Goal: Task Accomplishment & Management: Use online tool/utility

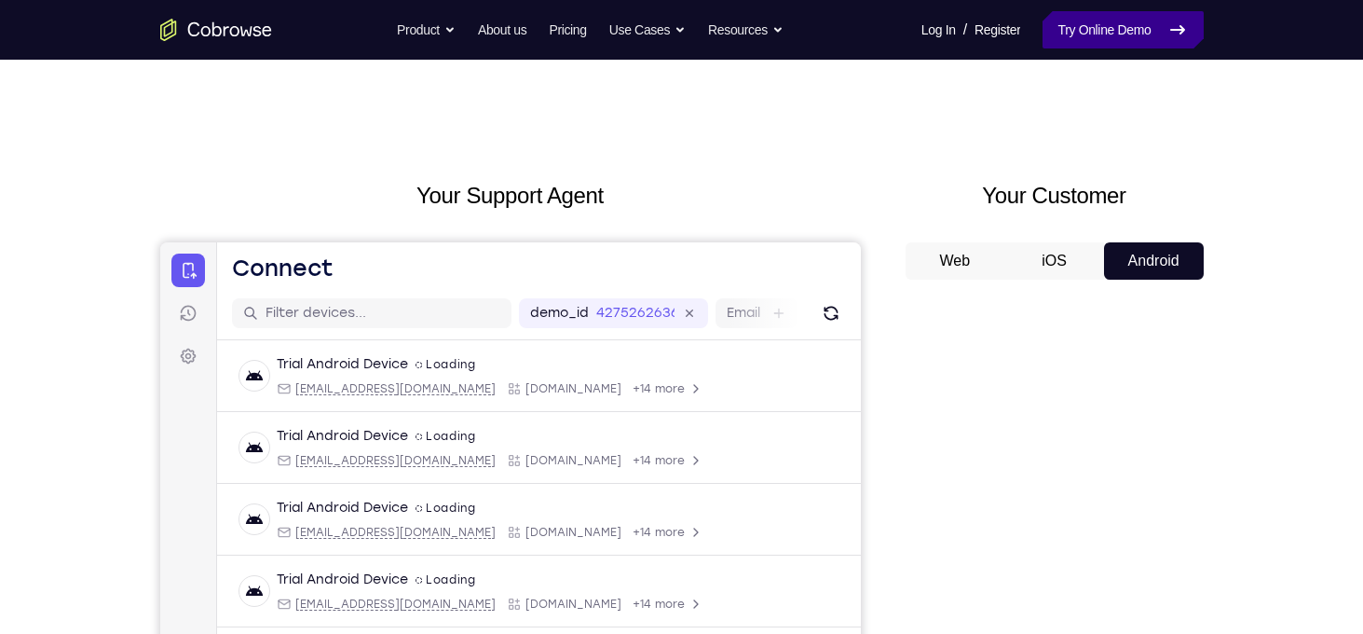
click at [1118, 34] on link "Try Online Demo" at bounding box center [1123, 29] width 160 height 37
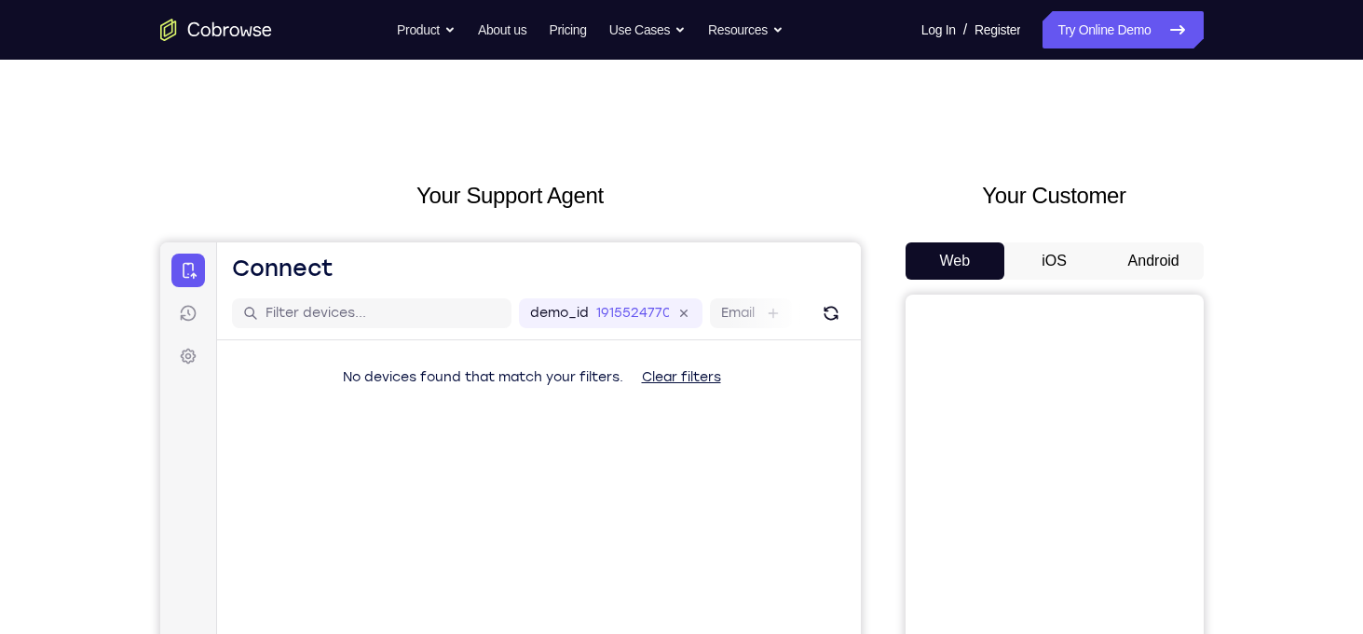
click at [1179, 266] on button "Android" at bounding box center [1154, 260] width 100 height 37
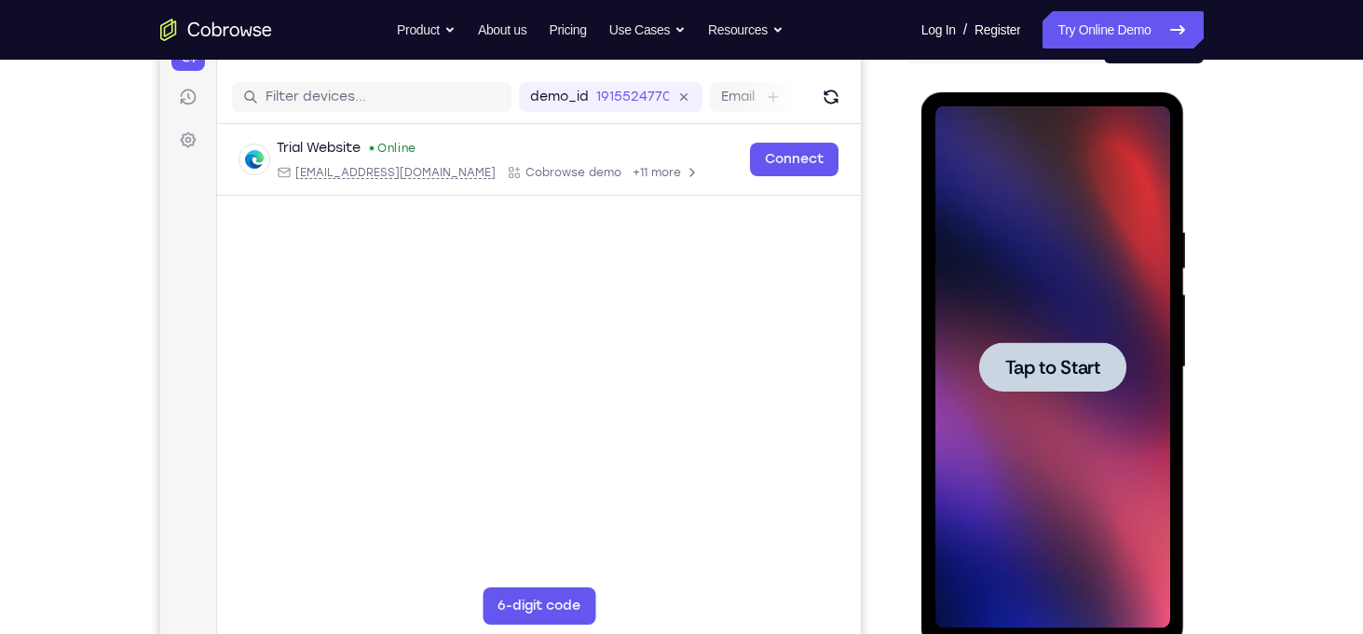
click at [1033, 391] on div at bounding box center [1053, 367] width 235 height 522
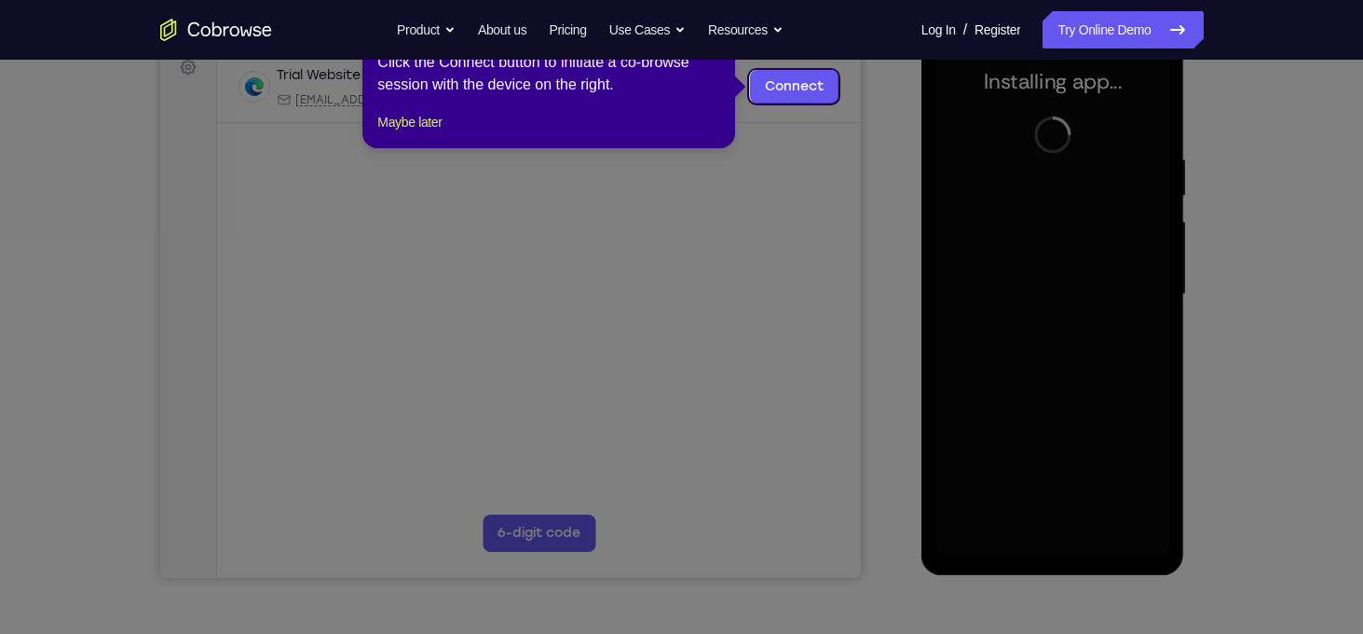
scroll to position [220, 0]
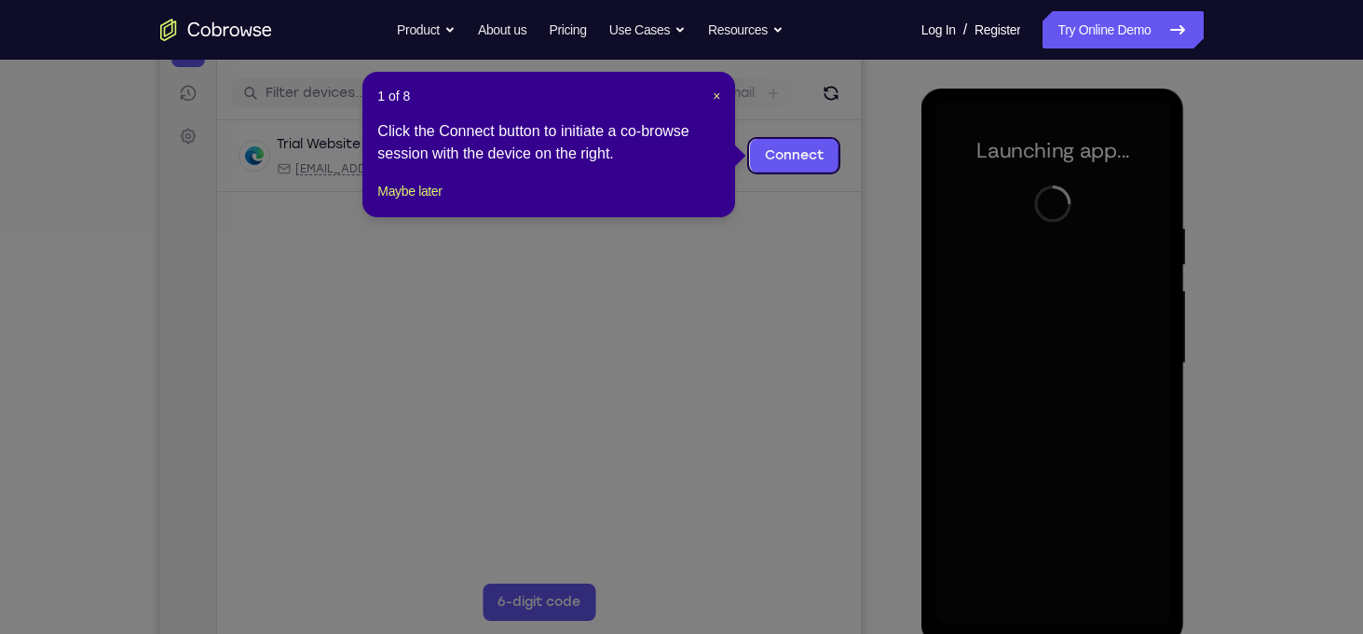
click at [710, 93] on header "1 of 8 ×" at bounding box center [548, 96] width 343 height 19
click at [715, 94] on span "×" at bounding box center [716, 96] width 7 height 15
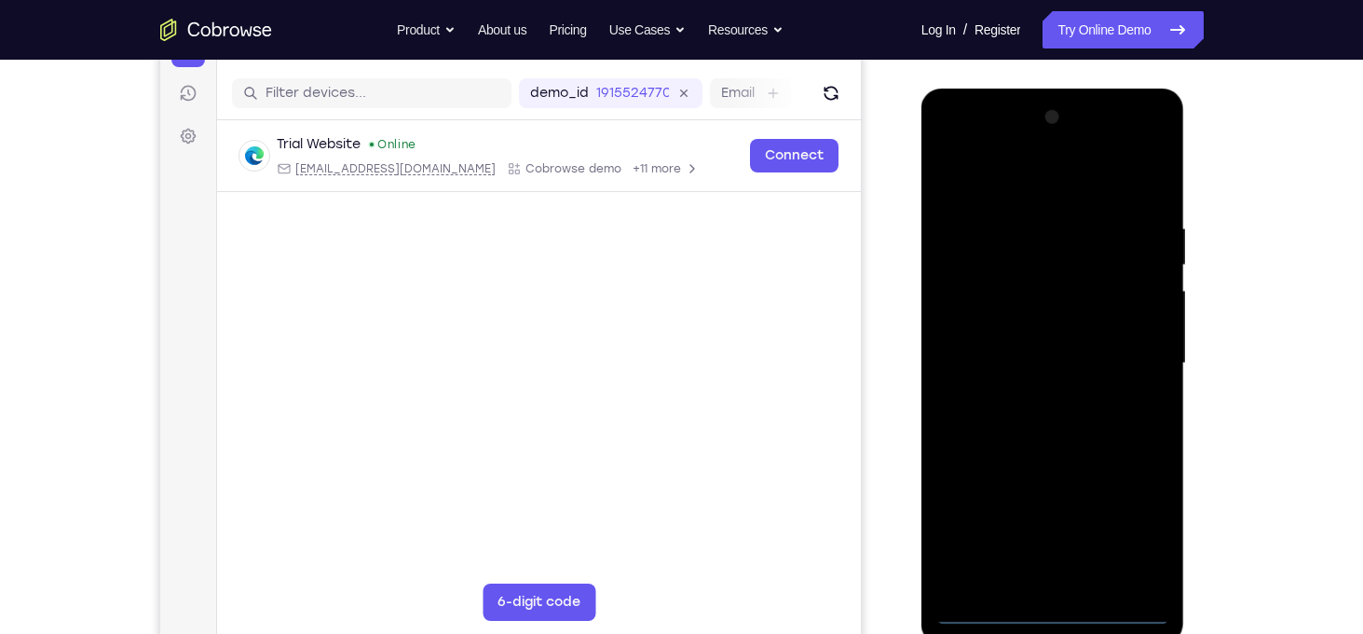
scroll to position [350, 0]
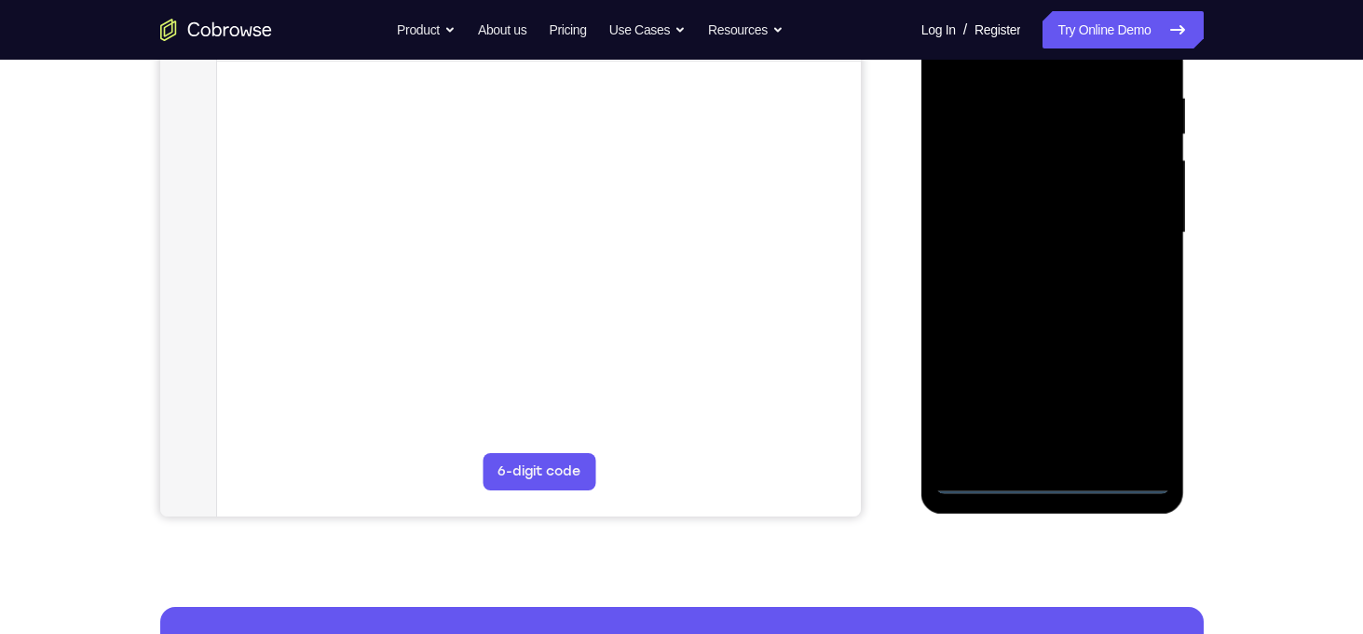
click at [1047, 483] on div at bounding box center [1053, 233] width 235 height 522
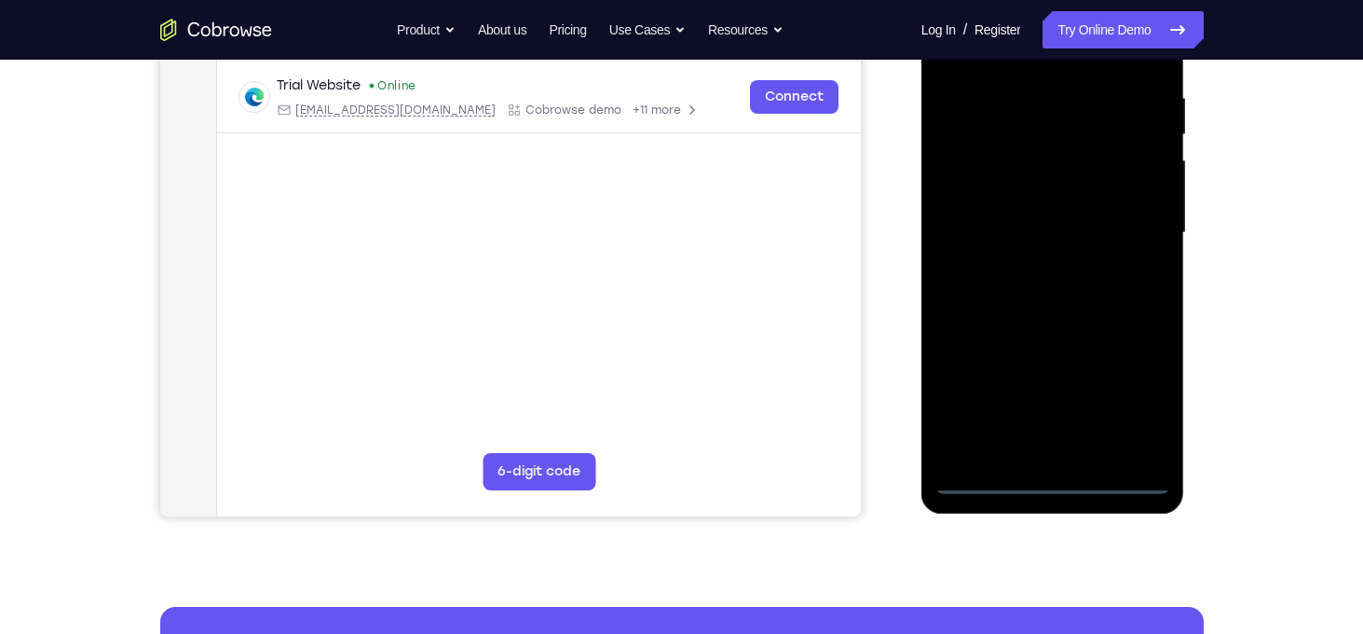
click at [1142, 411] on div at bounding box center [1053, 233] width 235 height 522
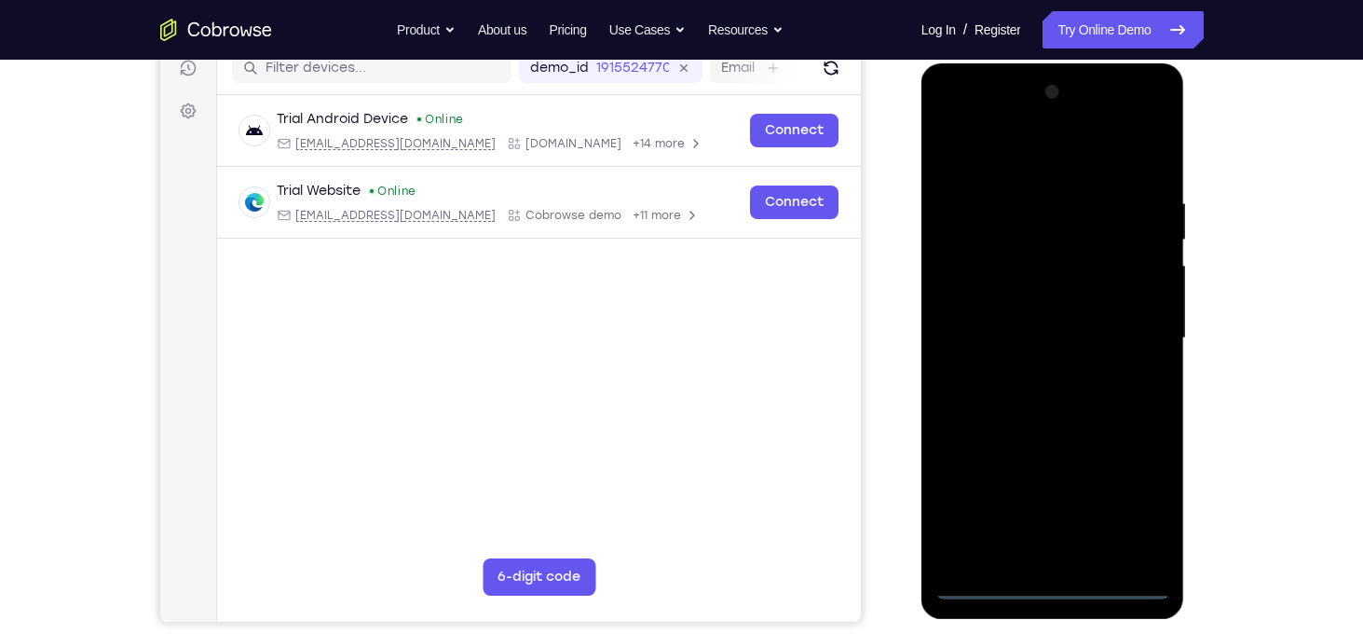
scroll to position [244, 0]
click at [990, 157] on div at bounding box center [1053, 339] width 235 height 522
click at [1126, 326] on div at bounding box center [1053, 339] width 235 height 522
click at [1028, 377] on div at bounding box center [1053, 339] width 235 height 522
click at [1040, 314] on div at bounding box center [1053, 339] width 235 height 522
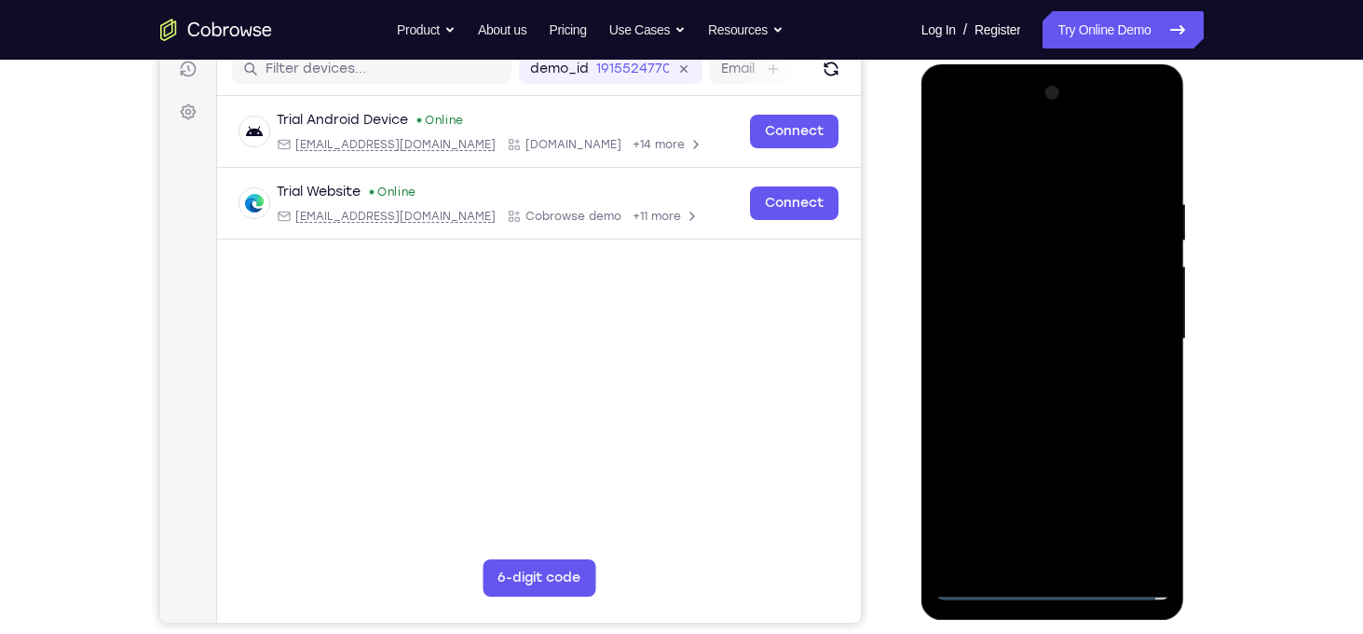
click at [1030, 300] on div at bounding box center [1053, 339] width 235 height 522
click at [1045, 333] on div at bounding box center [1053, 339] width 235 height 522
click at [1067, 407] on div at bounding box center [1053, 339] width 235 height 522
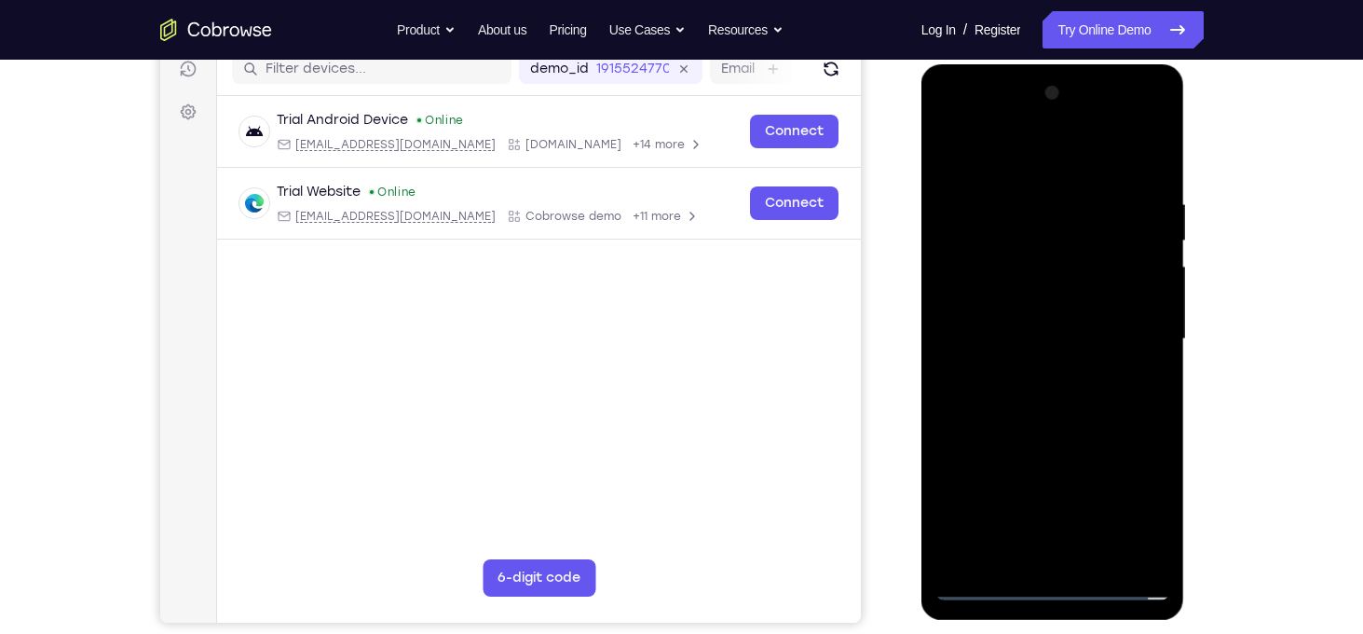
click at [1067, 407] on div at bounding box center [1053, 339] width 235 height 522
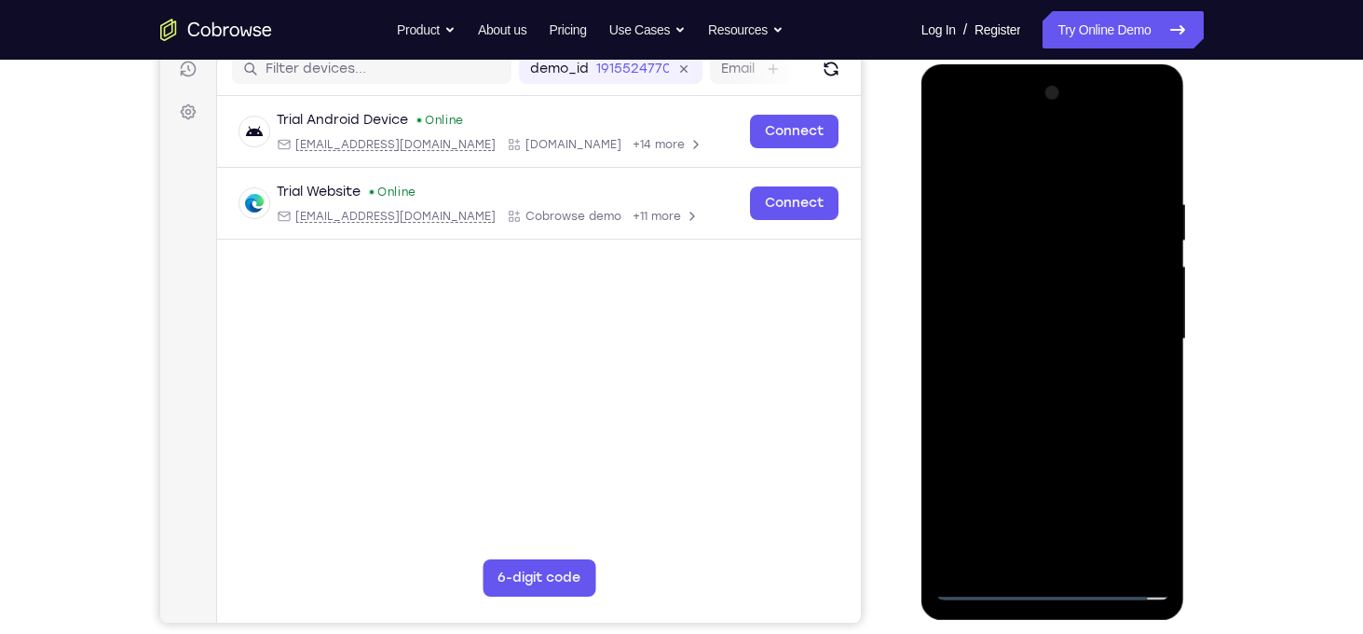
click at [1067, 407] on div at bounding box center [1053, 339] width 235 height 522
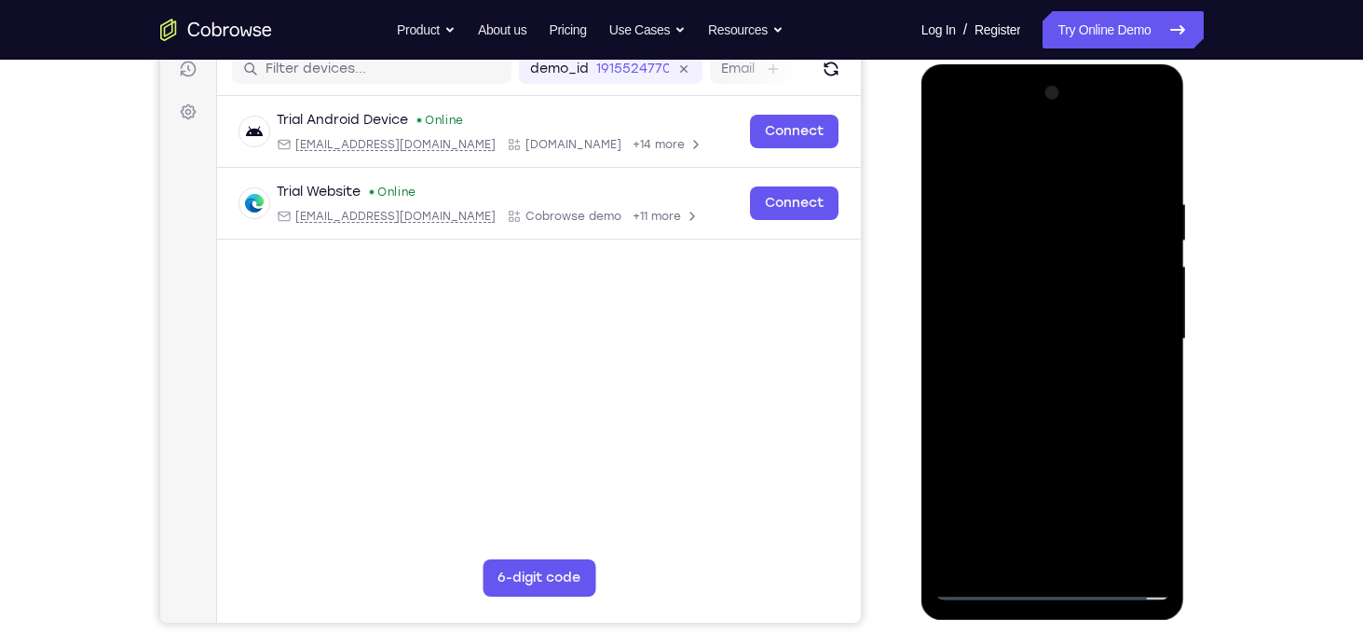
click at [1067, 407] on div at bounding box center [1053, 339] width 235 height 522
click at [1048, 406] on div at bounding box center [1053, 339] width 235 height 522
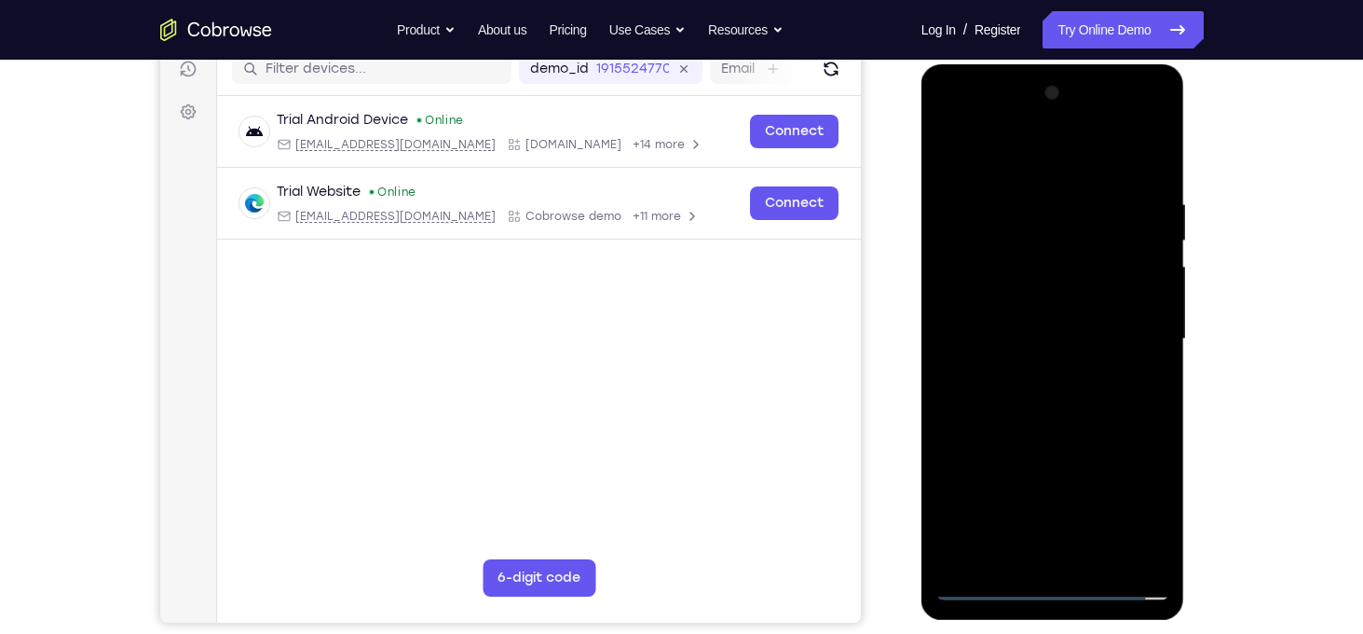
click at [1052, 397] on div at bounding box center [1053, 339] width 235 height 522
click at [1052, 387] on div at bounding box center [1053, 339] width 235 height 522
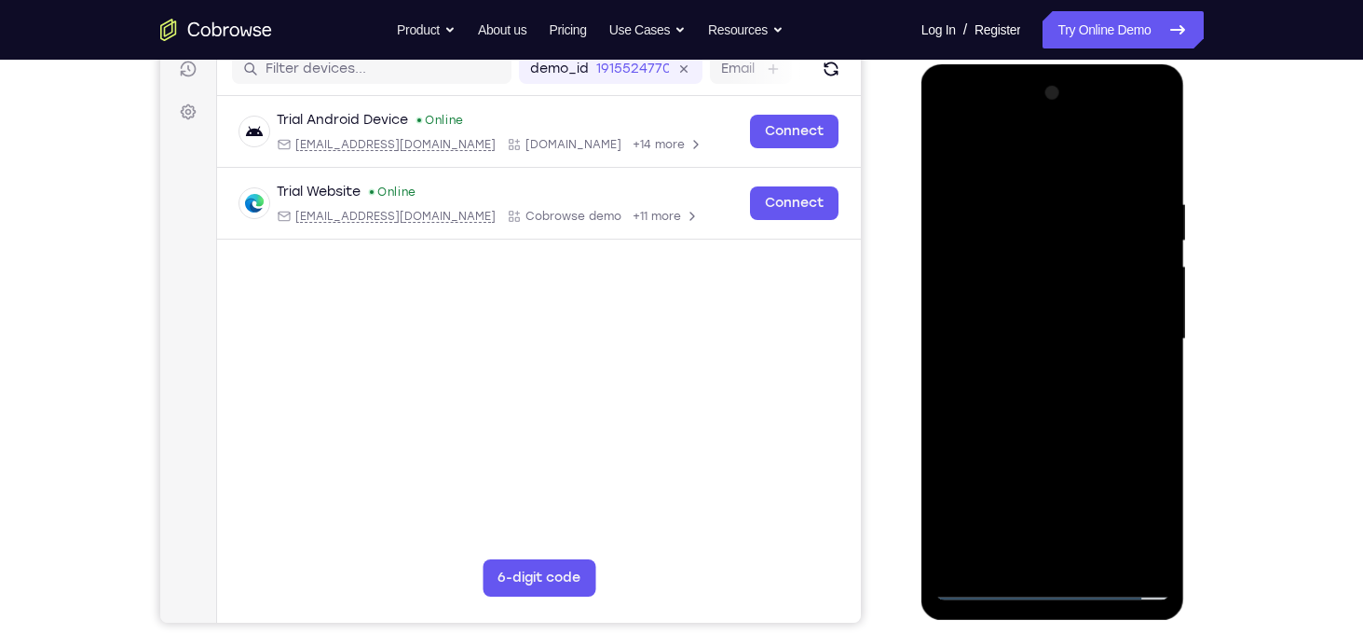
click at [1052, 387] on div at bounding box center [1053, 339] width 235 height 522
click at [1061, 398] on div at bounding box center [1053, 339] width 235 height 522
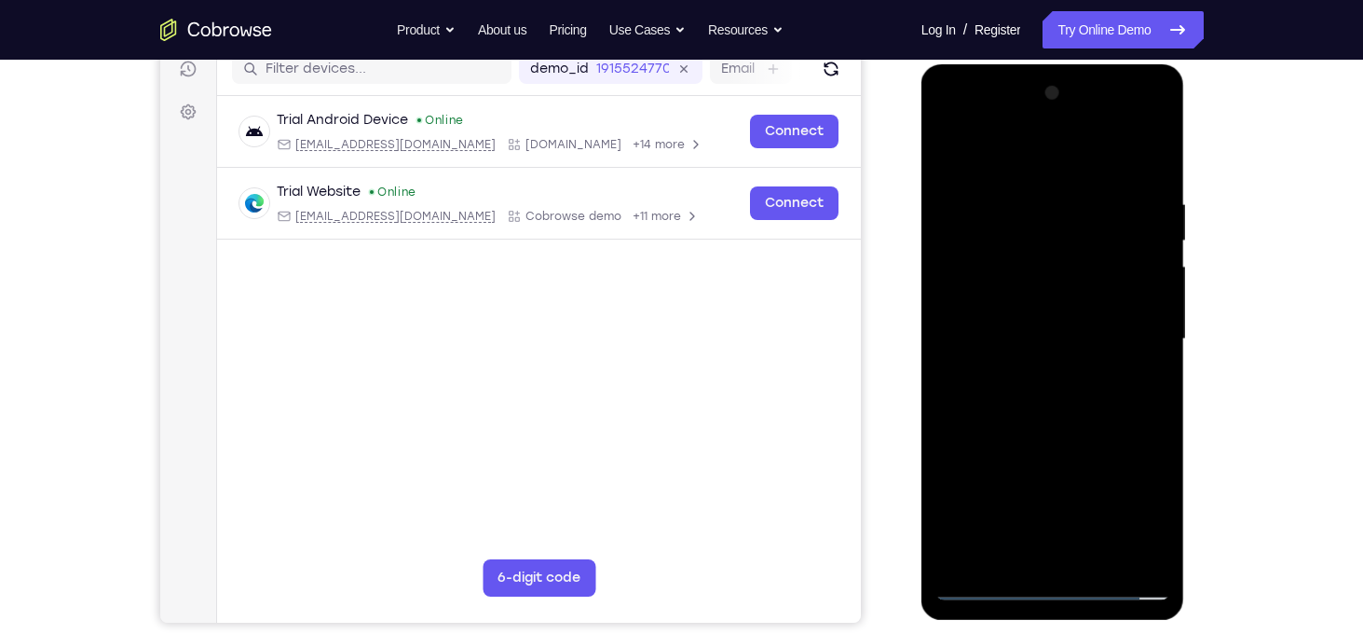
click at [1061, 398] on div at bounding box center [1053, 339] width 235 height 522
drag, startPoint x: 1010, startPoint y: 161, endPoint x: 1000, endPoint y: 77, distance: 84.5
click at [1000, 78] on div at bounding box center [1053, 339] width 235 height 522
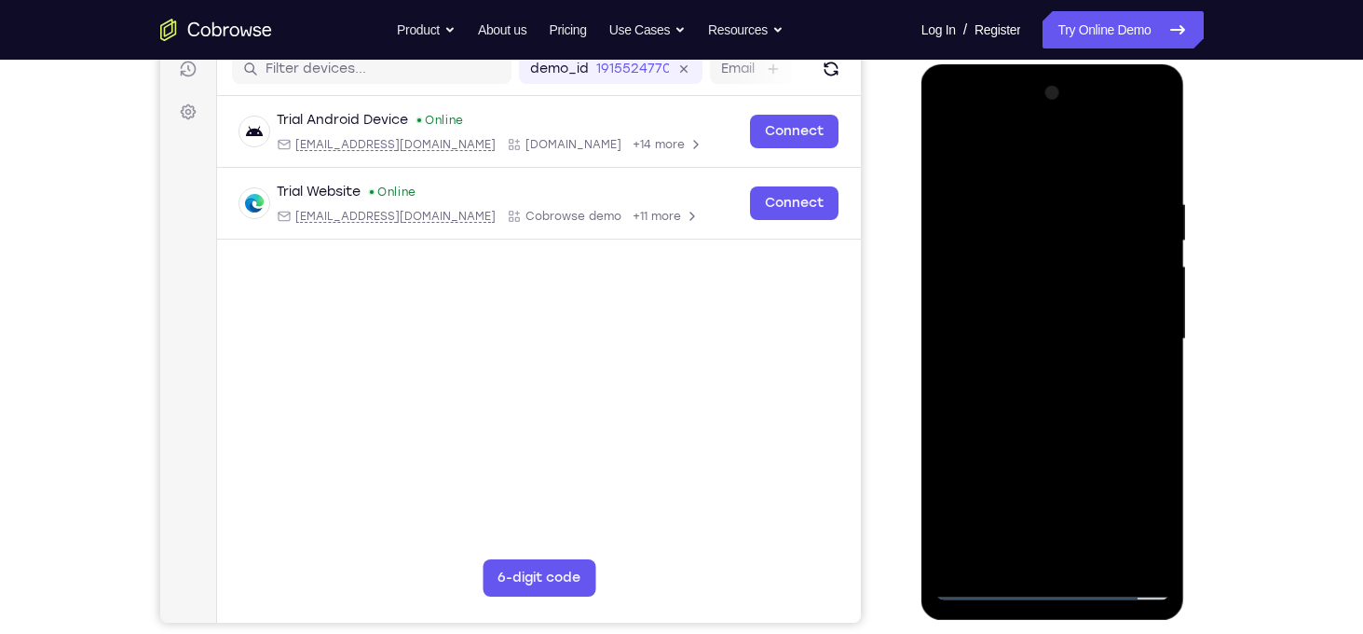
click at [1038, 389] on div at bounding box center [1053, 339] width 235 height 522
click at [1142, 368] on div at bounding box center [1053, 339] width 235 height 522
click at [1143, 302] on div at bounding box center [1053, 339] width 235 height 522
click at [1061, 332] on div at bounding box center [1053, 339] width 235 height 522
click at [1062, 402] on div at bounding box center [1053, 339] width 235 height 522
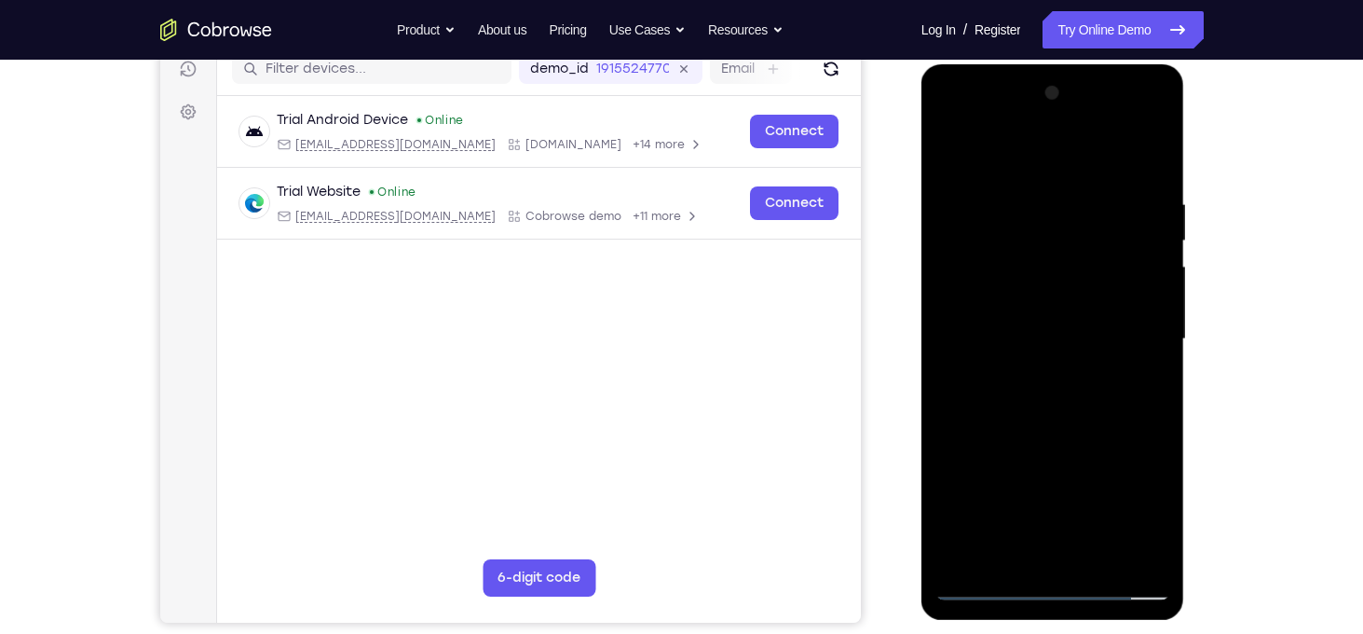
click at [1062, 402] on div at bounding box center [1053, 339] width 235 height 522
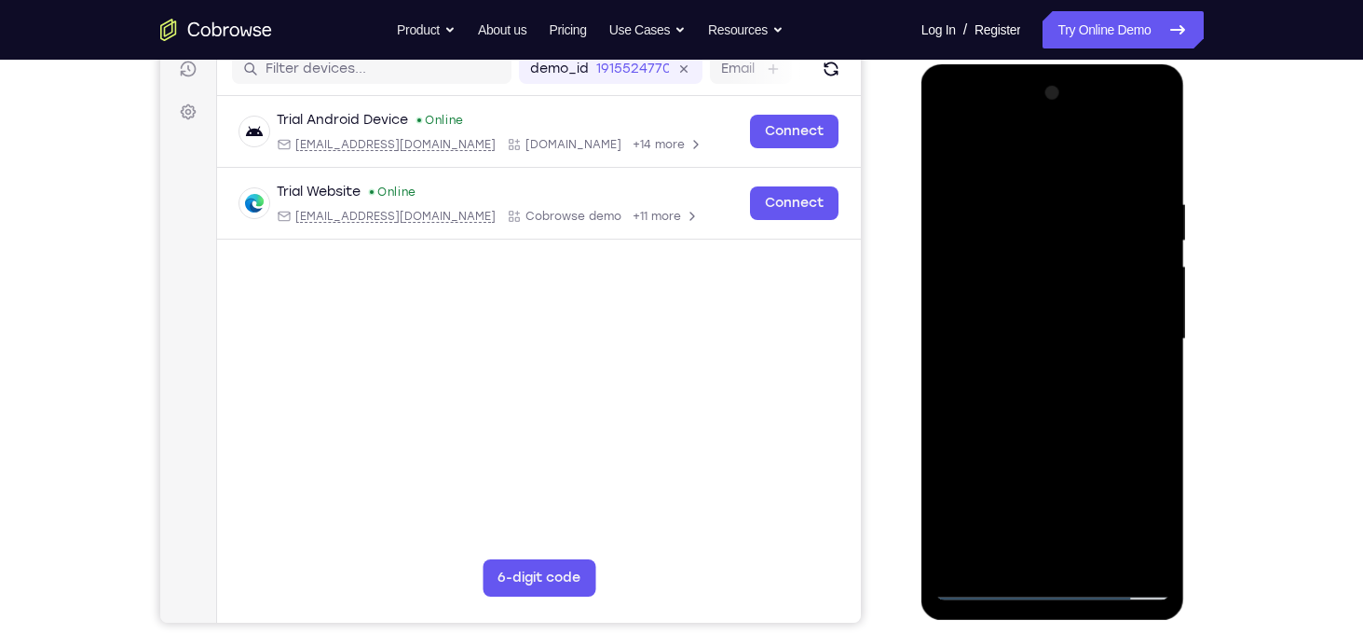
click at [1062, 402] on div at bounding box center [1053, 339] width 235 height 522
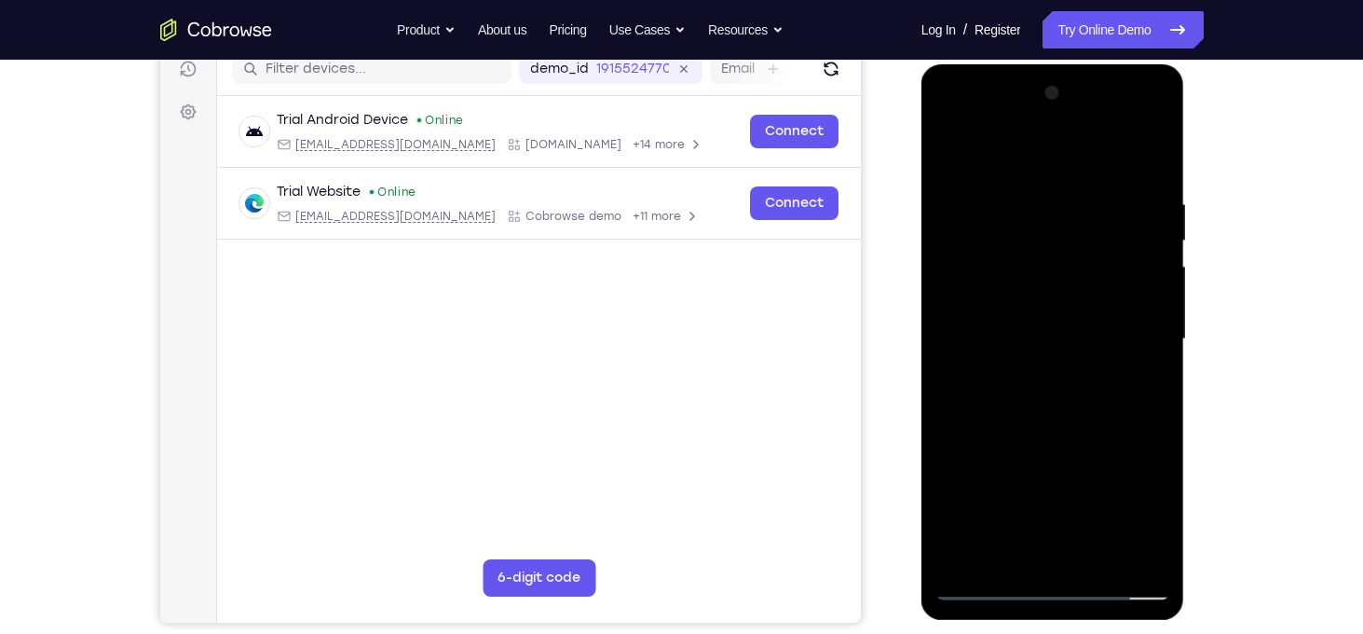
click at [1062, 402] on div at bounding box center [1053, 339] width 235 height 522
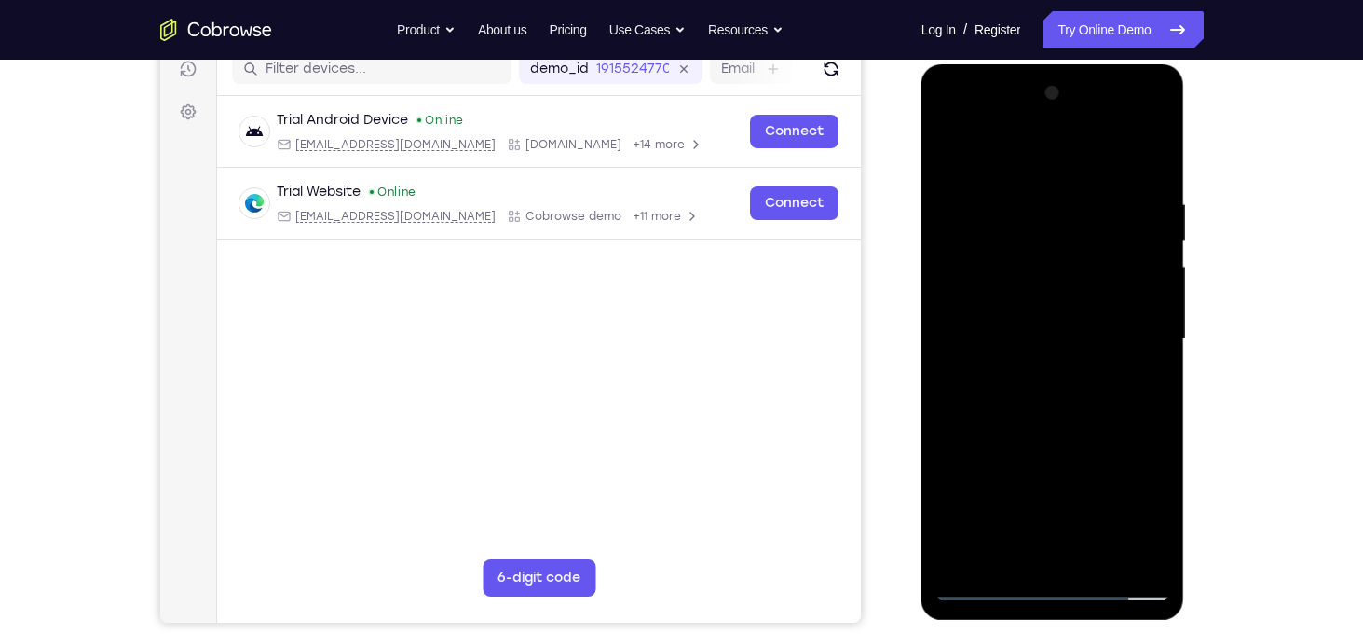
click at [1062, 402] on div at bounding box center [1053, 339] width 235 height 522
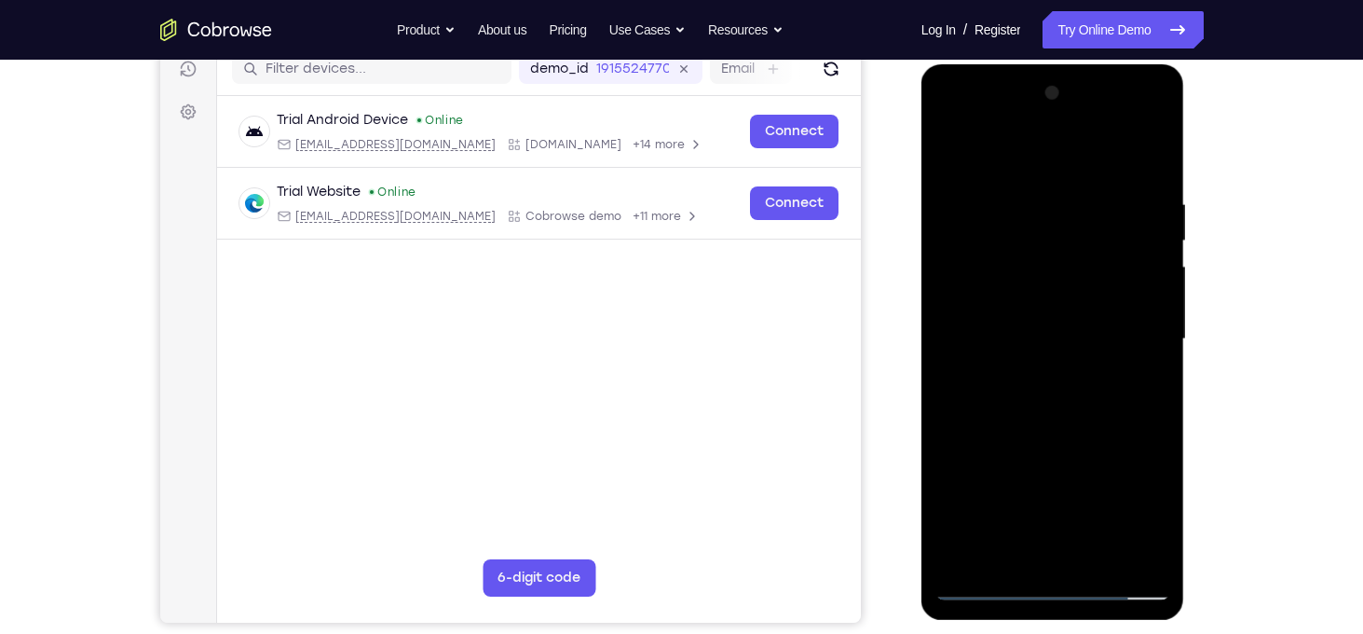
click at [1062, 402] on div at bounding box center [1053, 339] width 235 height 522
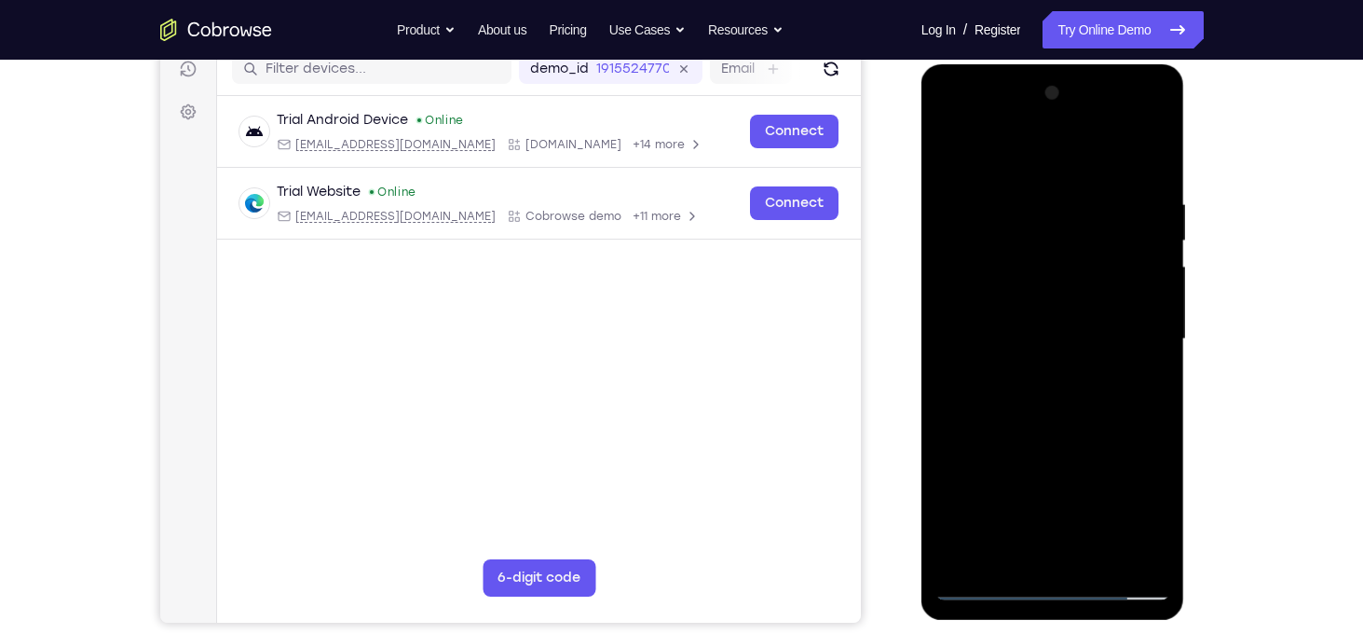
click at [1062, 402] on div at bounding box center [1053, 339] width 235 height 522
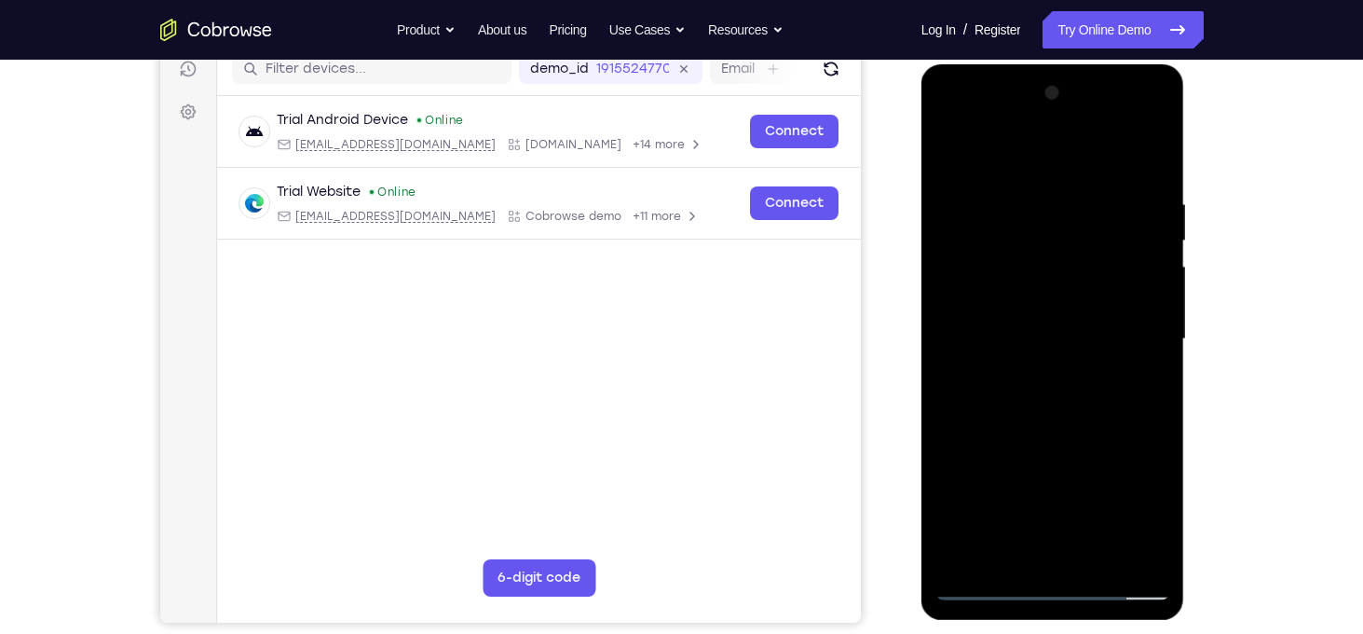
click at [1062, 402] on div at bounding box center [1053, 339] width 235 height 522
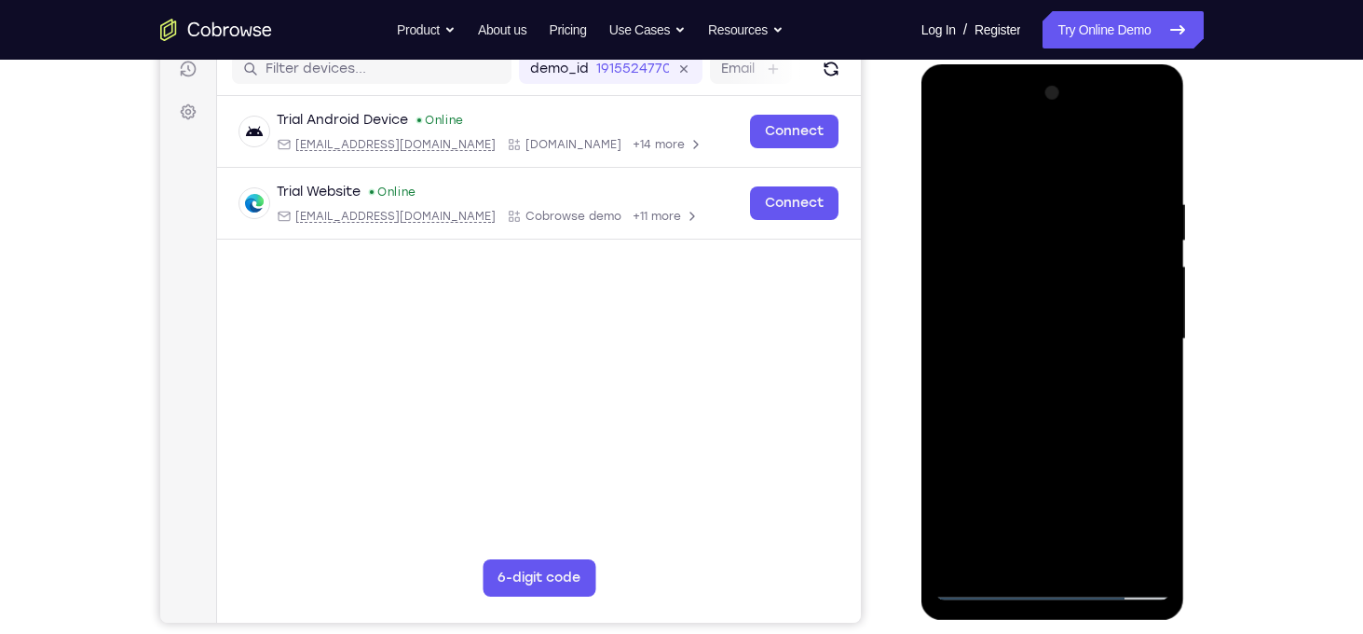
click at [1062, 402] on div at bounding box center [1053, 339] width 235 height 522
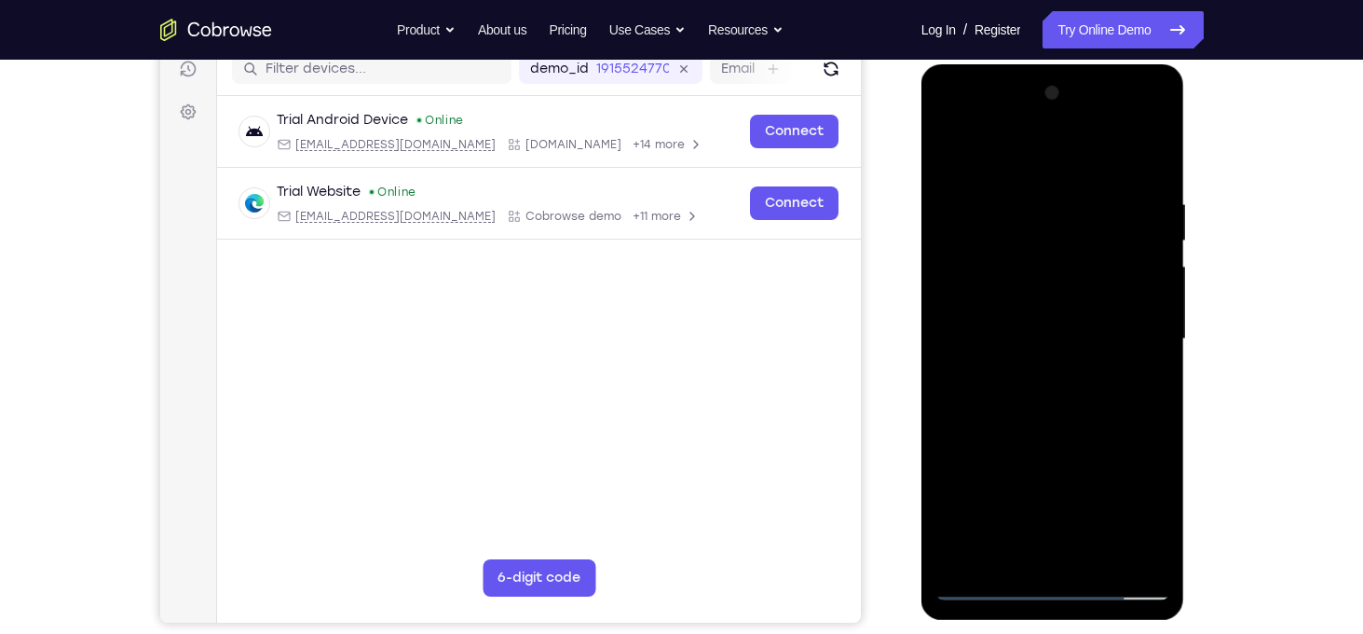
click at [1062, 402] on div at bounding box center [1053, 339] width 235 height 522
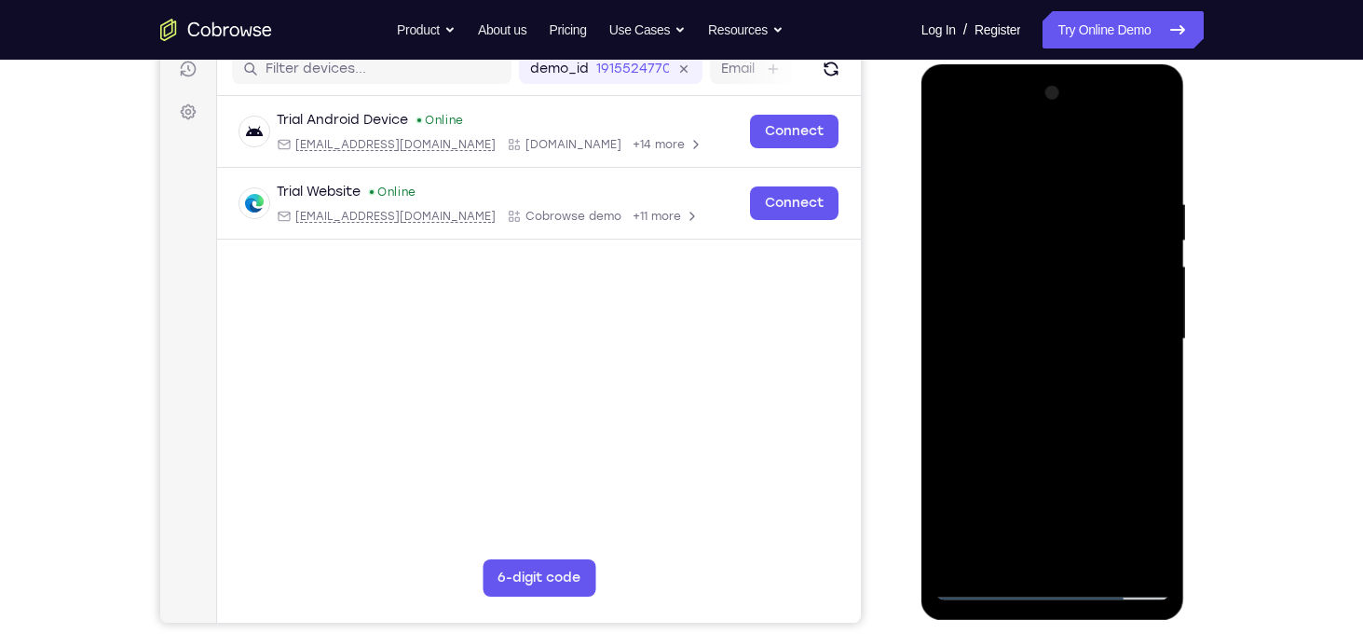
click at [1062, 402] on div at bounding box center [1053, 339] width 235 height 522
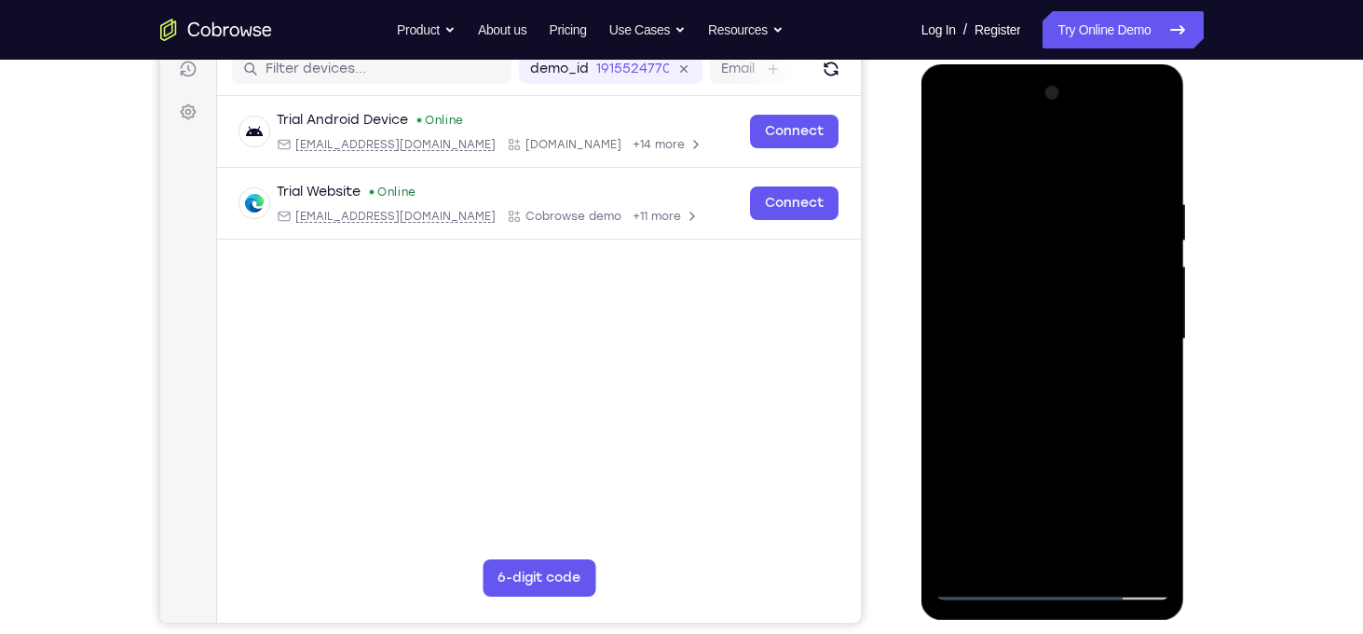
click at [1062, 402] on div at bounding box center [1053, 339] width 235 height 522
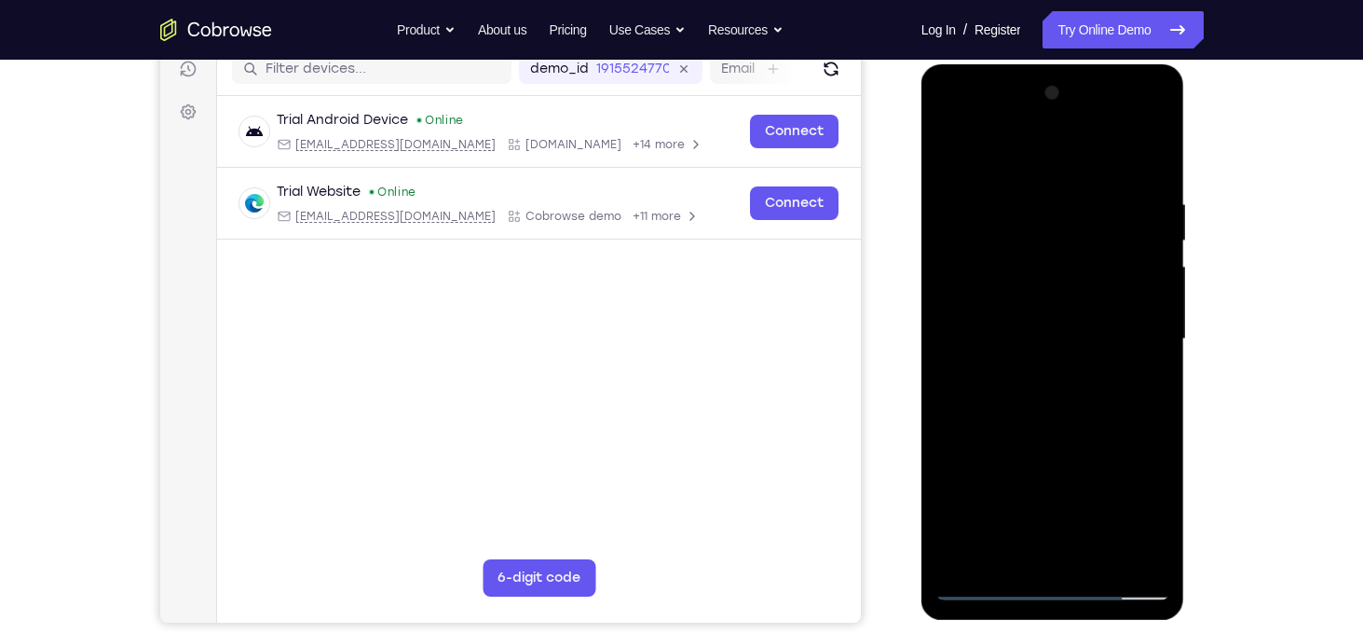
click at [1062, 402] on div at bounding box center [1053, 339] width 235 height 522
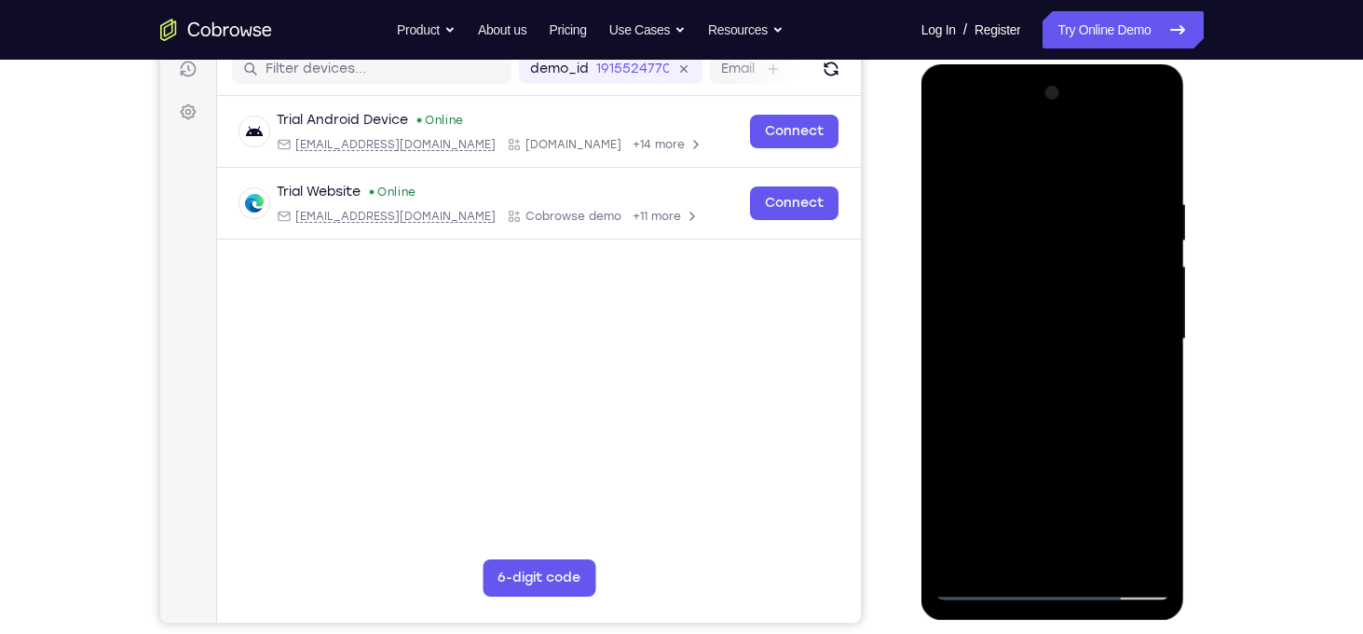
click at [1062, 402] on div at bounding box center [1053, 339] width 235 height 522
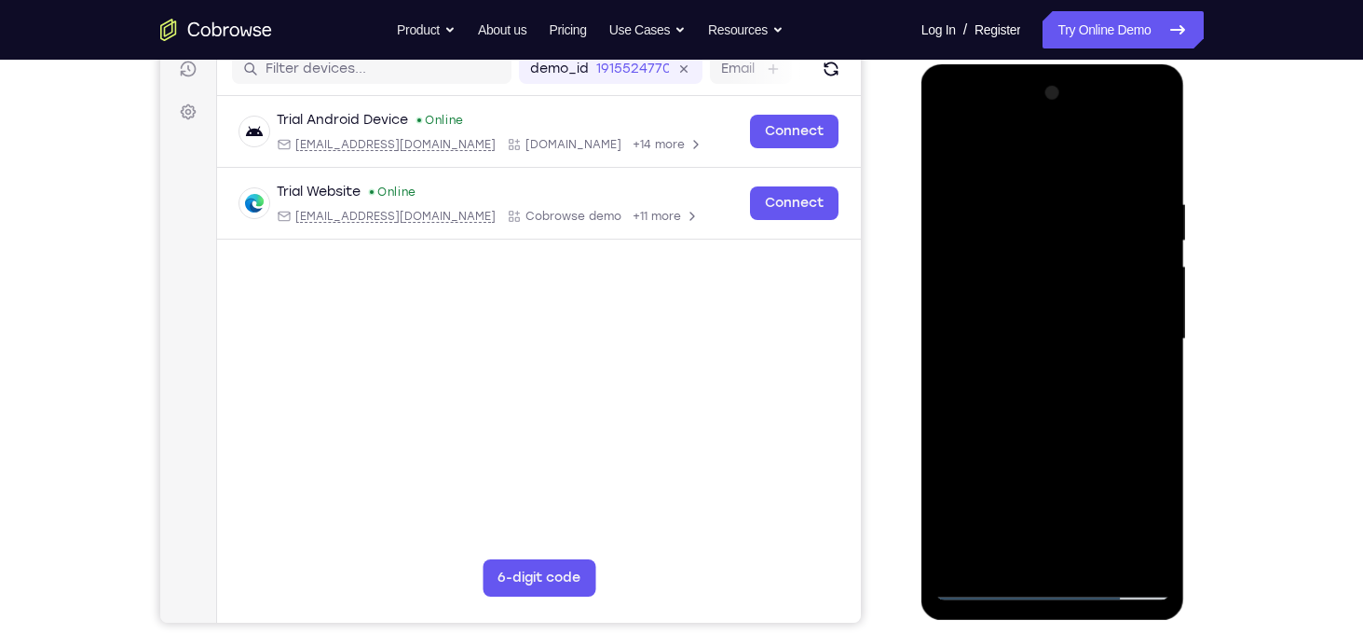
click at [1062, 402] on div at bounding box center [1053, 339] width 235 height 522
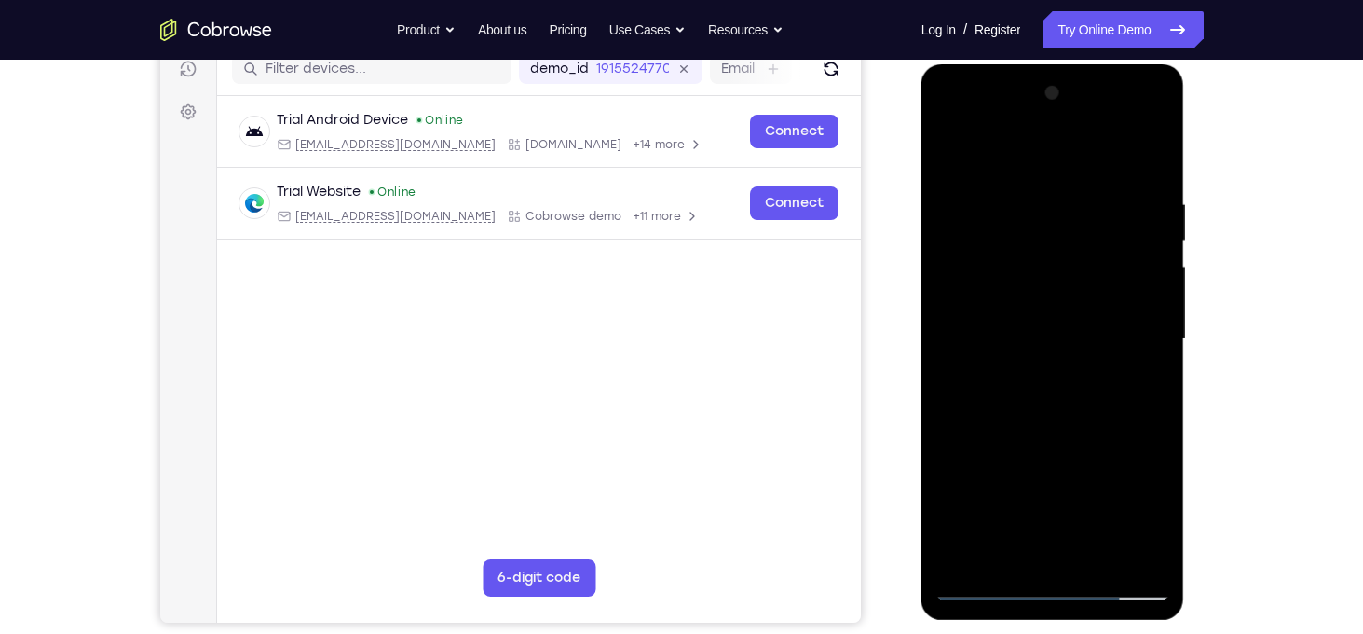
click at [1062, 402] on div at bounding box center [1053, 339] width 235 height 522
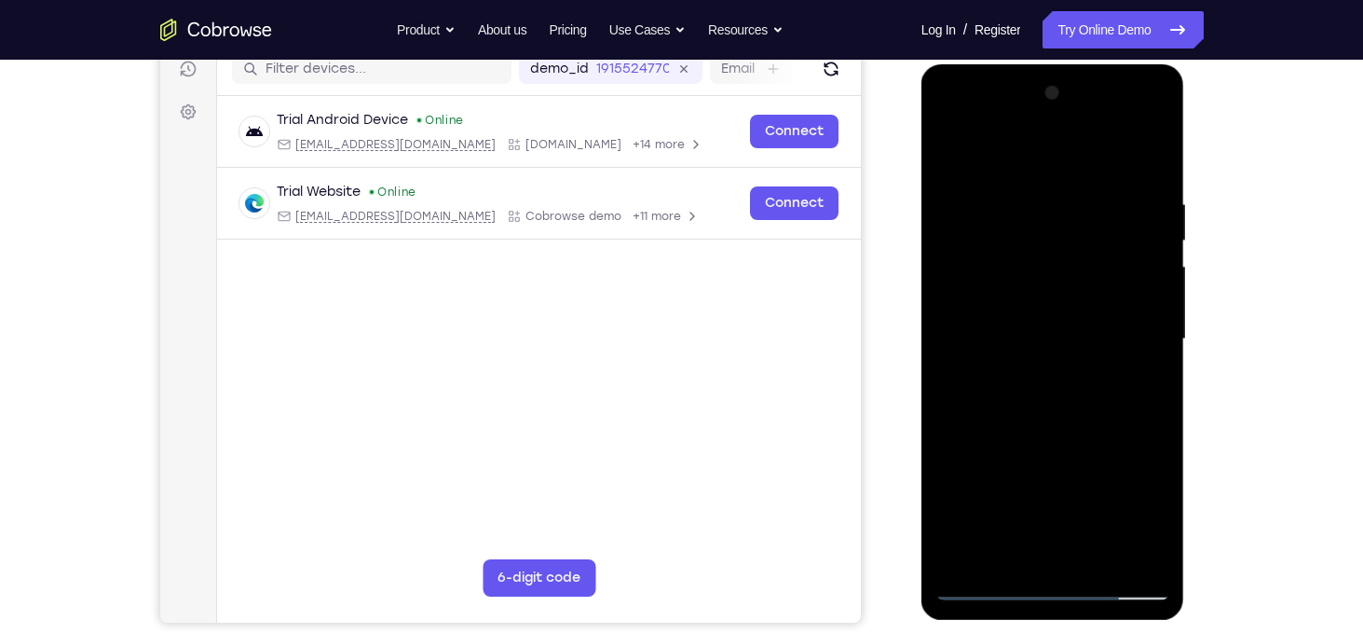
click at [1062, 402] on div at bounding box center [1053, 339] width 235 height 522
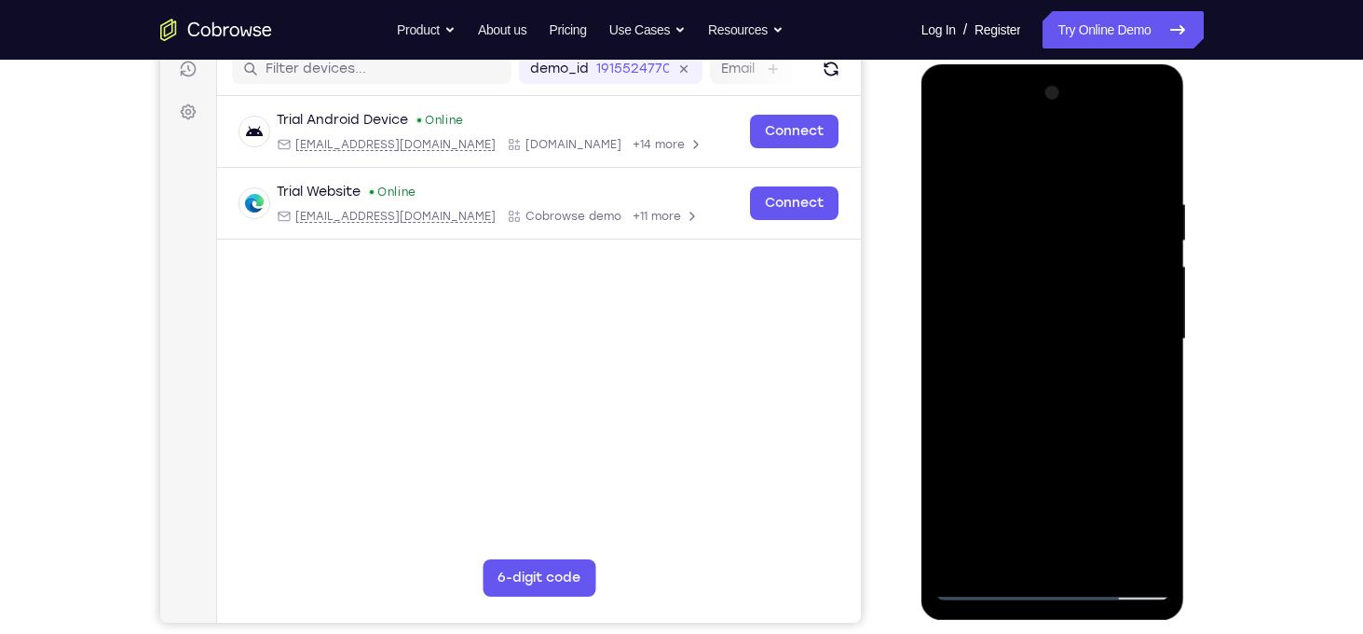
click at [1062, 402] on div at bounding box center [1053, 339] width 235 height 522
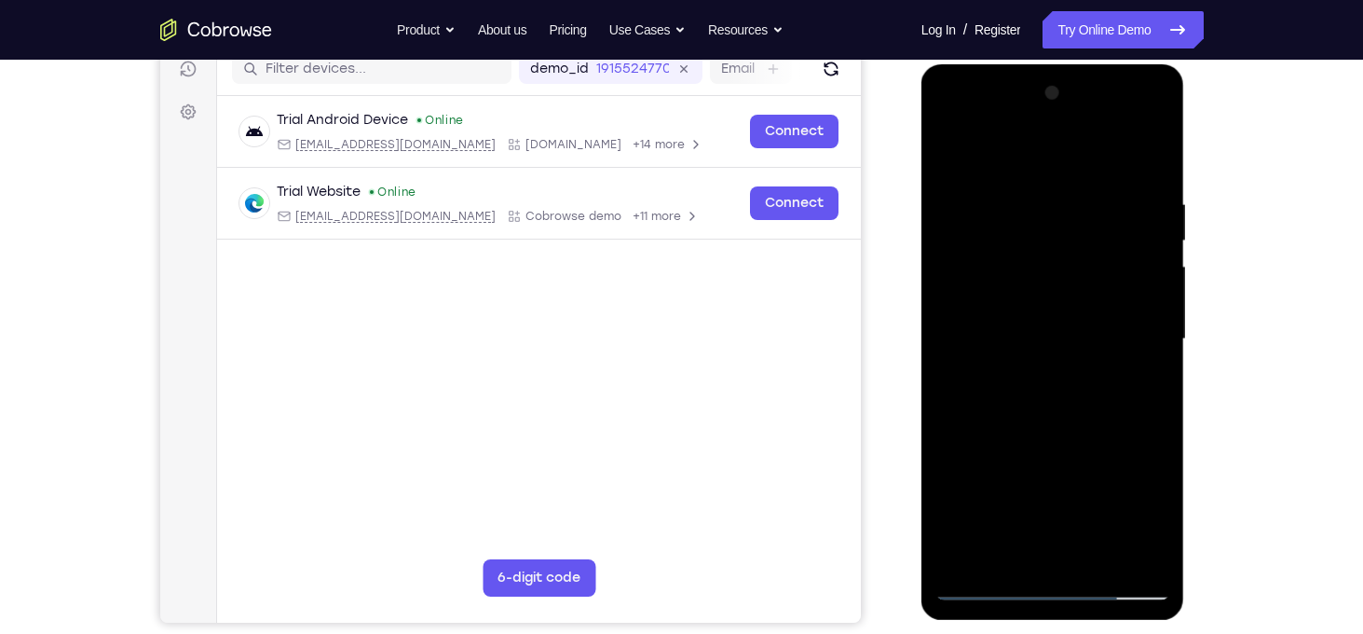
click at [1062, 402] on div at bounding box center [1053, 339] width 235 height 522
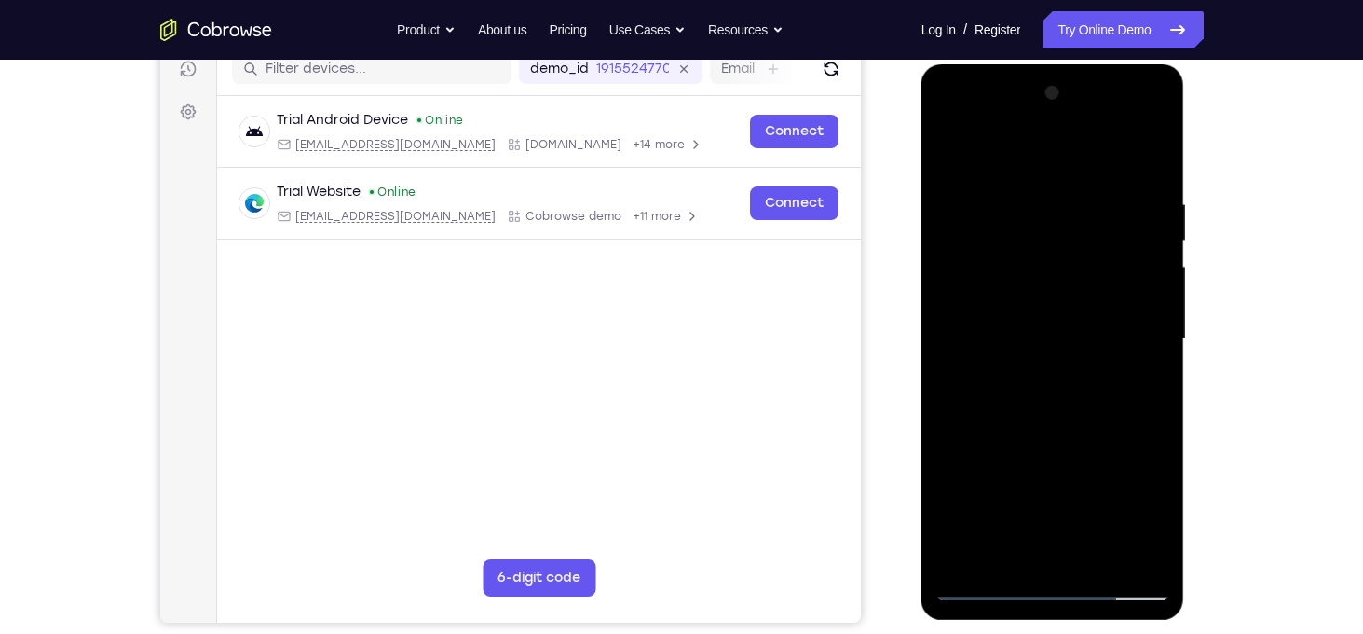
click at [1062, 402] on div at bounding box center [1053, 339] width 235 height 522
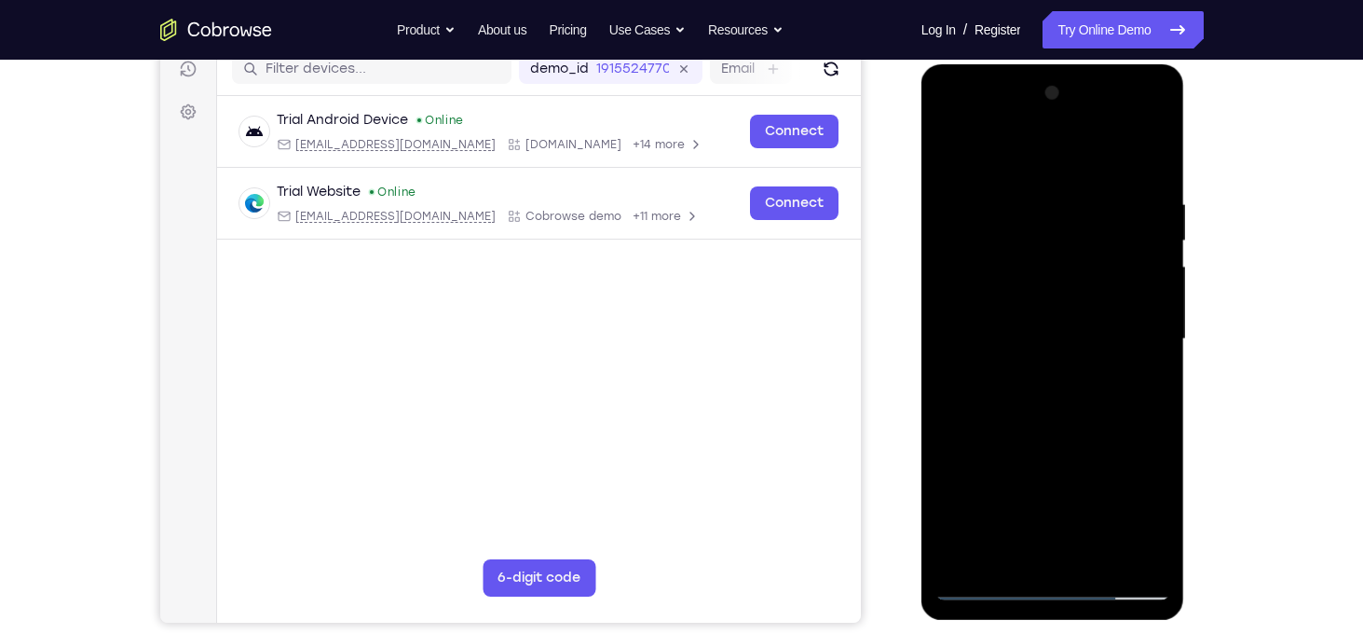
click at [1062, 402] on div at bounding box center [1053, 339] width 235 height 522
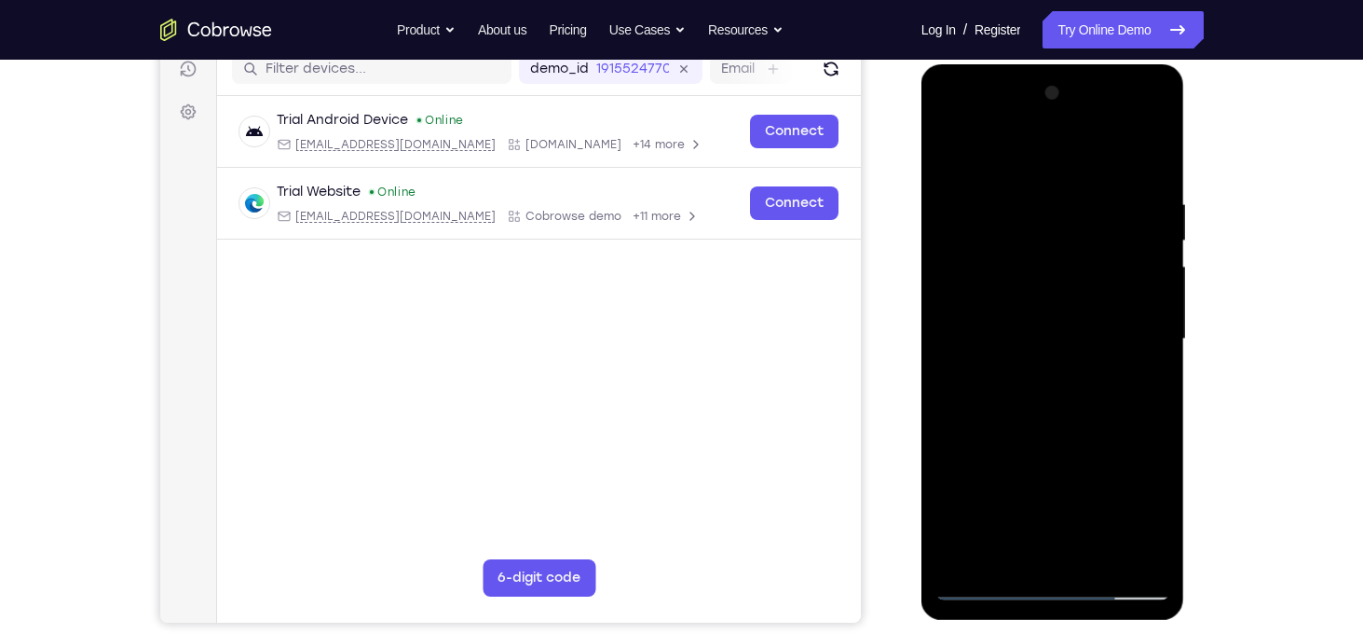
click at [1062, 402] on div at bounding box center [1053, 339] width 235 height 522
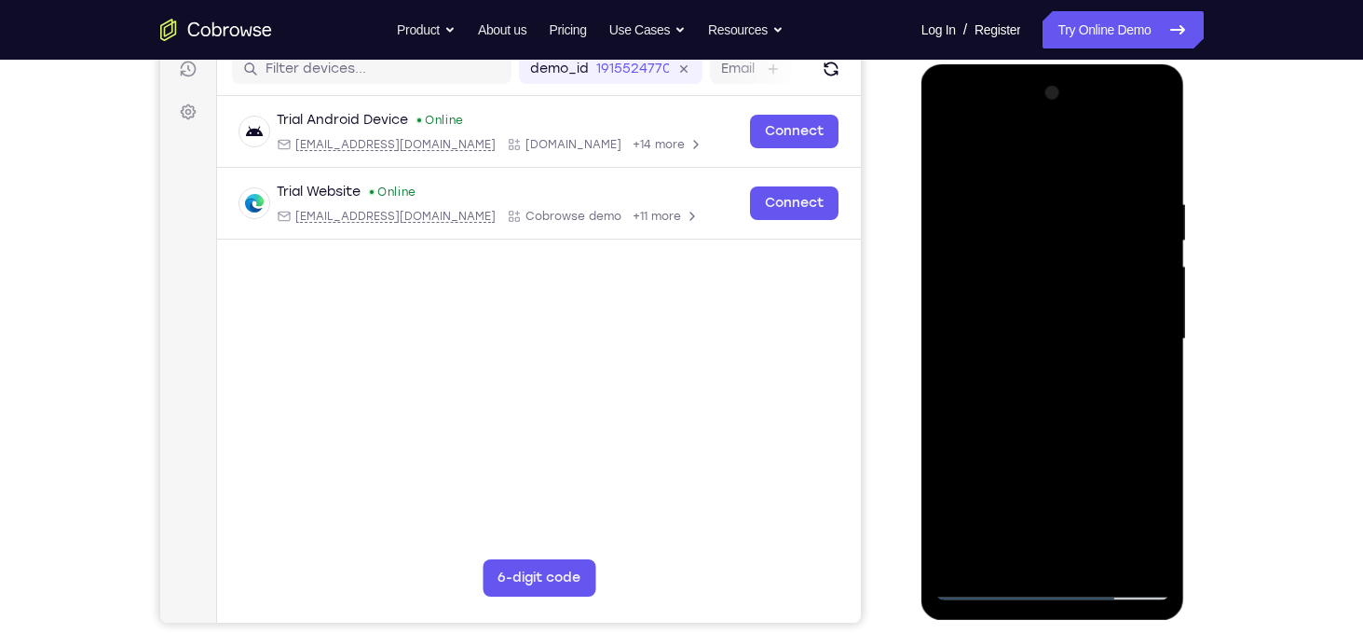
click at [1062, 402] on div at bounding box center [1053, 339] width 235 height 522
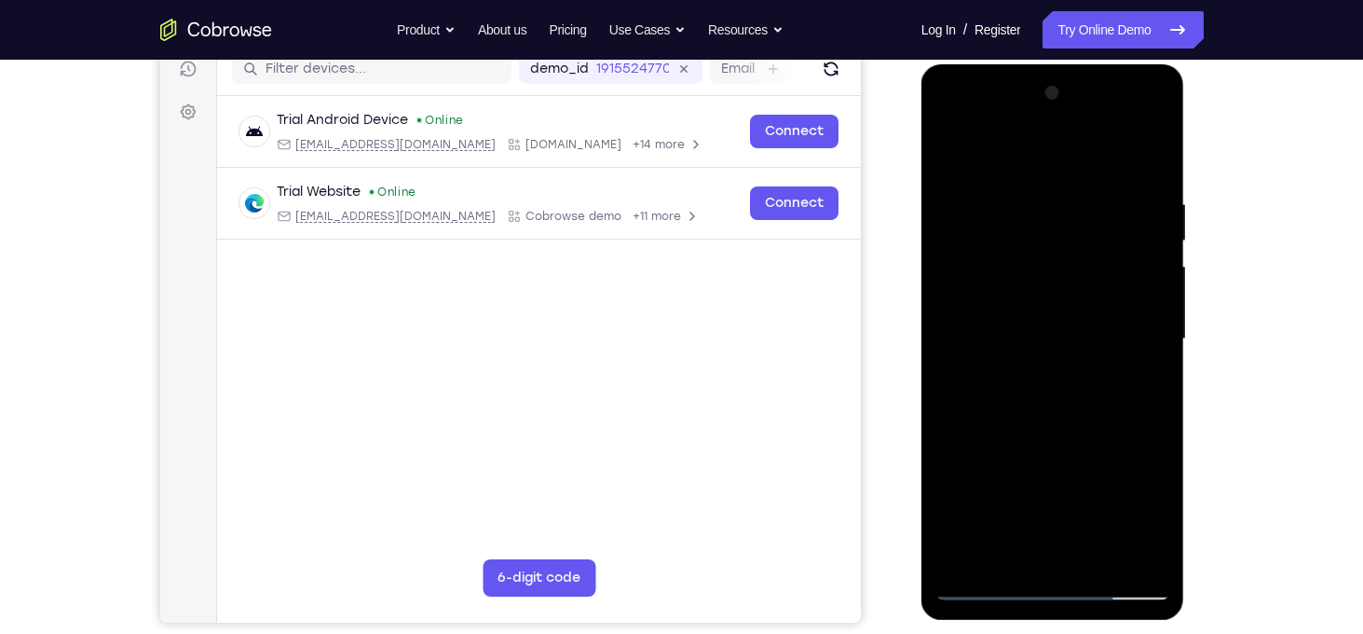
click at [1062, 402] on div at bounding box center [1053, 339] width 235 height 522
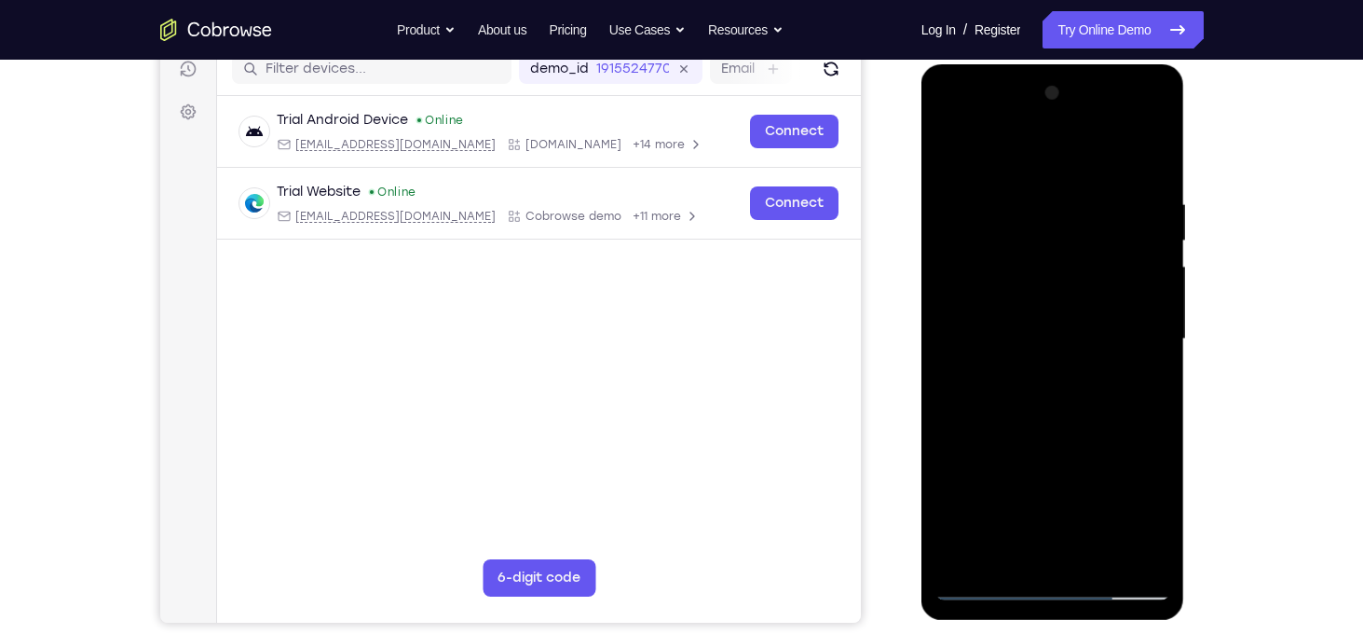
click at [1062, 402] on div at bounding box center [1053, 339] width 235 height 522
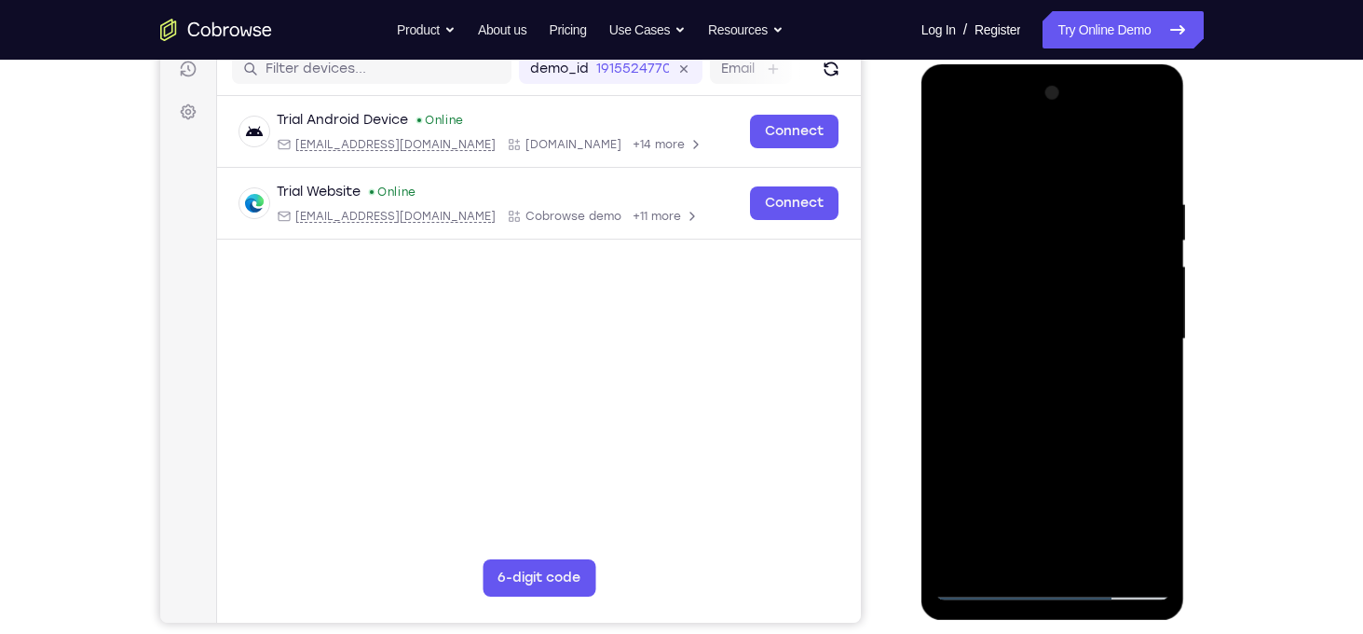
click at [1062, 402] on div at bounding box center [1053, 339] width 235 height 522
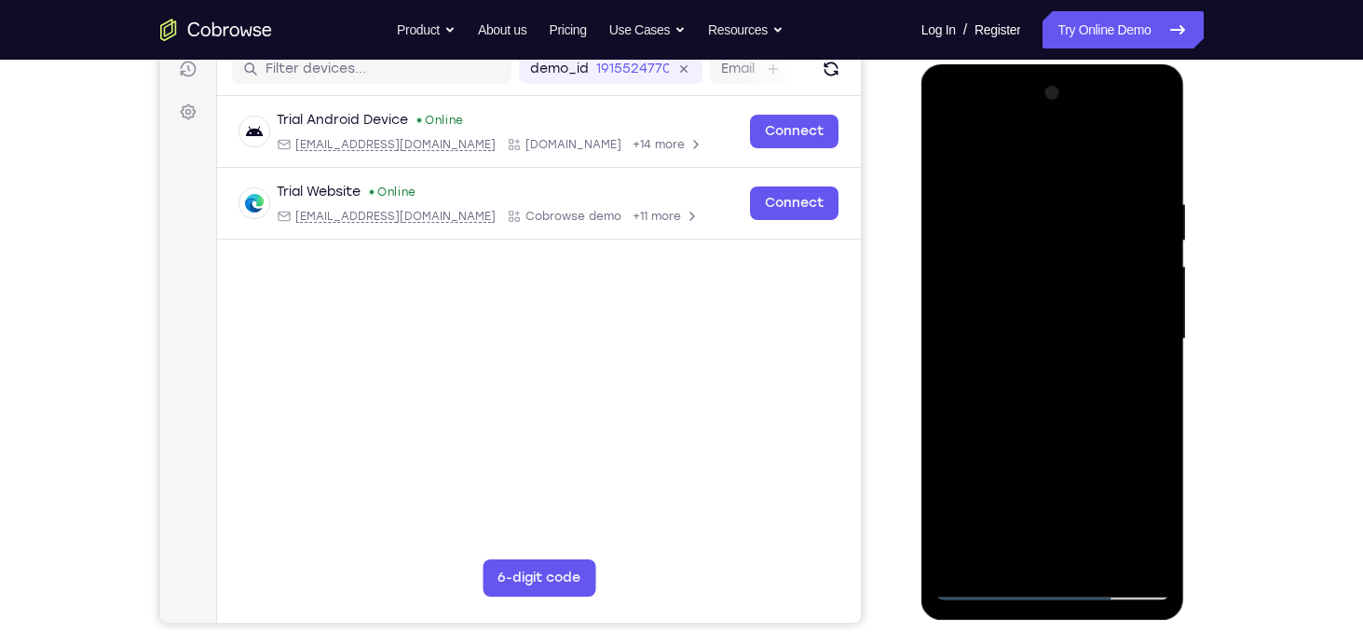
click at [1062, 402] on div at bounding box center [1053, 339] width 235 height 522
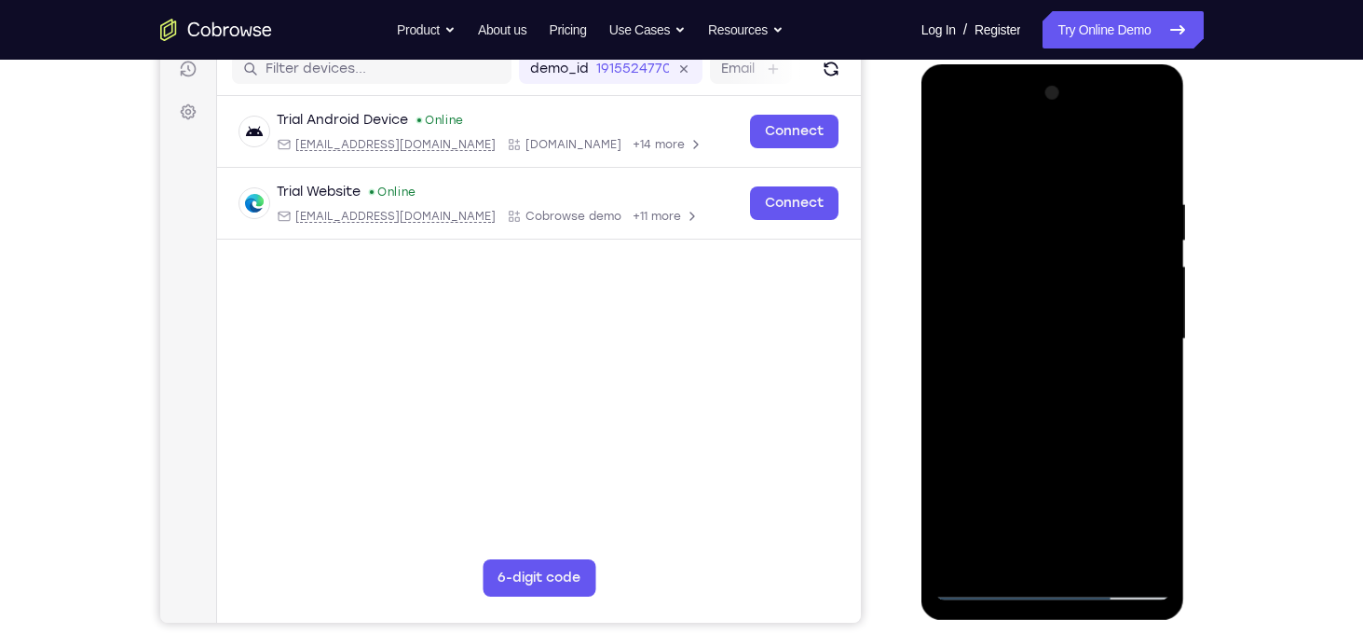
click at [1062, 402] on div at bounding box center [1053, 339] width 235 height 522
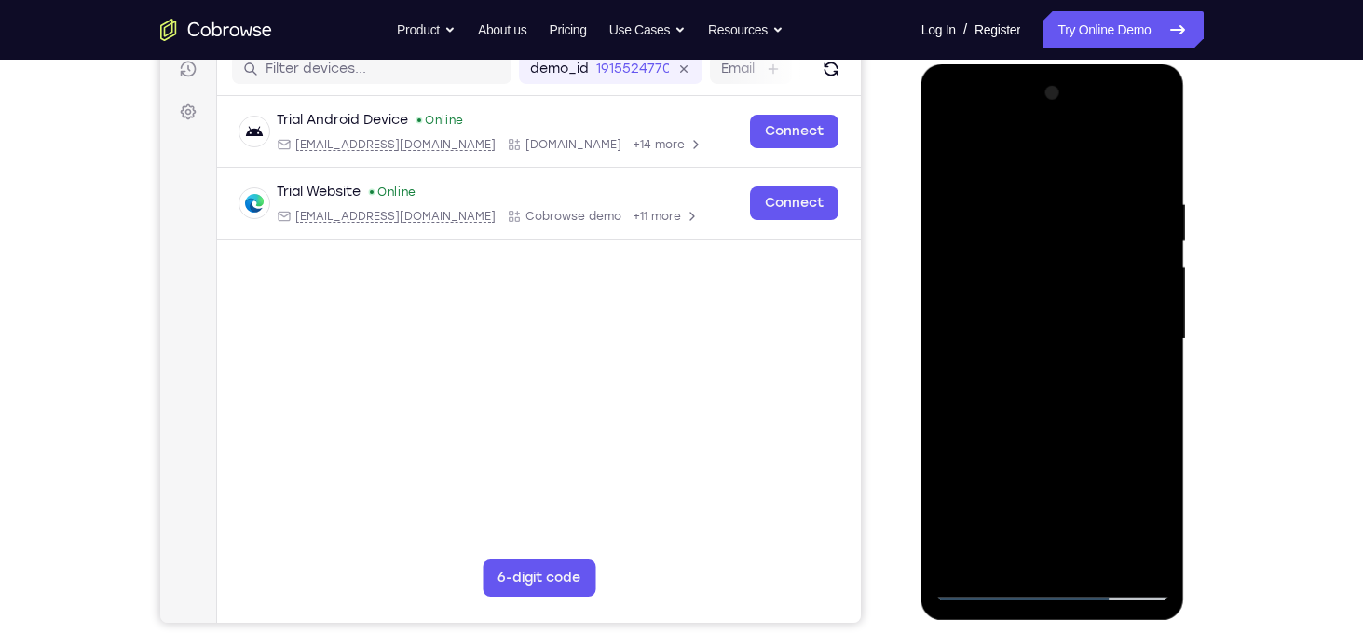
click at [1062, 402] on div at bounding box center [1053, 339] width 235 height 522
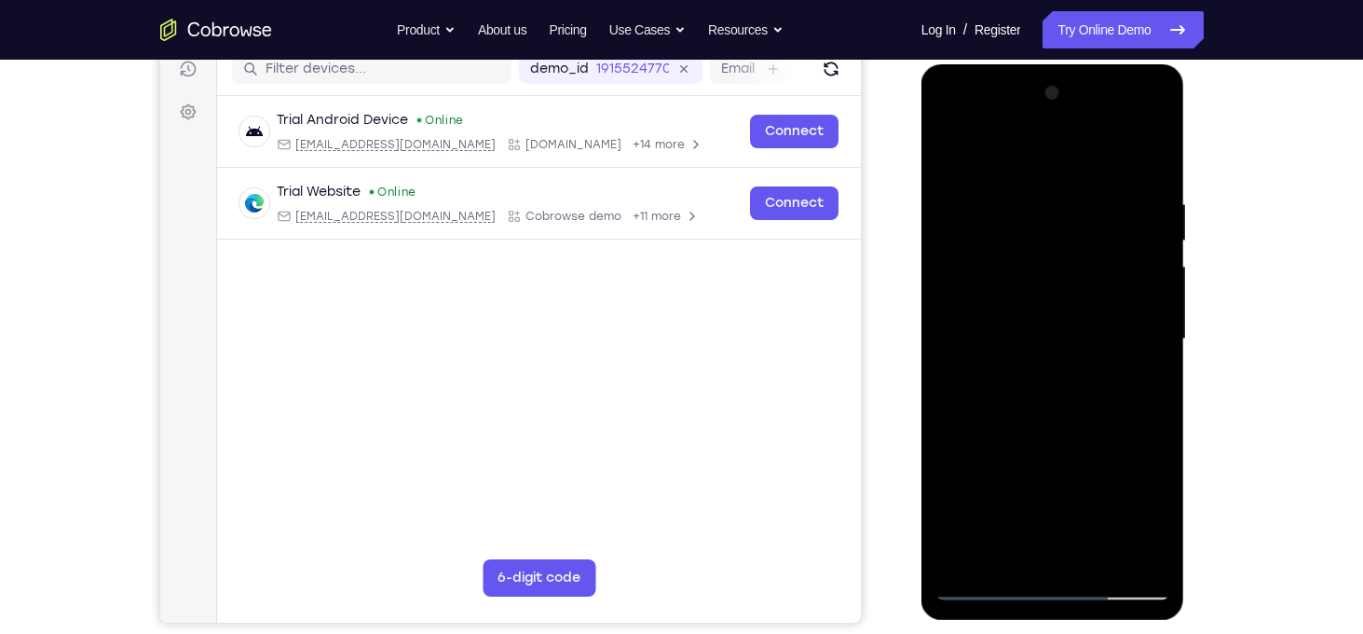
click at [1062, 402] on div at bounding box center [1053, 339] width 235 height 522
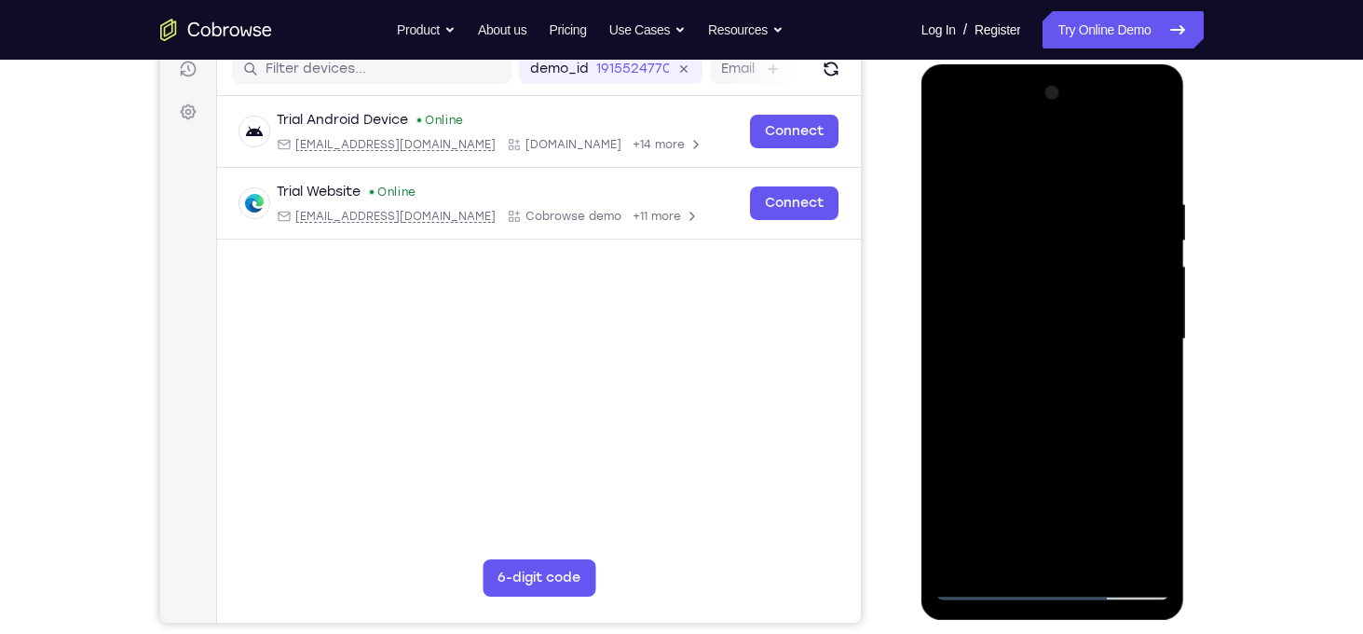
click at [1062, 402] on div at bounding box center [1053, 339] width 235 height 522
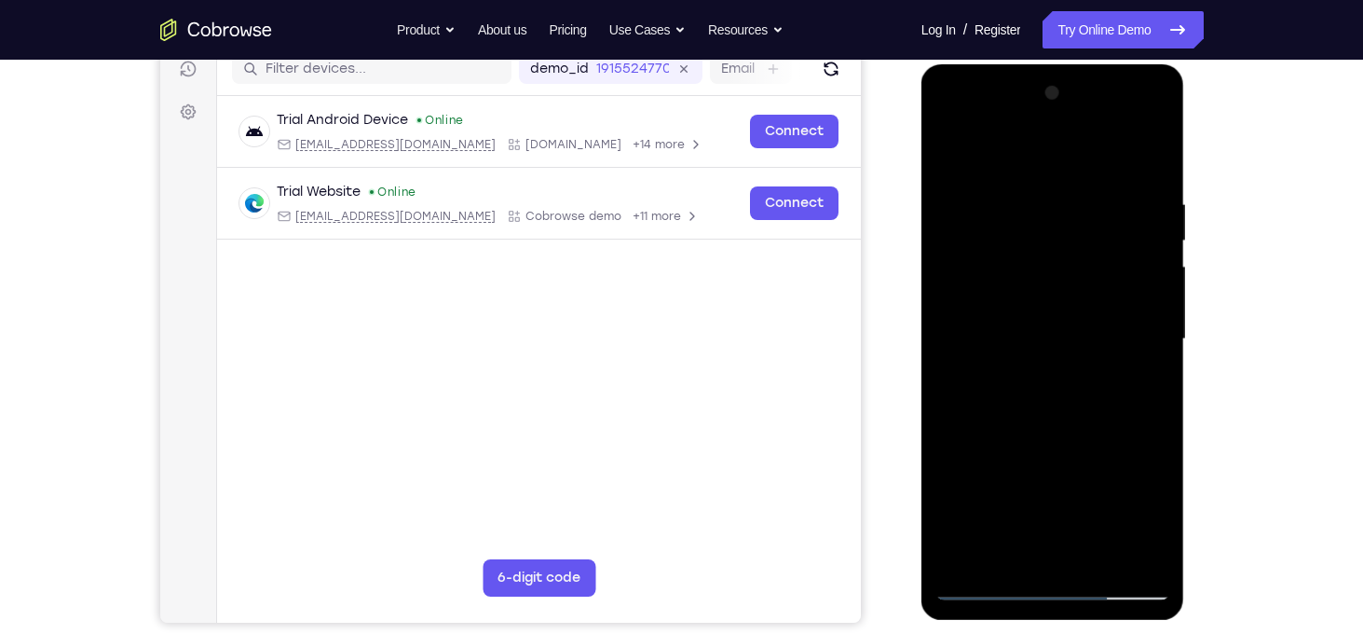
click at [1062, 402] on div at bounding box center [1053, 339] width 235 height 522
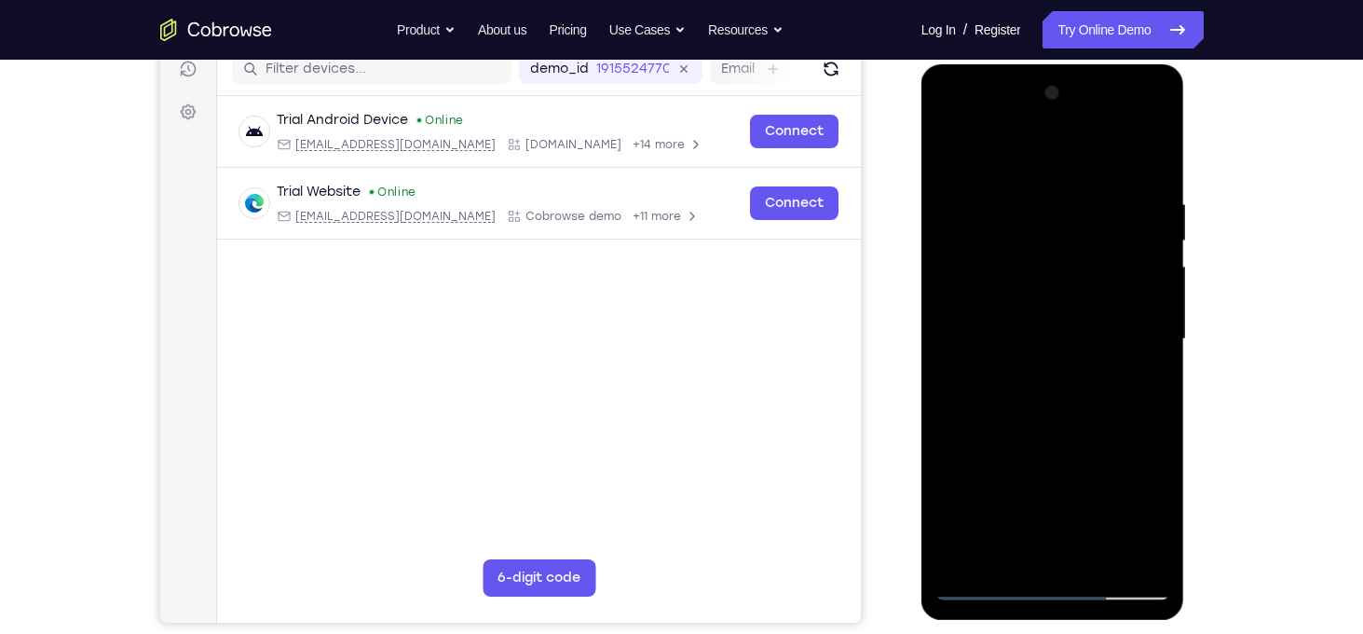
click at [1062, 402] on div at bounding box center [1053, 339] width 235 height 522
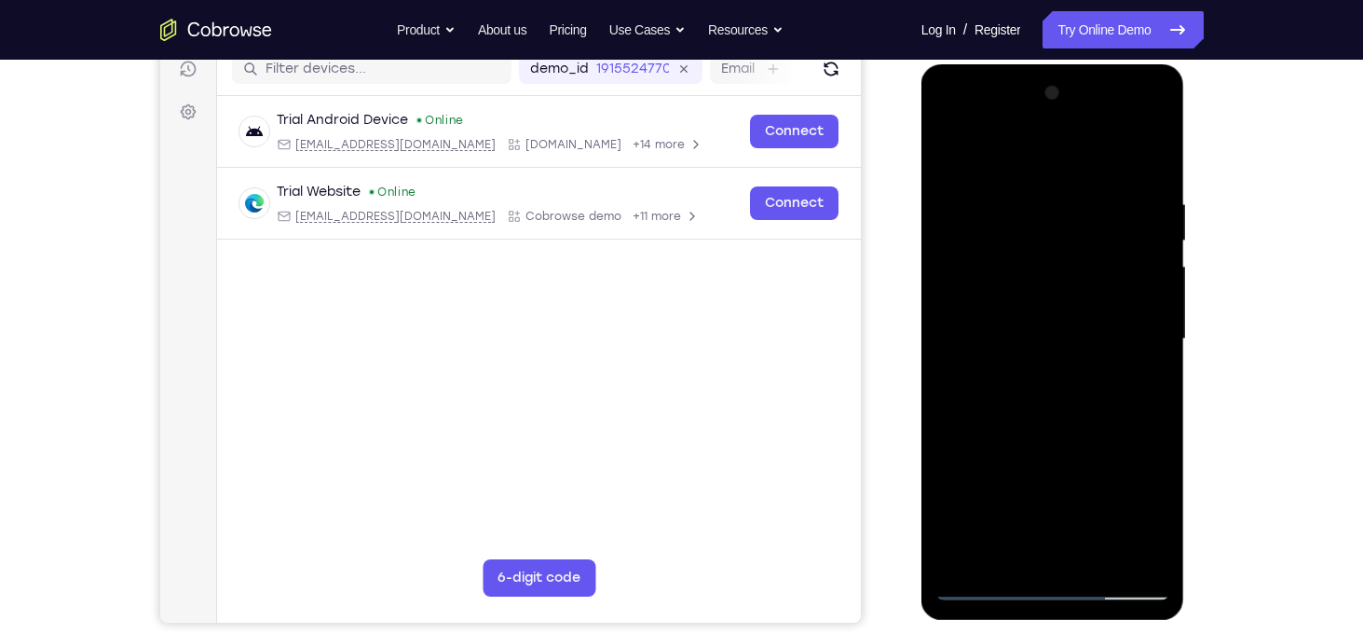
click at [1062, 402] on div at bounding box center [1053, 339] width 235 height 522
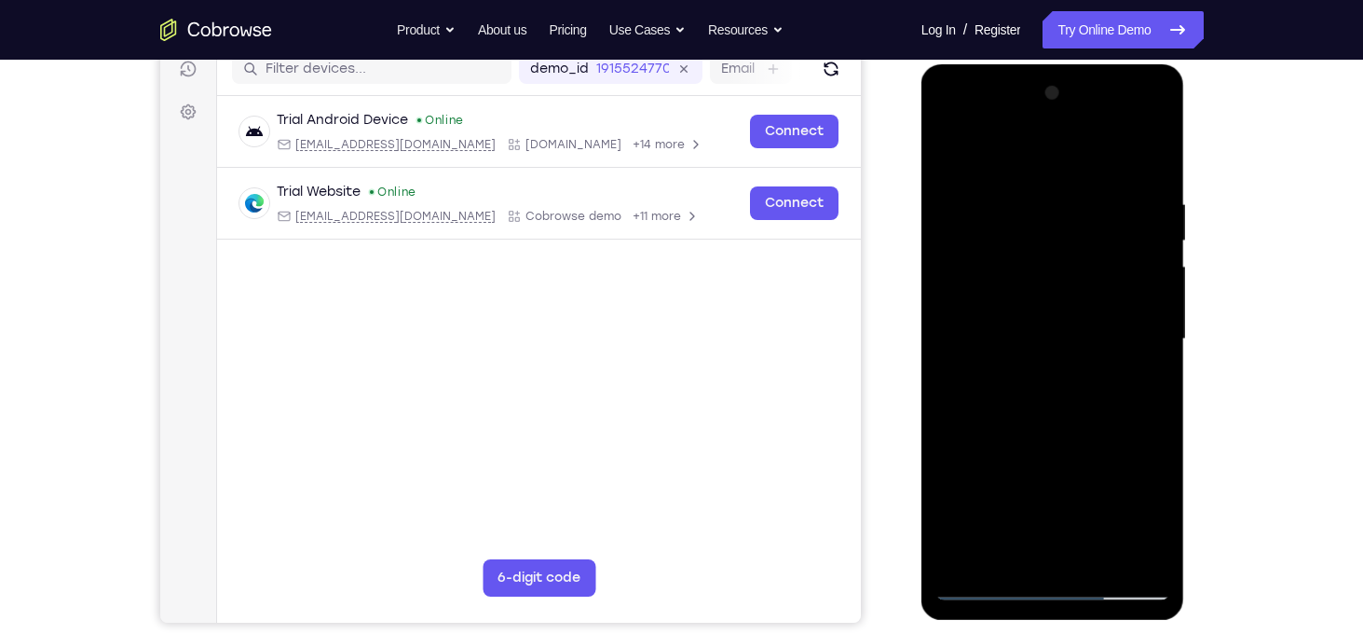
click at [1062, 402] on div at bounding box center [1053, 339] width 235 height 522
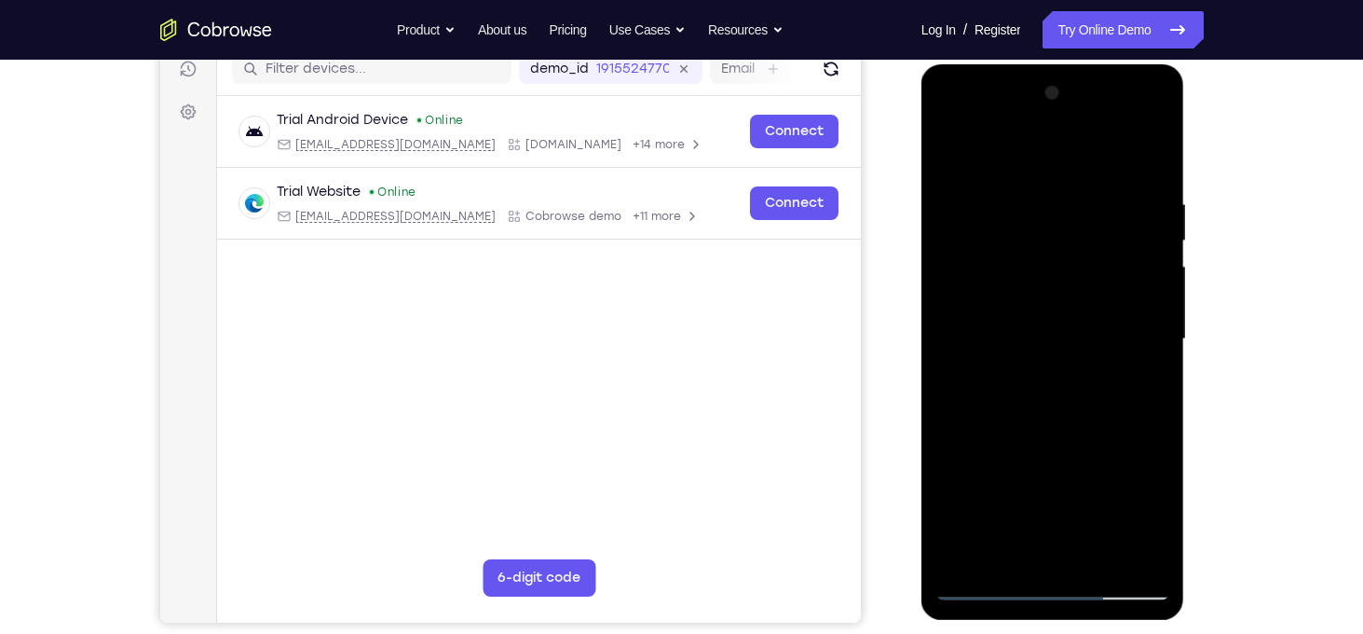
click at [1062, 402] on div at bounding box center [1053, 339] width 235 height 522
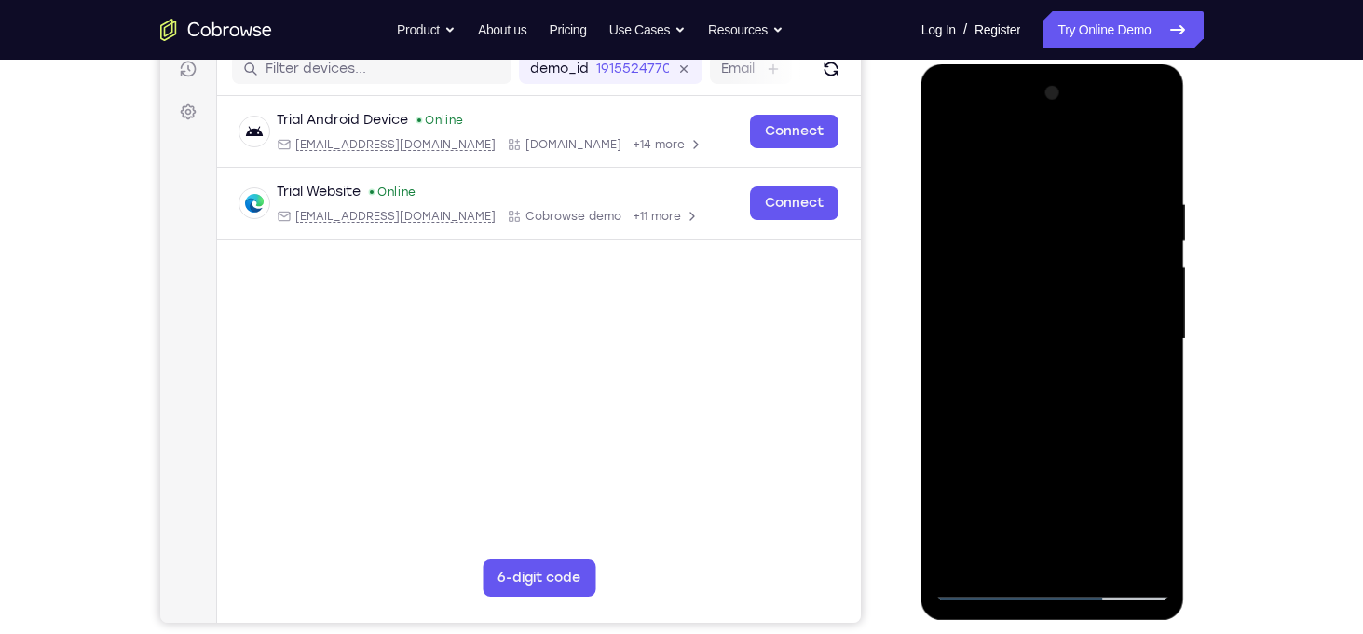
click at [1062, 402] on div at bounding box center [1053, 339] width 235 height 522
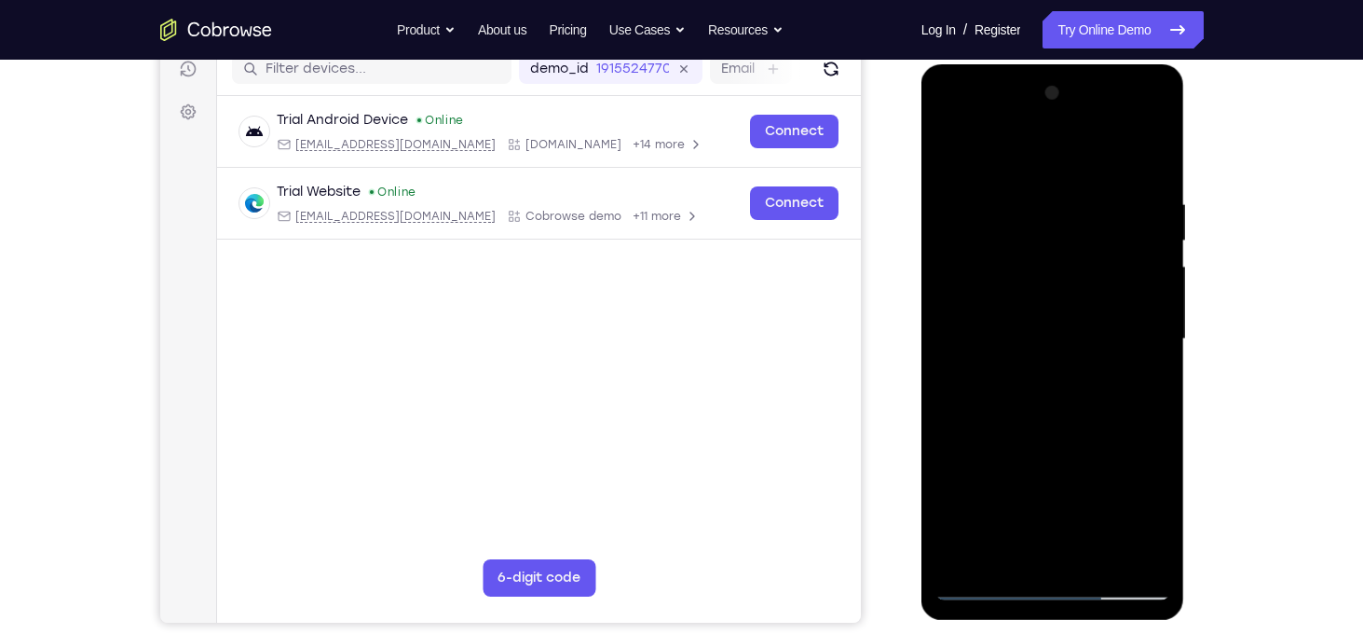
click at [1062, 402] on div at bounding box center [1053, 339] width 235 height 522
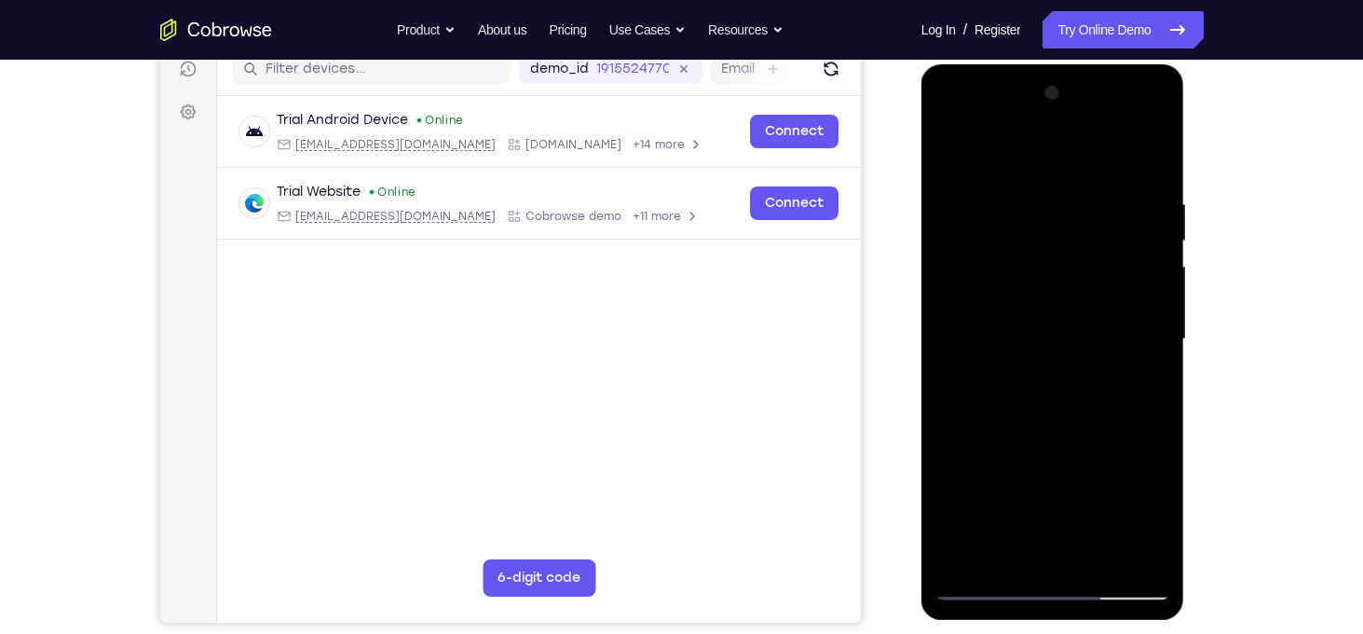
click at [1062, 402] on div at bounding box center [1053, 339] width 235 height 522
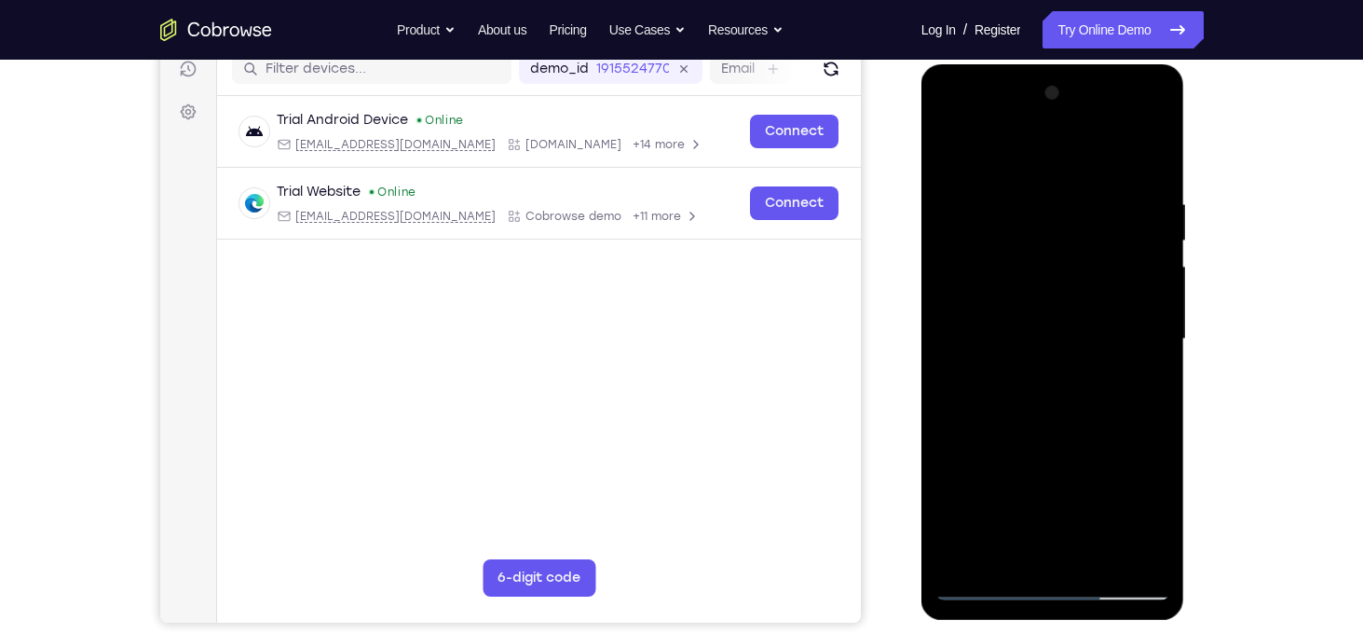
click at [1062, 402] on div at bounding box center [1053, 339] width 235 height 522
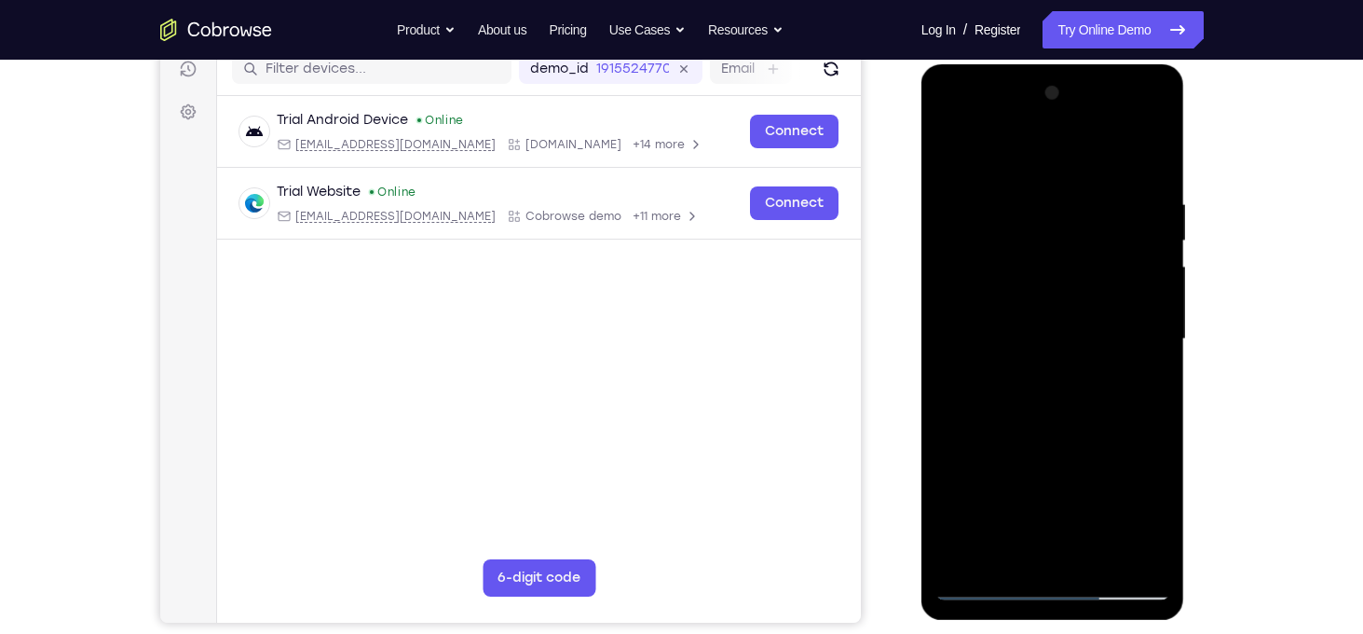
click at [1062, 402] on div at bounding box center [1053, 339] width 235 height 522
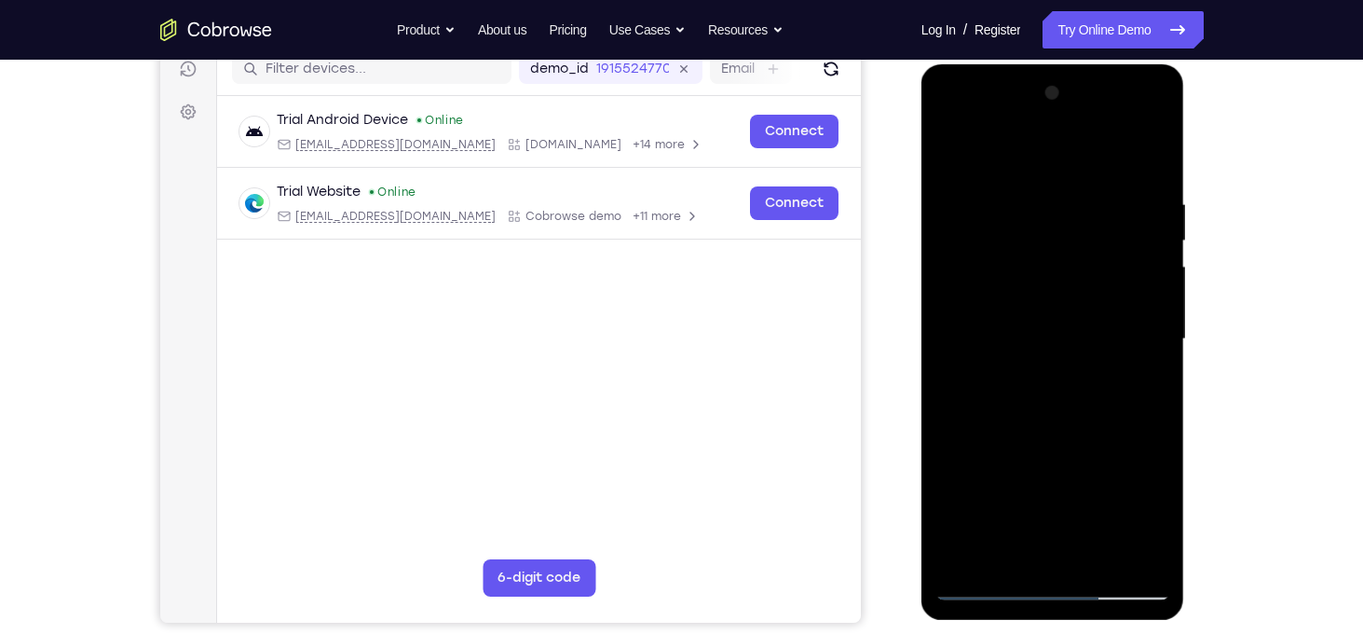
click at [1062, 402] on div at bounding box center [1053, 339] width 235 height 522
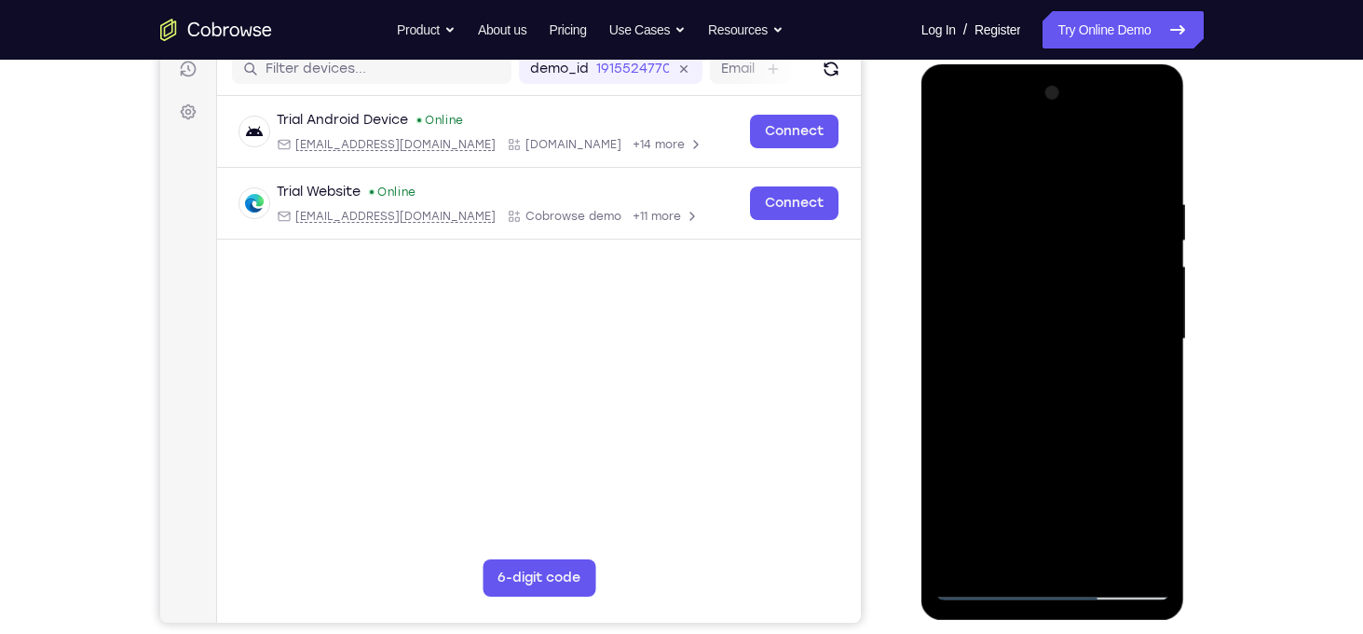
click at [1062, 402] on div at bounding box center [1053, 339] width 235 height 522
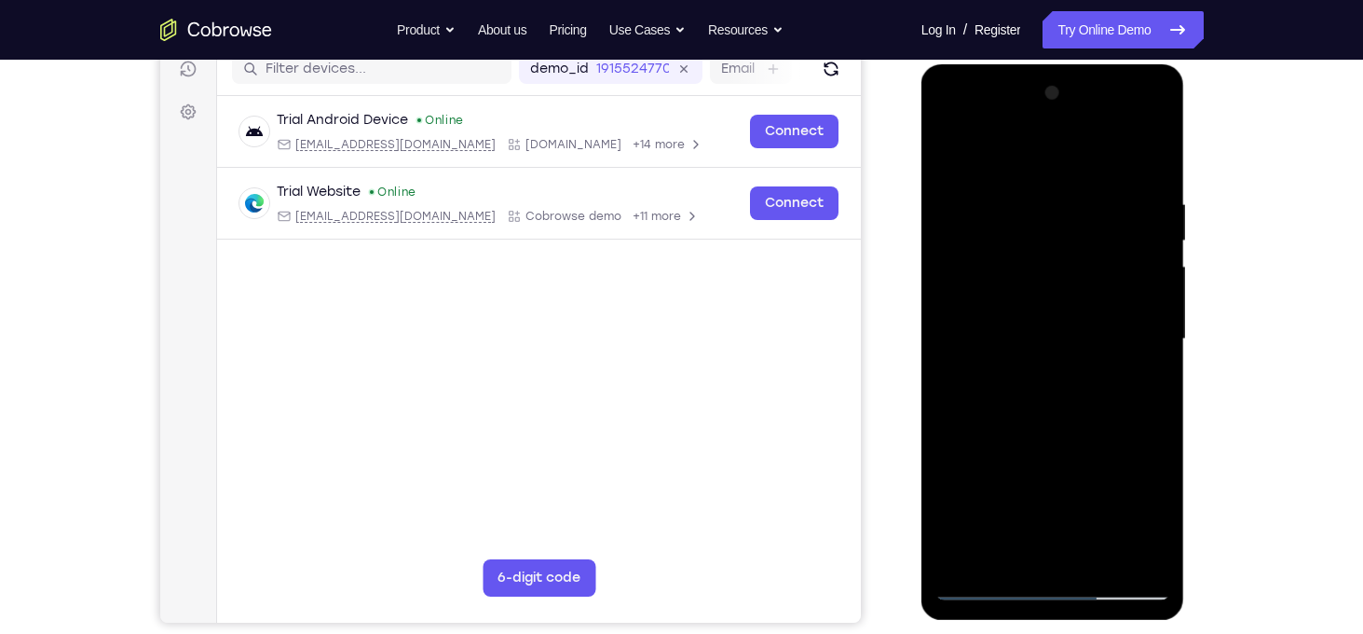
click at [1062, 402] on div at bounding box center [1053, 339] width 235 height 522
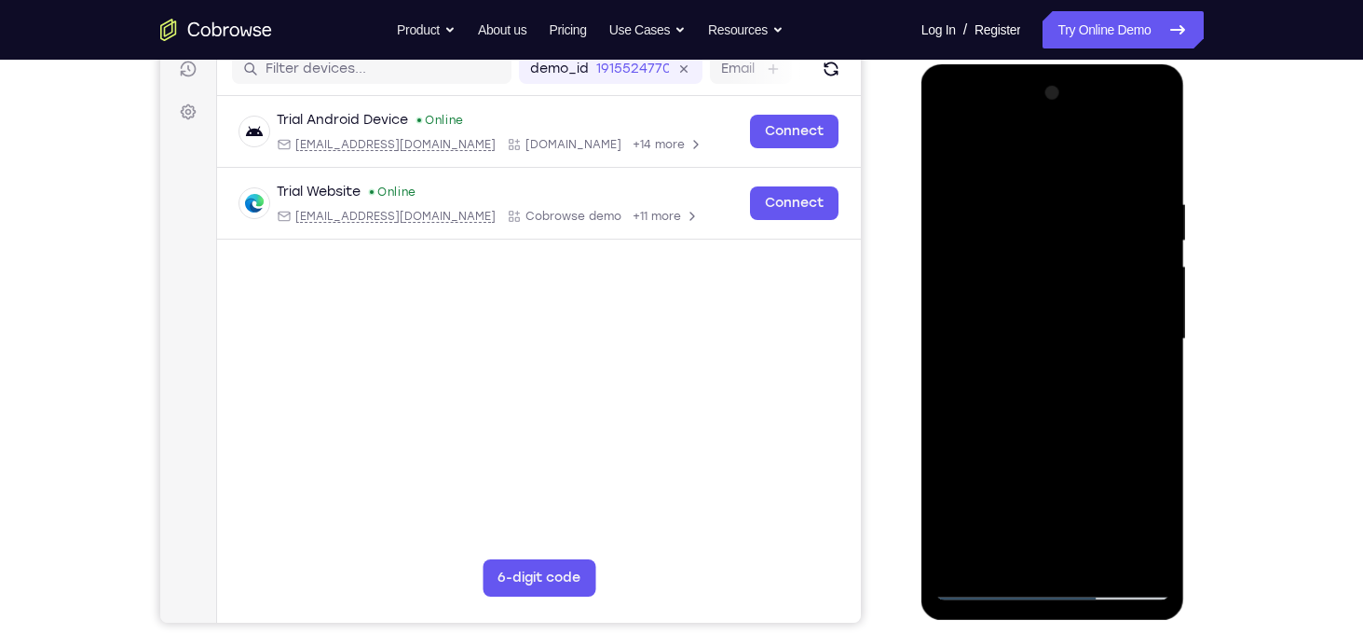
click at [1062, 402] on div at bounding box center [1053, 339] width 235 height 522
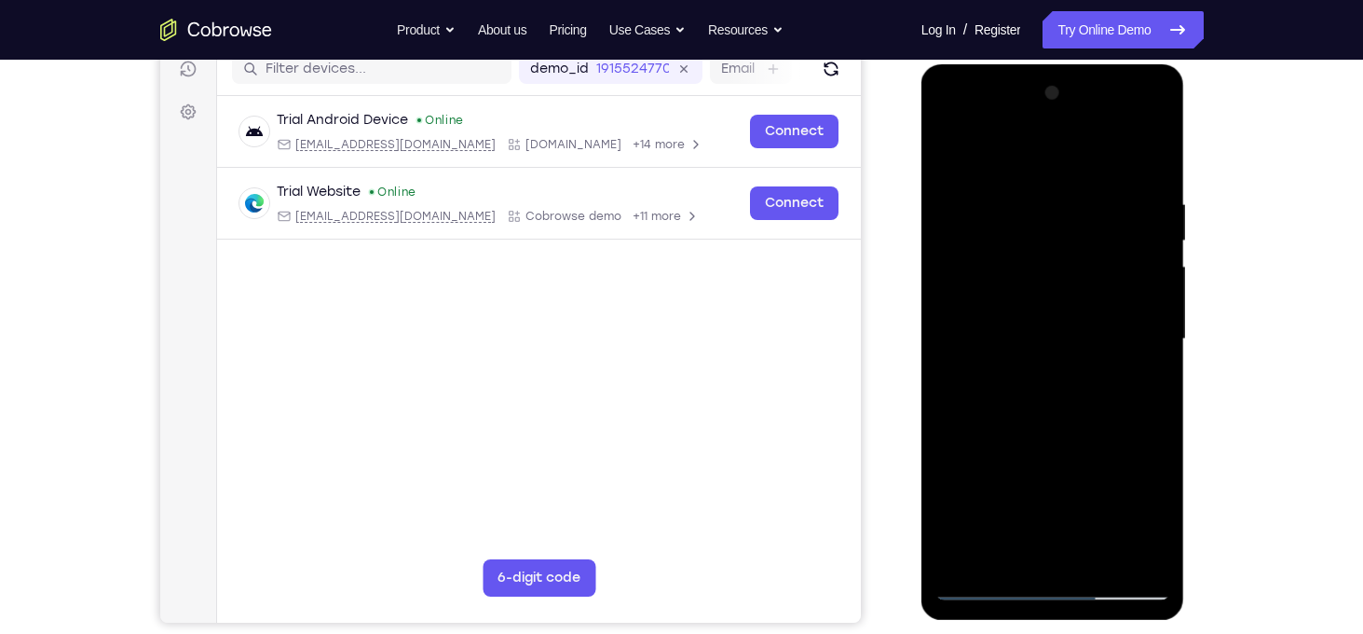
click at [1062, 402] on div at bounding box center [1053, 339] width 235 height 522
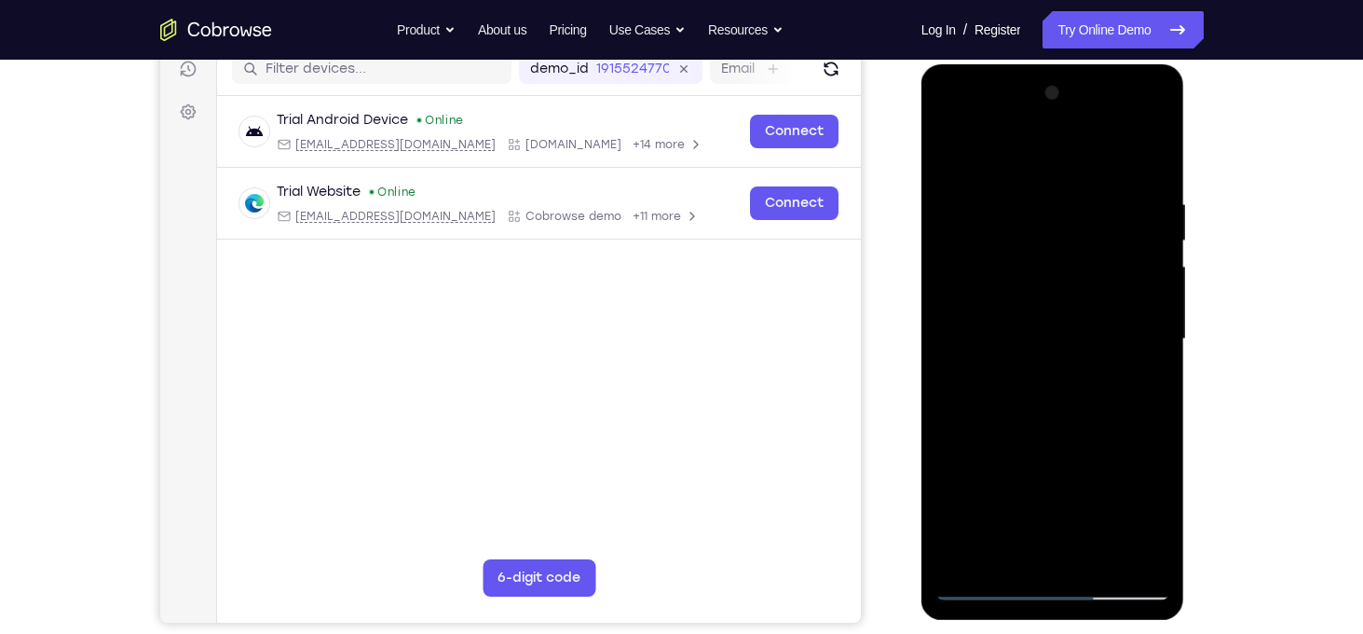
click at [1062, 402] on div at bounding box center [1053, 339] width 235 height 522
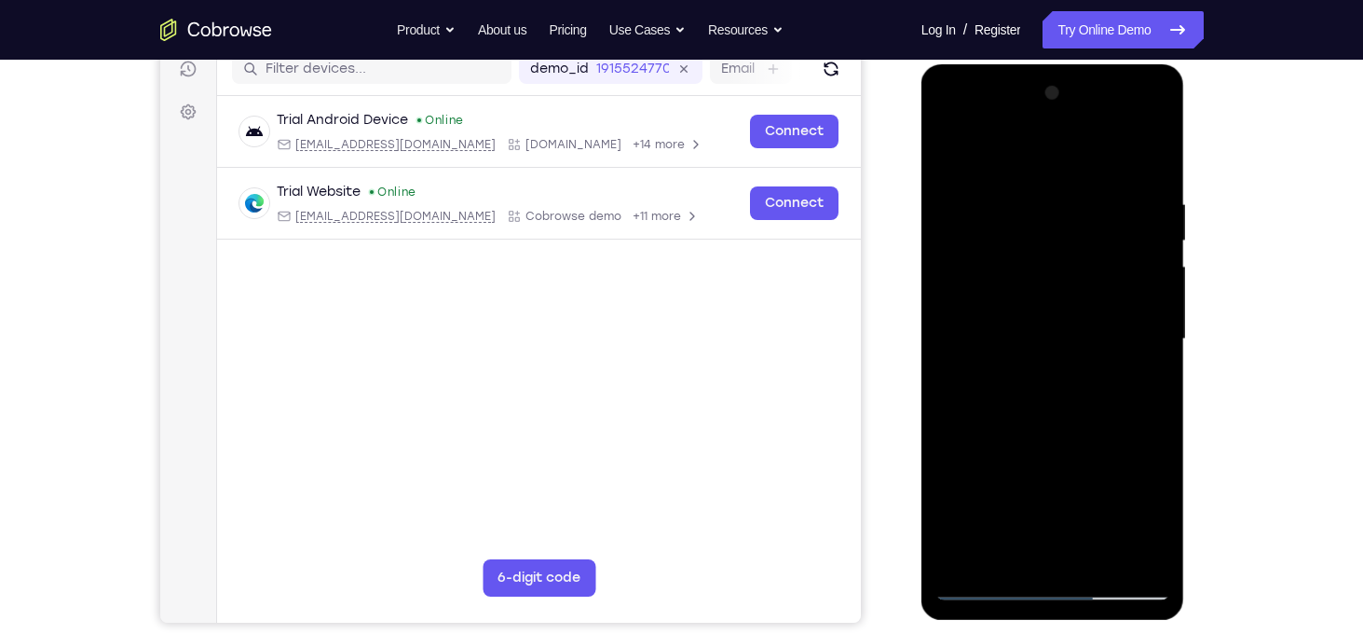
click at [1062, 402] on div at bounding box center [1053, 339] width 235 height 522
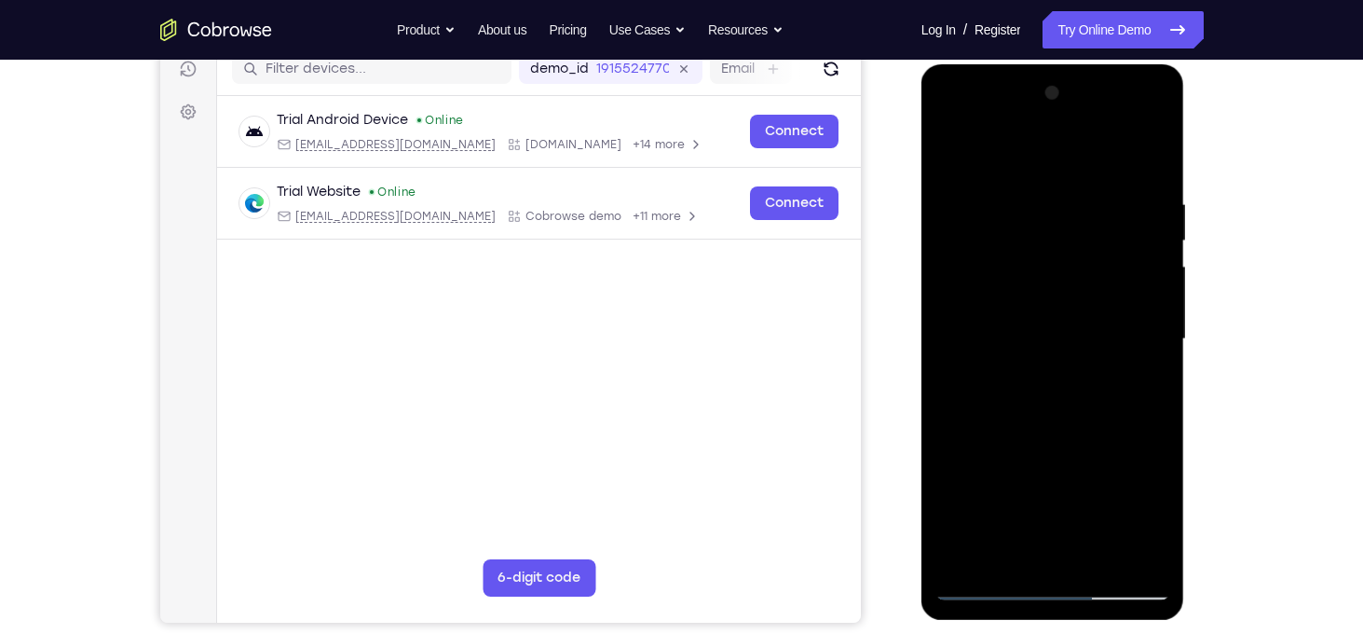
click at [1062, 402] on div at bounding box center [1053, 339] width 235 height 522
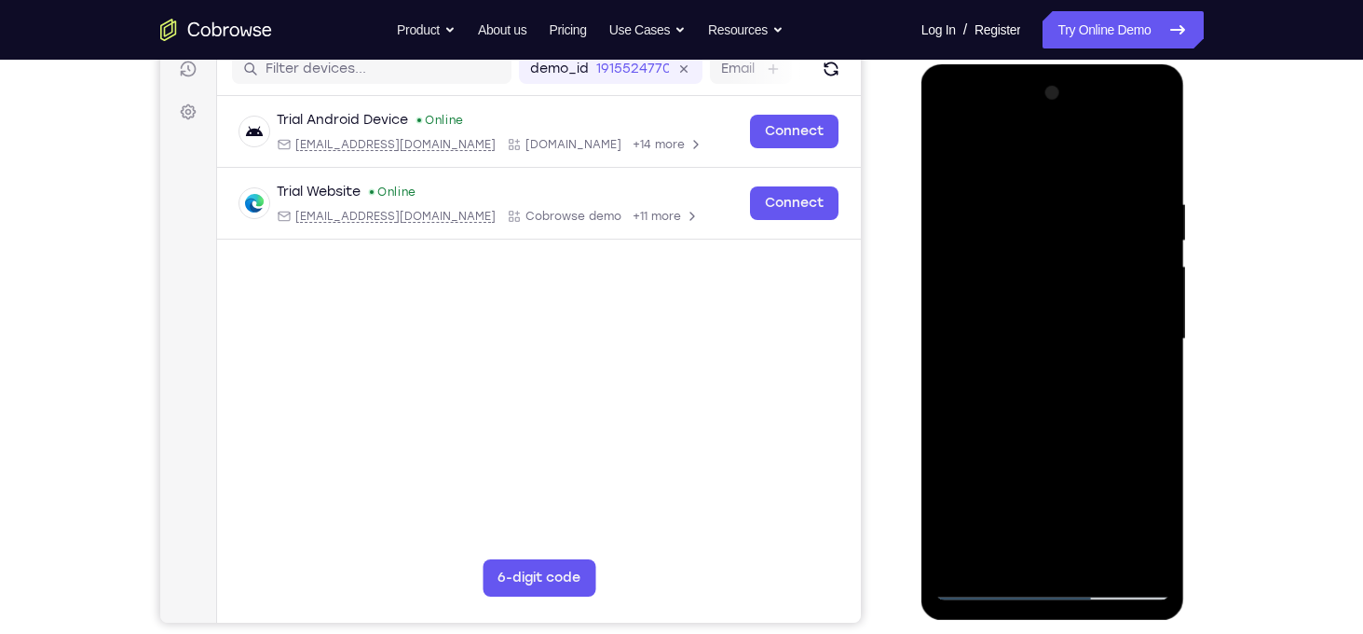
click at [1062, 402] on div at bounding box center [1053, 339] width 235 height 522
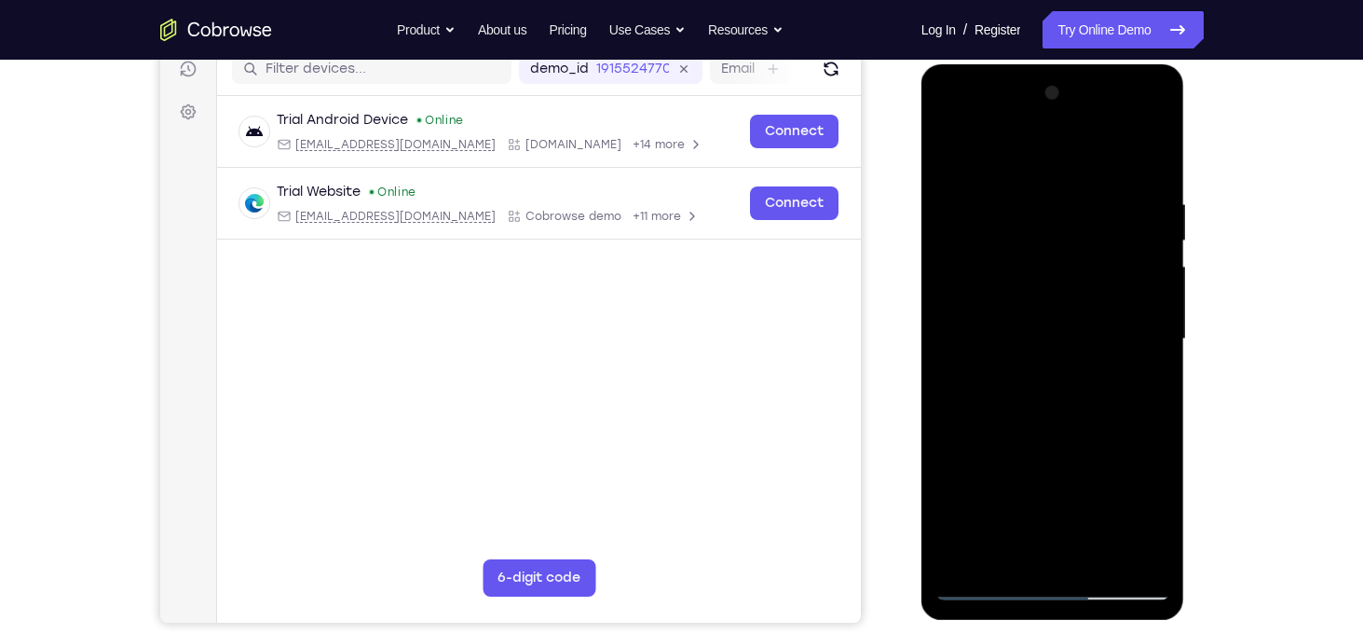
click at [1062, 402] on div at bounding box center [1053, 339] width 235 height 522
click at [1063, 394] on div at bounding box center [1053, 339] width 235 height 522
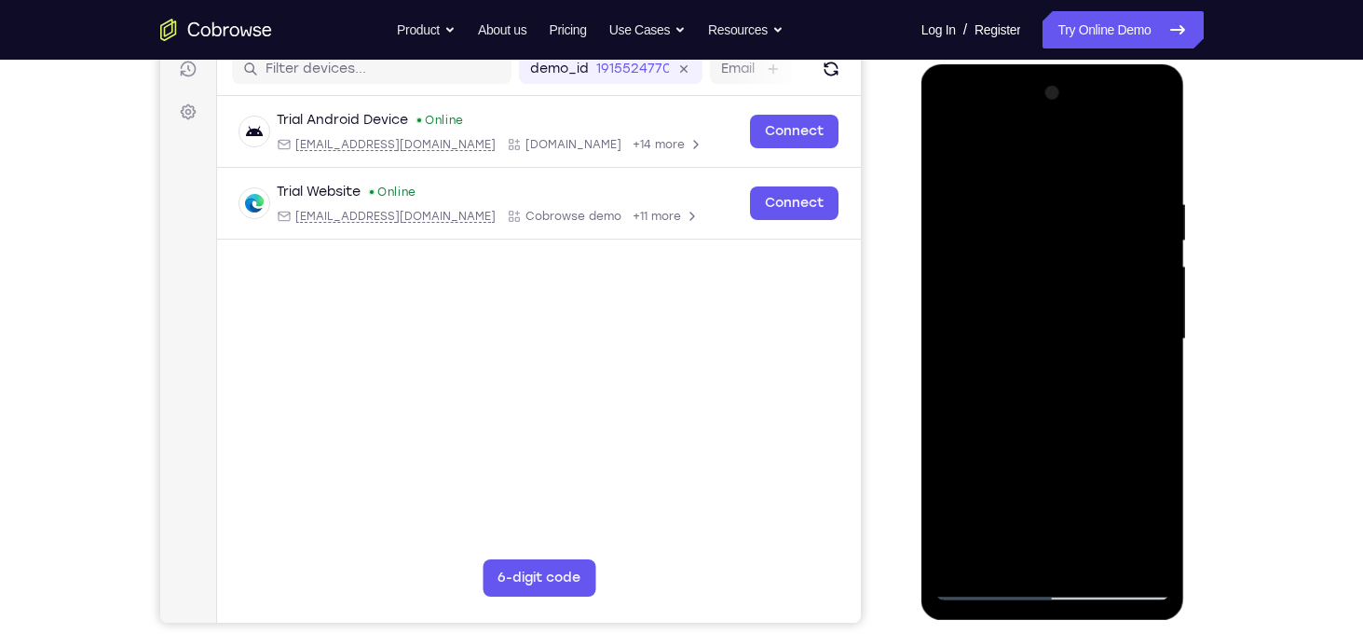
click at [1063, 394] on div at bounding box center [1053, 339] width 235 height 522
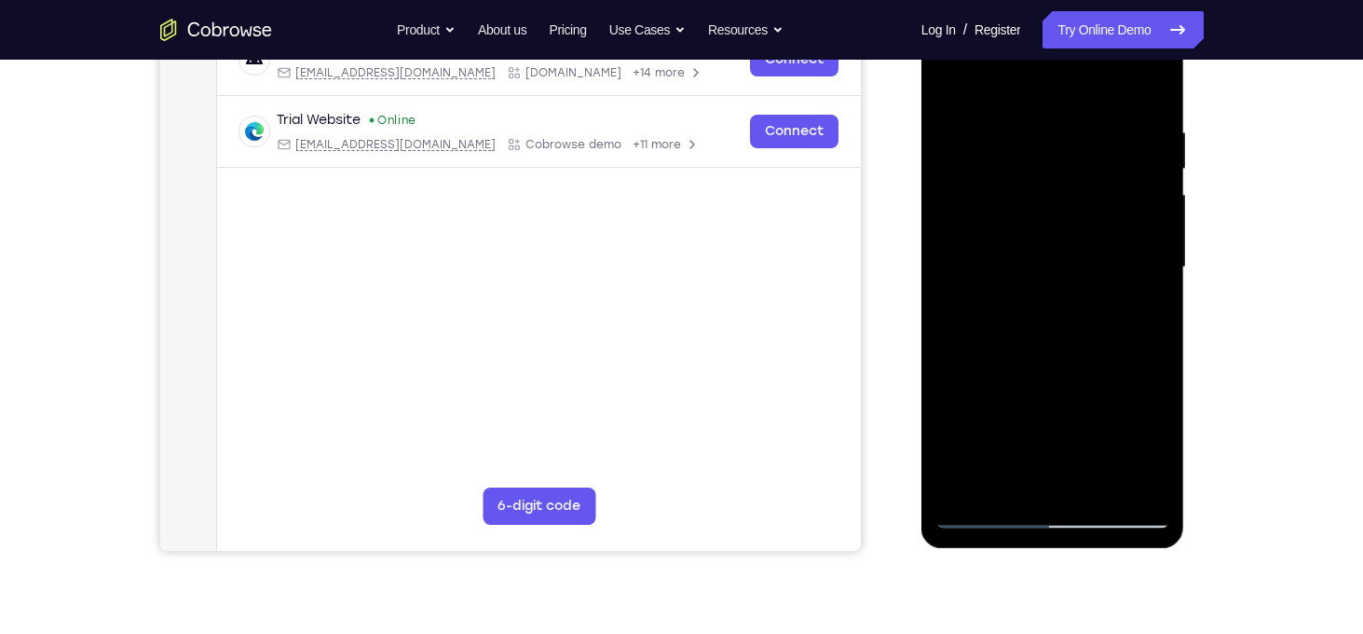
scroll to position [317, 0]
click at [1064, 321] on div at bounding box center [1053, 267] width 235 height 522
click at [1148, 291] on div at bounding box center [1053, 267] width 235 height 522
click at [1075, 265] on div at bounding box center [1053, 267] width 235 height 522
click at [1059, 326] on div at bounding box center [1053, 267] width 235 height 522
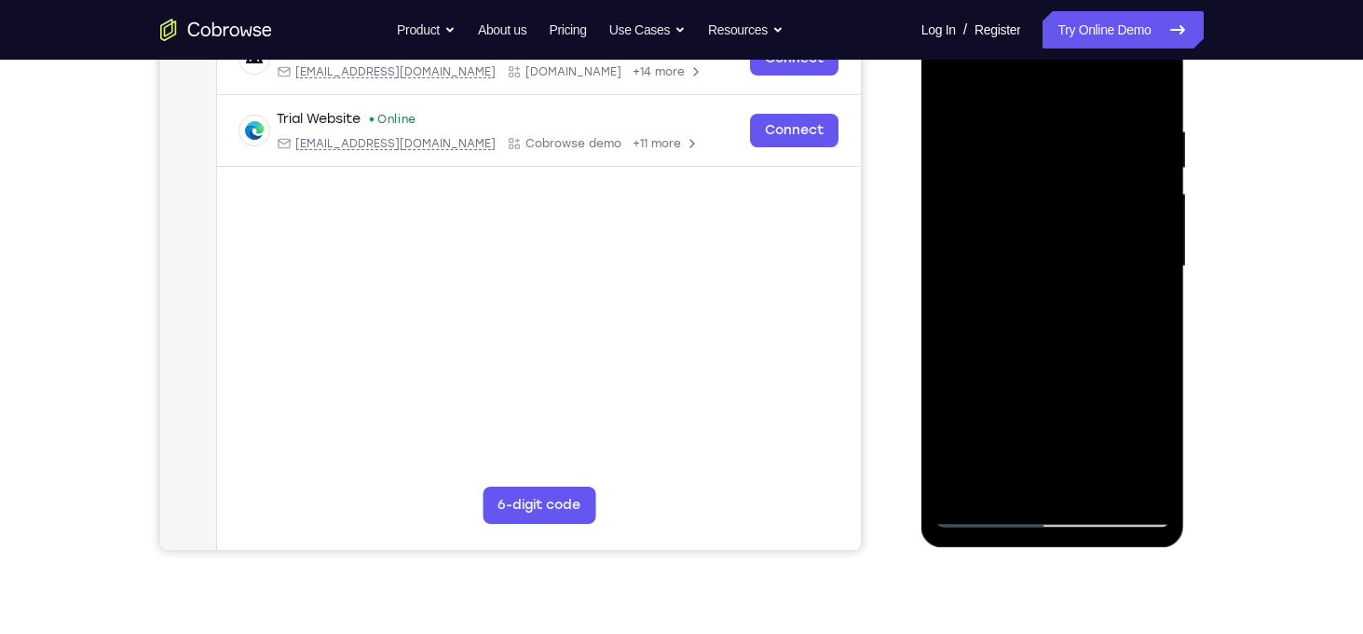
click at [1059, 326] on div at bounding box center [1053, 267] width 235 height 522
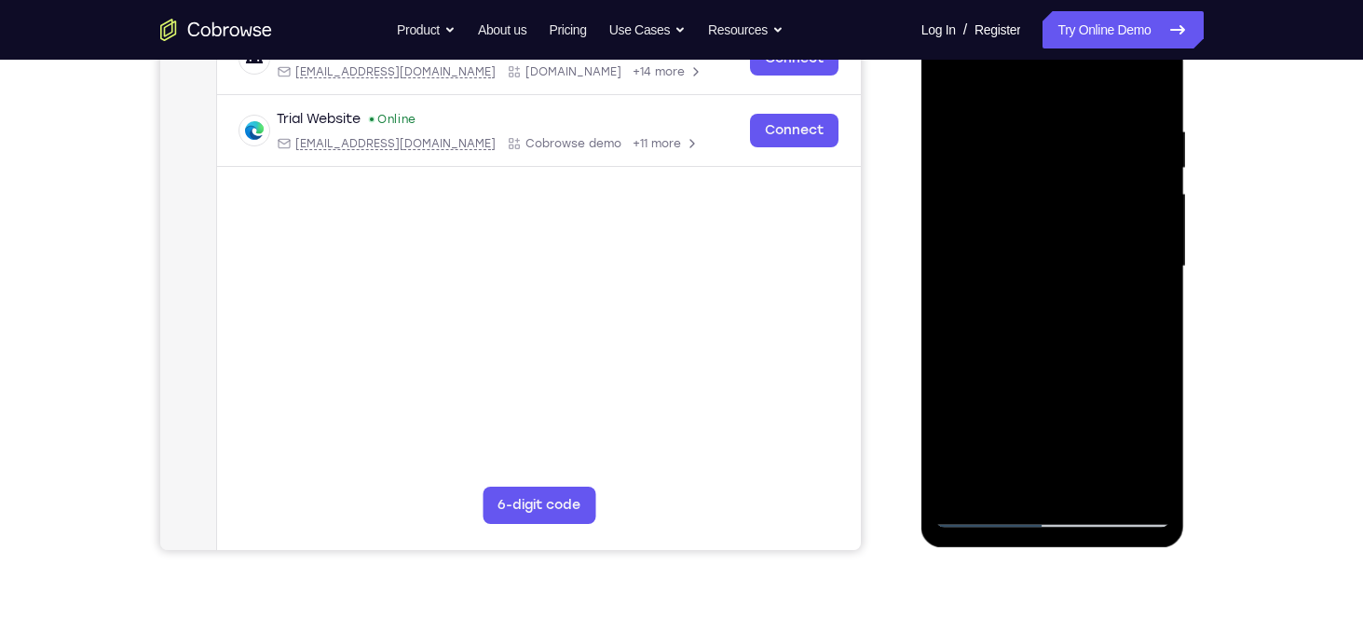
click at [1059, 326] on div at bounding box center [1053, 267] width 235 height 522
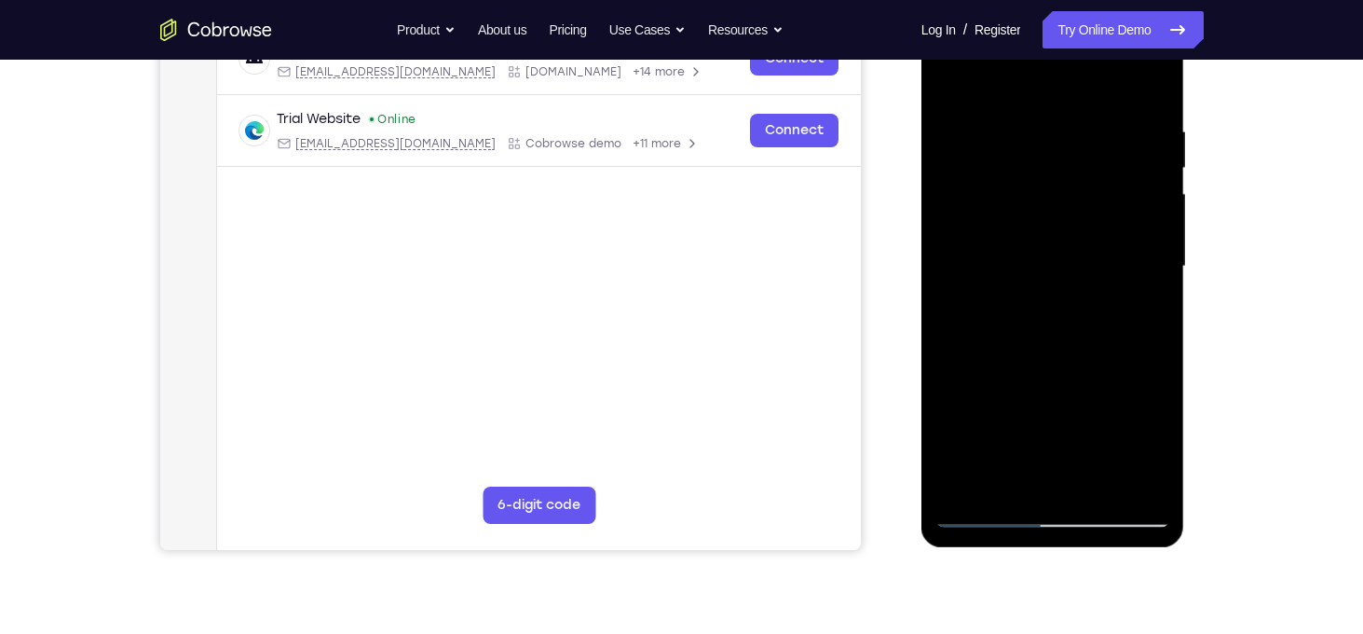
click at [1059, 326] on div at bounding box center [1053, 267] width 235 height 522
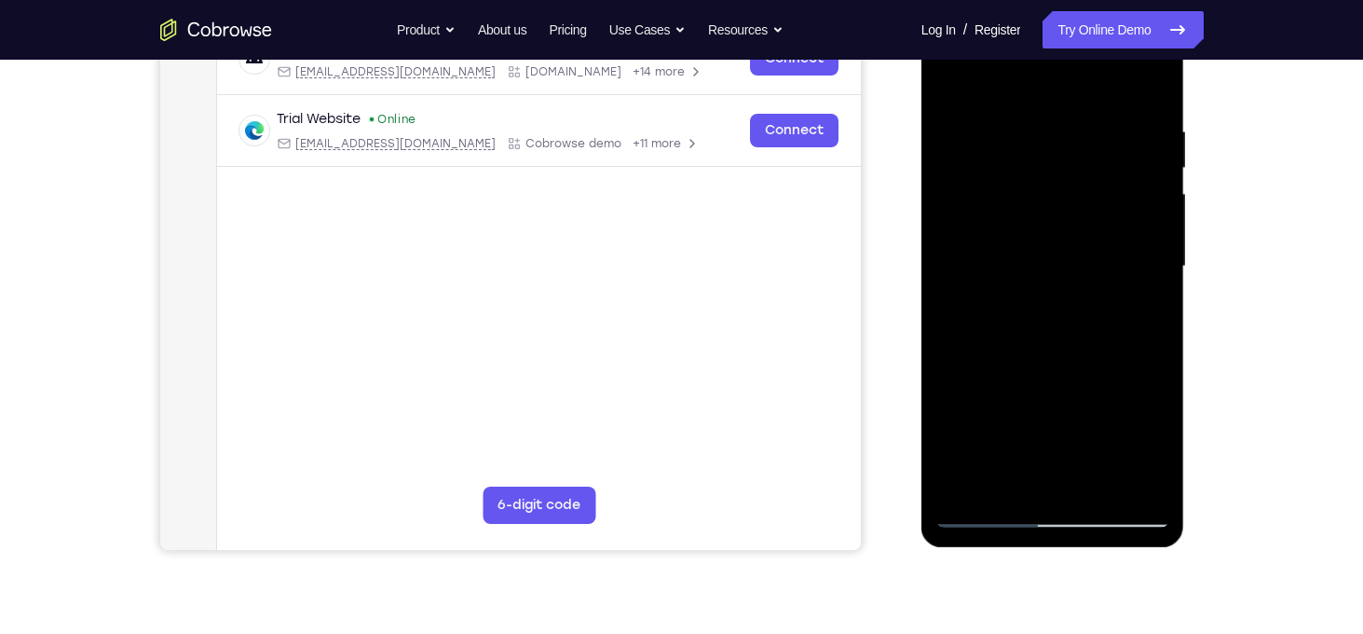
click at [1059, 326] on div at bounding box center [1053, 267] width 235 height 522
click at [1093, 325] on div at bounding box center [1053, 267] width 235 height 522
click at [1142, 295] on div at bounding box center [1053, 267] width 235 height 522
click at [1112, 266] on div at bounding box center [1053, 267] width 235 height 522
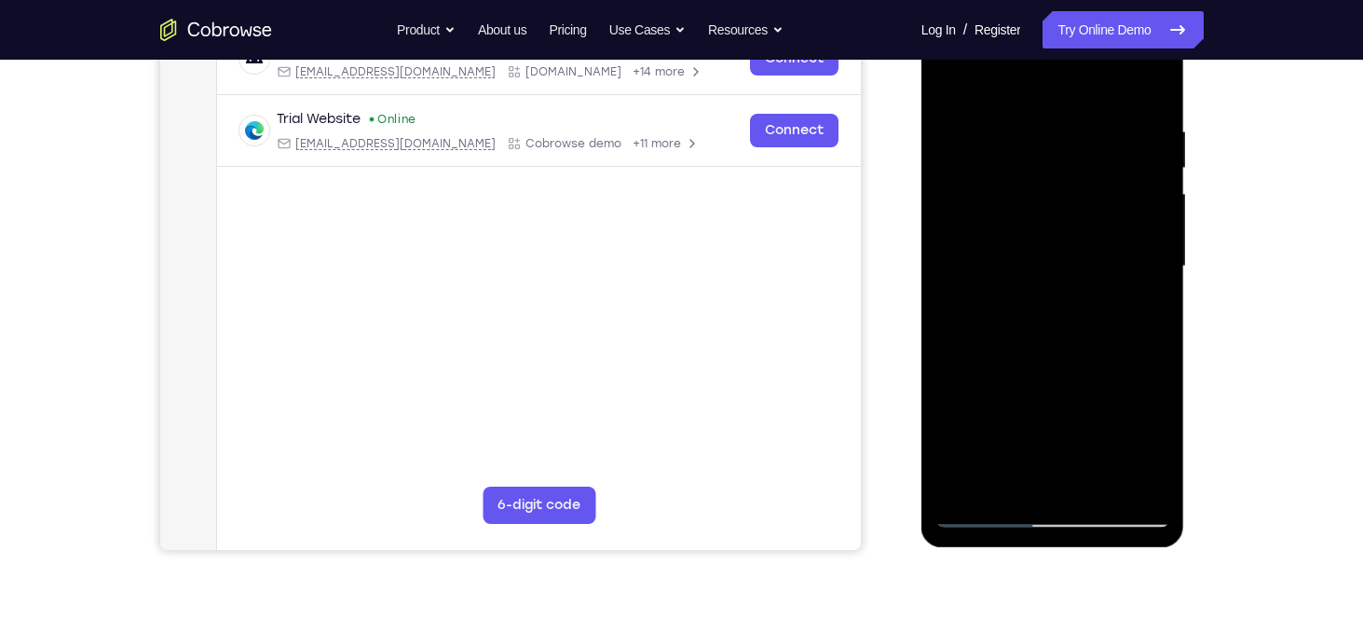
click at [1112, 266] on div at bounding box center [1053, 267] width 235 height 522
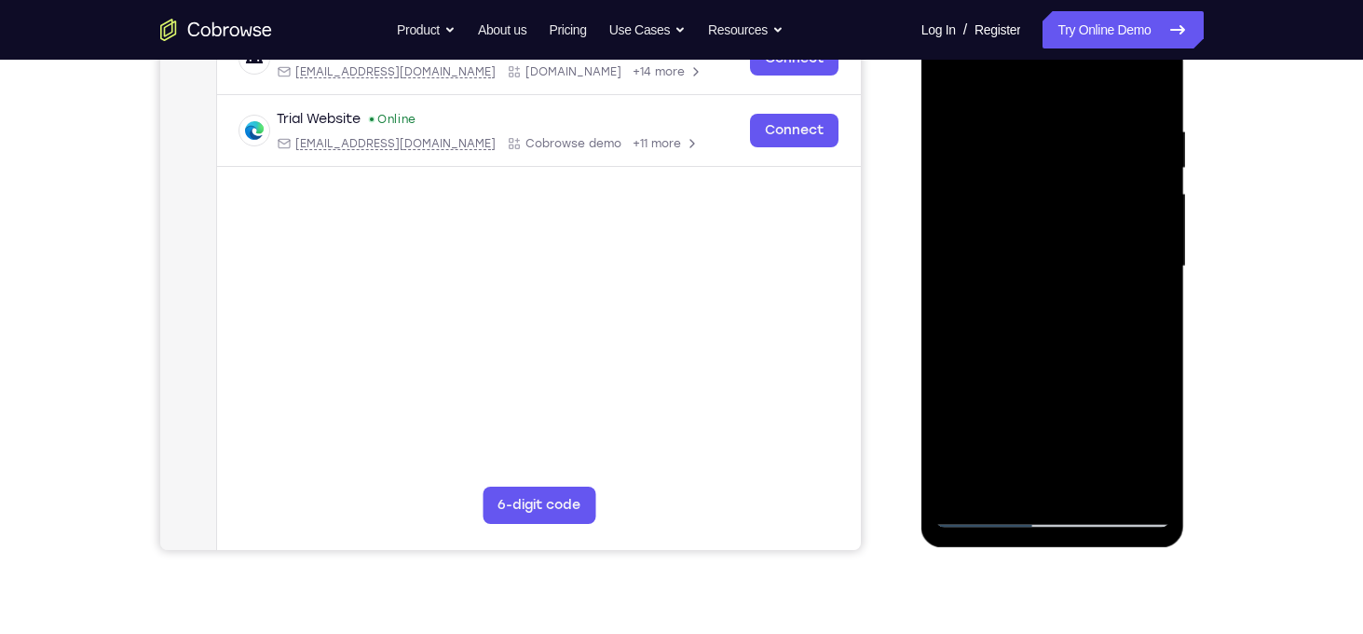
click at [1112, 266] on div at bounding box center [1053, 267] width 235 height 522
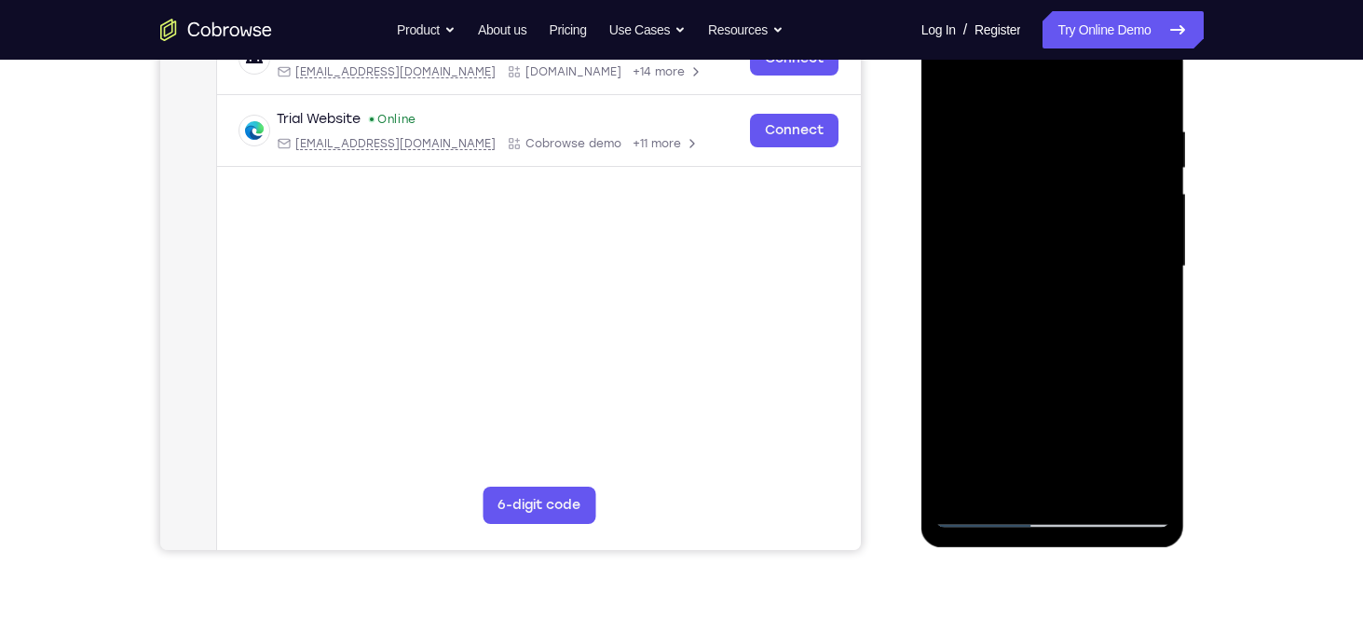
click at [1112, 266] on div at bounding box center [1053, 267] width 235 height 522
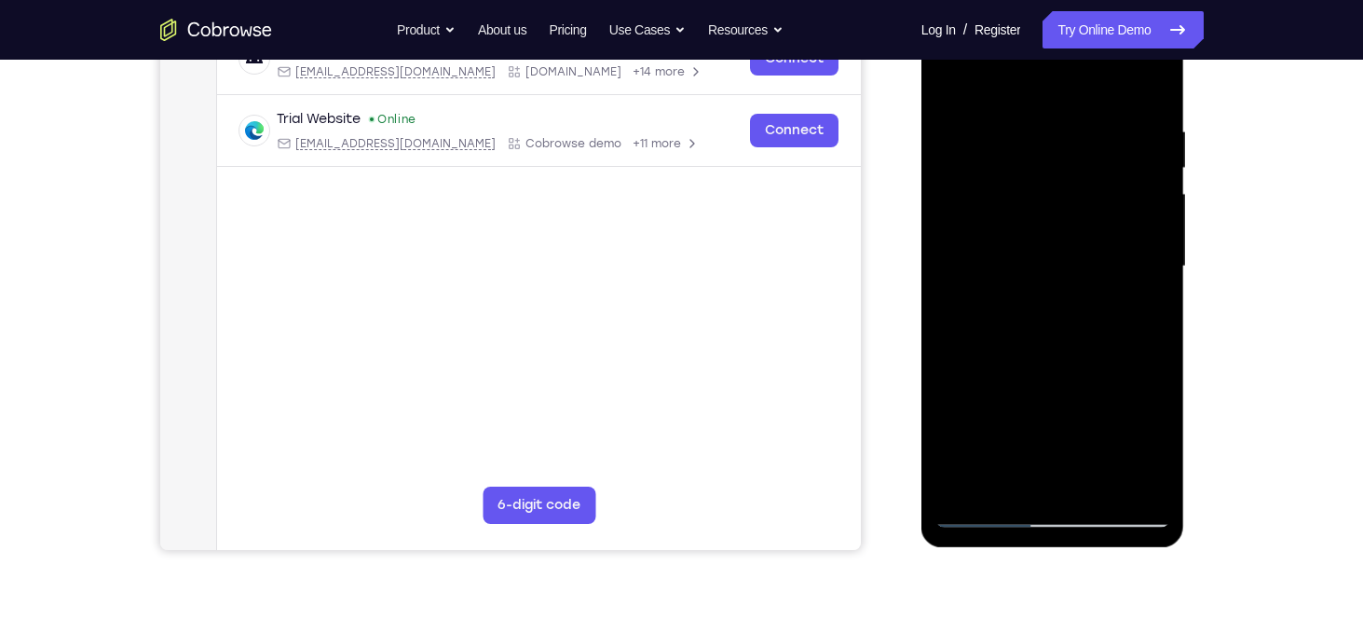
click at [1112, 266] on div at bounding box center [1053, 267] width 235 height 522
click at [1051, 315] on div at bounding box center [1053, 267] width 235 height 522
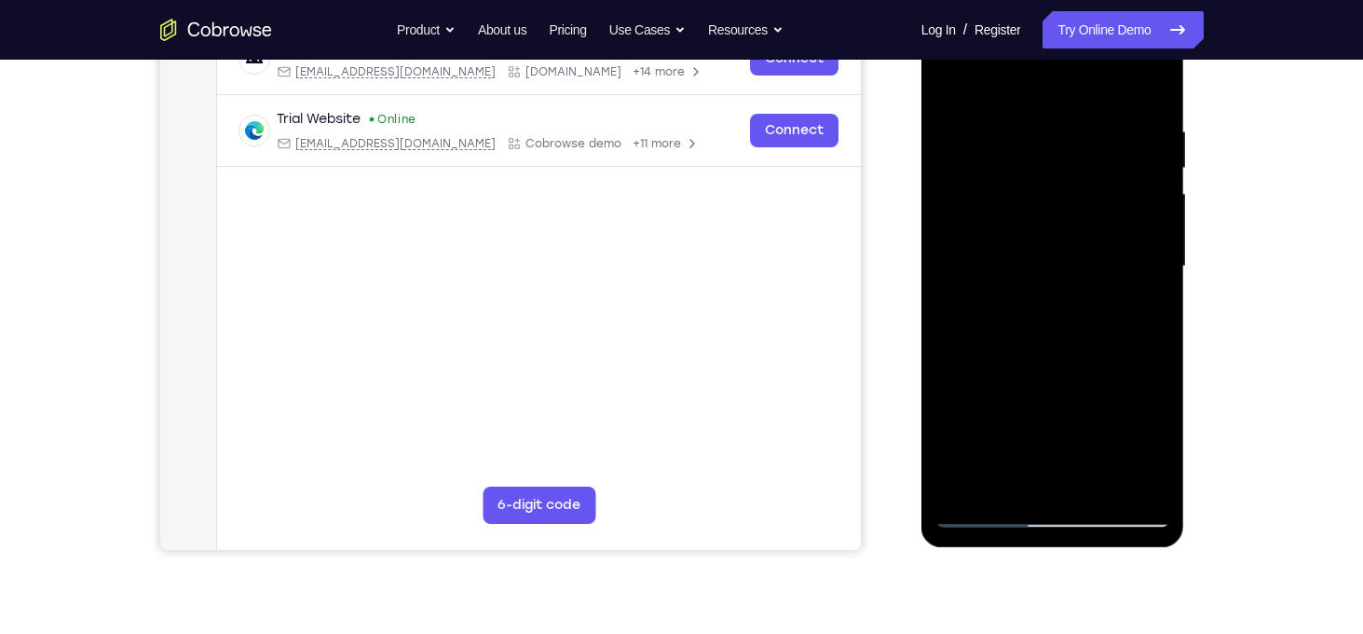
click at [1052, 323] on div at bounding box center [1053, 267] width 235 height 522
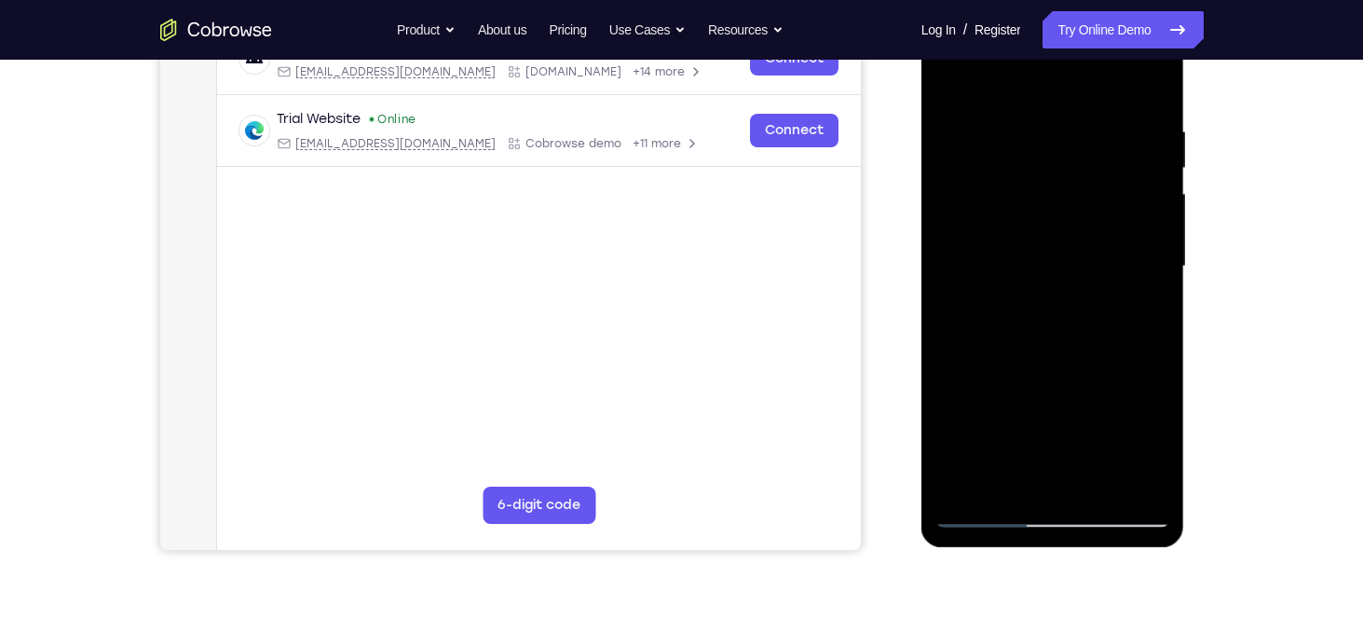
click at [1052, 323] on div at bounding box center [1053, 267] width 235 height 522
click at [1052, 324] on div at bounding box center [1053, 267] width 235 height 522
click at [1056, 326] on div at bounding box center [1053, 267] width 235 height 522
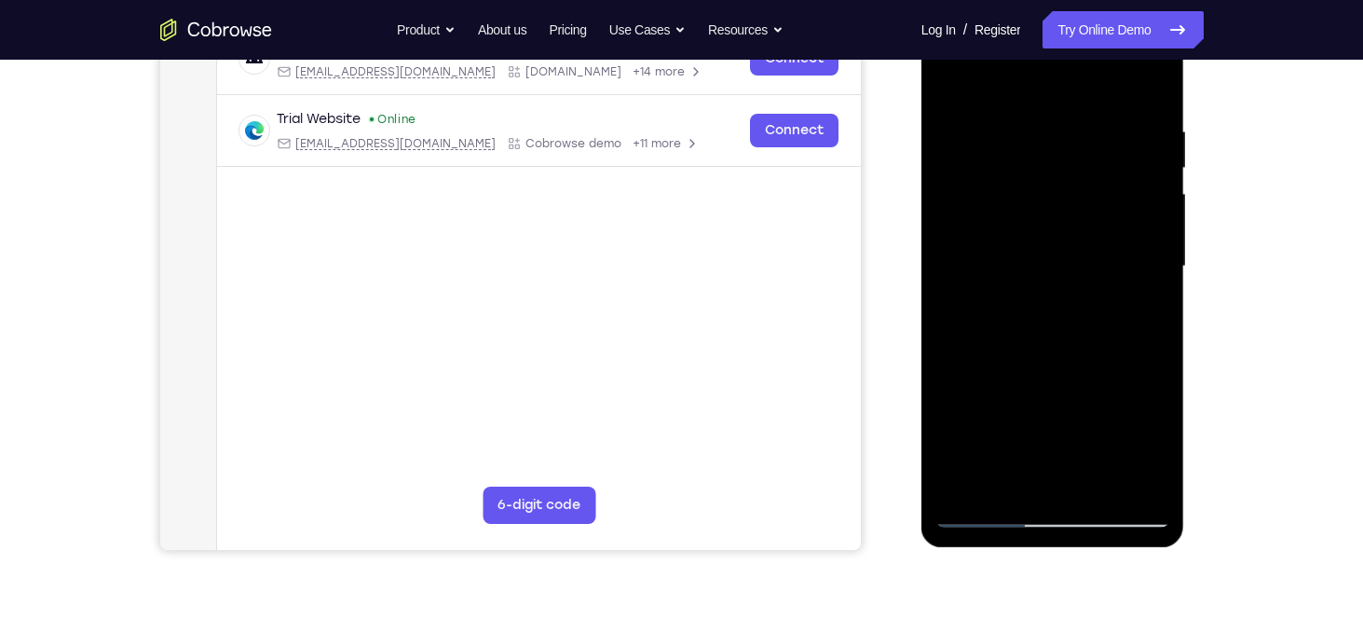
click at [1056, 326] on div at bounding box center [1053, 267] width 235 height 522
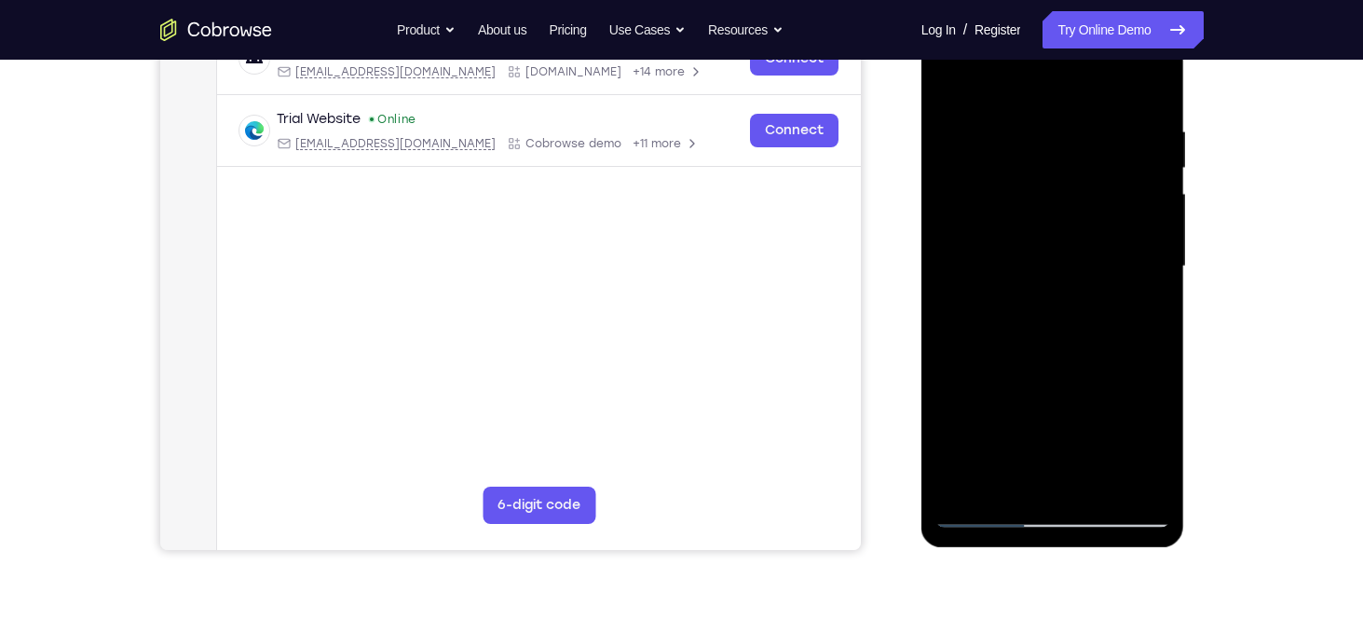
click at [1056, 326] on div at bounding box center [1053, 267] width 235 height 522
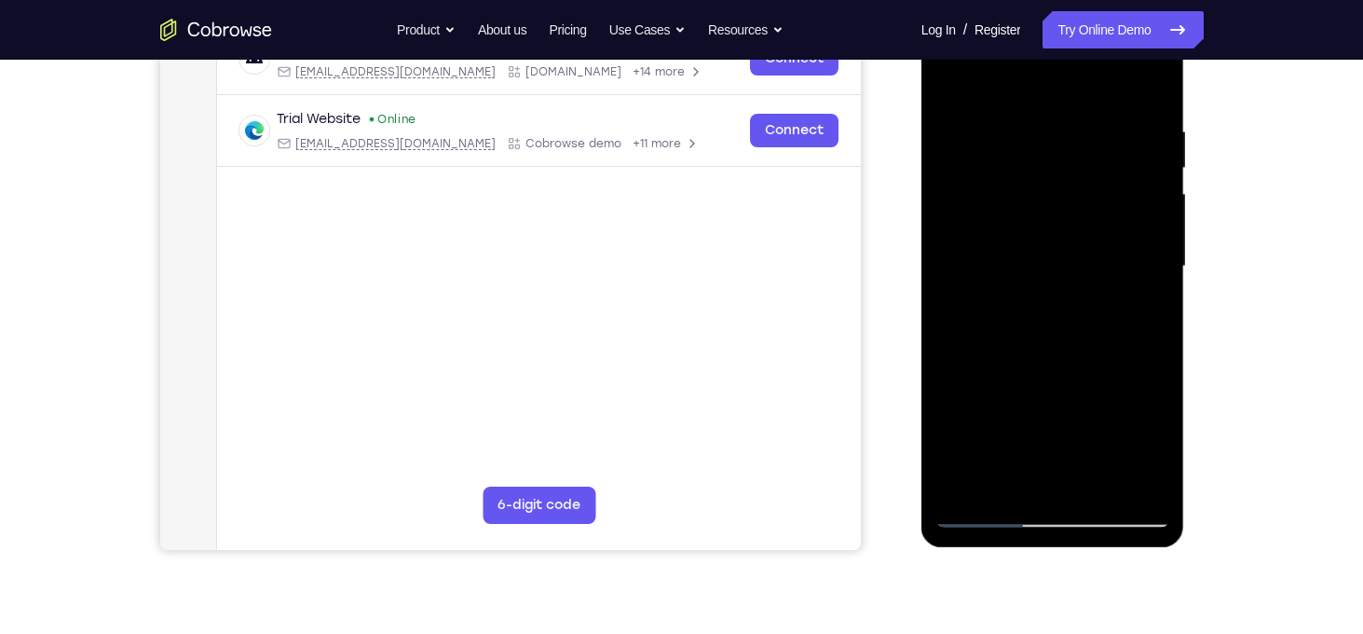
click at [1056, 326] on div at bounding box center [1053, 267] width 235 height 522
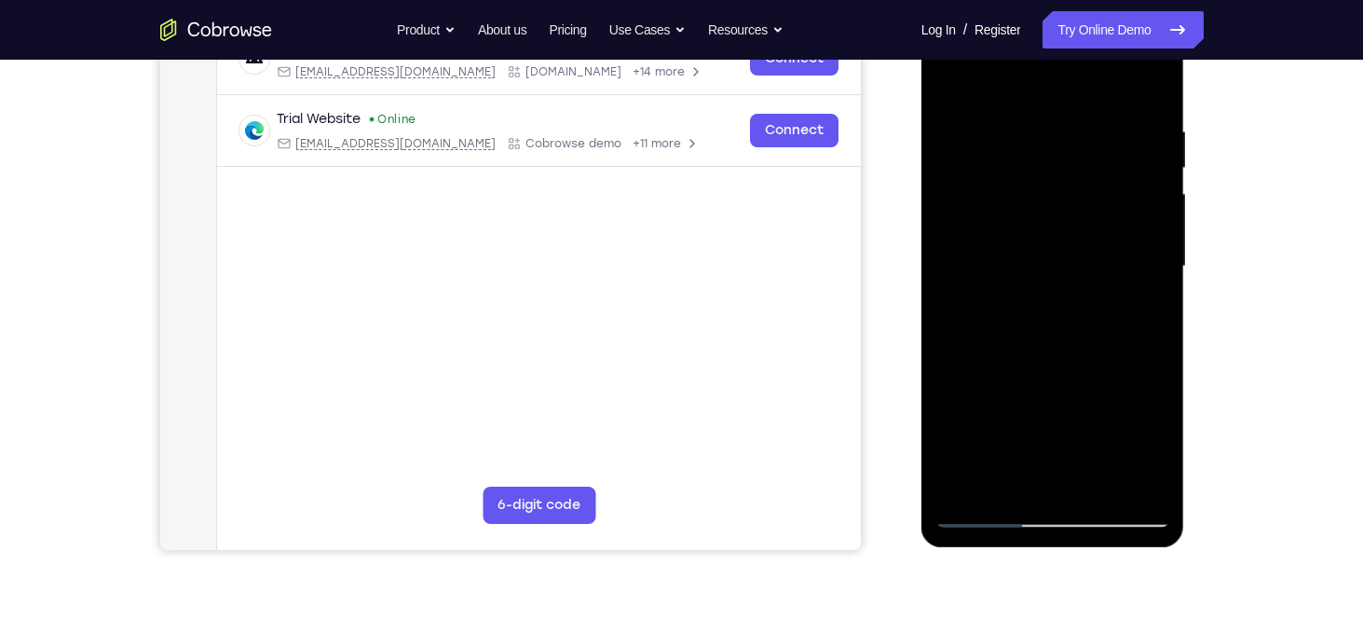
click at [1056, 326] on div at bounding box center [1053, 267] width 235 height 522
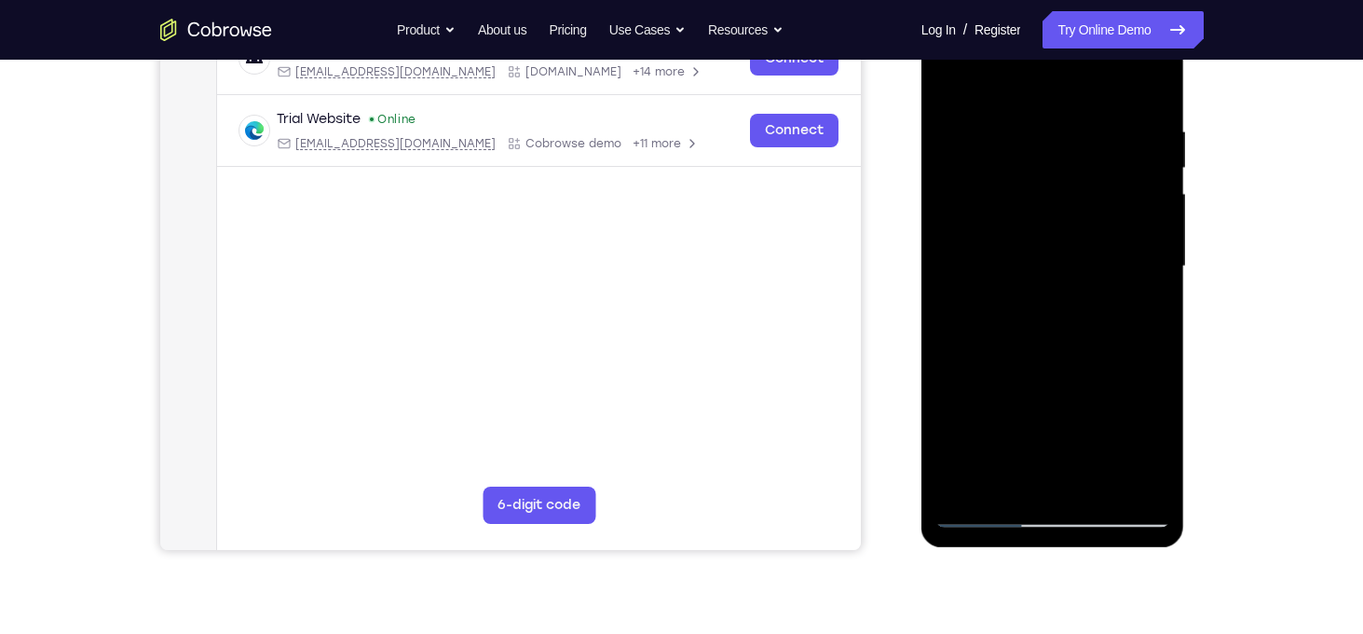
click at [1056, 326] on div at bounding box center [1053, 267] width 235 height 522
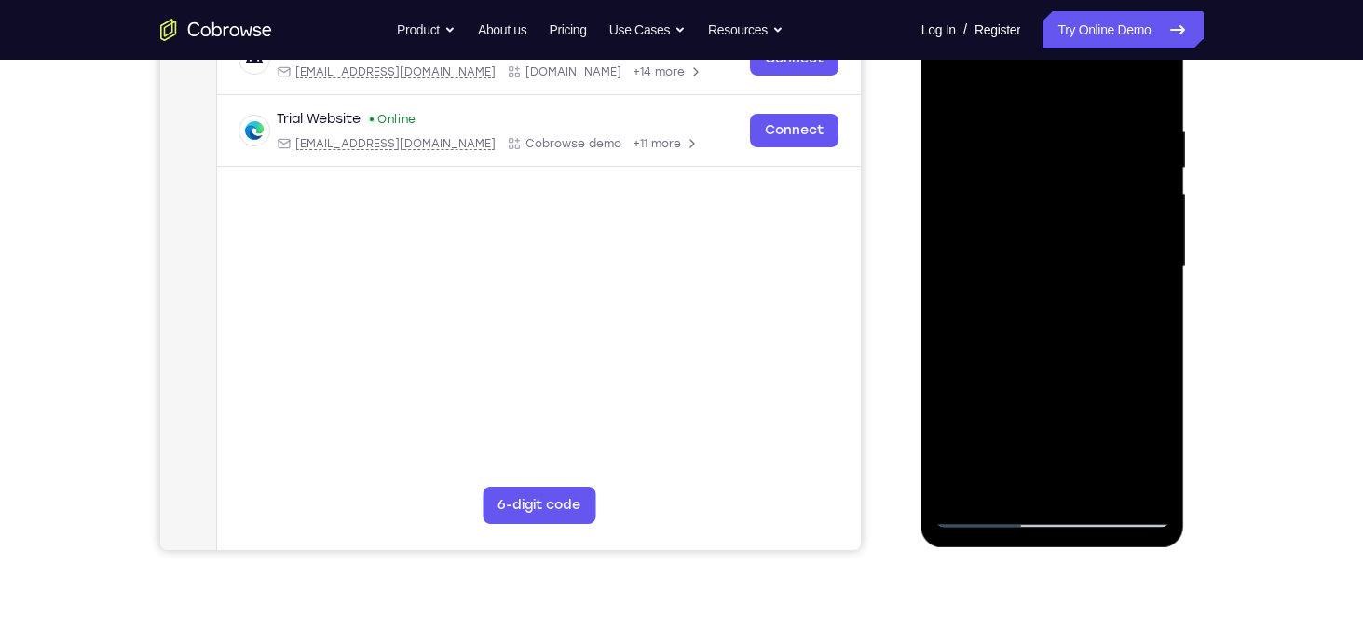
click at [1056, 326] on div at bounding box center [1053, 267] width 235 height 522
drag, startPoint x: 1008, startPoint y: 96, endPoint x: 1068, endPoint y: 510, distance: 418.0
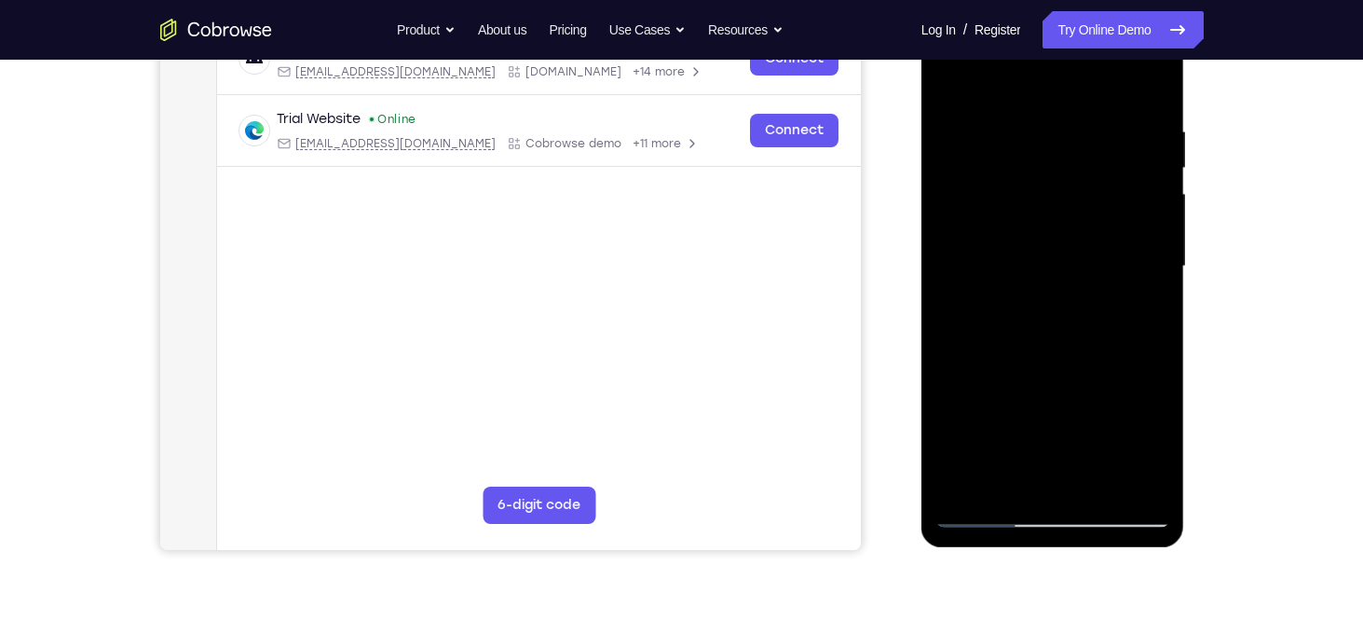
click at [1068, 510] on div at bounding box center [1053, 267] width 235 height 522
click at [993, 240] on div at bounding box center [1053, 267] width 235 height 522
click at [999, 226] on div at bounding box center [1053, 267] width 235 height 522
click at [1034, 269] on div at bounding box center [1053, 267] width 235 height 522
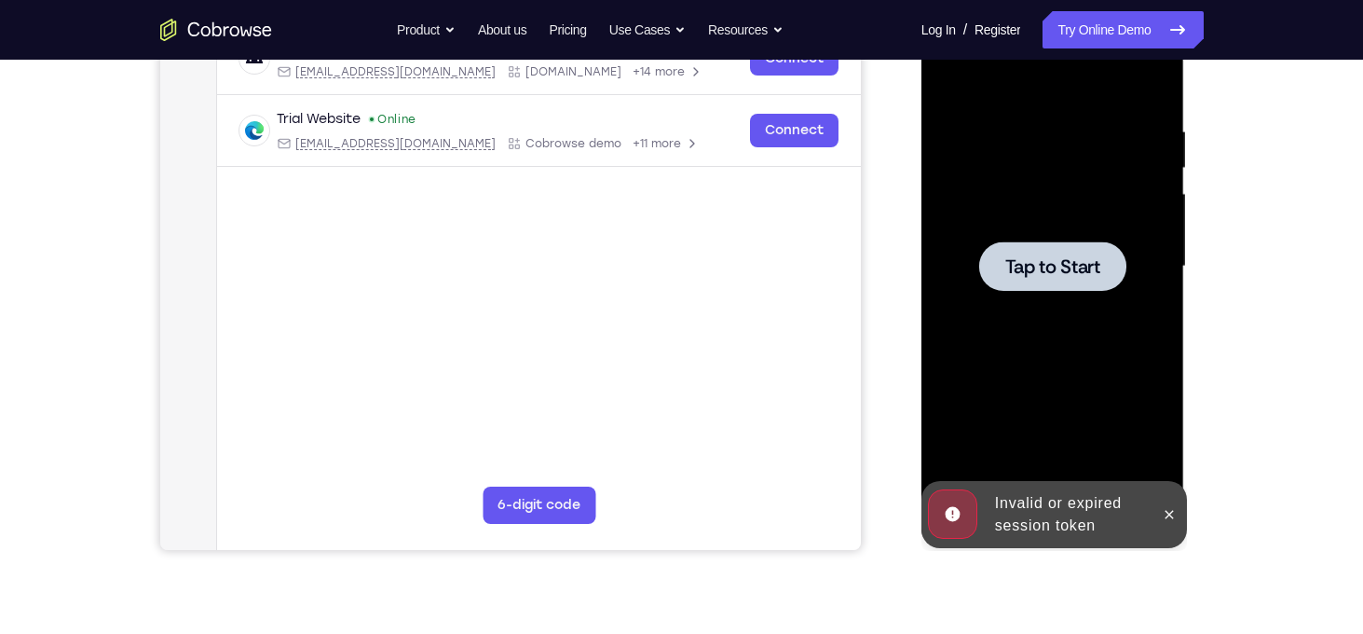
click at [1071, 334] on div at bounding box center [1053, 267] width 235 height 522
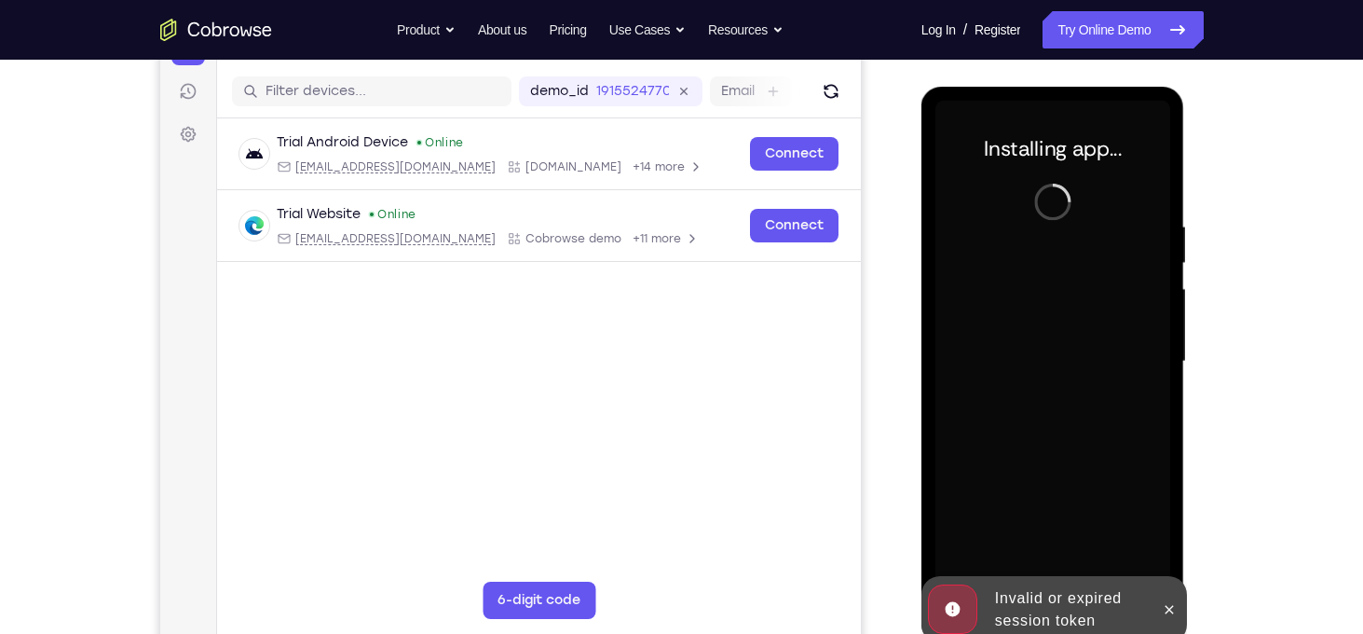
scroll to position [410, 0]
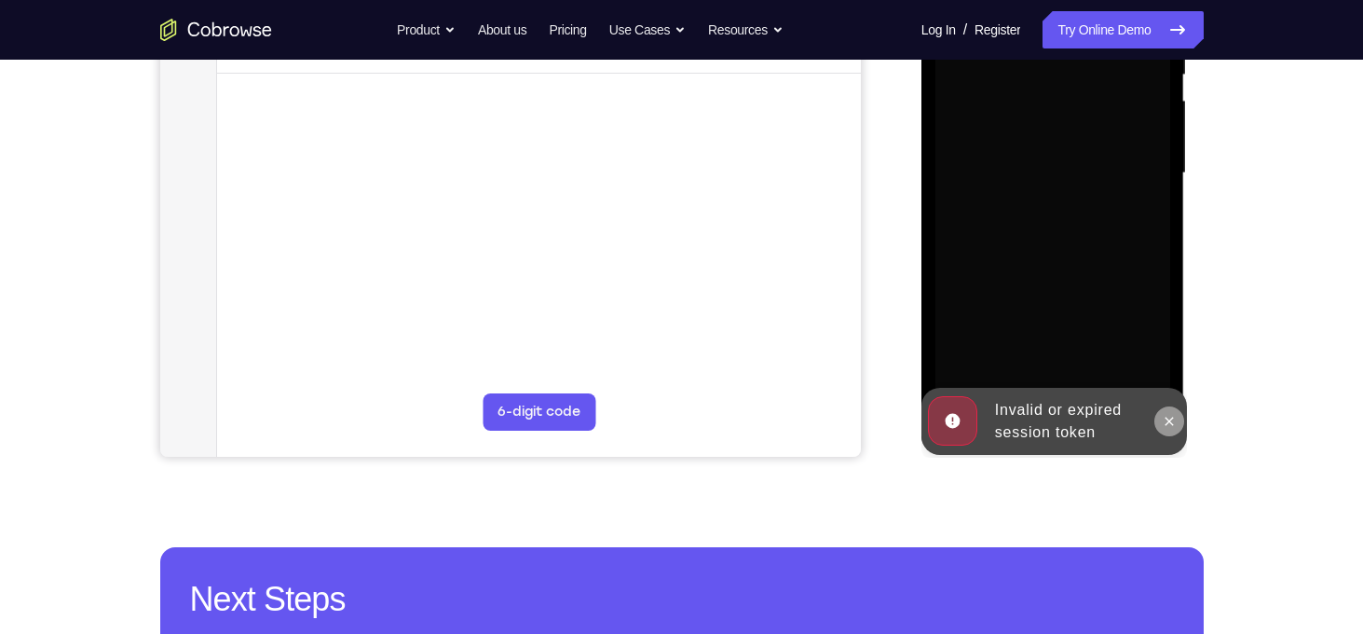
click at [1170, 421] on icon at bounding box center [1170, 421] width 8 height 8
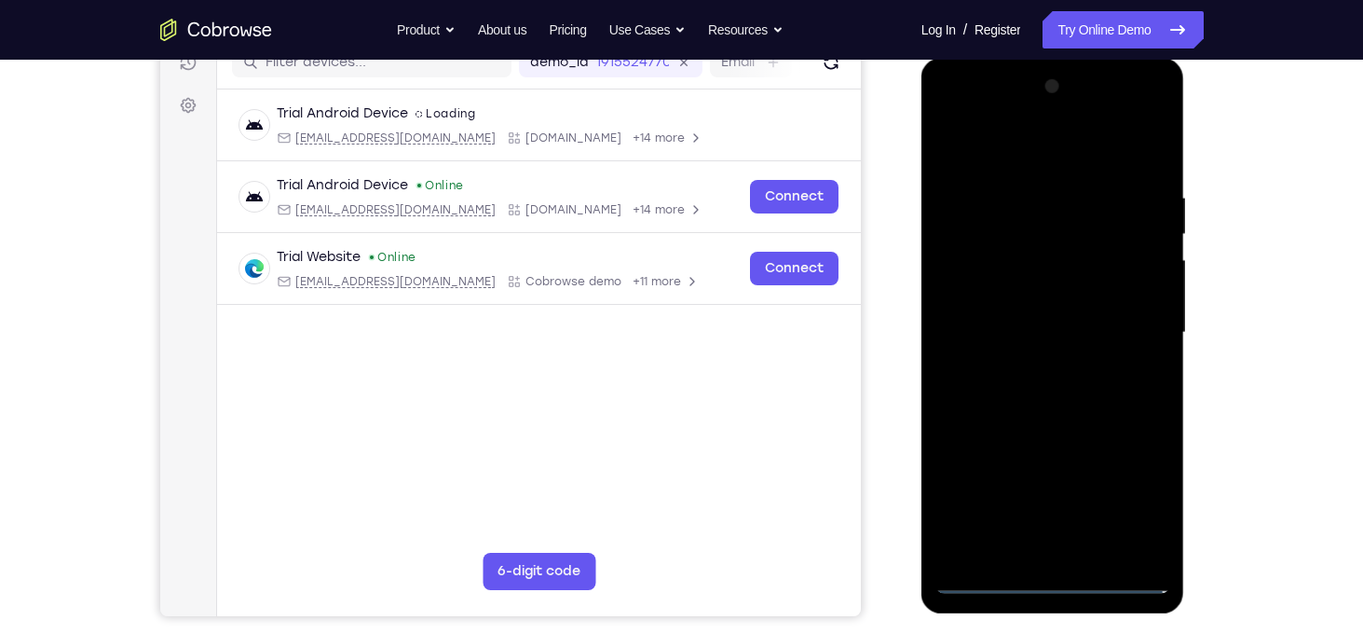
scroll to position [397, 0]
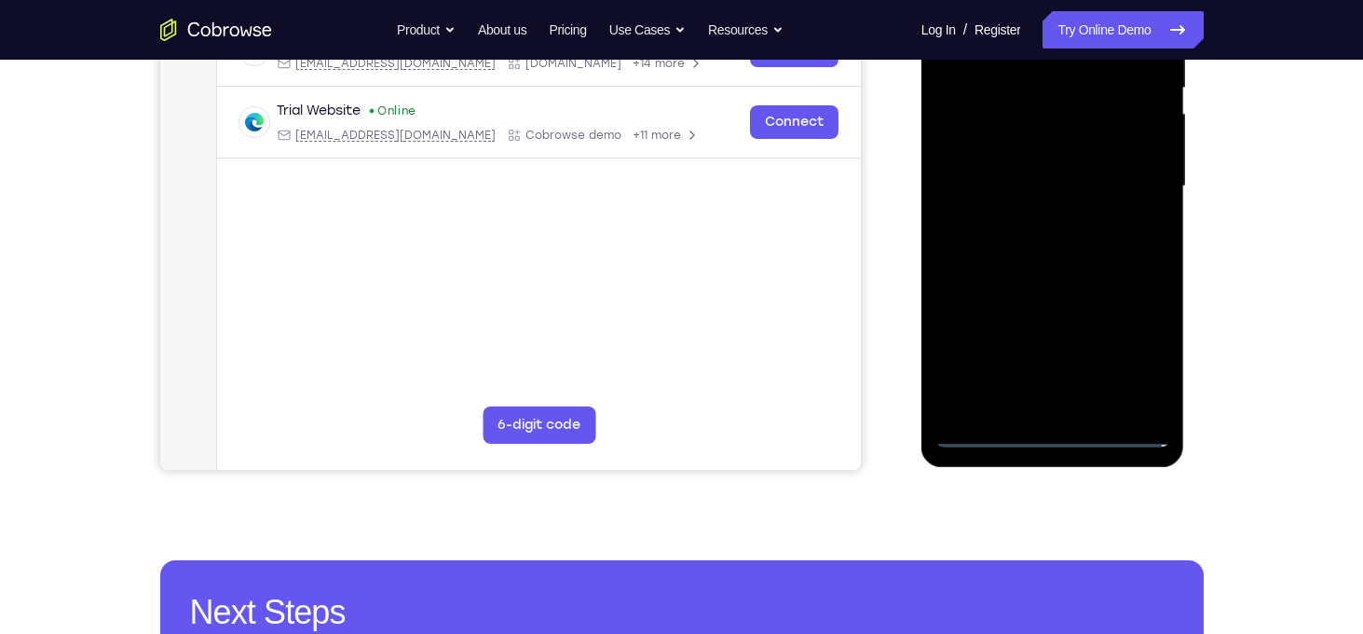
click at [1056, 441] on div at bounding box center [1053, 186] width 235 height 522
click at [1139, 354] on div at bounding box center [1053, 186] width 235 height 522
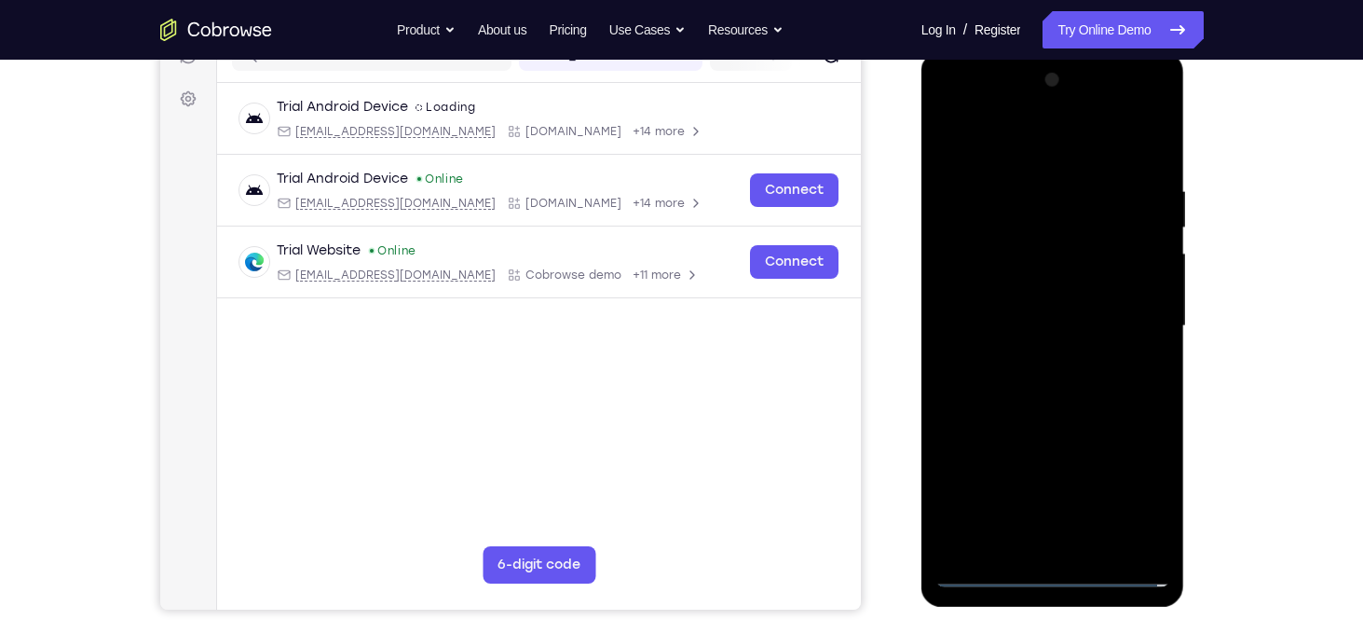
scroll to position [257, 0]
click at [979, 155] on div at bounding box center [1053, 326] width 235 height 522
click at [1146, 318] on div at bounding box center [1053, 326] width 235 height 522
click at [1033, 363] on div at bounding box center [1053, 326] width 235 height 522
click at [1001, 308] on div at bounding box center [1053, 326] width 235 height 522
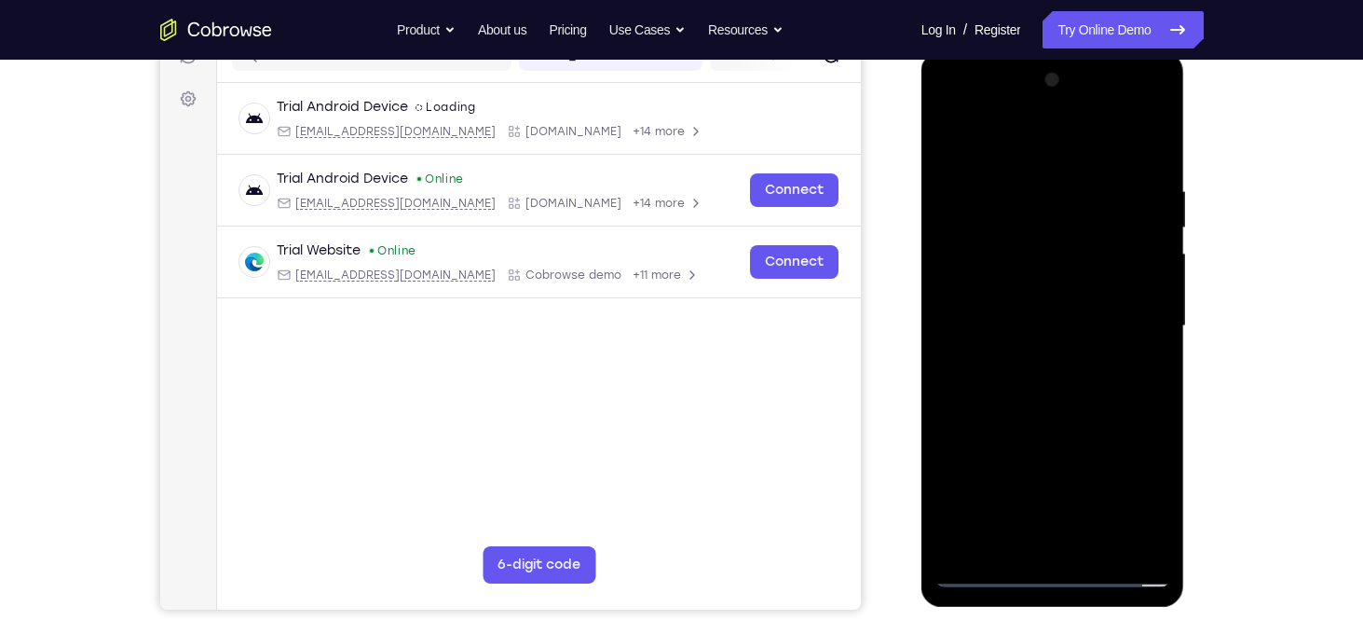
click at [1007, 294] on div at bounding box center [1053, 326] width 235 height 522
click at [1043, 319] on div at bounding box center [1053, 326] width 235 height 522
click at [1062, 382] on div at bounding box center [1053, 326] width 235 height 522
click at [1063, 389] on div at bounding box center [1053, 326] width 235 height 522
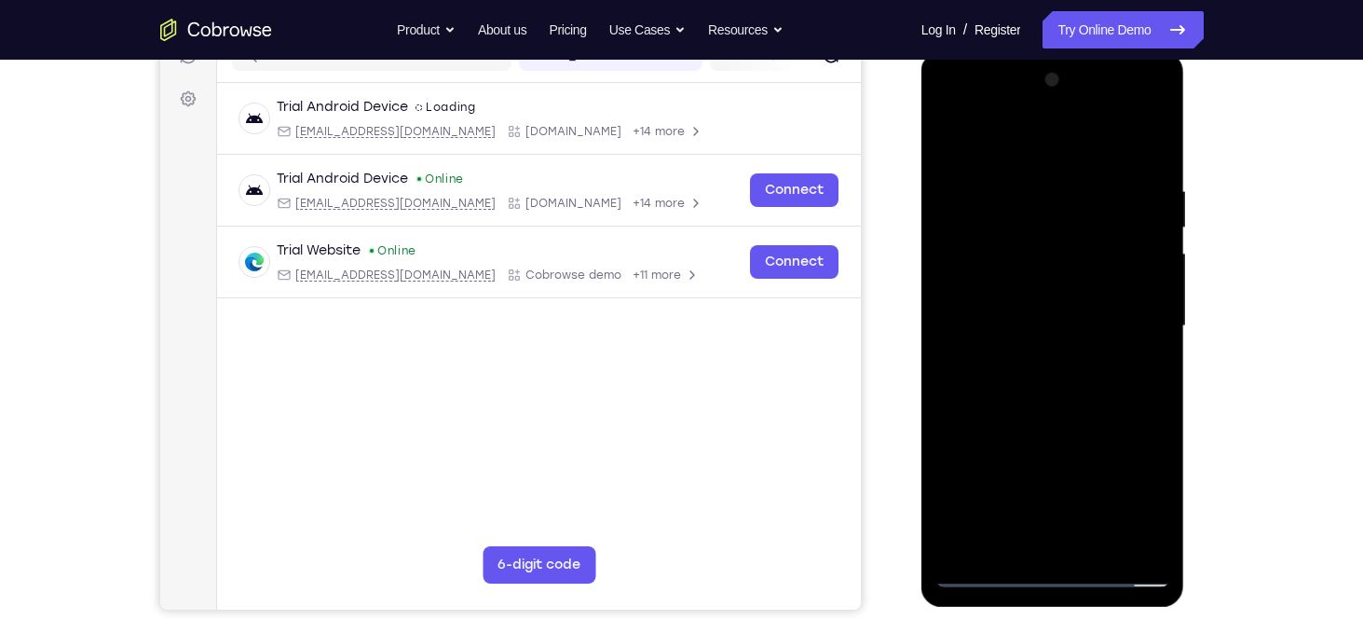
click at [1063, 389] on div at bounding box center [1053, 326] width 235 height 522
click at [1050, 389] on div at bounding box center [1053, 326] width 235 height 522
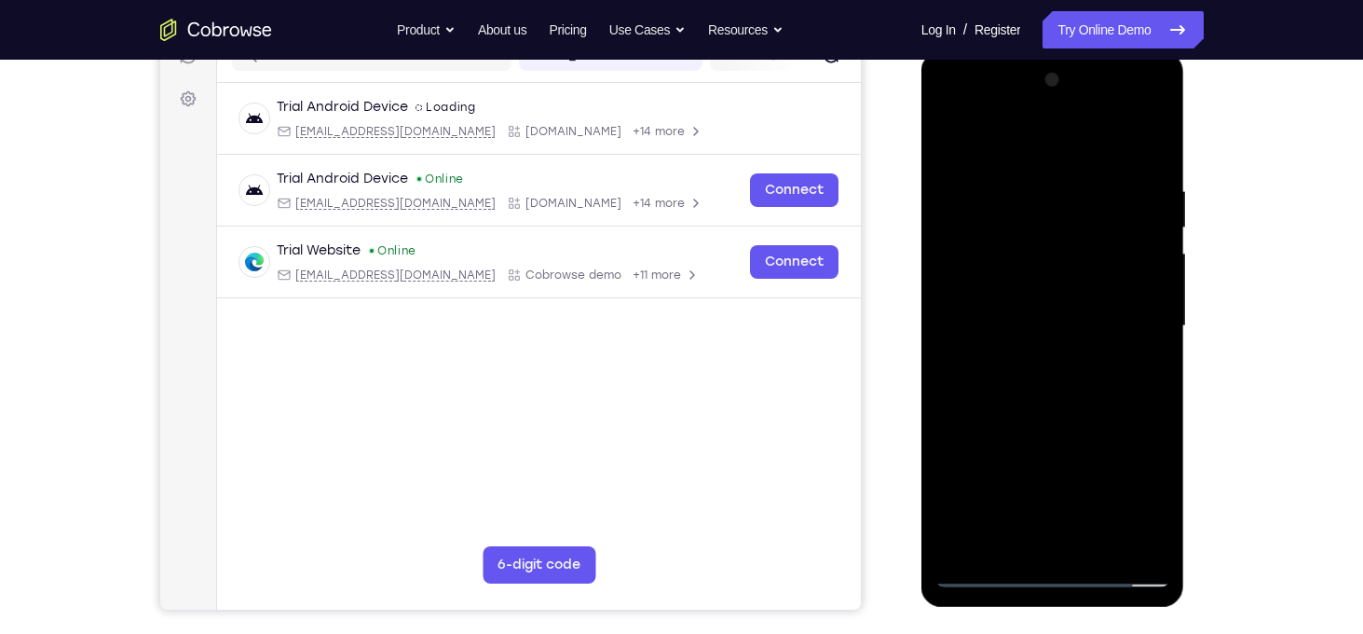
click at [1050, 389] on div at bounding box center [1053, 326] width 235 height 522
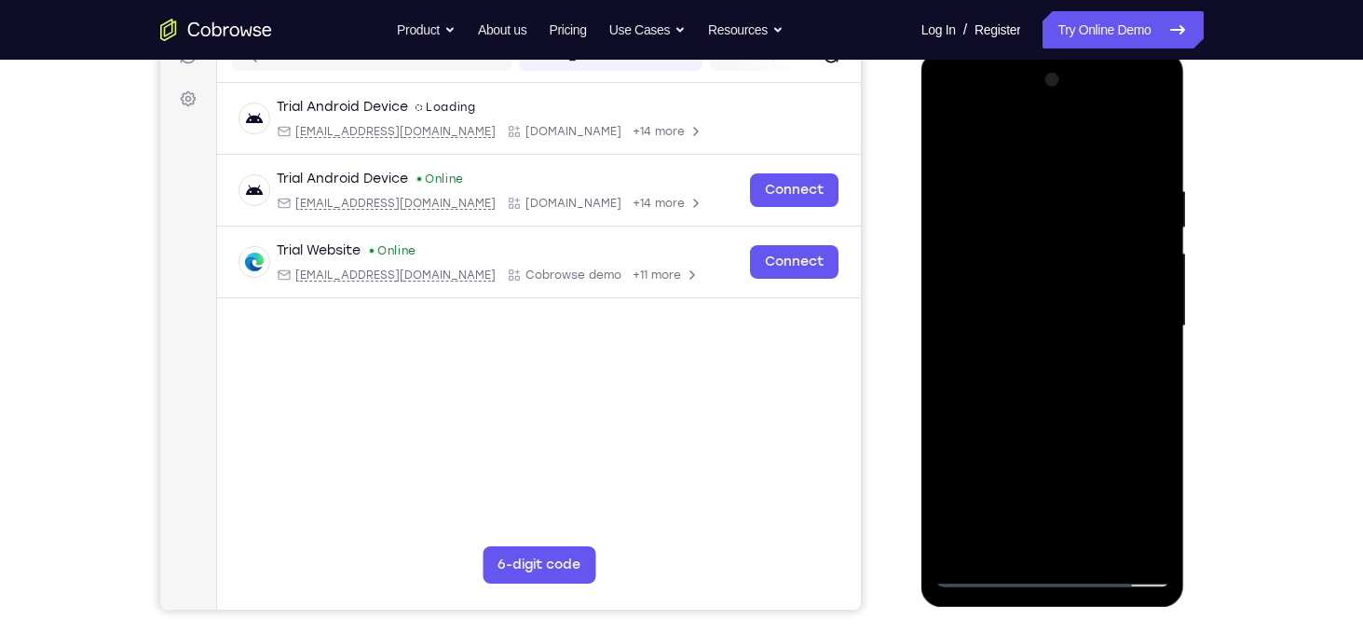
click at [1050, 389] on div at bounding box center [1053, 326] width 235 height 522
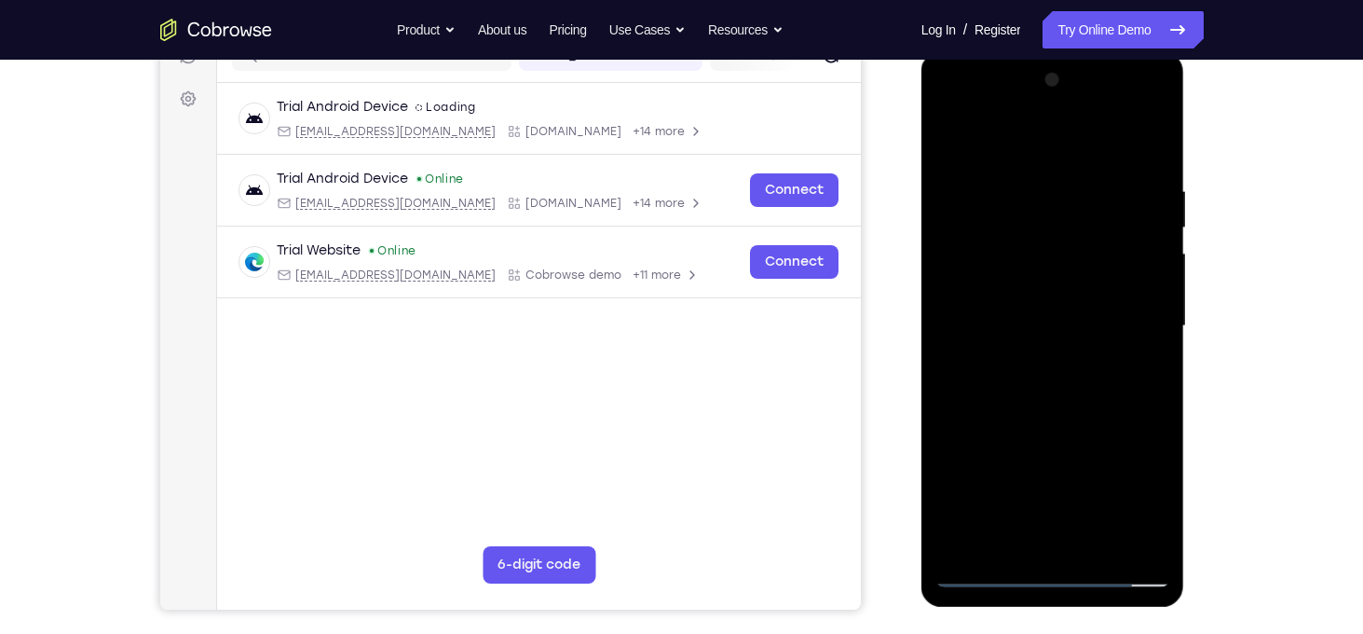
click at [1050, 389] on div at bounding box center [1053, 326] width 235 height 522
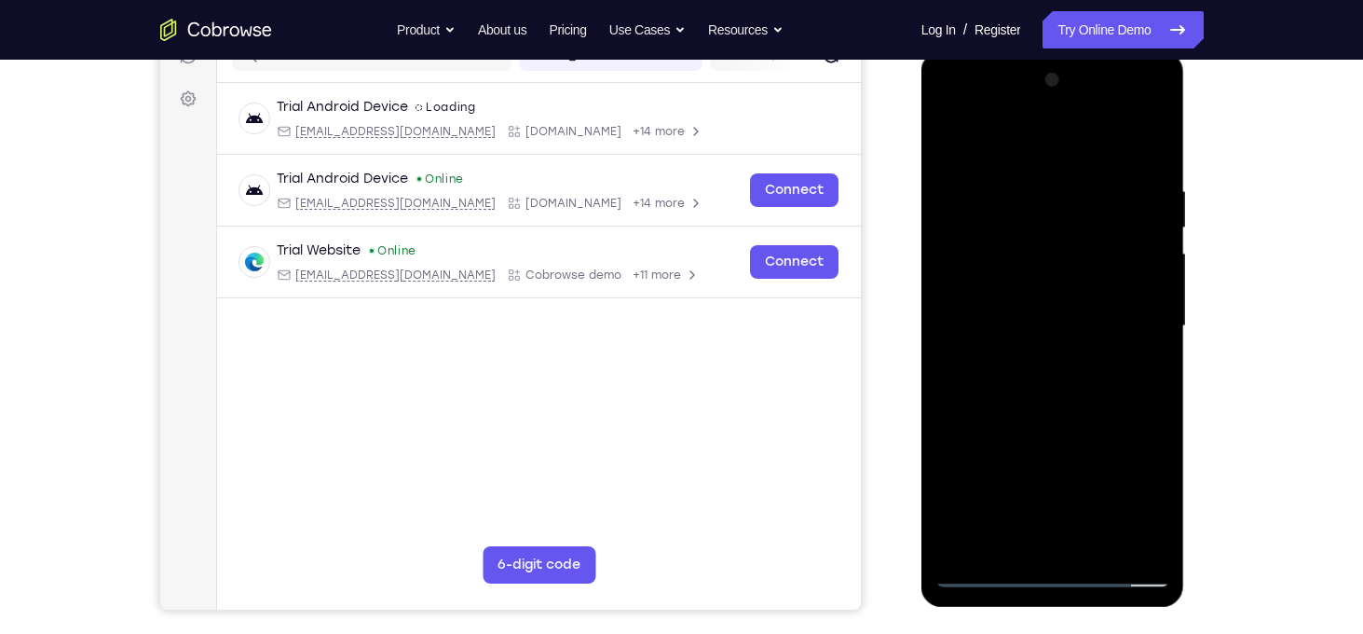
click at [1050, 389] on div at bounding box center [1053, 326] width 235 height 522
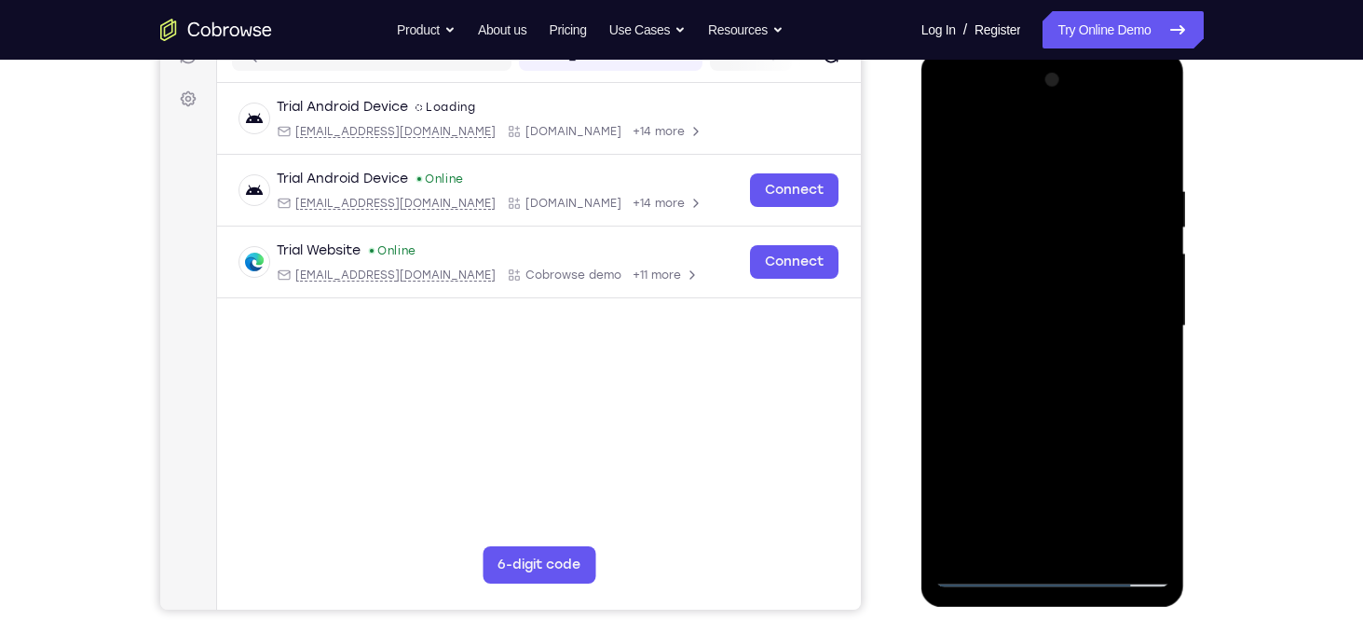
click at [1050, 389] on div at bounding box center [1053, 326] width 235 height 522
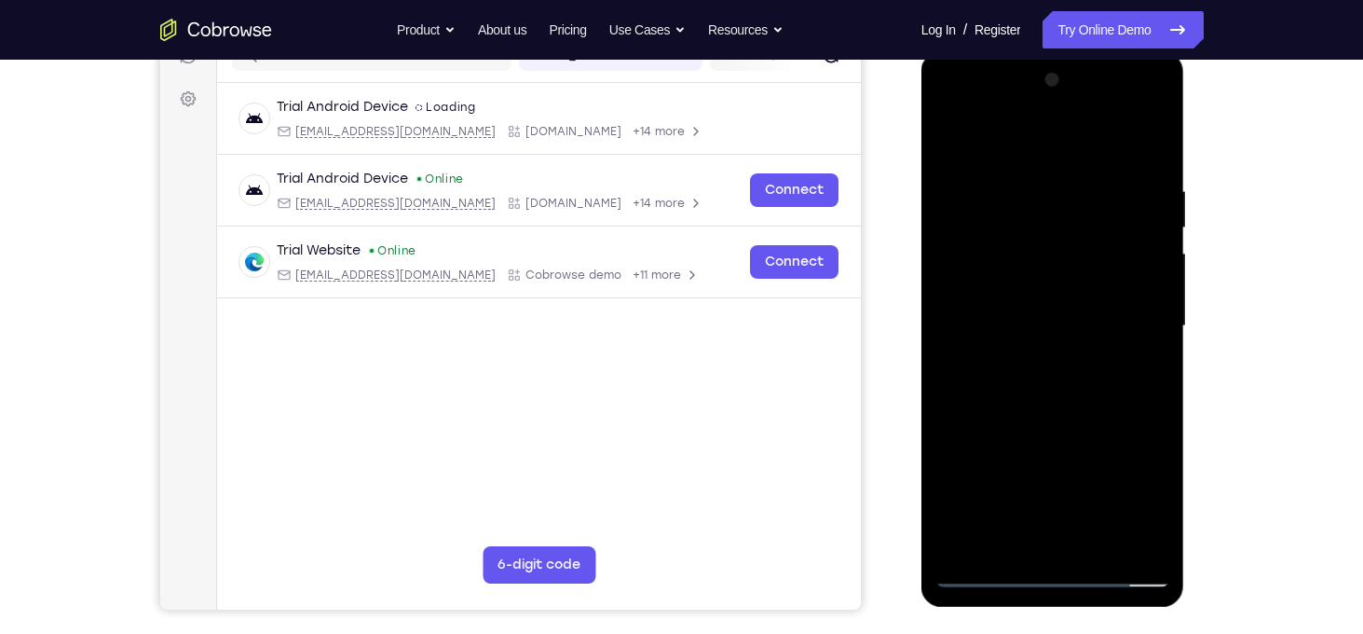
click at [1050, 389] on div at bounding box center [1053, 326] width 235 height 522
drag, startPoint x: 1039, startPoint y: 200, endPoint x: 1098, endPoint y: 579, distance: 382.9
click at [1098, 579] on div at bounding box center [1053, 326] width 235 height 522
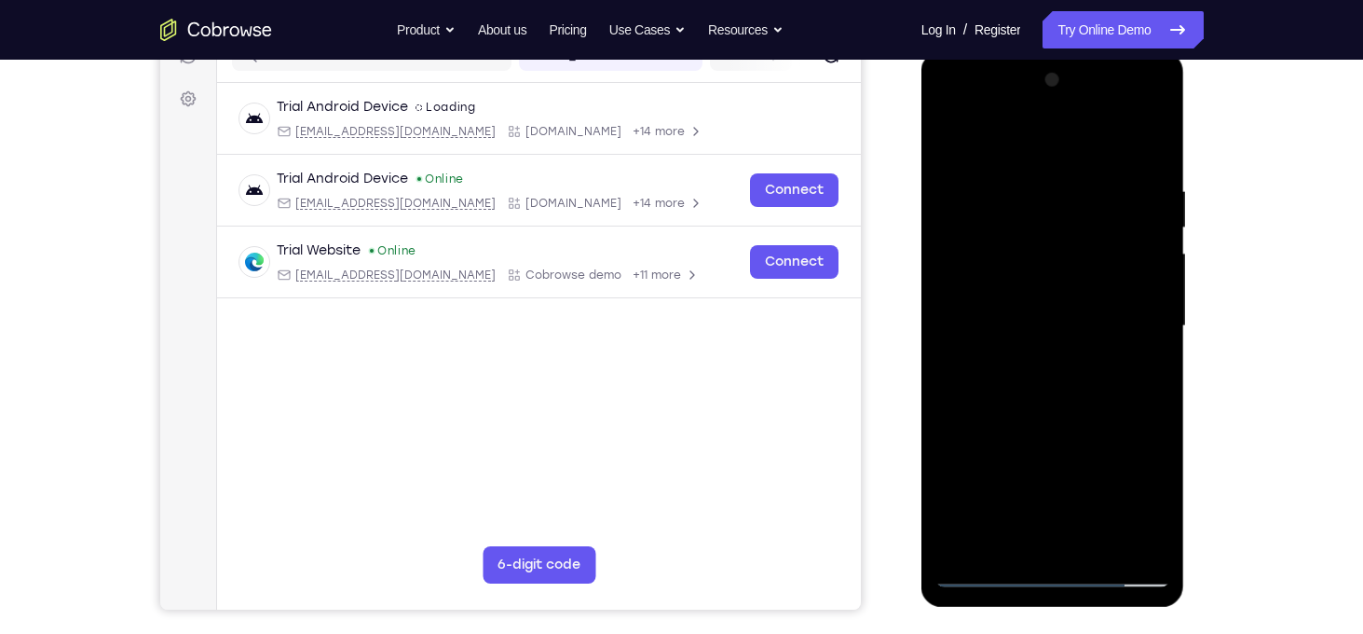
click at [1047, 297] on div at bounding box center [1053, 326] width 235 height 522
click at [1039, 285] on div at bounding box center [1053, 326] width 235 height 522
click at [1056, 326] on div at bounding box center [1053, 326] width 235 height 522
click at [1056, 394] on div at bounding box center [1053, 326] width 235 height 522
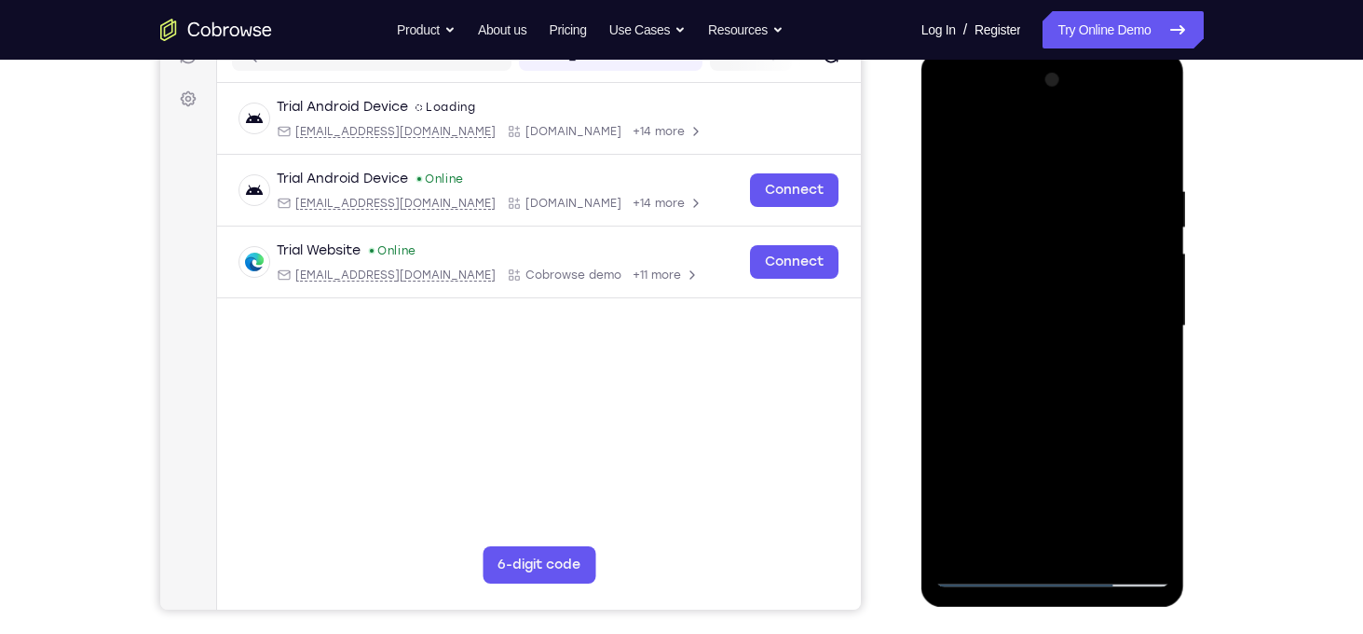
click at [1056, 394] on div at bounding box center [1053, 326] width 235 height 522
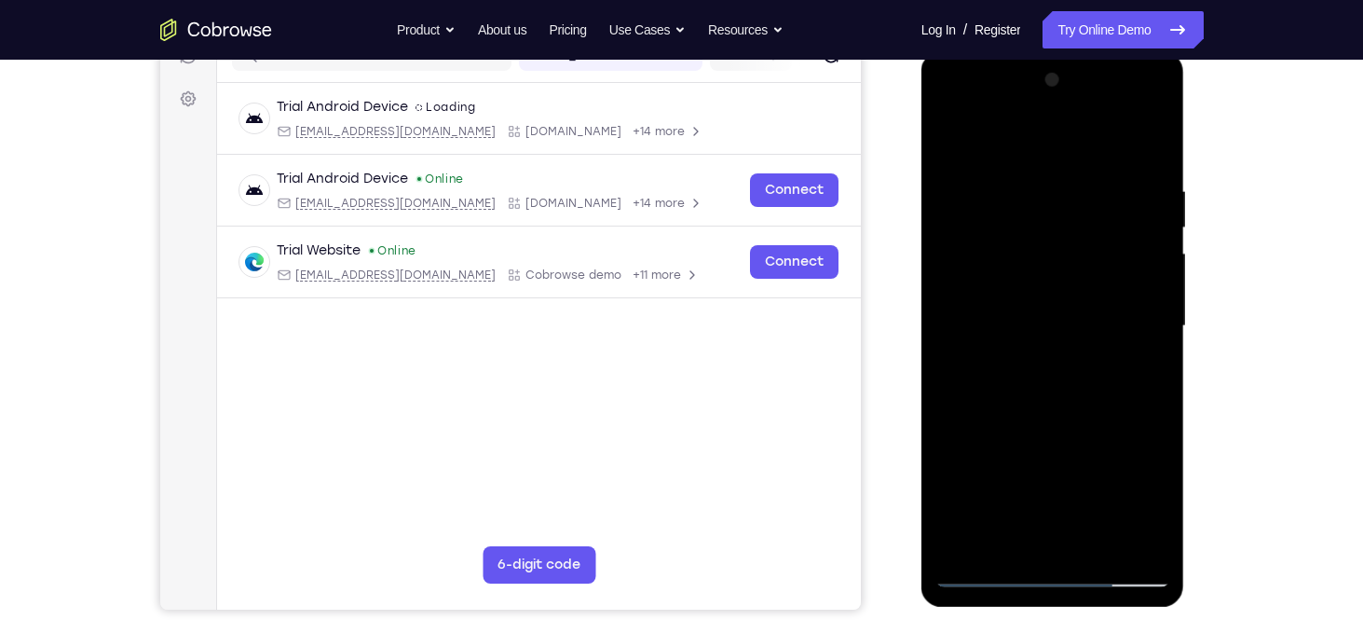
click at [1056, 394] on div at bounding box center [1053, 326] width 235 height 522
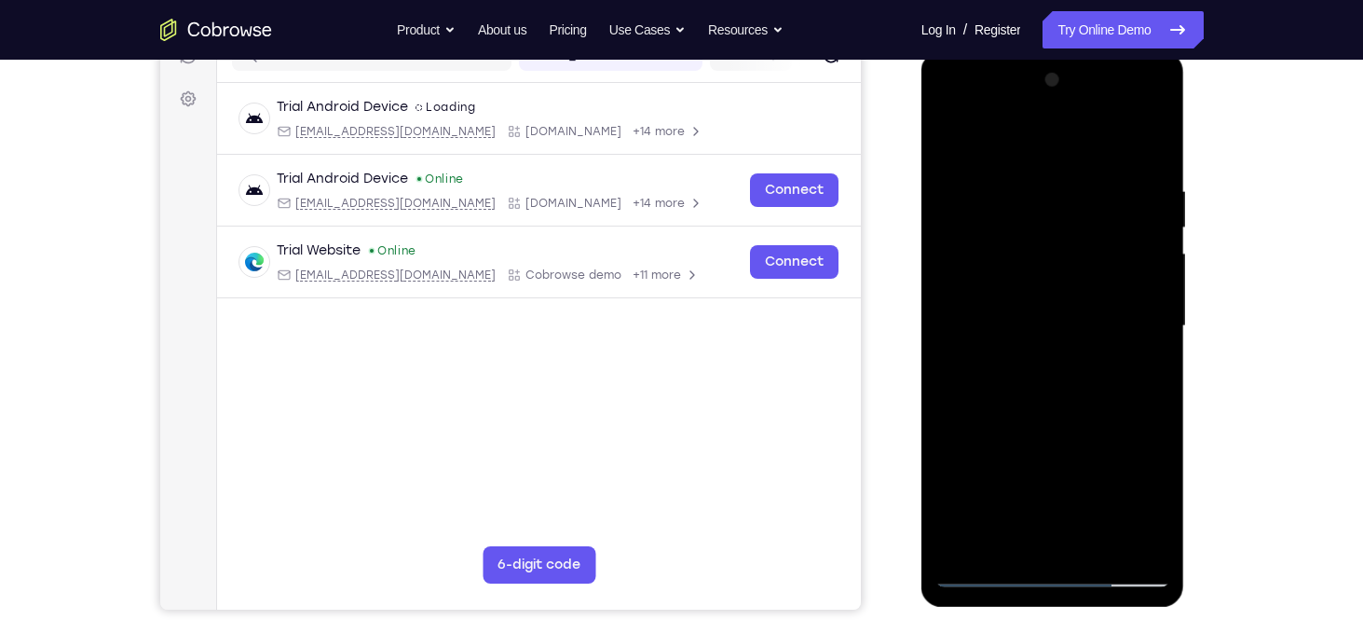
click at [1056, 394] on div at bounding box center [1053, 326] width 235 height 522
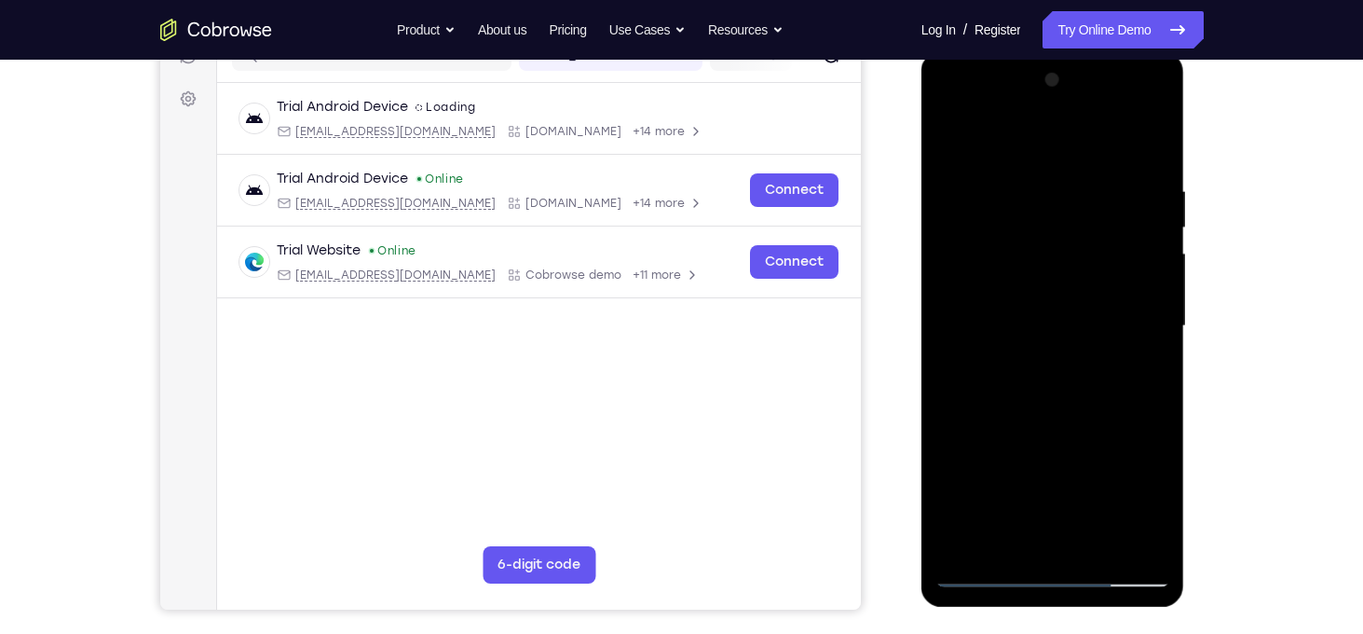
click at [1056, 394] on div at bounding box center [1053, 326] width 235 height 522
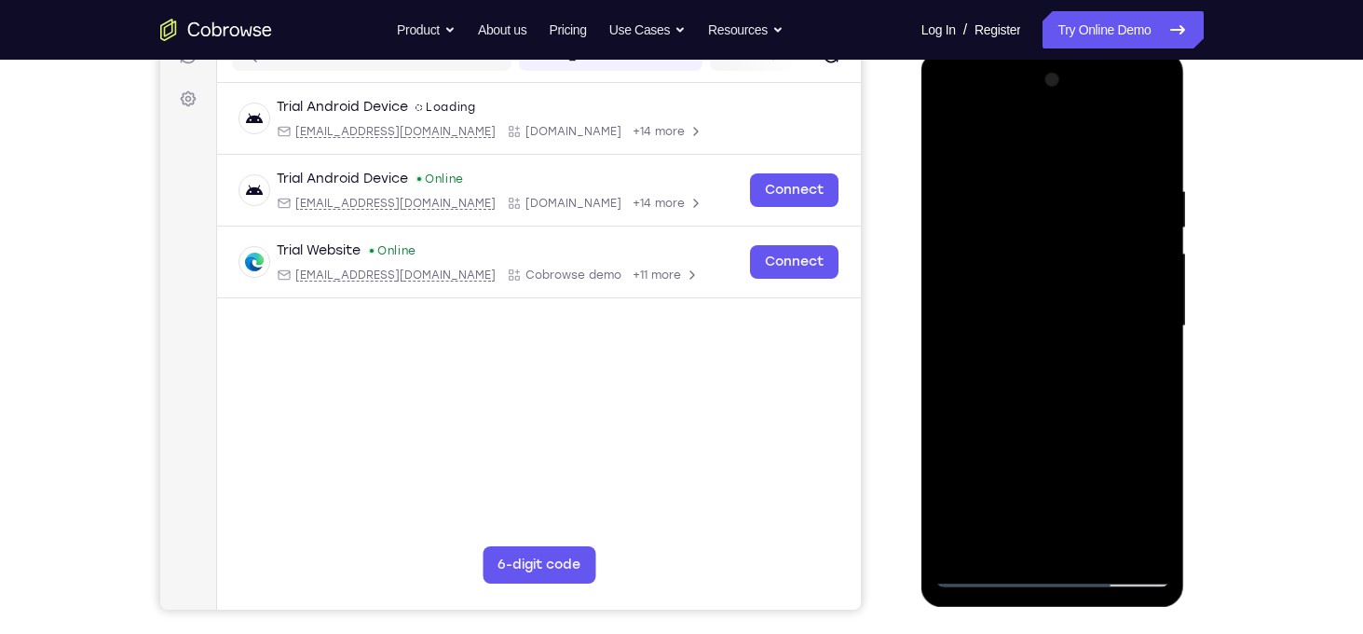
click at [1056, 394] on div at bounding box center [1053, 326] width 235 height 522
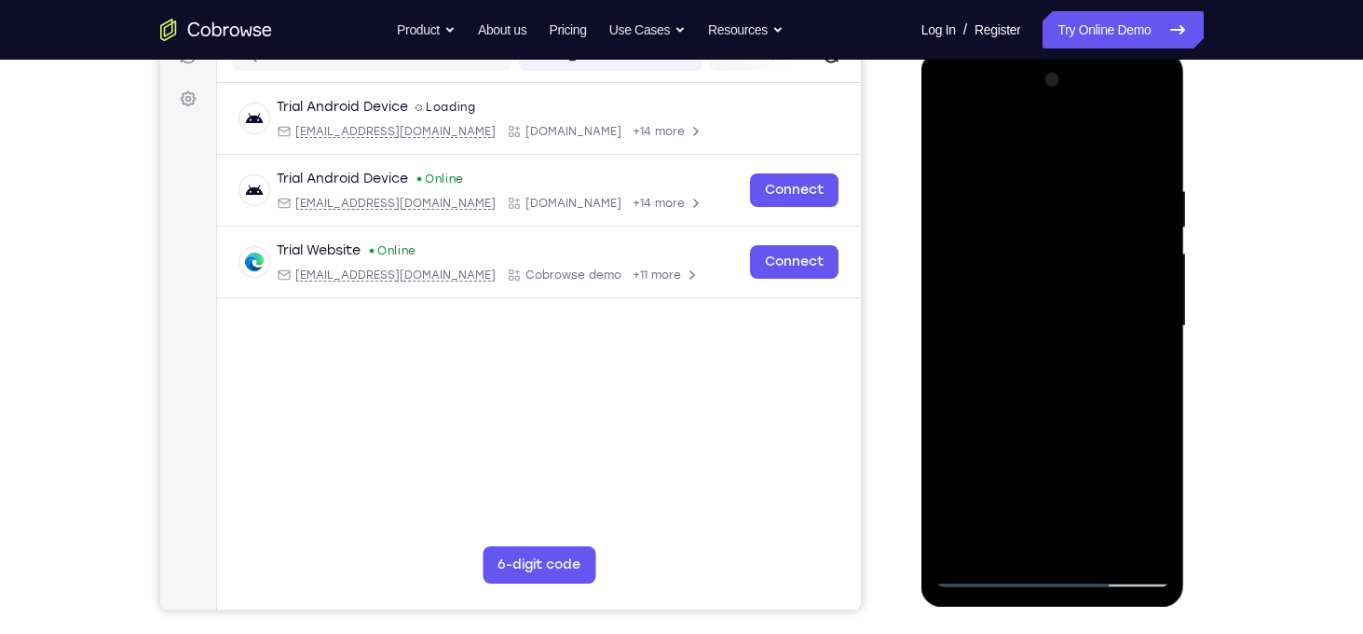
click at [1056, 394] on div at bounding box center [1053, 326] width 235 height 522
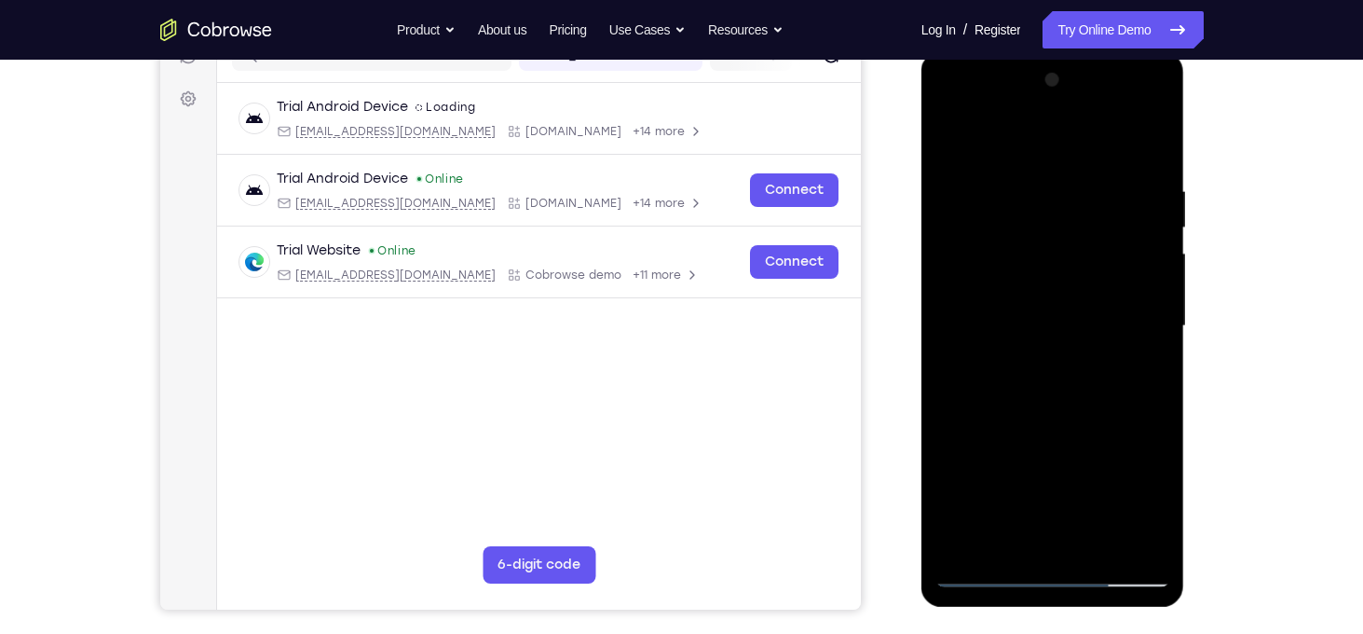
click at [1056, 394] on div at bounding box center [1053, 326] width 235 height 522
click at [1145, 351] on div at bounding box center [1053, 326] width 235 height 522
click at [1036, 326] on div at bounding box center [1053, 326] width 235 height 522
click at [1061, 377] on div at bounding box center [1053, 326] width 235 height 522
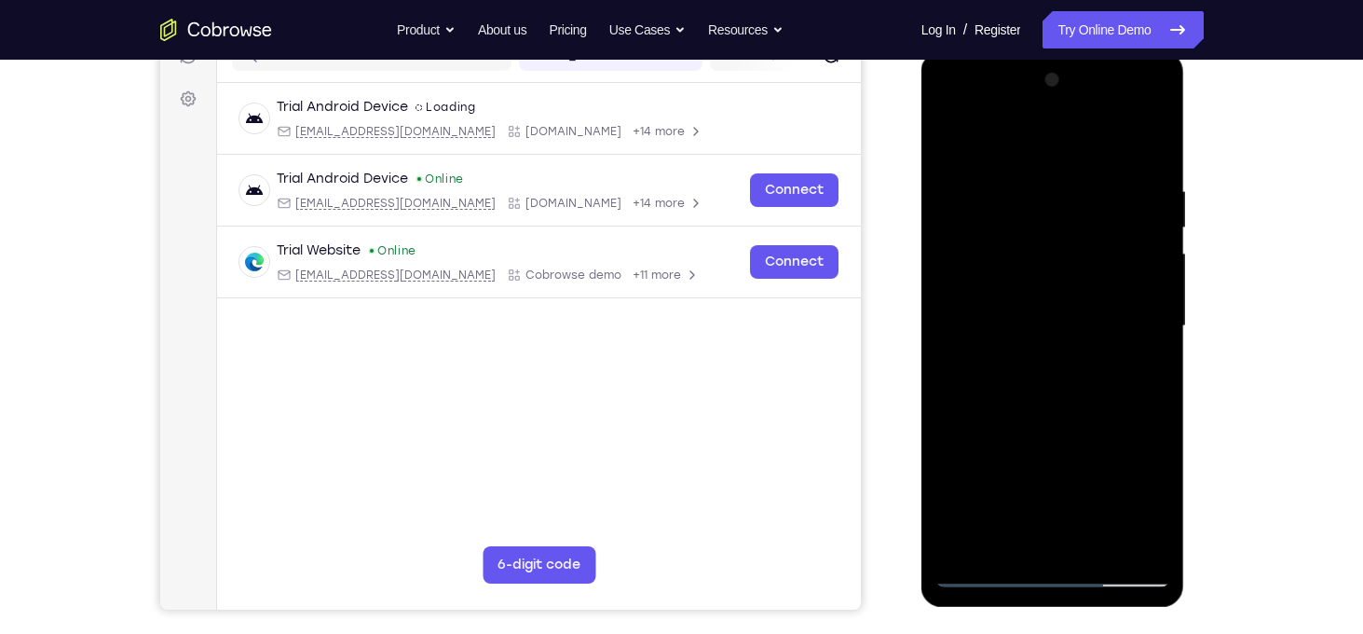
click at [1061, 377] on div at bounding box center [1053, 326] width 235 height 522
click at [1026, 379] on div at bounding box center [1053, 326] width 235 height 522
click at [1039, 388] on div at bounding box center [1053, 326] width 235 height 522
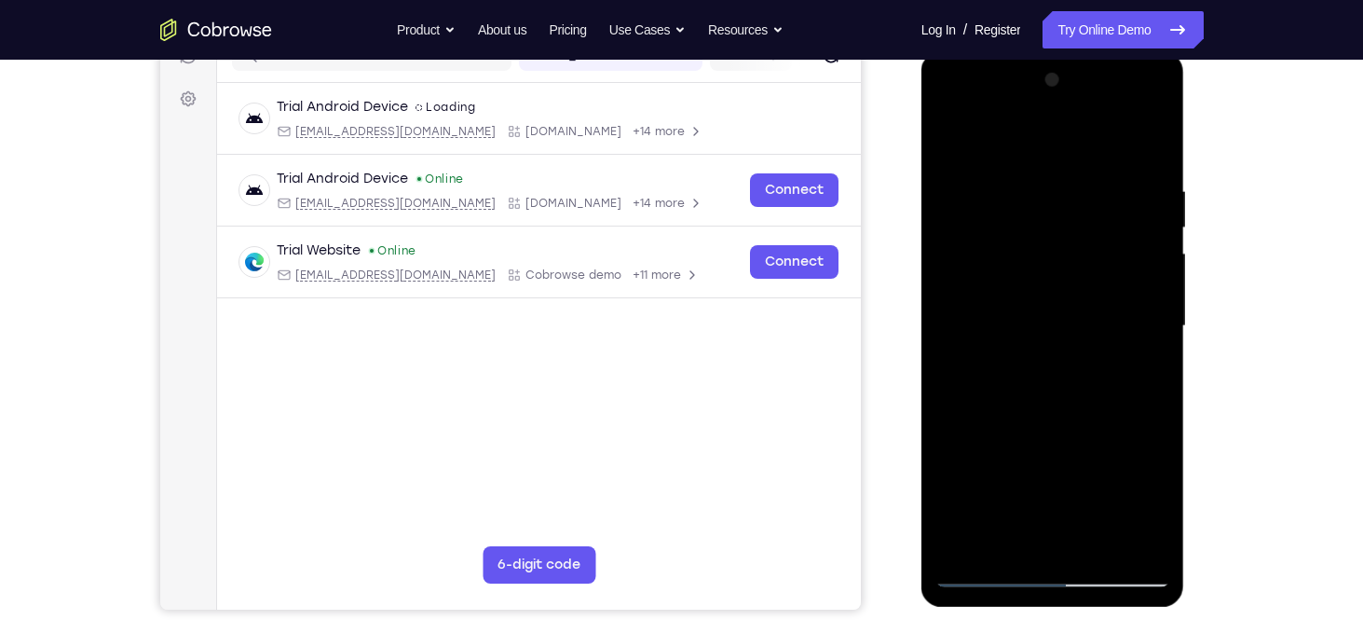
click at [1039, 388] on div at bounding box center [1053, 326] width 235 height 522
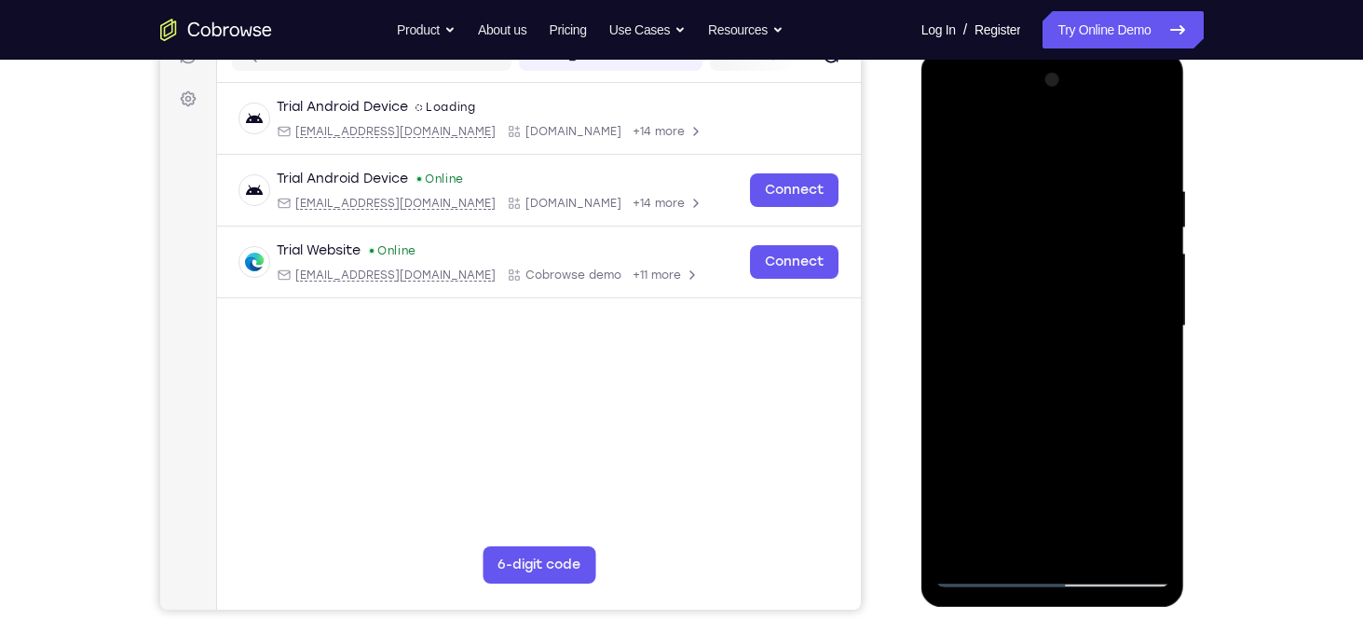
click at [1039, 388] on div at bounding box center [1053, 326] width 235 height 522
drag, startPoint x: 1016, startPoint y: 149, endPoint x: 1067, endPoint y: 497, distance: 351.4
click at [1067, 497] on div at bounding box center [1053, 326] width 235 height 522
click at [1006, 322] on div at bounding box center [1053, 326] width 235 height 522
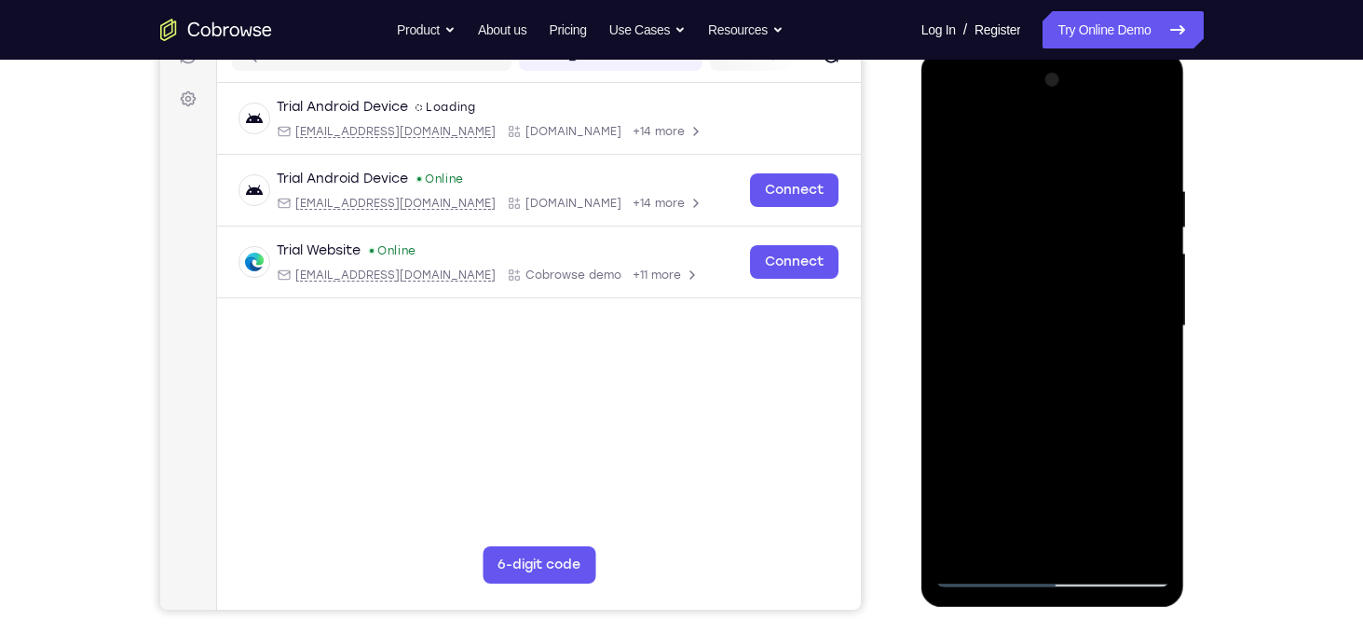
click at [992, 335] on div at bounding box center [1053, 326] width 235 height 522
click at [1017, 284] on div at bounding box center [1053, 326] width 235 height 522
click at [1047, 324] on div at bounding box center [1053, 326] width 235 height 522
click at [1067, 386] on div at bounding box center [1053, 326] width 235 height 522
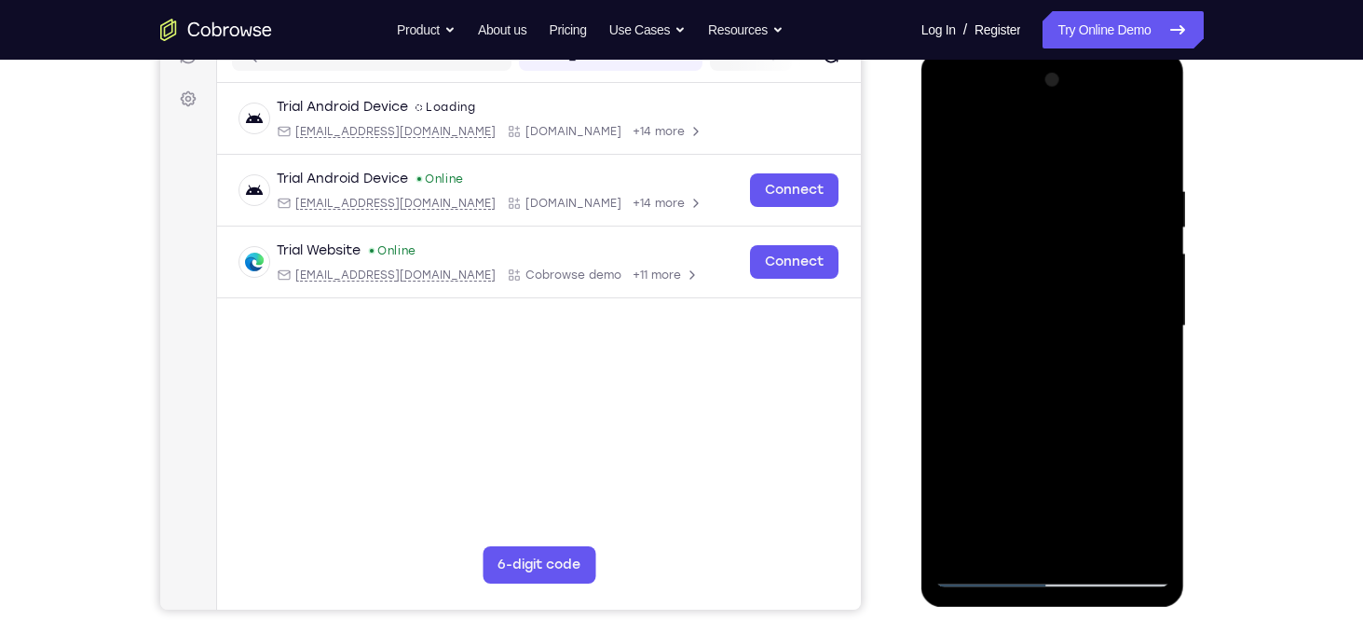
click at [1067, 386] on div at bounding box center [1053, 326] width 235 height 522
click at [1040, 382] on div at bounding box center [1053, 326] width 235 height 522
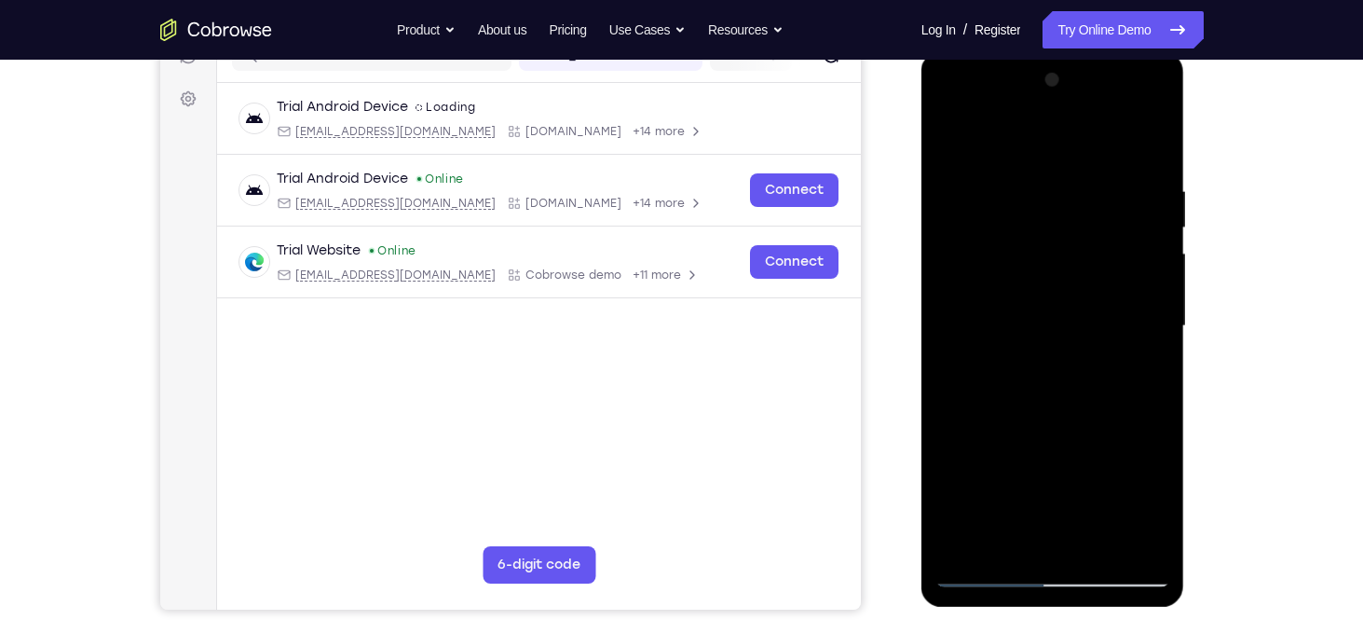
click at [1040, 382] on div at bounding box center [1053, 326] width 235 height 522
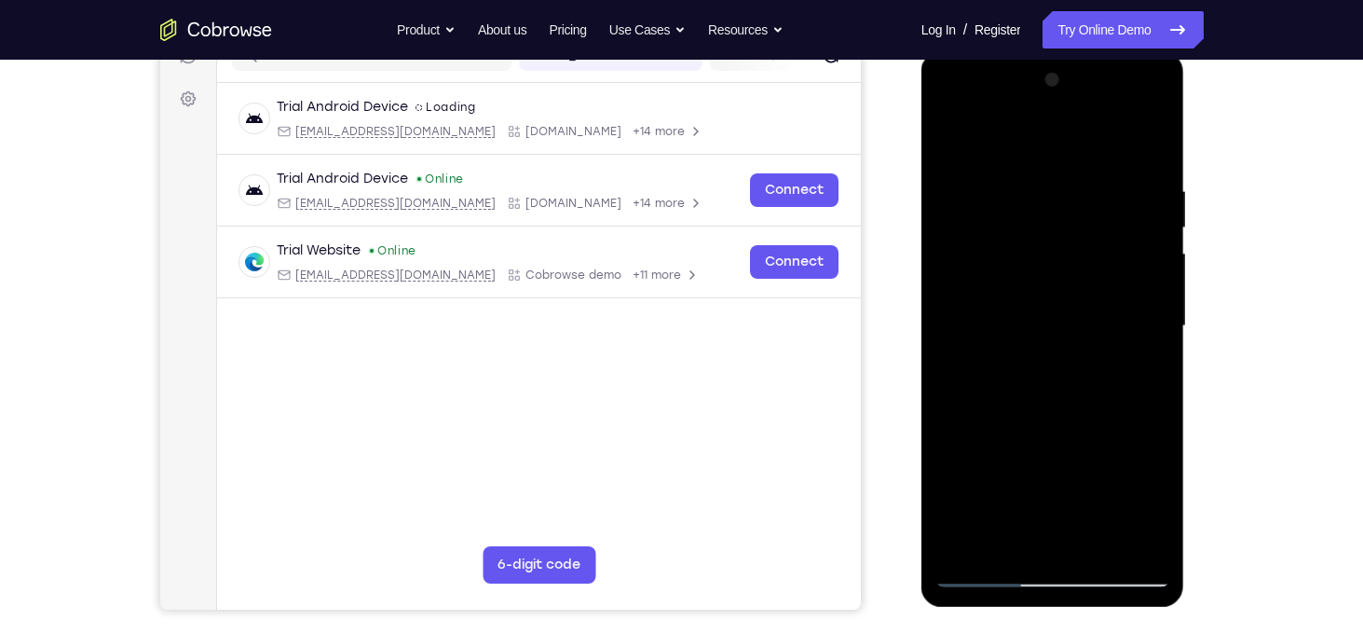
click at [1082, 393] on div at bounding box center [1053, 326] width 235 height 522
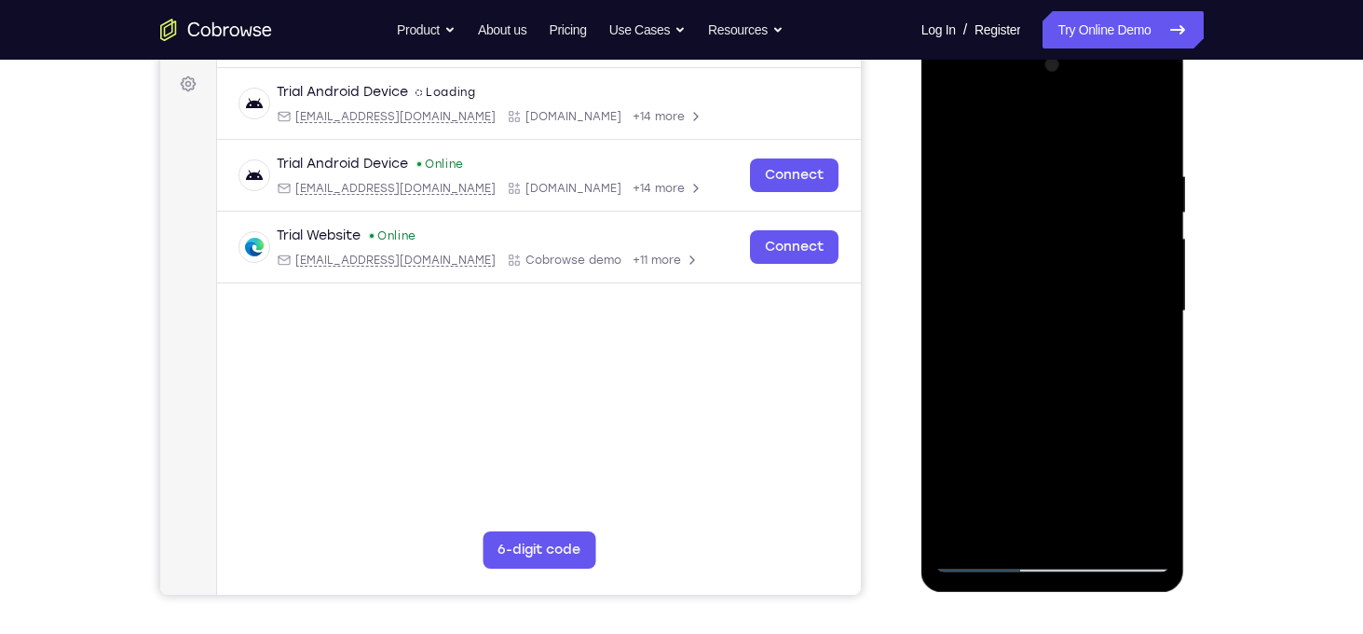
click at [1061, 372] on div at bounding box center [1053, 311] width 235 height 522
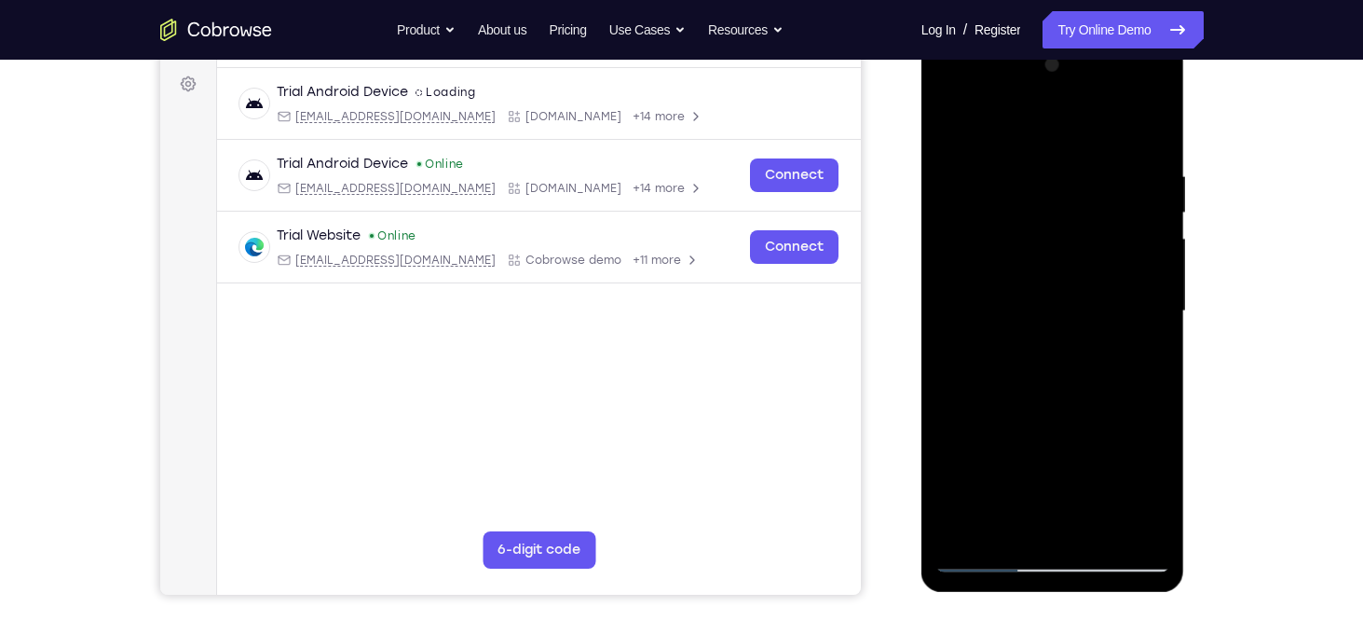
click at [1061, 372] on div at bounding box center [1053, 311] width 235 height 522
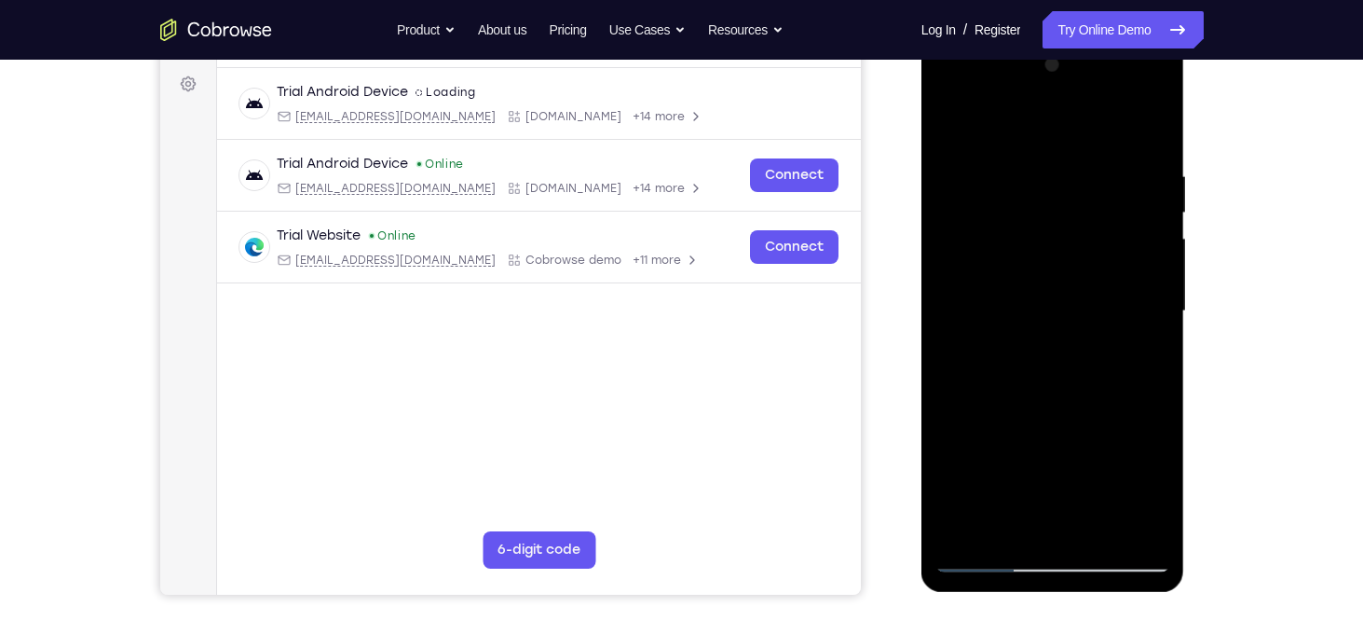
click at [1061, 372] on div at bounding box center [1053, 311] width 235 height 522
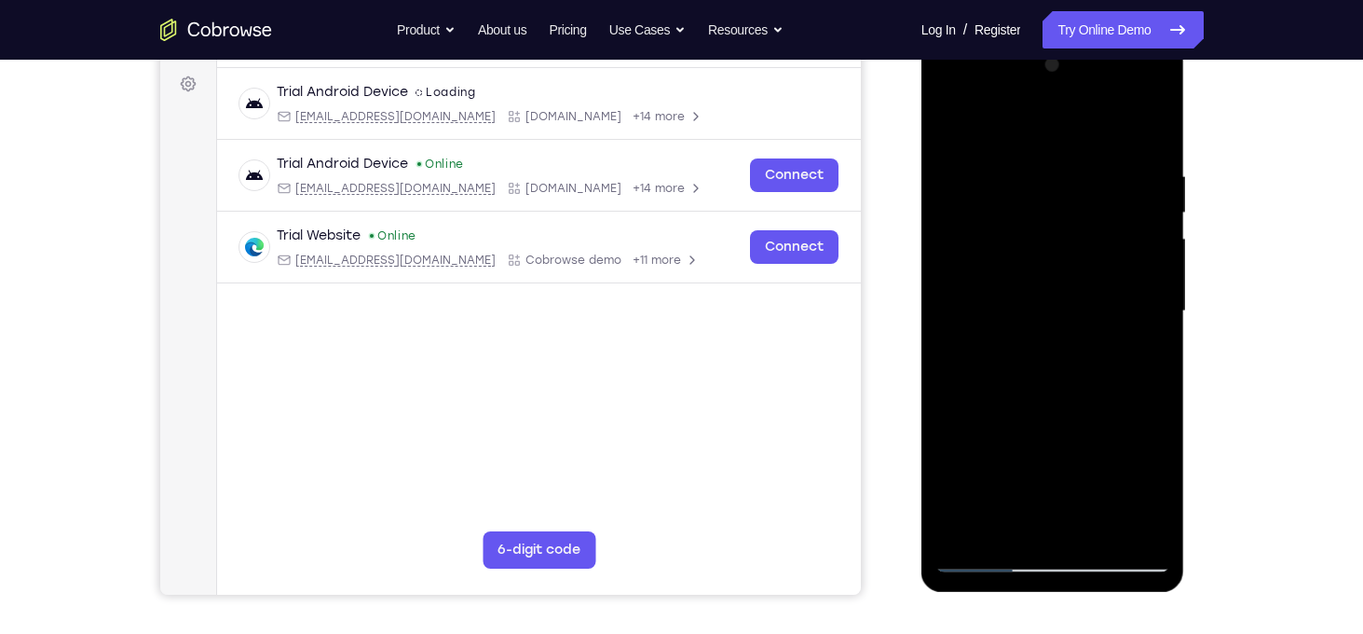
click at [1061, 372] on div at bounding box center [1053, 311] width 235 height 522
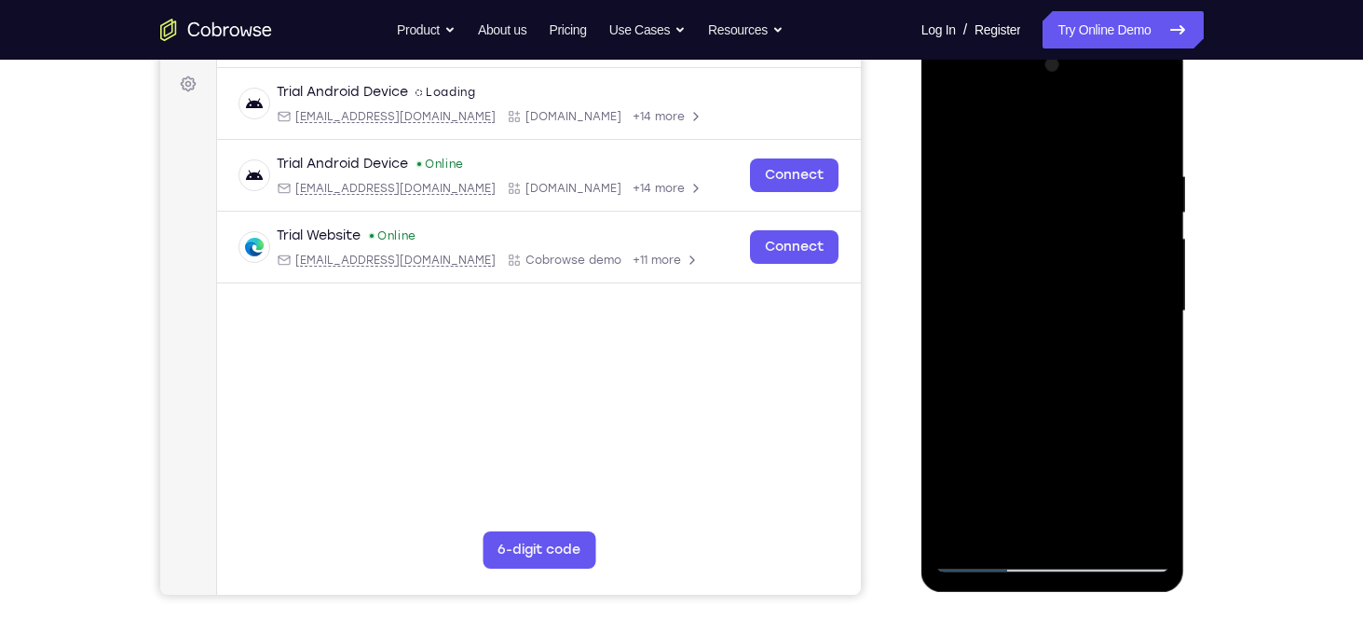
click at [1061, 372] on div at bounding box center [1053, 311] width 235 height 522
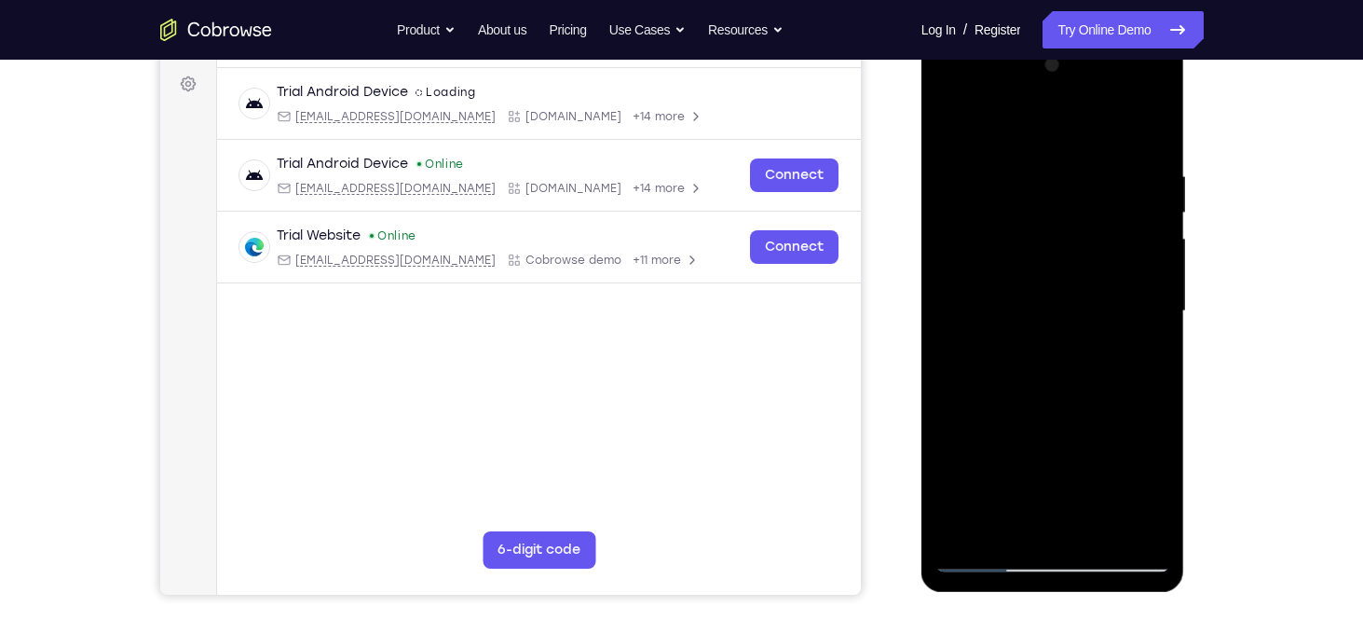
click at [1061, 372] on div at bounding box center [1053, 311] width 235 height 522
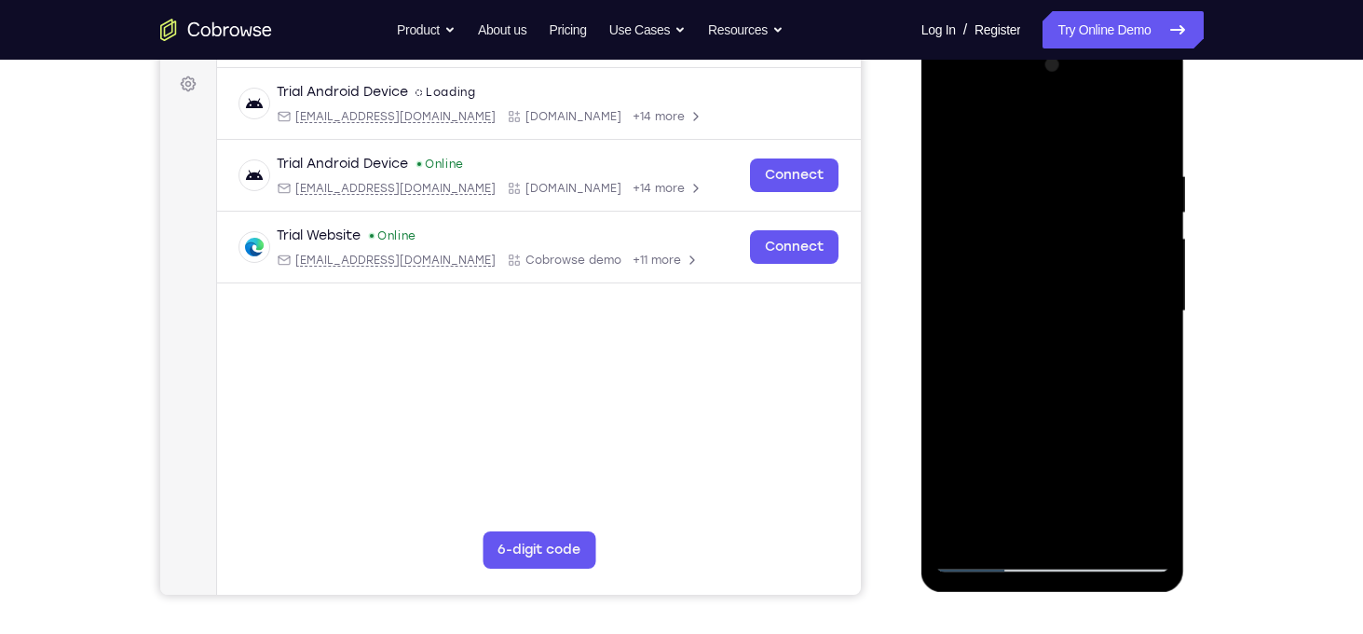
click at [1061, 372] on div at bounding box center [1053, 311] width 235 height 522
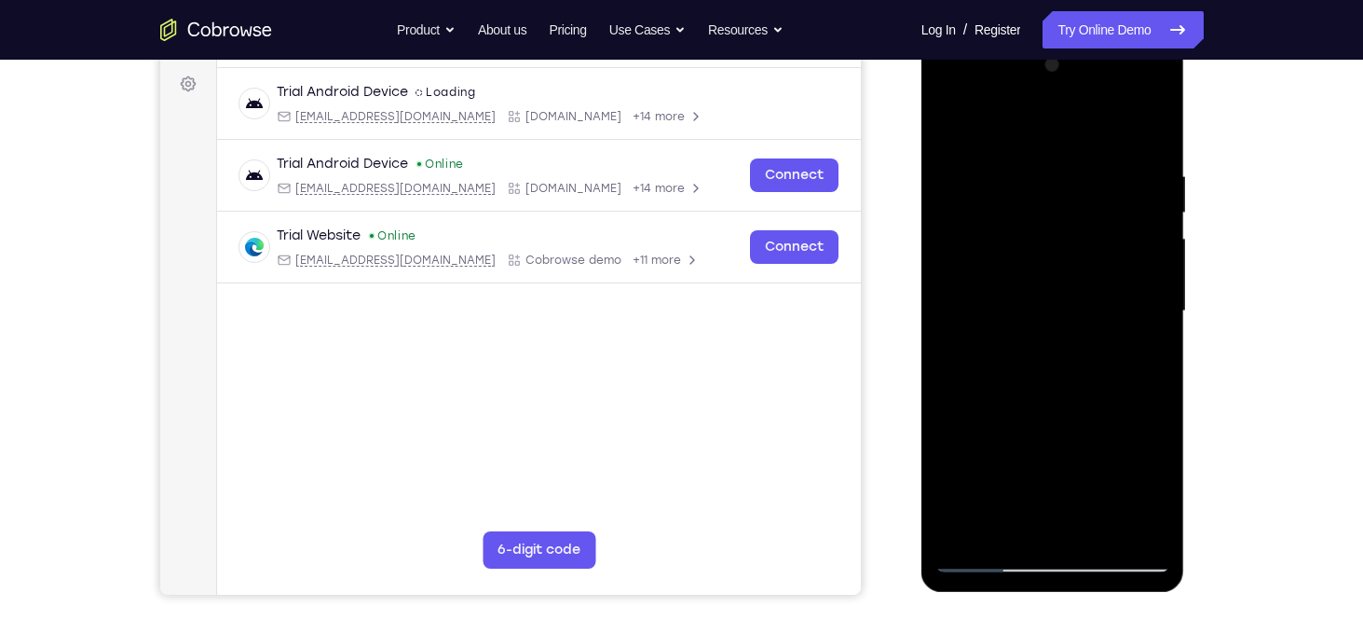
click at [1061, 372] on div at bounding box center [1053, 311] width 235 height 522
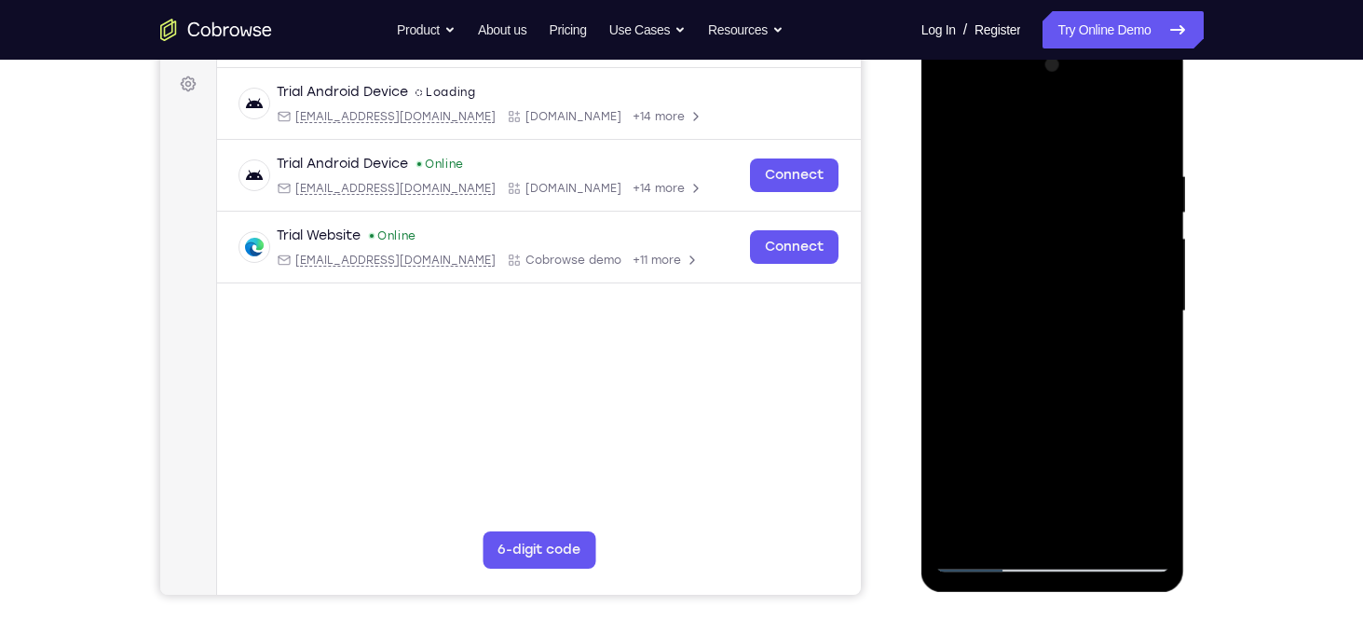
click at [1061, 372] on div at bounding box center [1053, 311] width 235 height 522
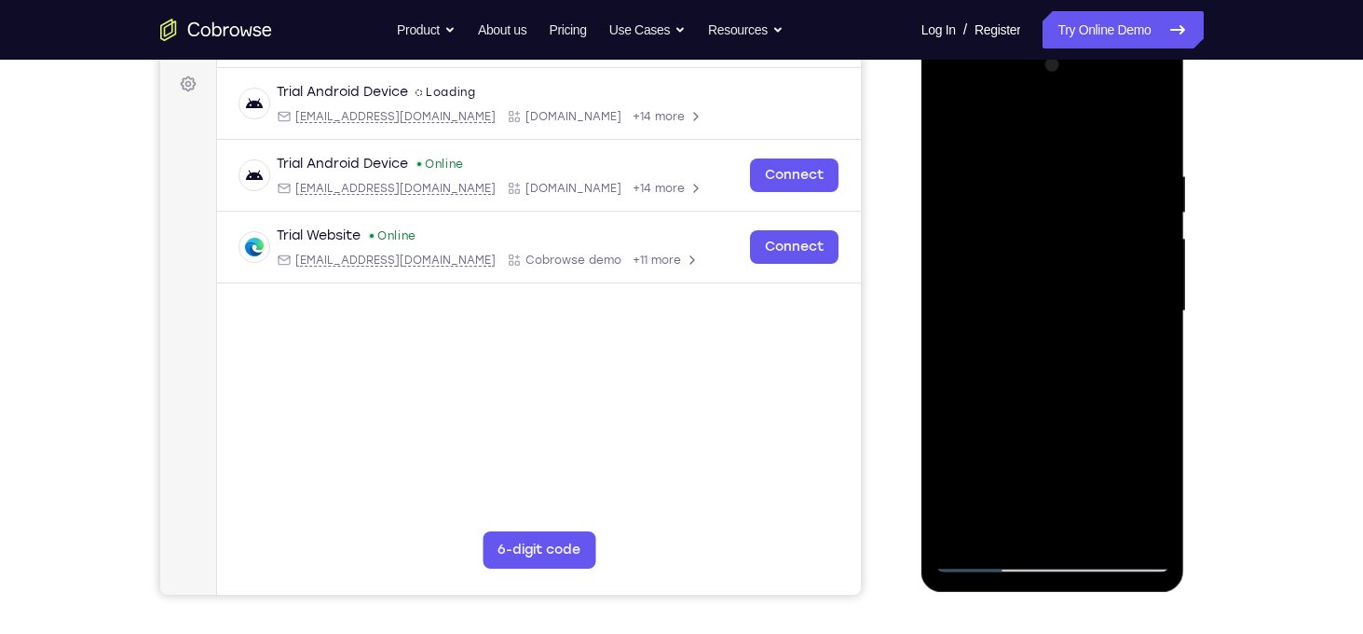
click at [1061, 372] on div at bounding box center [1053, 311] width 235 height 522
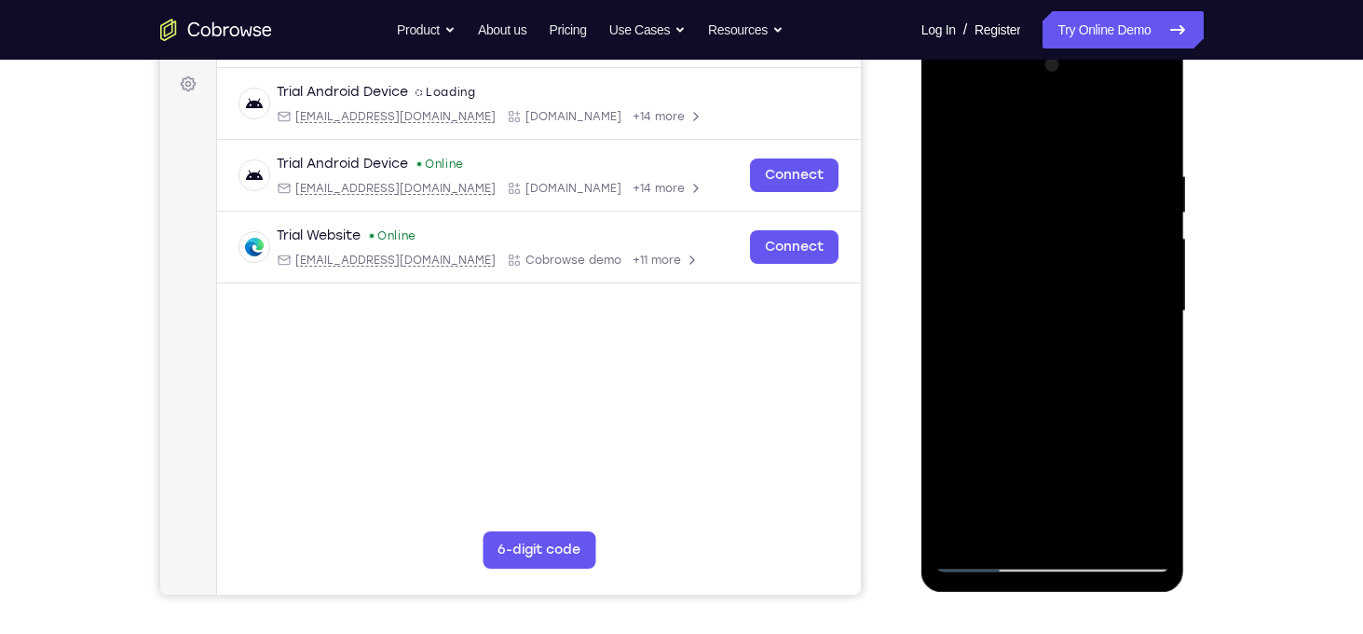
click at [1061, 372] on div at bounding box center [1053, 311] width 235 height 522
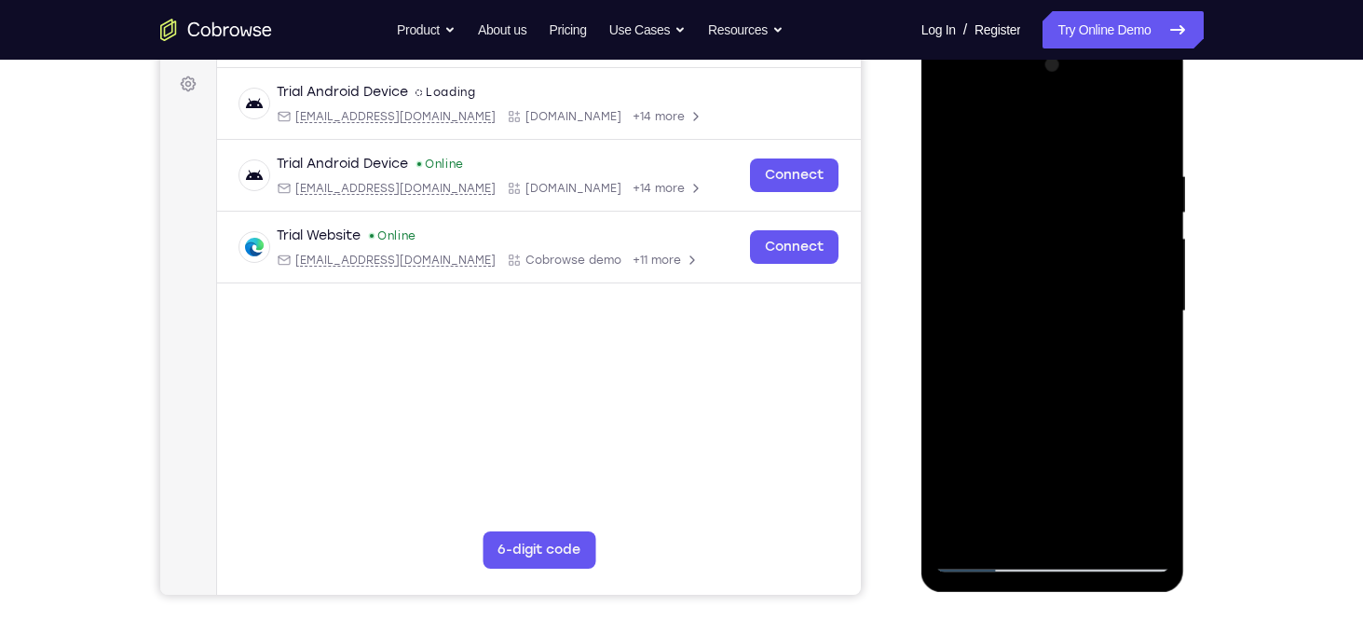
click at [1061, 372] on div at bounding box center [1053, 311] width 235 height 522
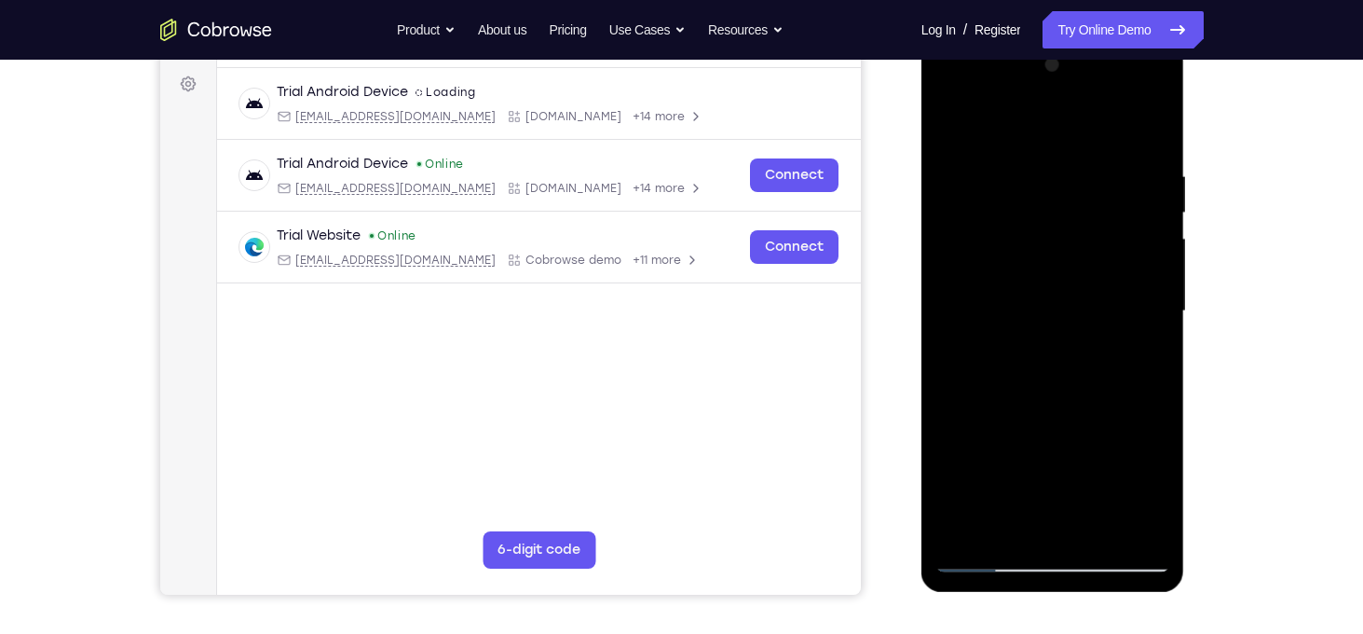
click at [1061, 372] on div at bounding box center [1053, 311] width 235 height 522
click at [1096, 363] on div at bounding box center [1053, 311] width 235 height 522
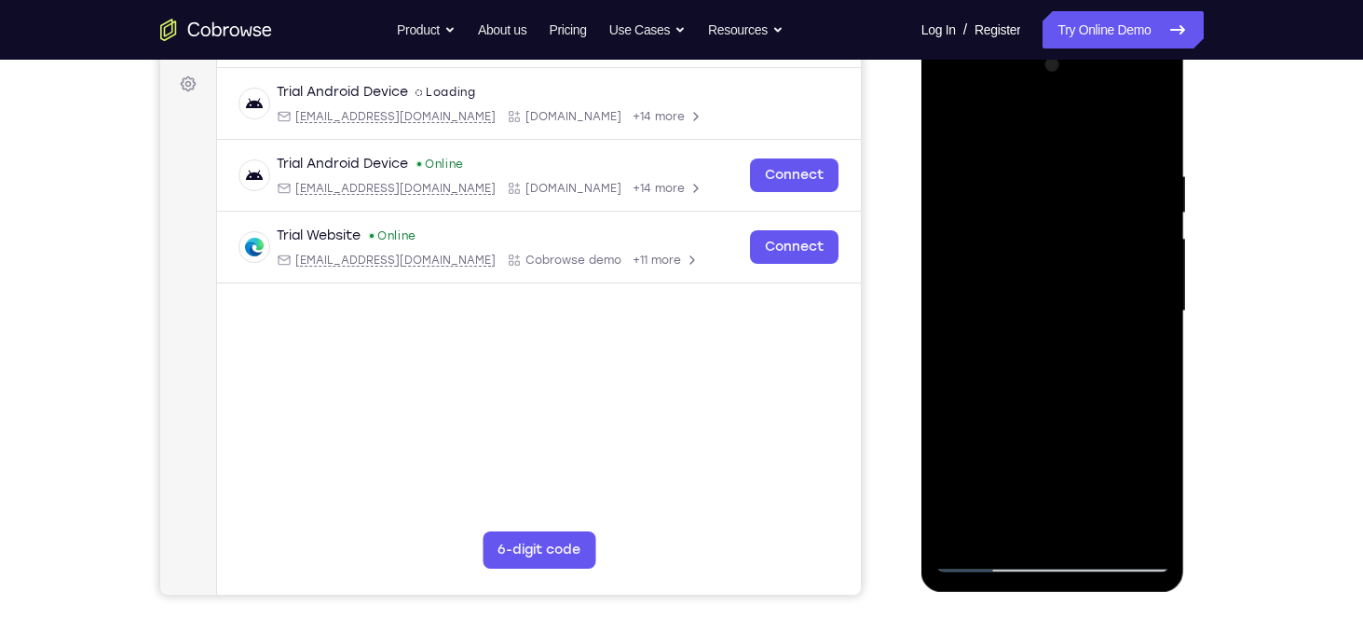
click at [1150, 331] on div at bounding box center [1053, 311] width 235 height 522
click at [1046, 308] on div at bounding box center [1053, 311] width 235 height 522
click at [1044, 364] on div at bounding box center [1053, 311] width 235 height 522
click at [1033, 368] on div at bounding box center [1053, 311] width 235 height 522
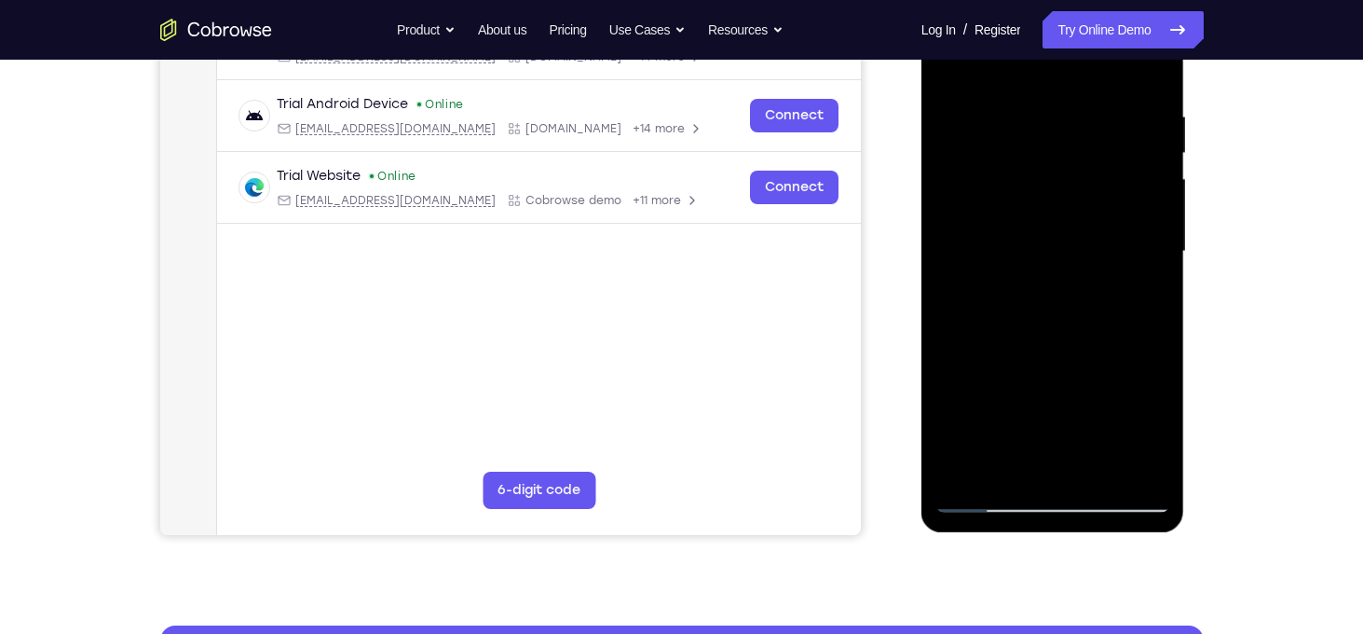
scroll to position [333, 0]
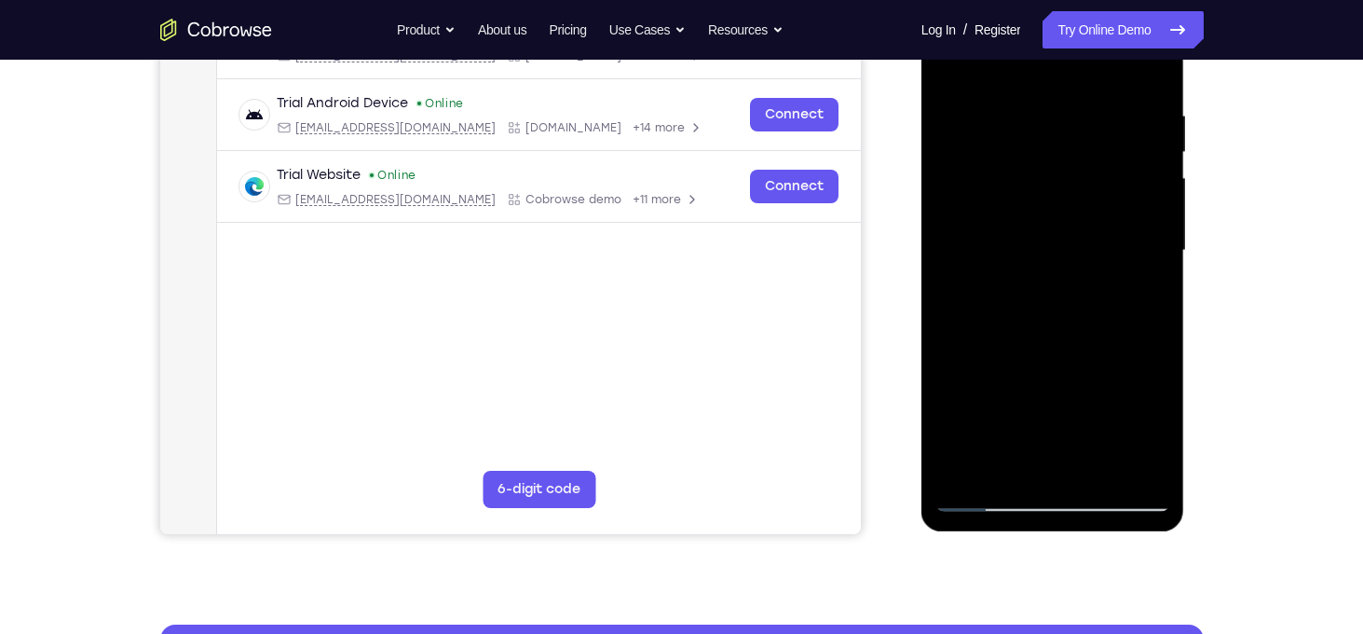
click at [1041, 308] on div at bounding box center [1053, 251] width 235 height 522
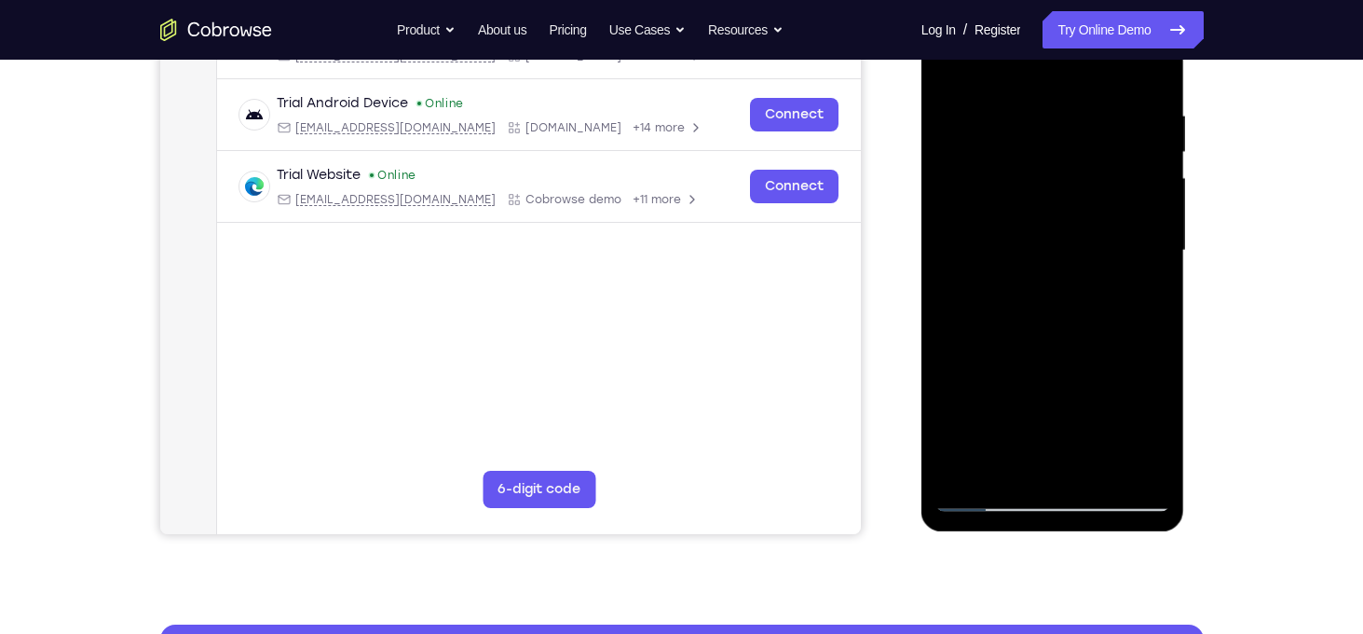
click at [1041, 308] on div at bounding box center [1053, 251] width 235 height 522
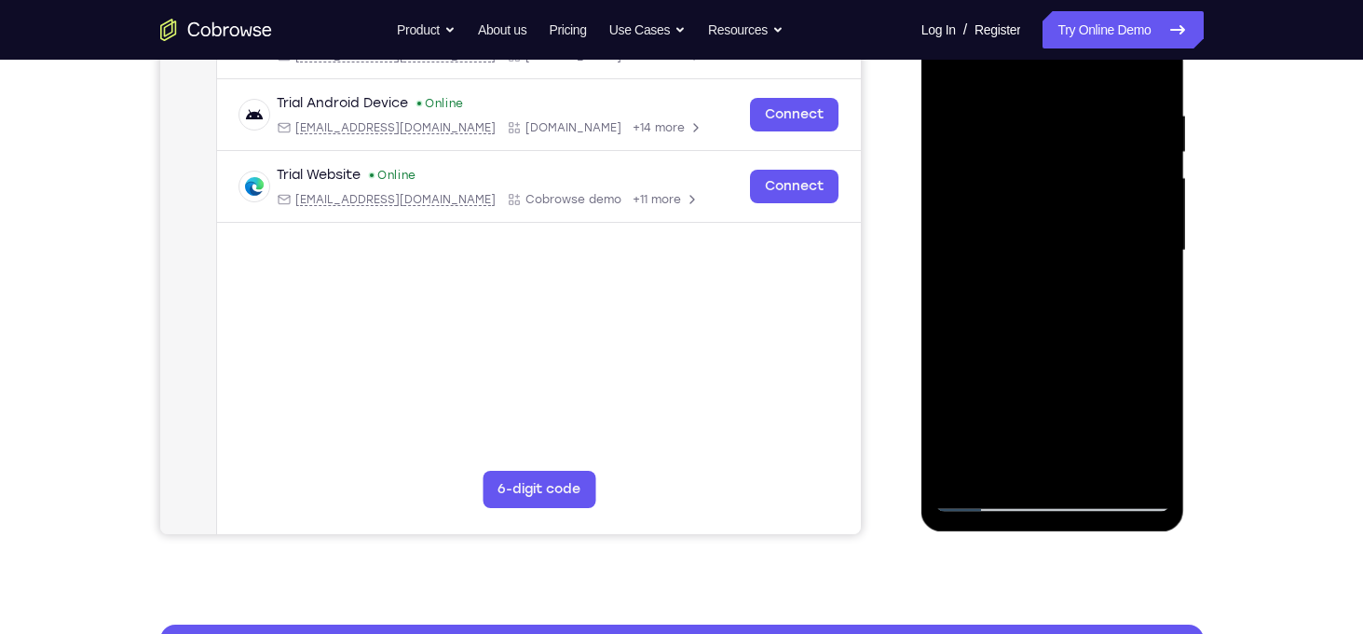
click at [1041, 308] on div at bounding box center [1053, 251] width 235 height 522
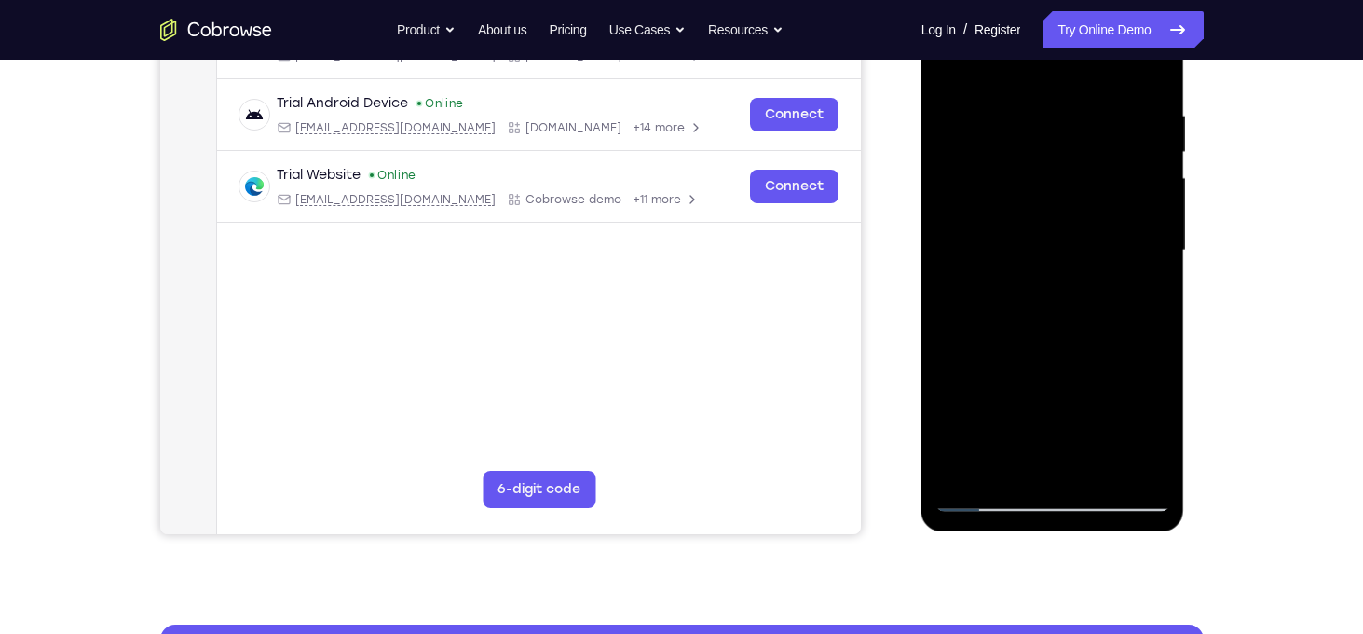
click at [1040, 308] on div at bounding box center [1053, 251] width 235 height 522
click at [1036, 321] on div at bounding box center [1053, 251] width 235 height 522
click at [1086, 308] on div at bounding box center [1053, 251] width 235 height 522
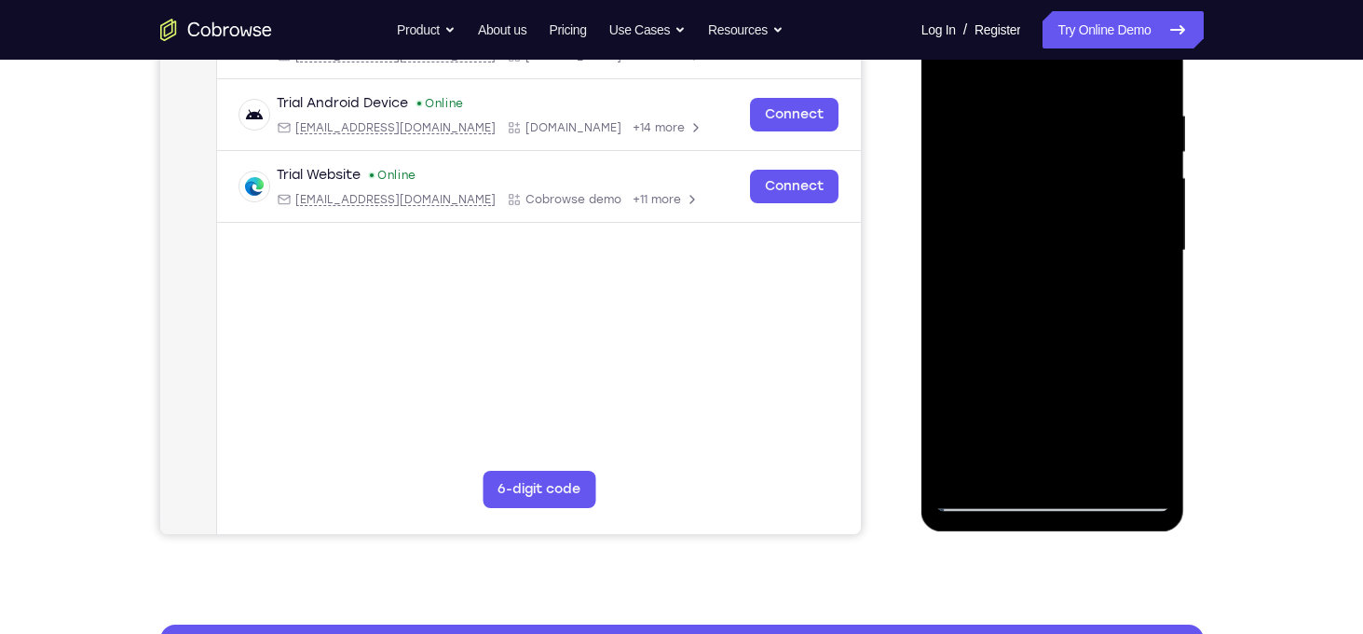
click at [1086, 308] on div at bounding box center [1053, 251] width 235 height 522
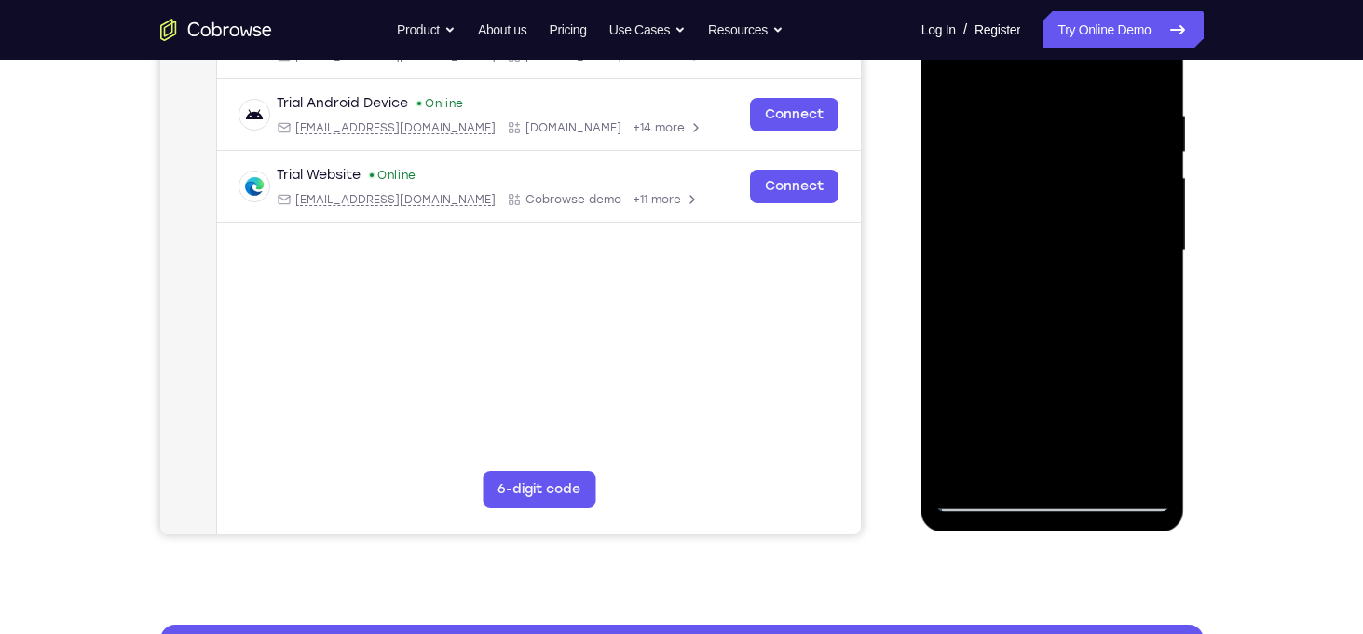
click at [1086, 308] on div at bounding box center [1053, 251] width 235 height 522
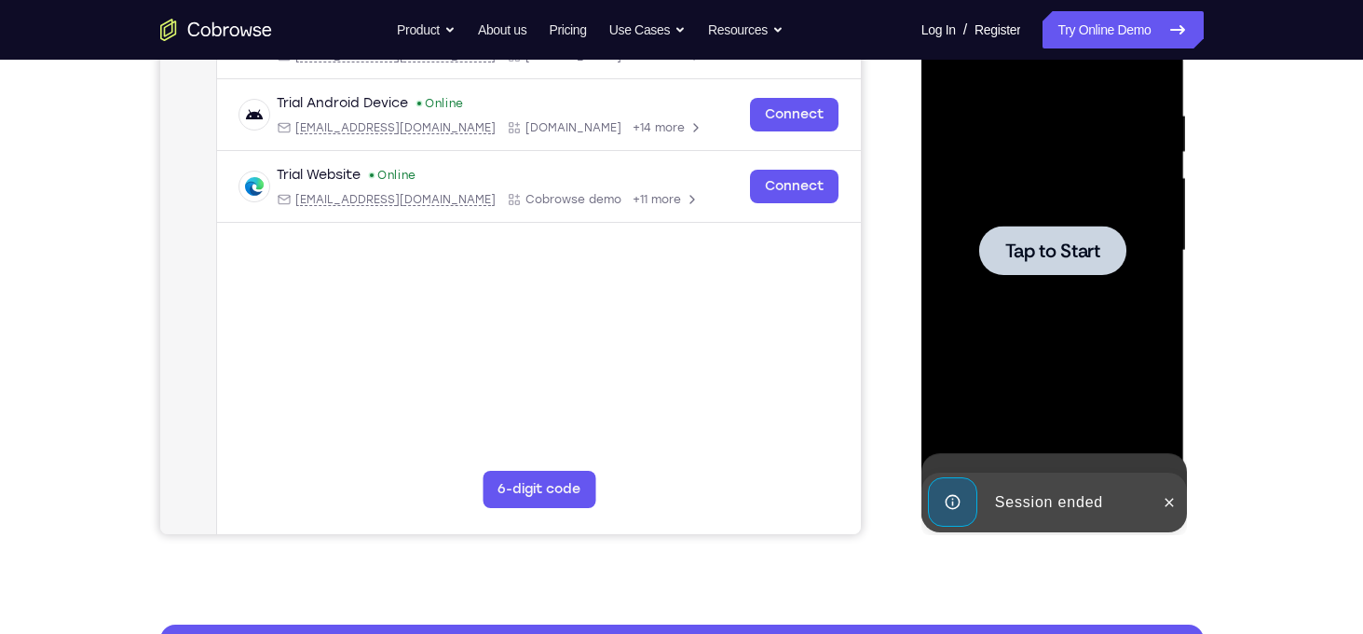
click at [1147, 279] on div at bounding box center [1053, 251] width 235 height 522
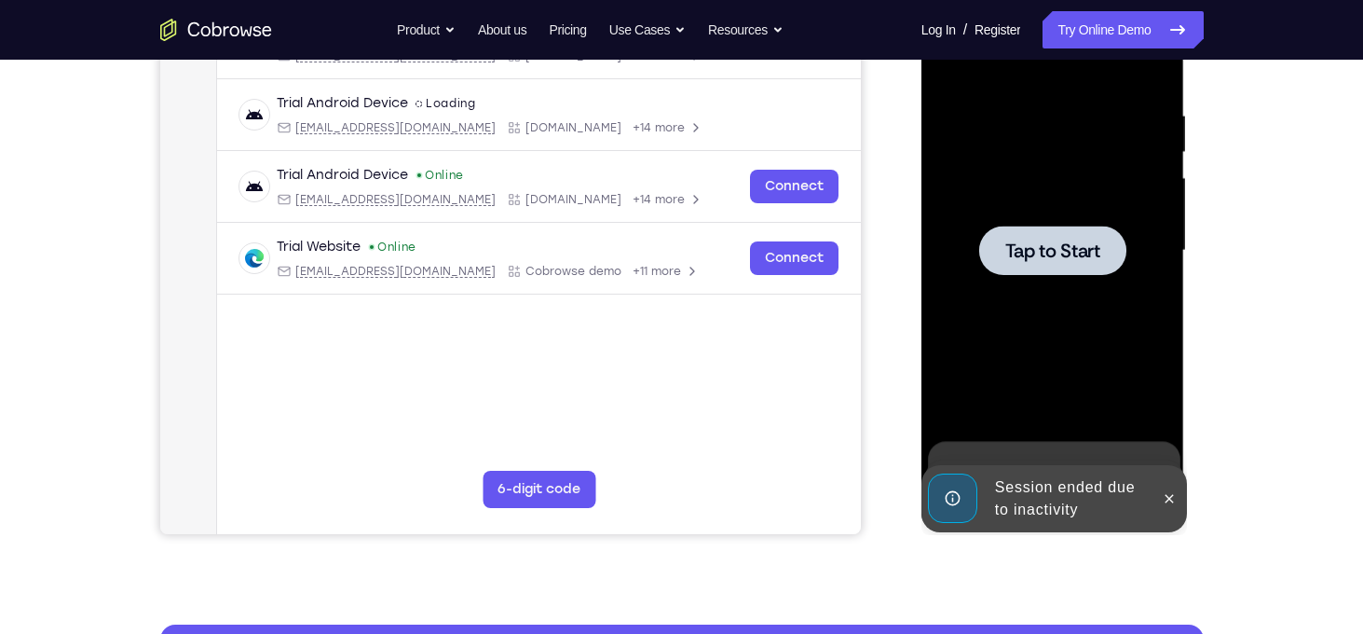
click at [1014, 265] on div at bounding box center [1052, 250] width 147 height 49
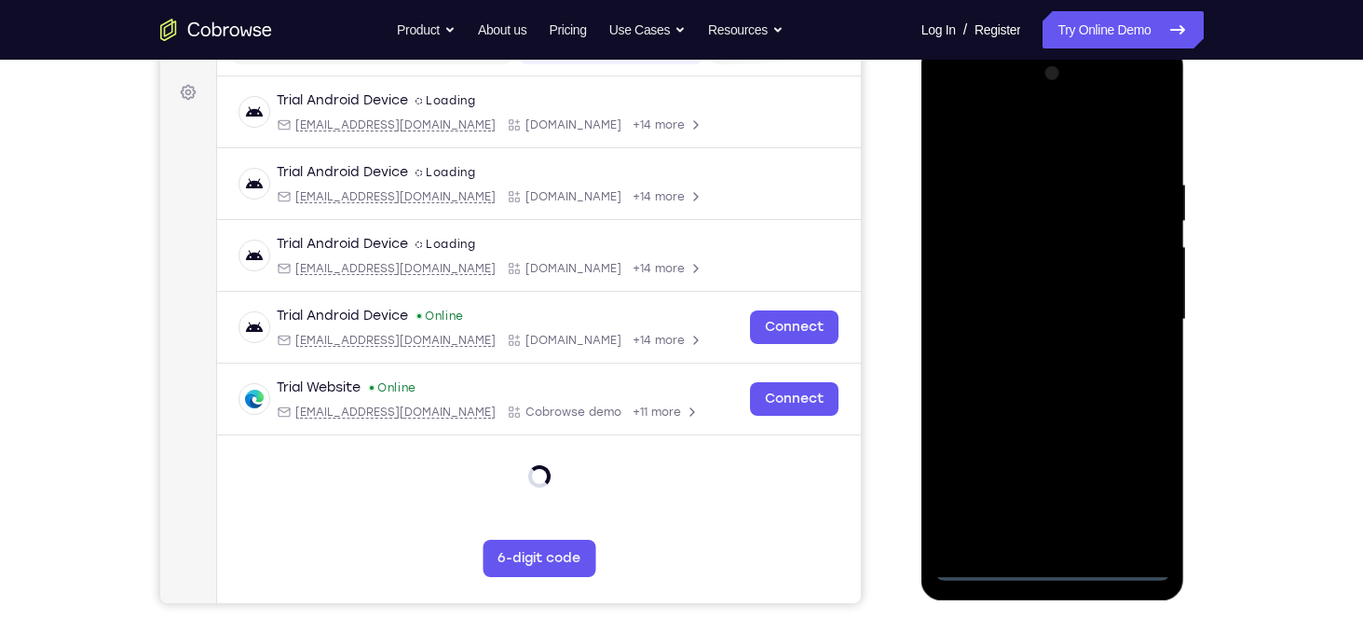
scroll to position [376, 0]
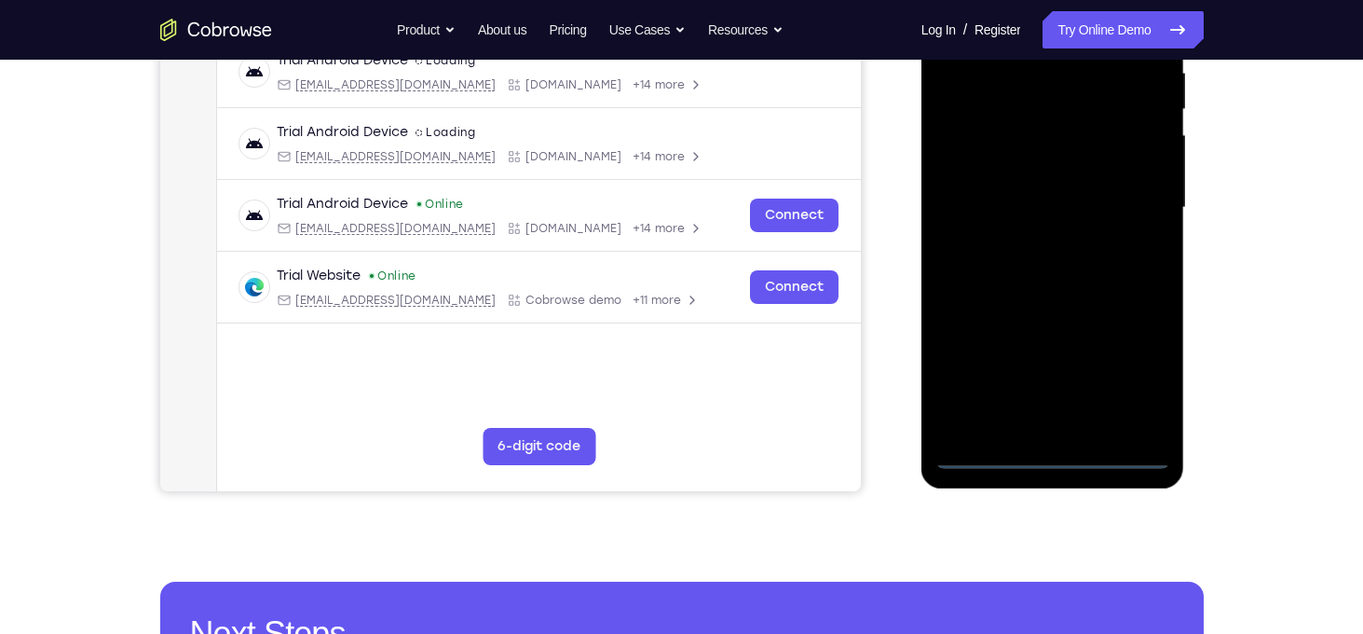
click at [1062, 446] on div at bounding box center [1053, 208] width 235 height 522
click at [1052, 463] on div at bounding box center [1053, 208] width 235 height 522
click at [1140, 372] on div at bounding box center [1053, 208] width 235 height 522
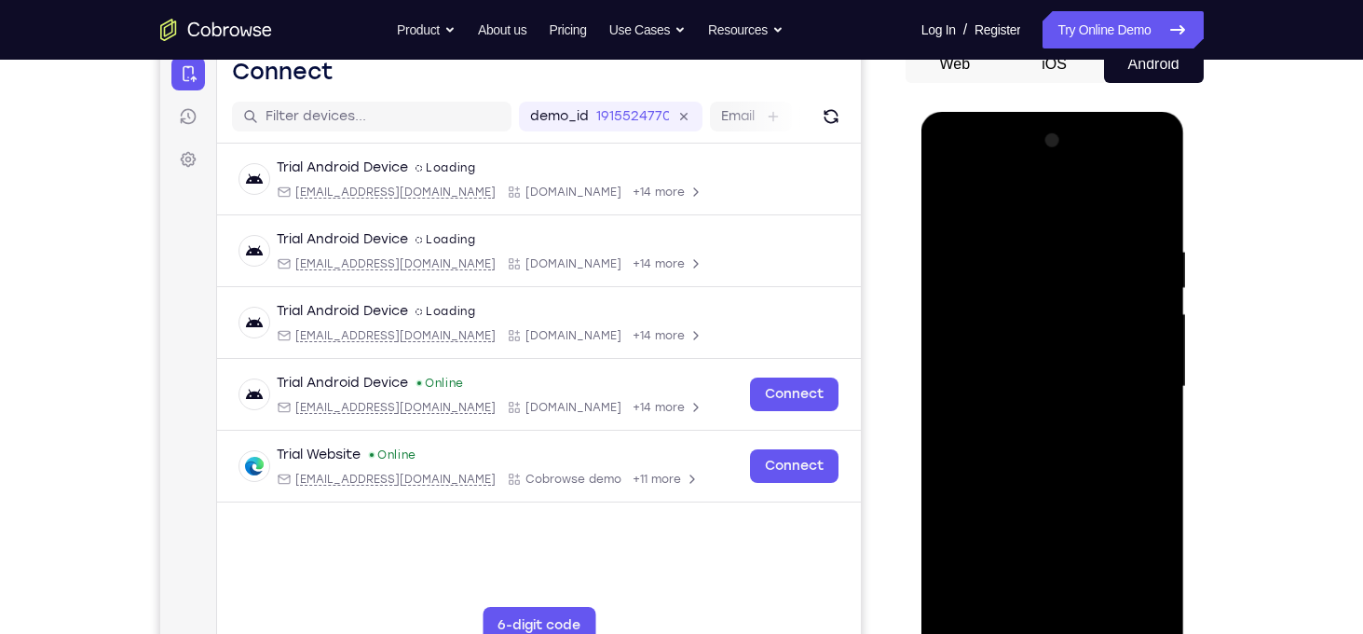
click at [982, 202] on div at bounding box center [1053, 387] width 235 height 522
click at [1136, 378] on div at bounding box center [1053, 387] width 235 height 522
click at [1030, 420] on div at bounding box center [1053, 387] width 235 height 522
click at [1030, 362] on div at bounding box center [1053, 387] width 235 height 522
click at [1018, 342] on div at bounding box center [1053, 387] width 235 height 522
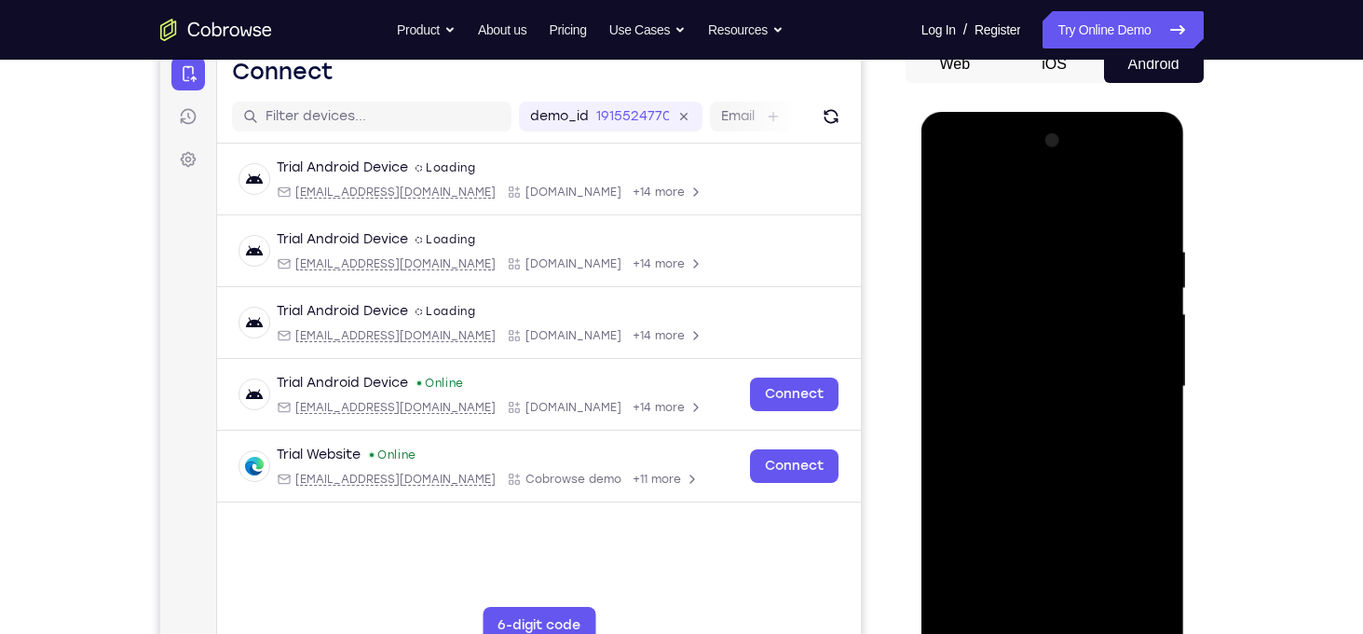
click at [1150, 346] on div at bounding box center [1053, 387] width 235 height 522
click at [1143, 349] on div at bounding box center [1053, 387] width 235 height 522
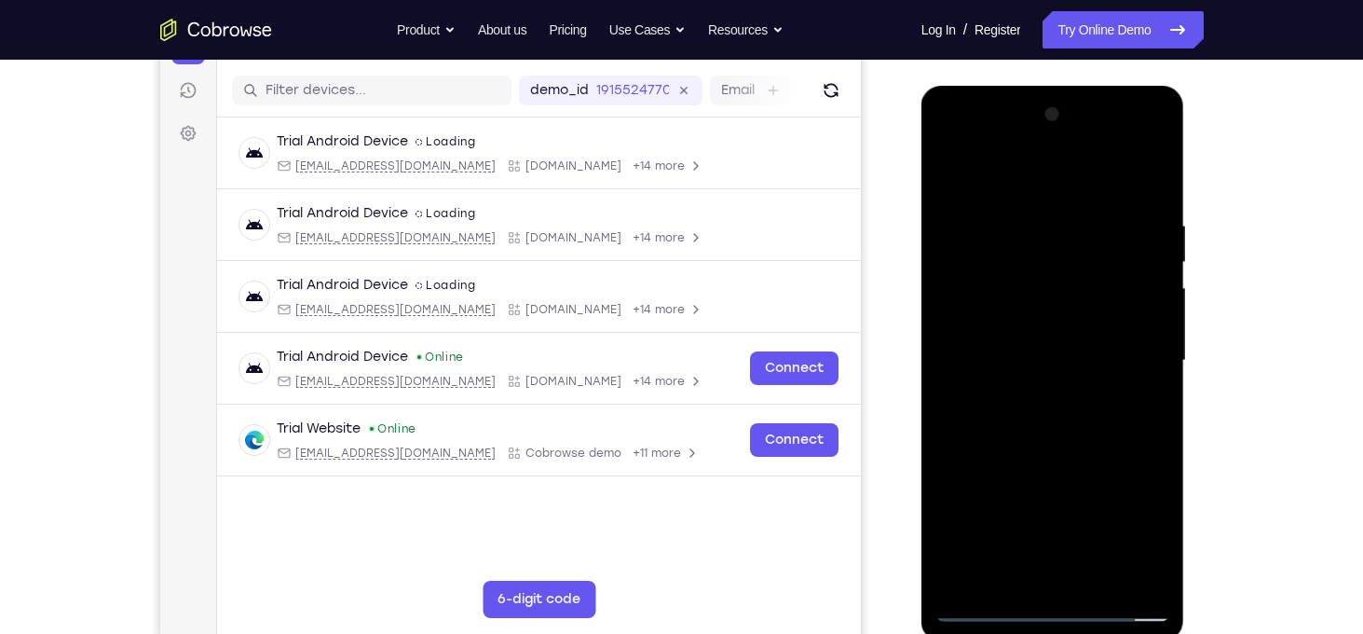
click at [1058, 357] on div at bounding box center [1053, 361] width 235 height 522
click at [1048, 425] on div at bounding box center [1053, 361] width 235 height 522
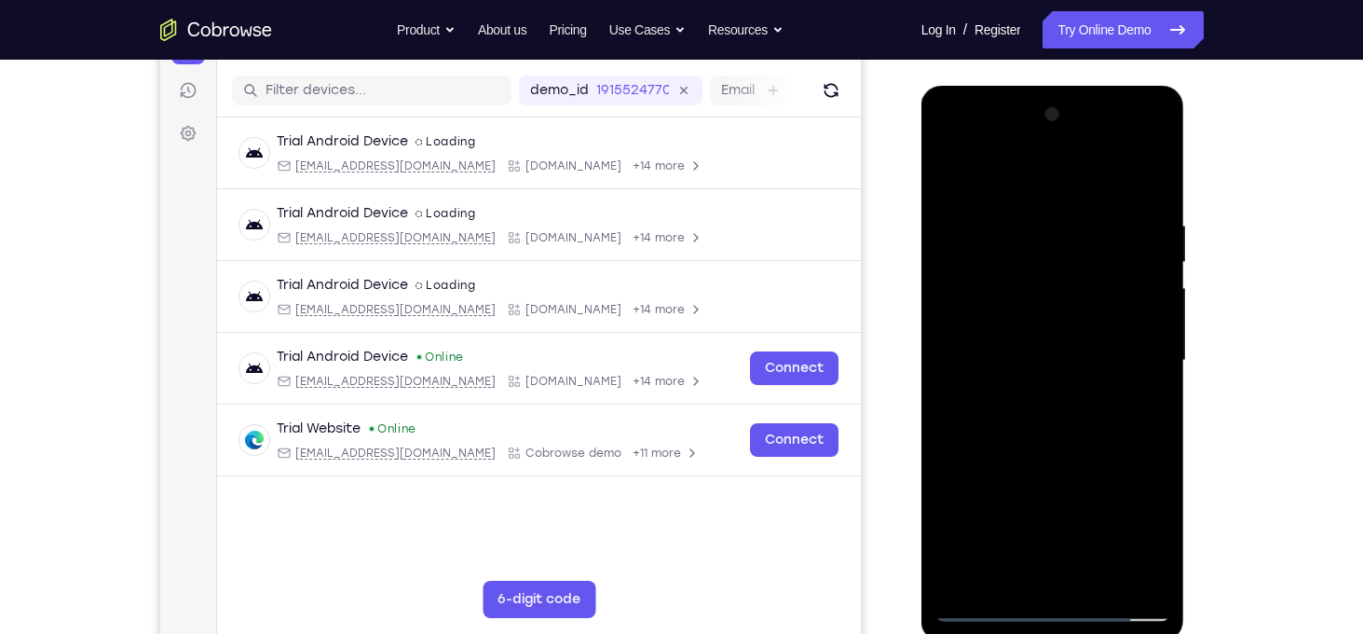
click at [1048, 425] on div at bounding box center [1053, 361] width 235 height 522
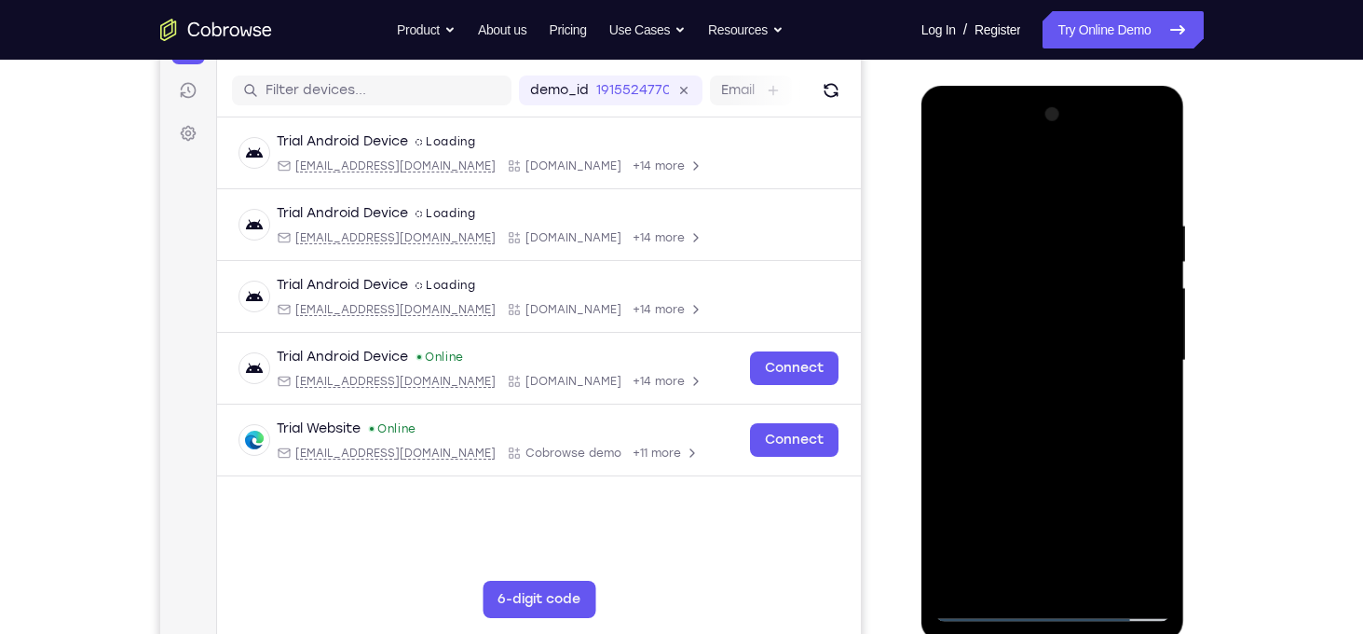
click at [1048, 425] on div at bounding box center [1053, 361] width 235 height 522
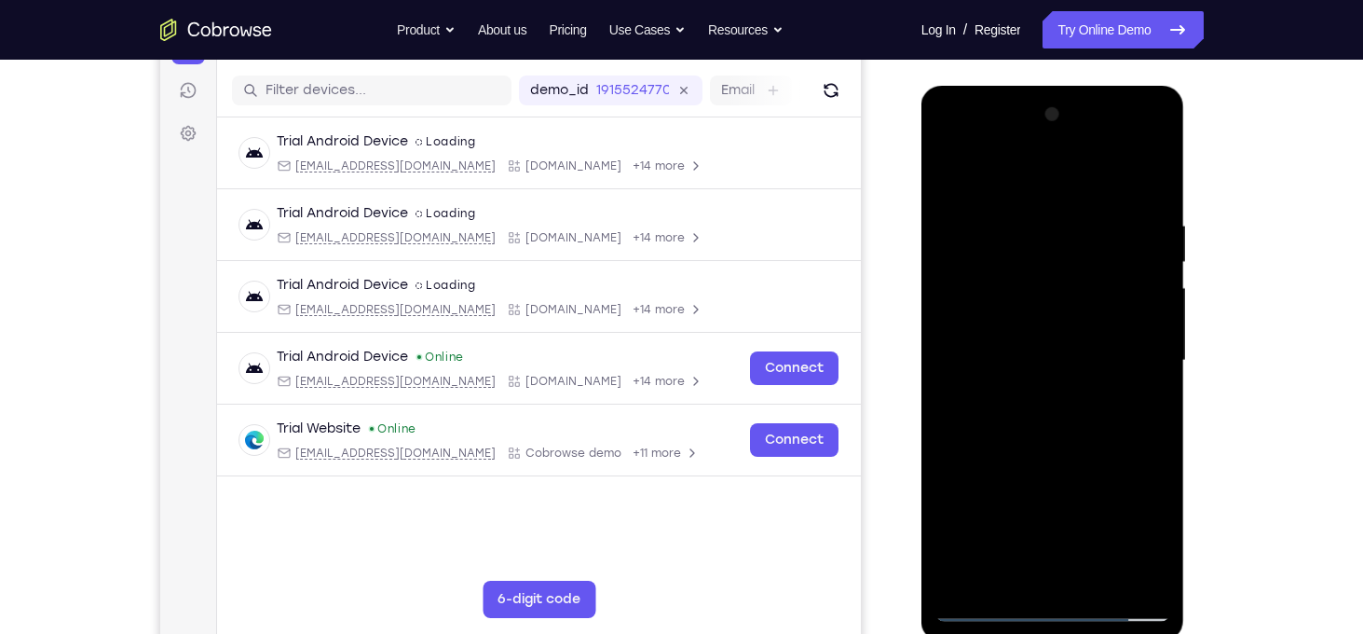
click at [1048, 425] on div at bounding box center [1053, 361] width 235 height 522
click at [1060, 415] on div at bounding box center [1053, 361] width 235 height 522
click at [1060, 418] on div at bounding box center [1053, 361] width 235 height 522
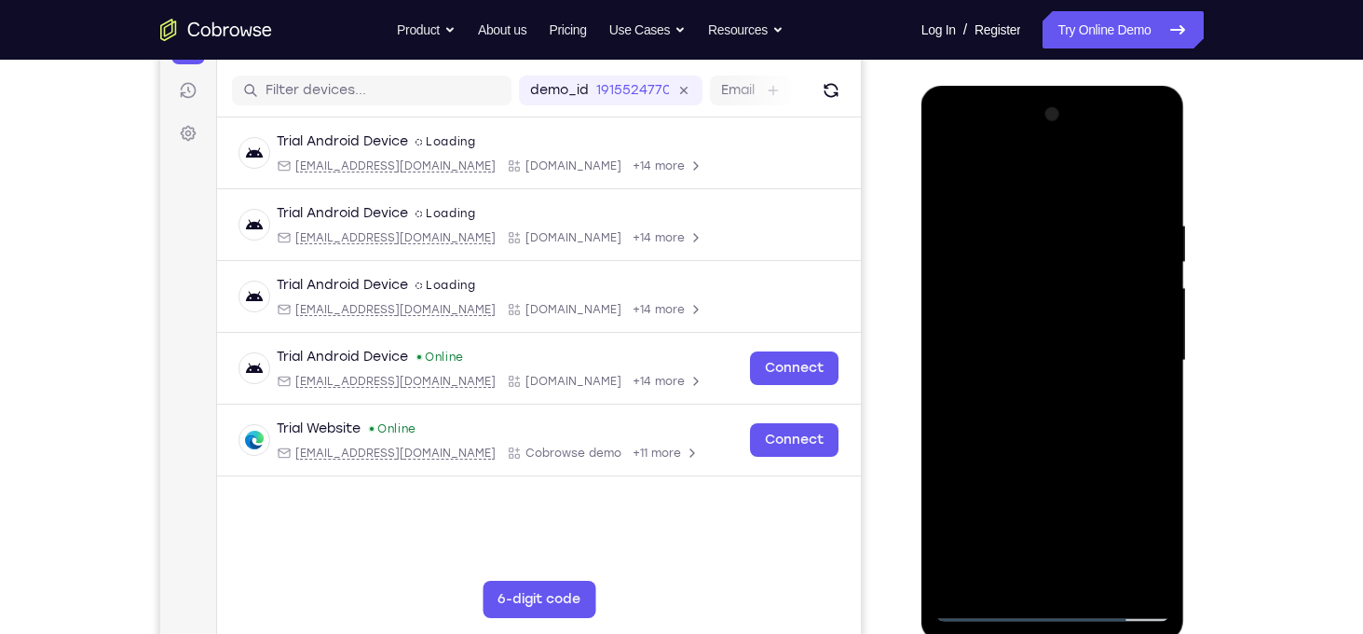
click at [1060, 418] on div at bounding box center [1053, 361] width 235 height 522
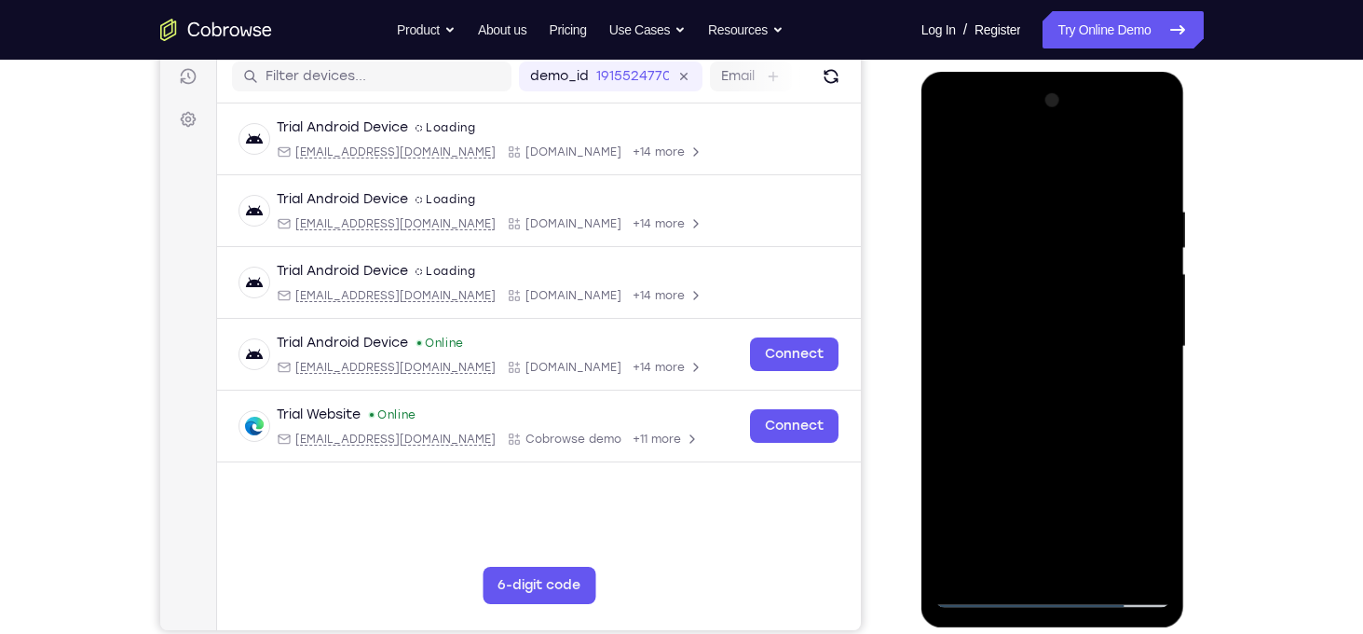
scroll to position [238, 0]
click at [1058, 406] on div at bounding box center [1053, 346] width 235 height 522
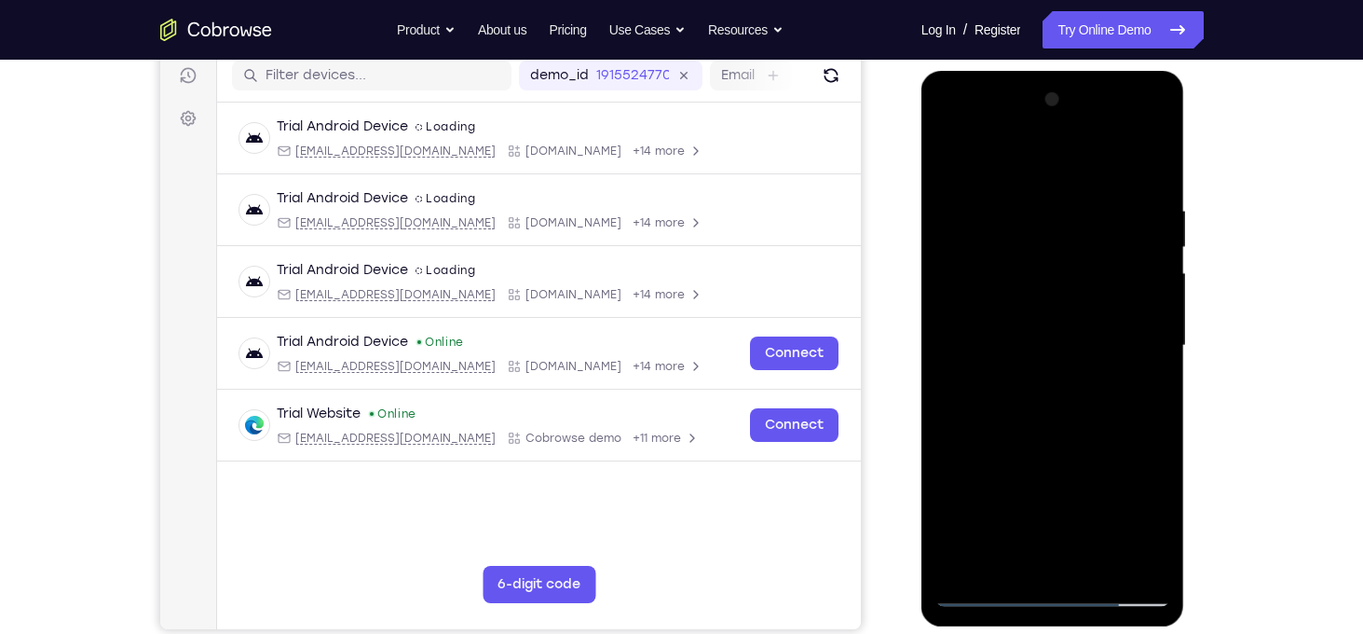
click at [1058, 406] on div at bounding box center [1053, 346] width 235 height 522
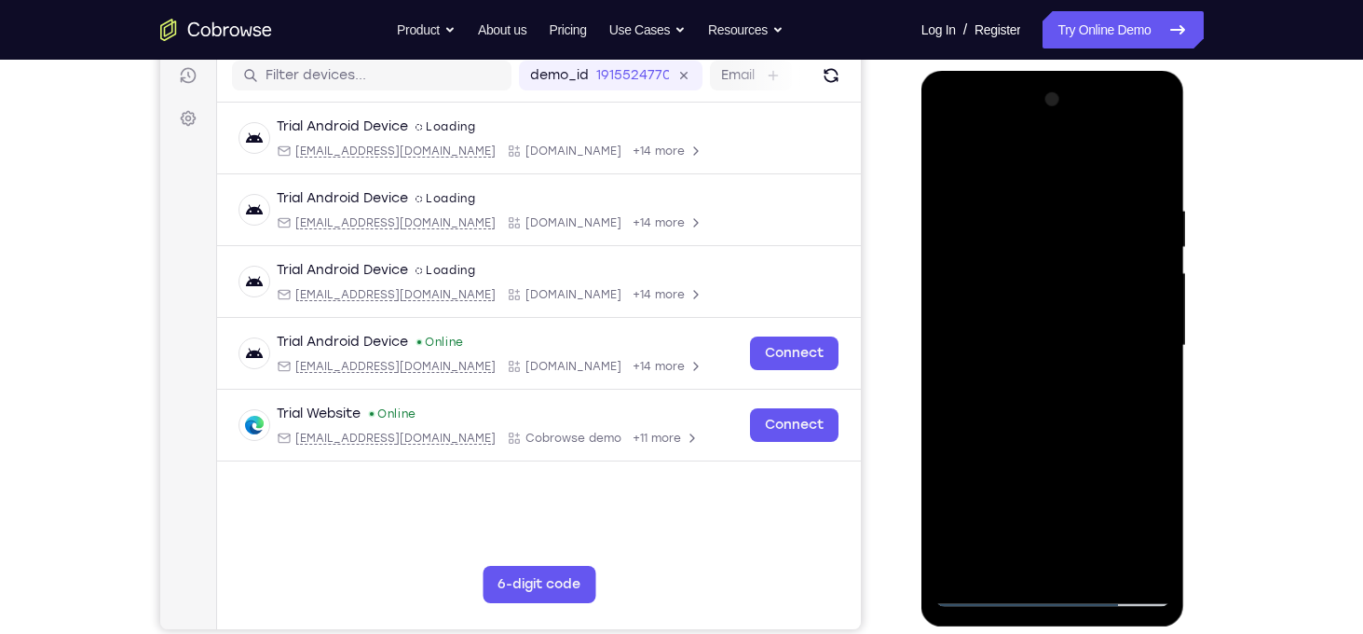
click at [1058, 406] on div at bounding box center [1053, 346] width 235 height 522
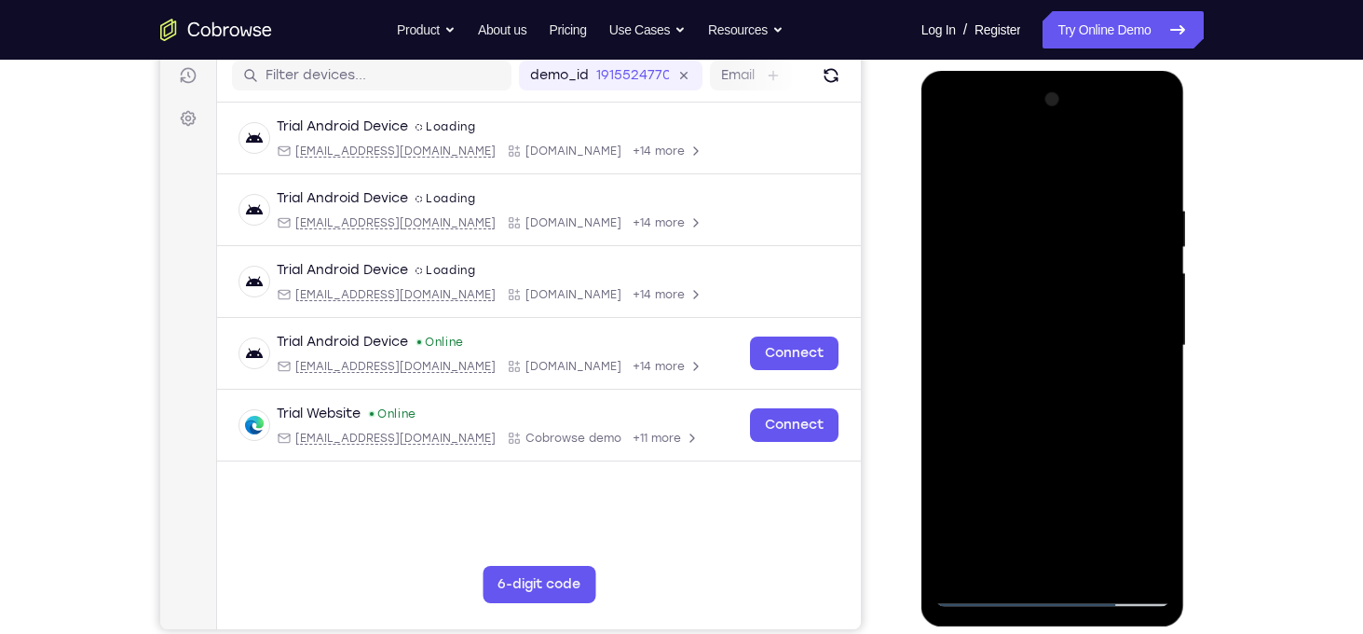
scroll to position [349, 0]
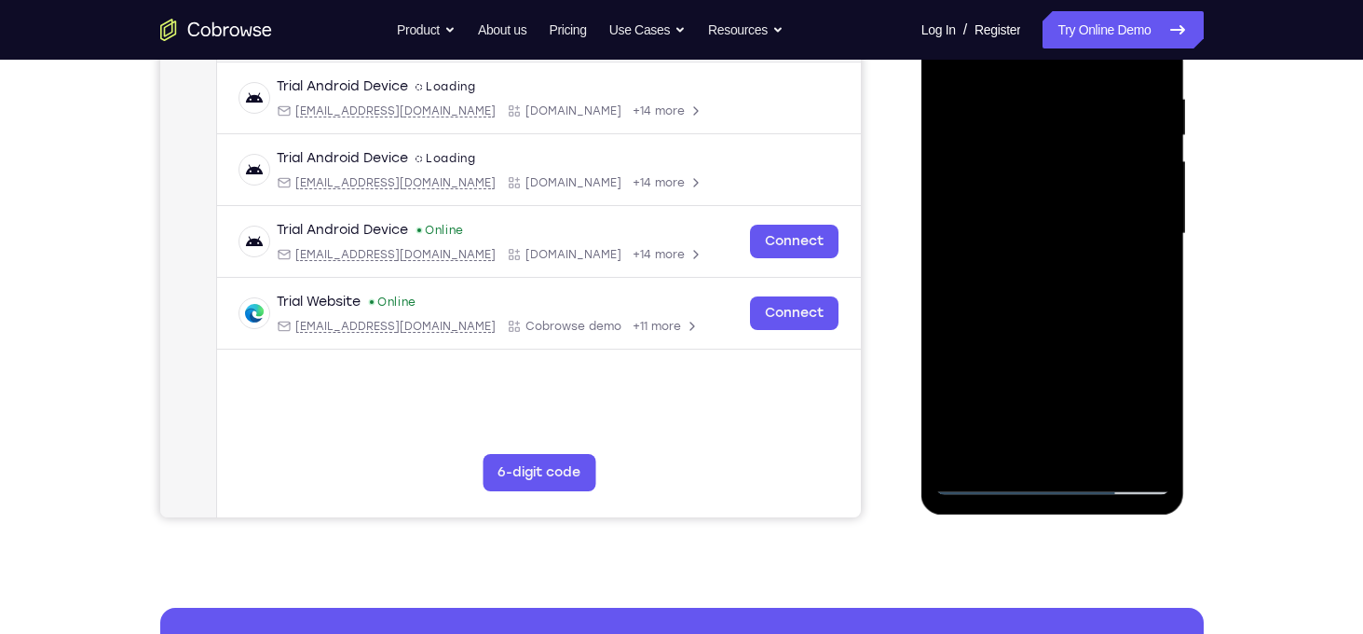
drag, startPoint x: 1032, startPoint y: 168, endPoint x: 1034, endPoint y: 456, distance: 288.0
click at [1034, 456] on div at bounding box center [1053, 234] width 235 height 522
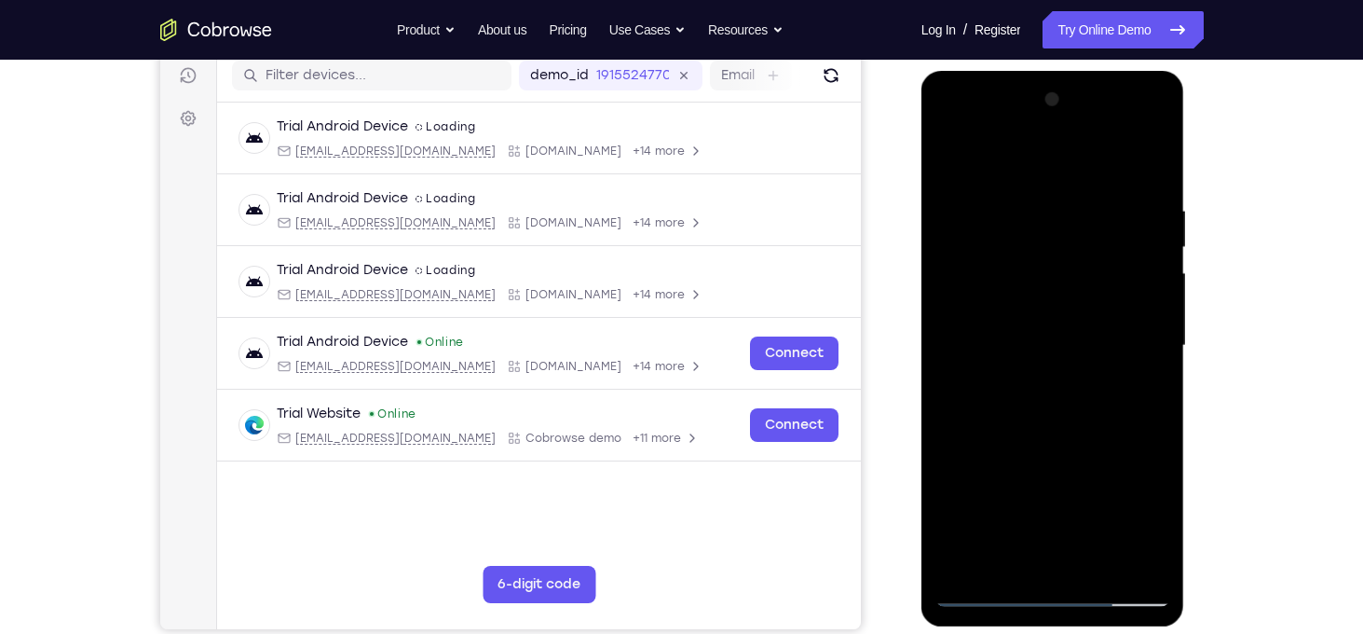
click at [1027, 325] on div at bounding box center [1053, 346] width 235 height 522
click at [1023, 312] on div at bounding box center [1053, 346] width 235 height 522
click at [1050, 351] on div at bounding box center [1053, 346] width 235 height 522
click at [1065, 405] on div at bounding box center [1053, 346] width 235 height 522
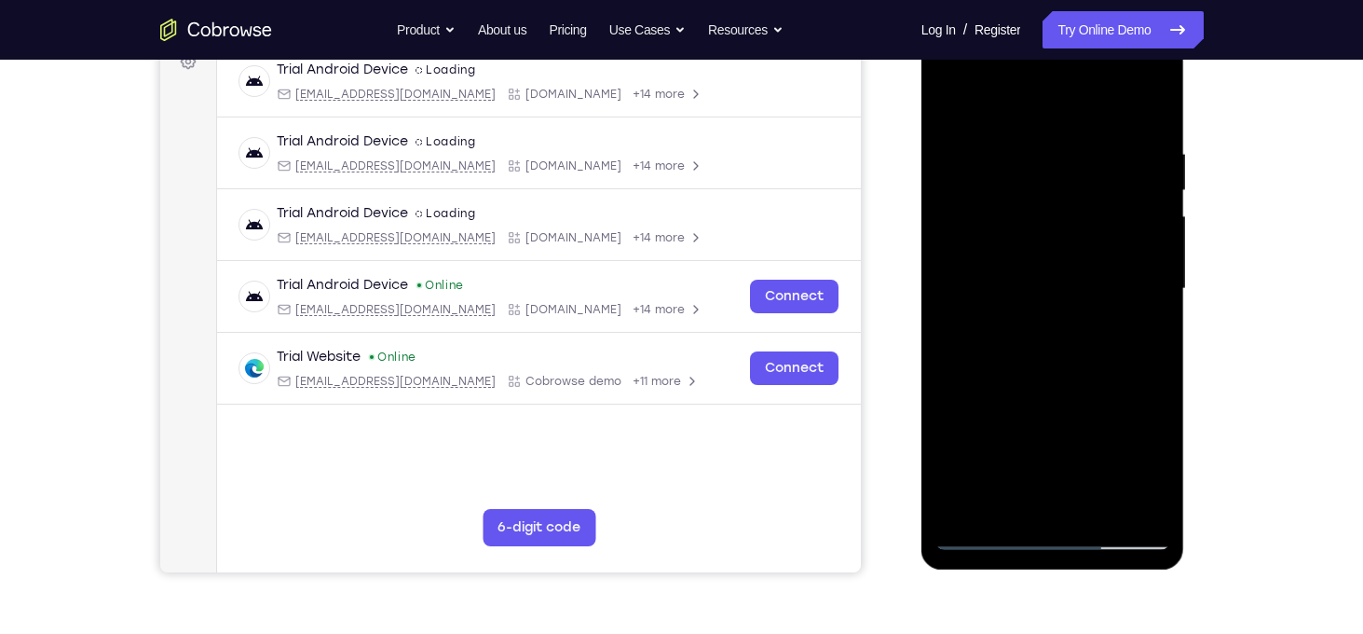
scroll to position [294, 0]
click at [1057, 338] on div at bounding box center [1053, 289] width 235 height 522
click at [1061, 346] on div at bounding box center [1053, 289] width 235 height 522
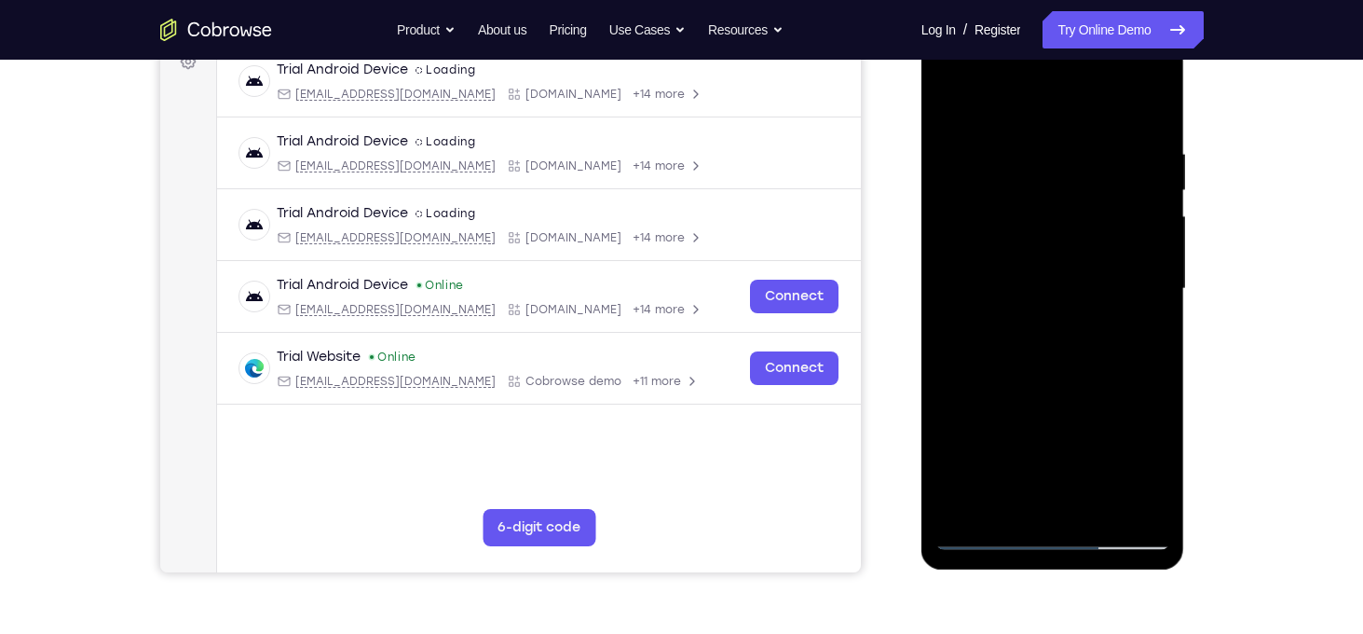
click at [1061, 346] on div at bounding box center [1053, 289] width 235 height 522
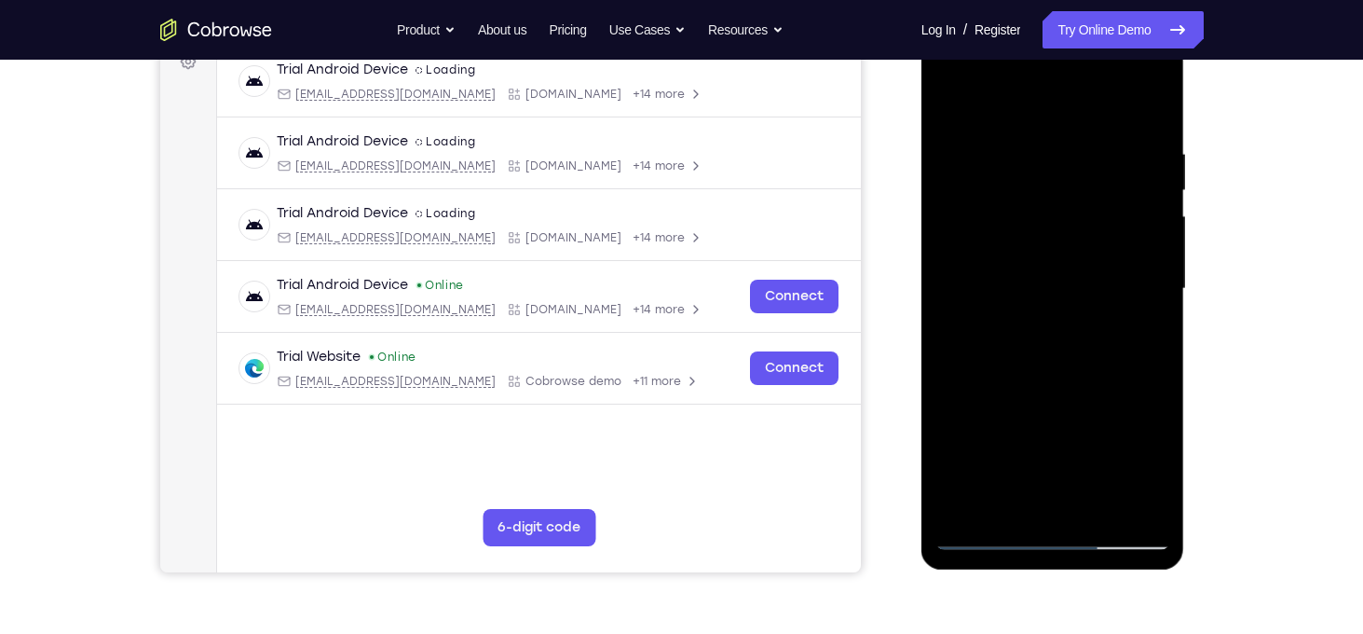
click at [1061, 346] on div at bounding box center [1053, 289] width 235 height 522
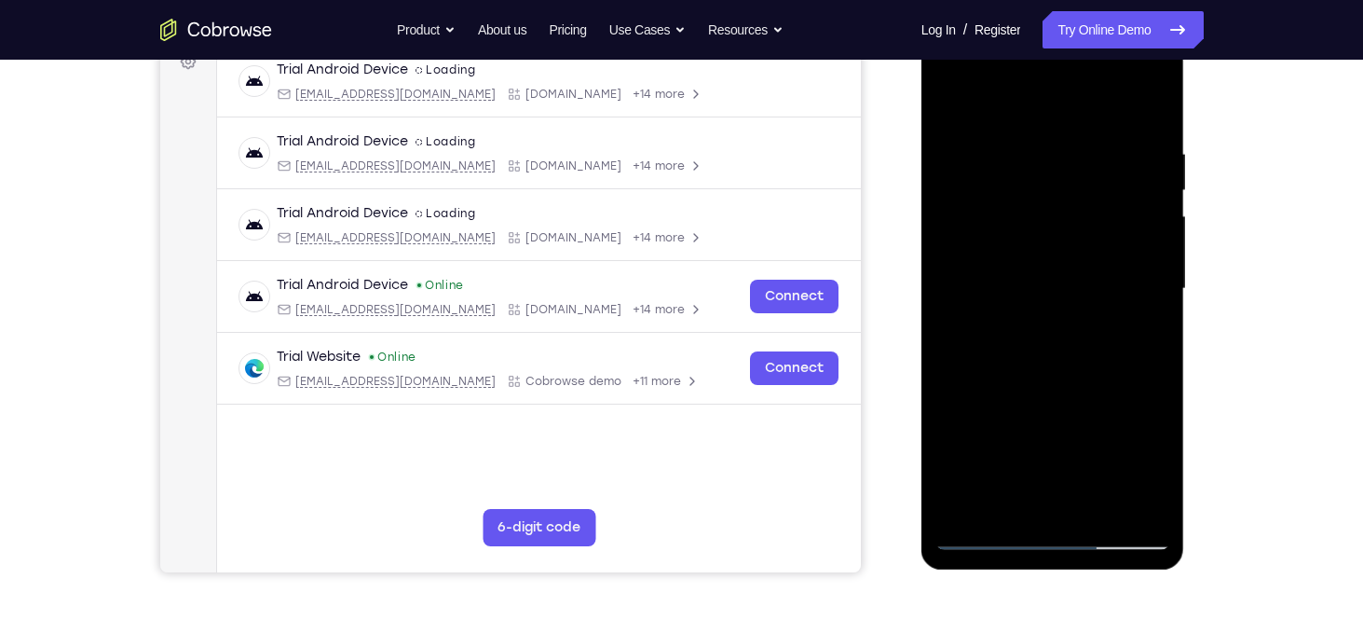
click at [1061, 346] on div at bounding box center [1053, 289] width 235 height 522
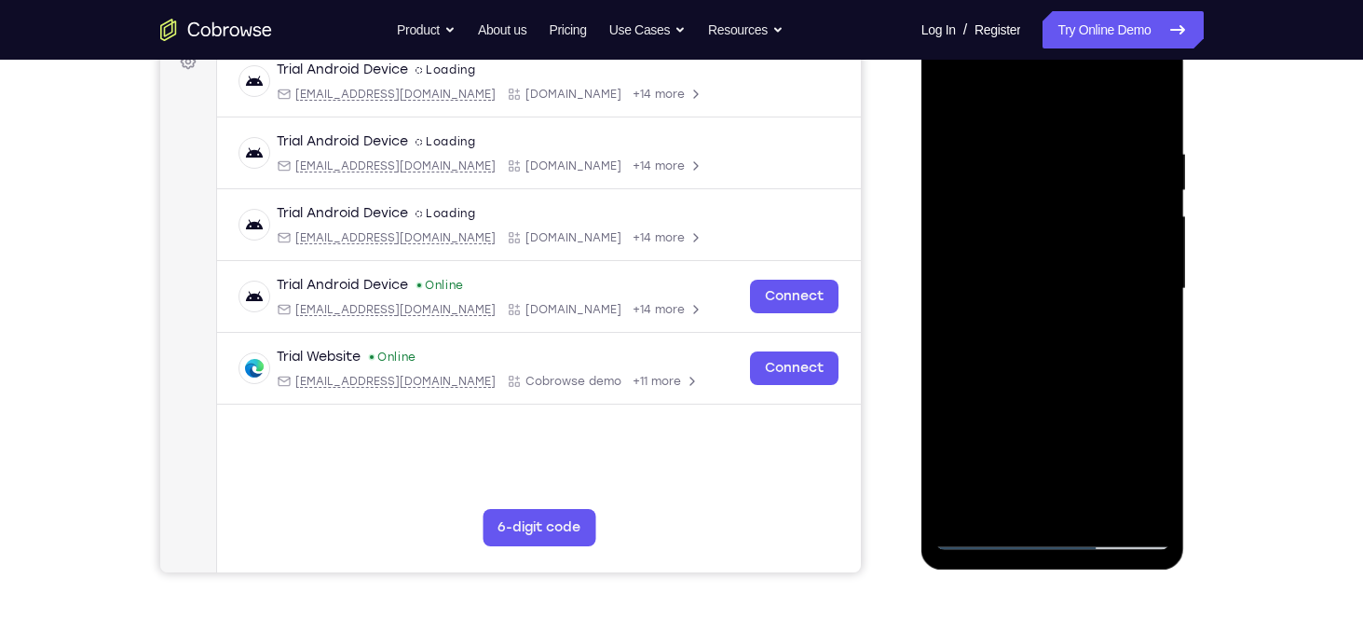
click at [1061, 346] on div at bounding box center [1053, 289] width 235 height 522
click at [1061, 344] on div at bounding box center [1053, 289] width 235 height 522
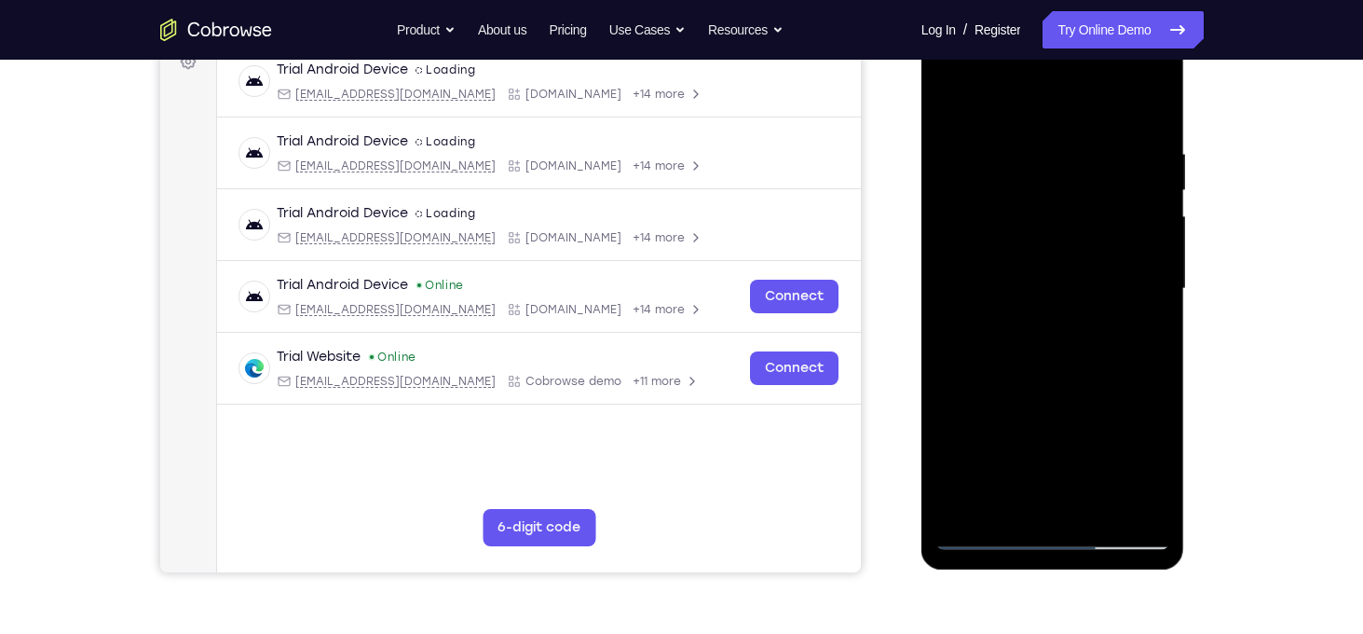
click at [1061, 344] on div at bounding box center [1053, 289] width 235 height 522
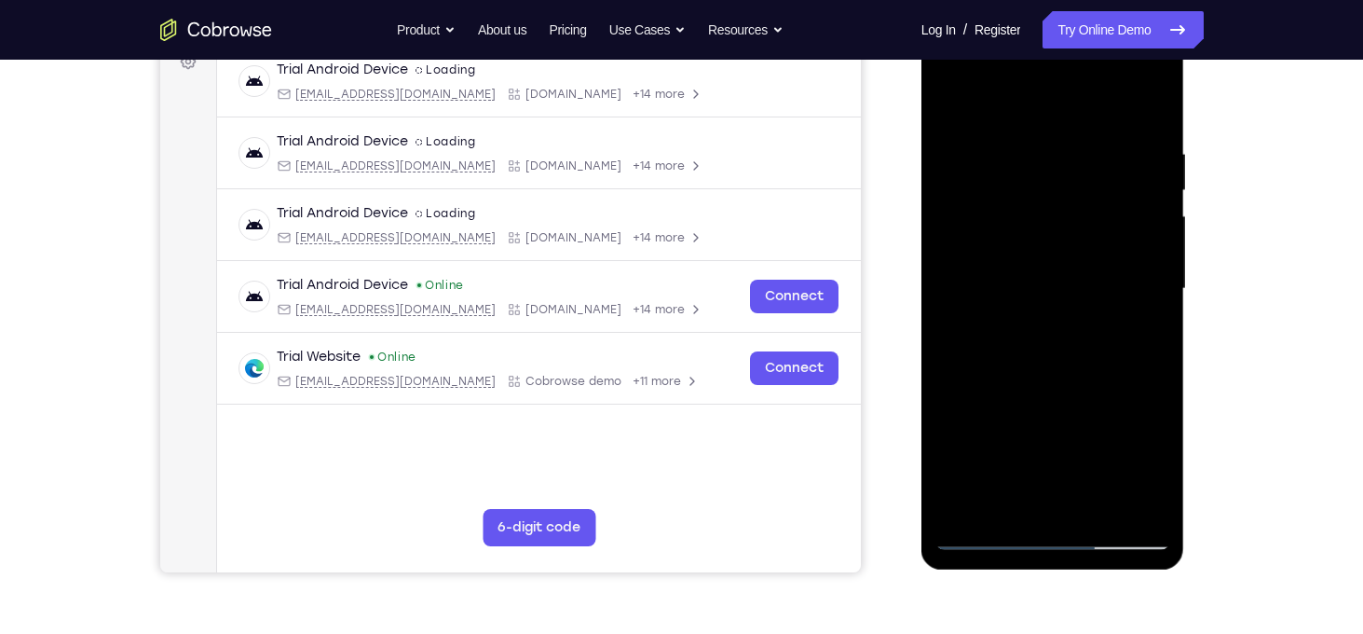
click at [1061, 344] on div at bounding box center [1053, 289] width 235 height 522
click at [1062, 348] on div at bounding box center [1053, 289] width 235 height 522
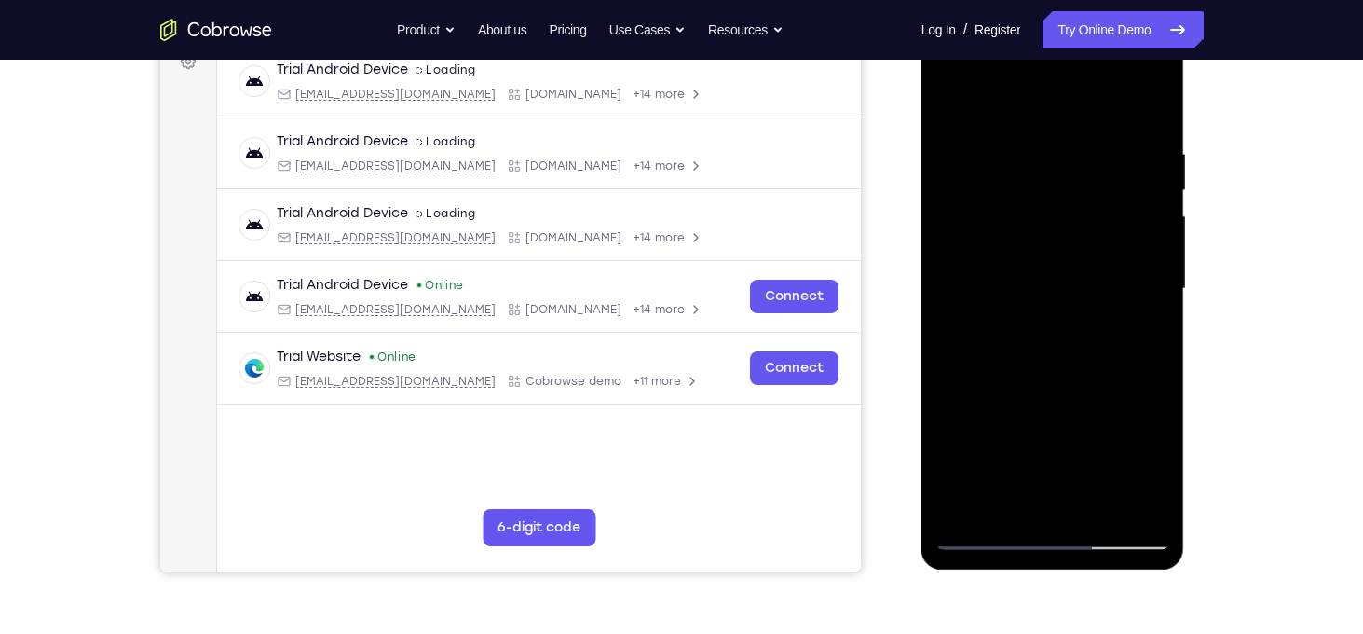
click at [1062, 348] on div at bounding box center [1053, 289] width 235 height 522
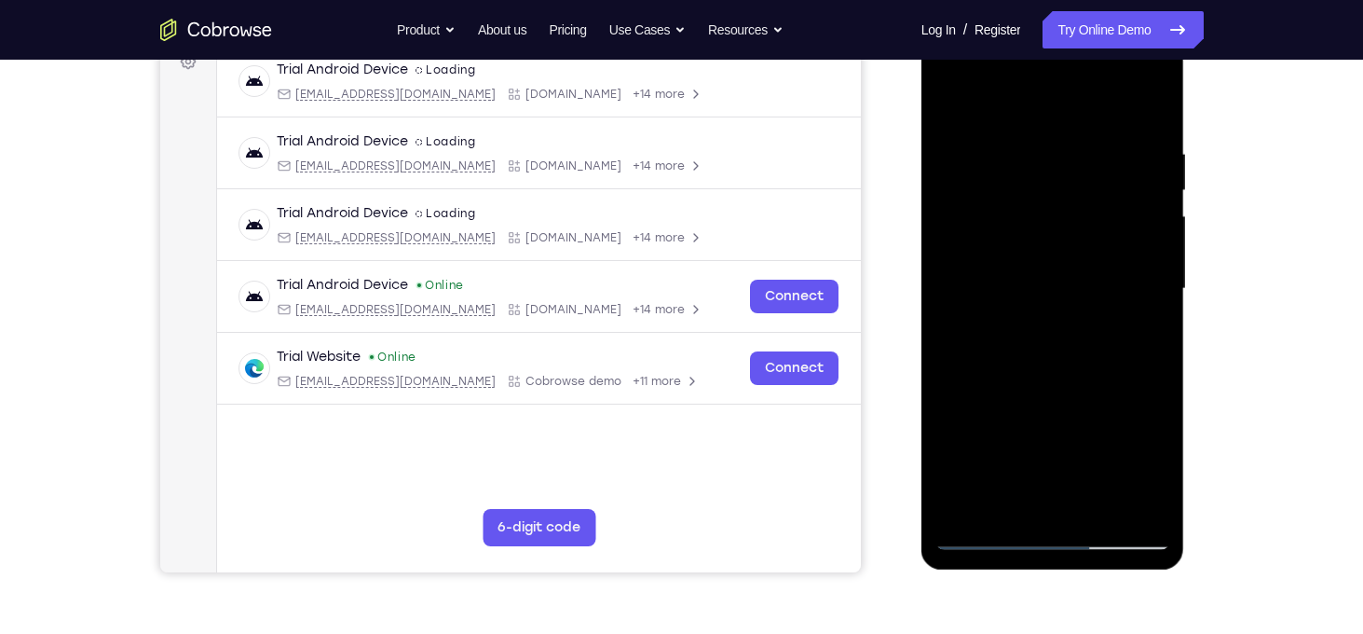
click at [1062, 348] on div at bounding box center [1053, 289] width 235 height 522
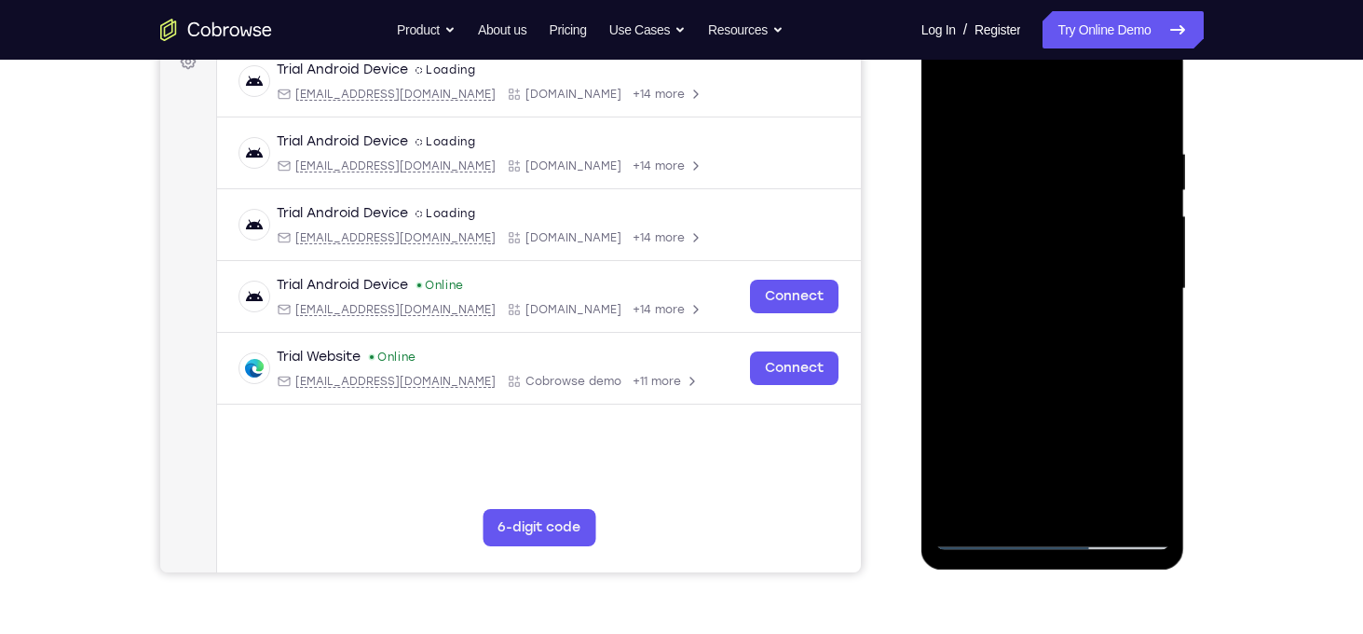
click at [1062, 348] on div at bounding box center [1053, 289] width 235 height 522
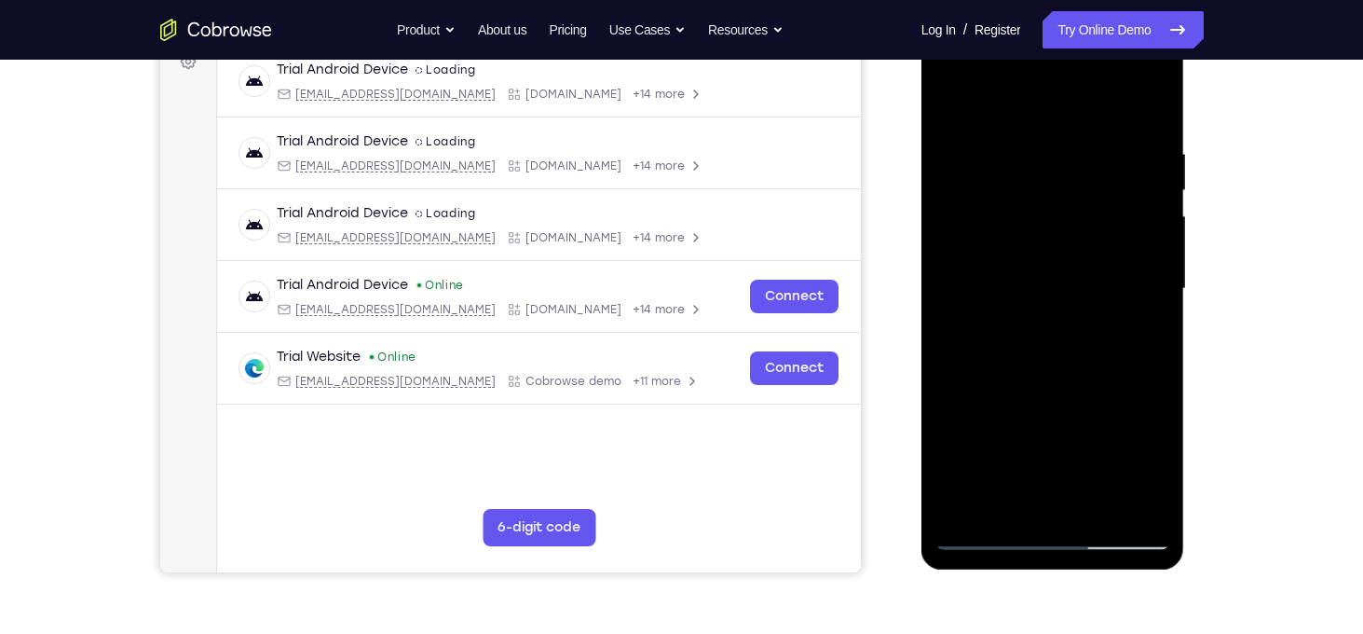
click at [1062, 348] on div at bounding box center [1053, 289] width 235 height 522
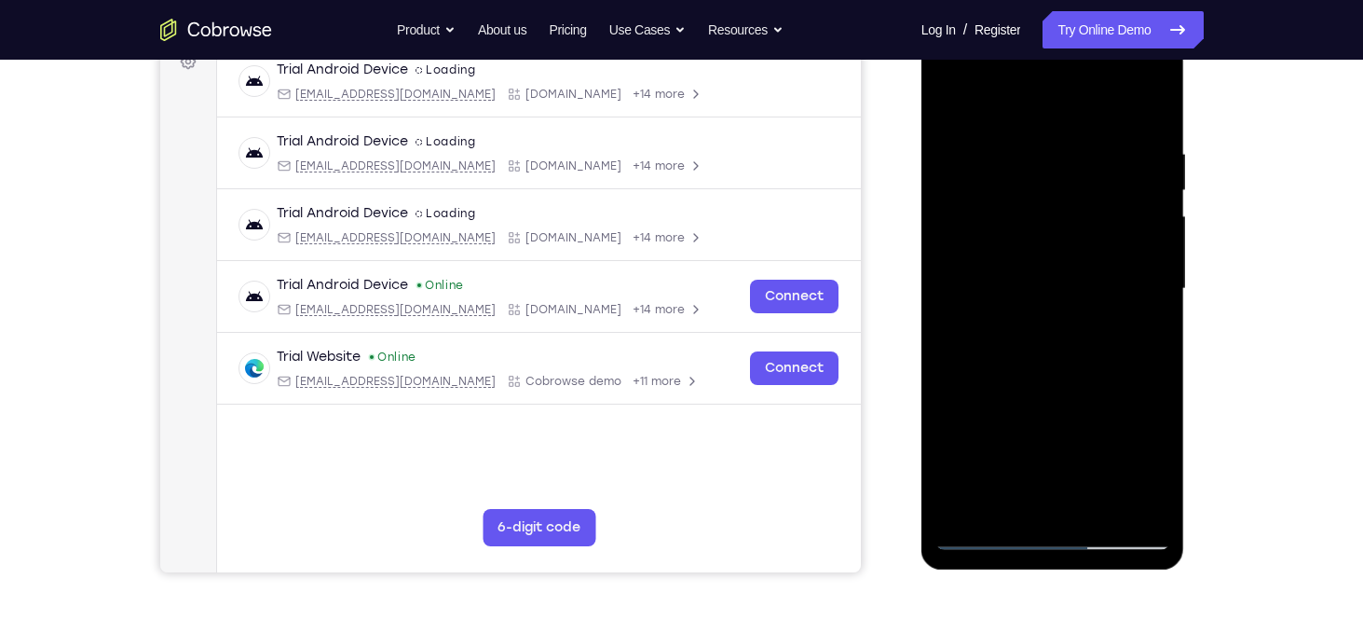
click at [1062, 348] on div at bounding box center [1053, 289] width 235 height 522
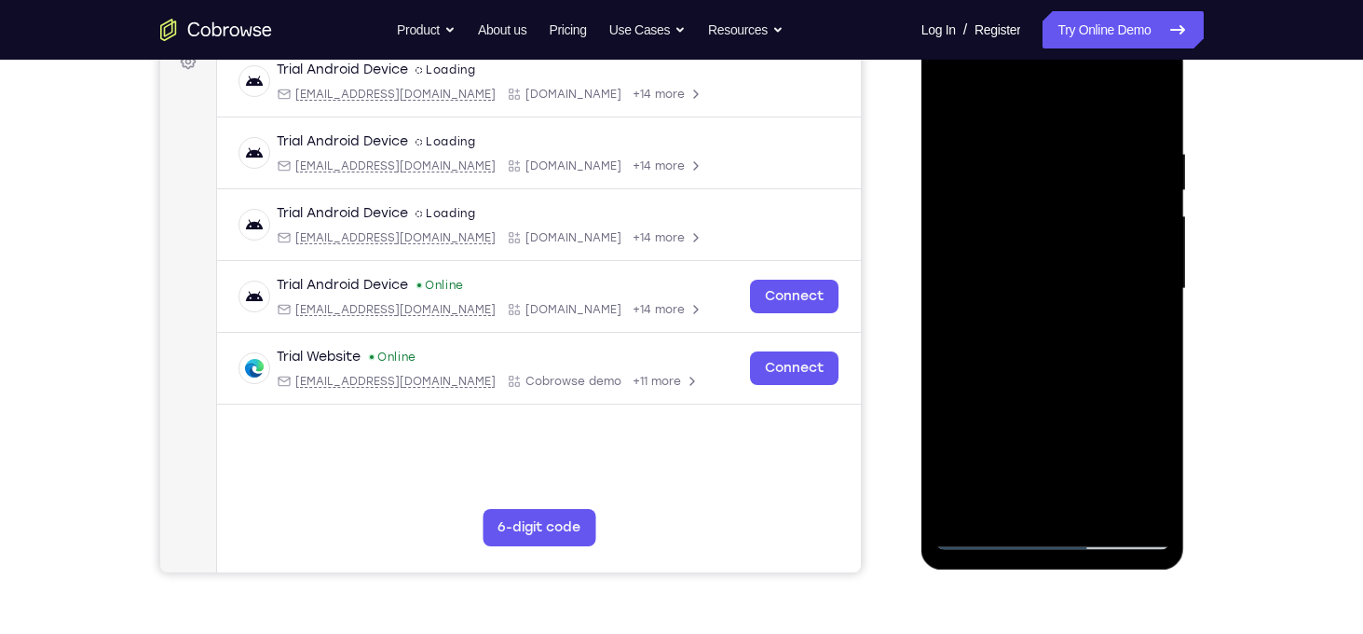
click at [1062, 348] on div at bounding box center [1053, 289] width 235 height 522
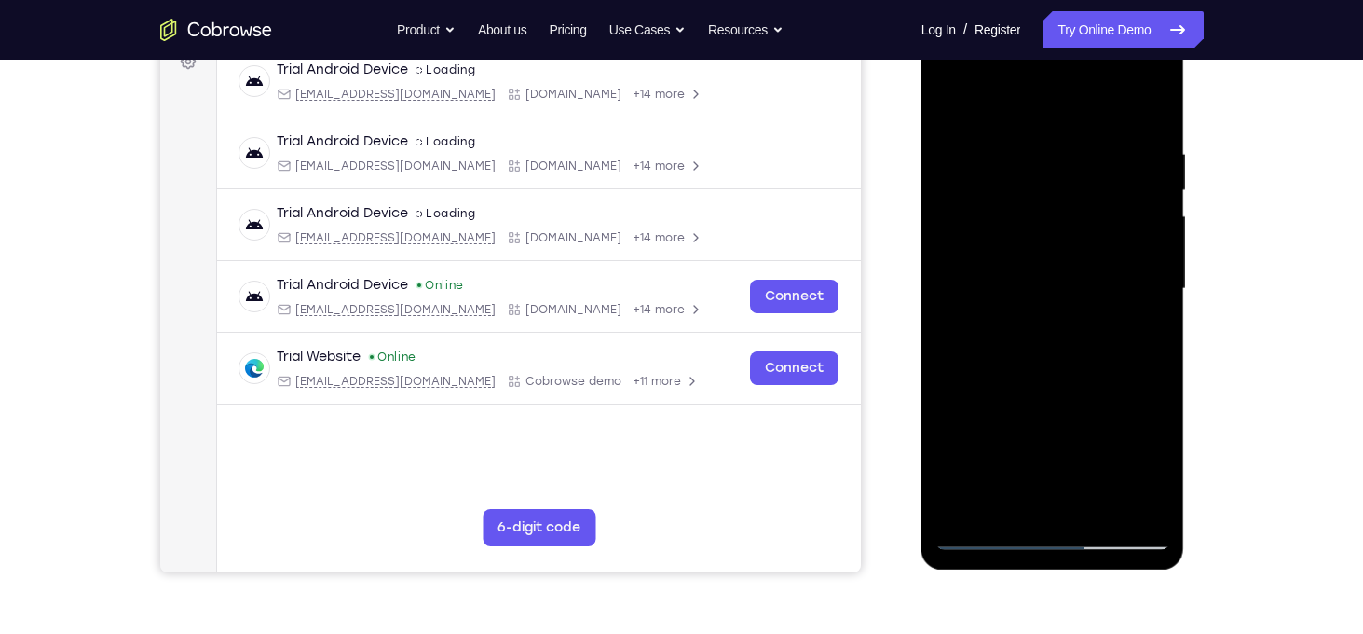
click at [1062, 348] on div at bounding box center [1053, 289] width 235 height 522
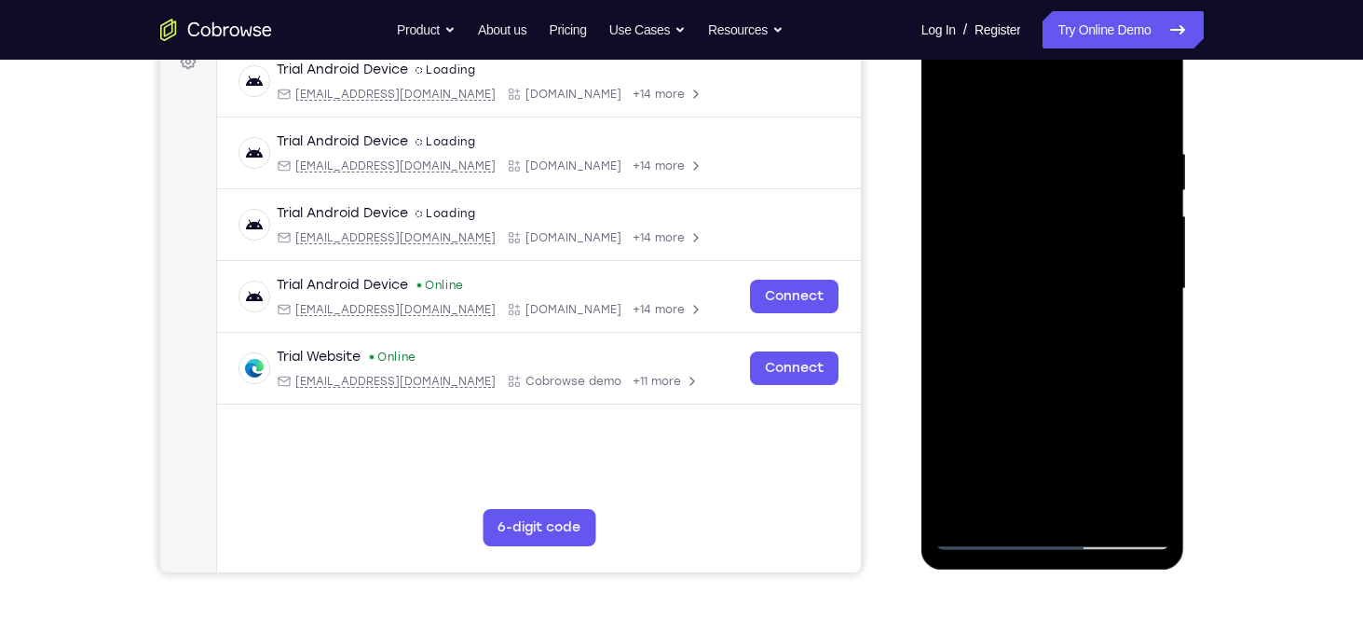
click at [1062, 348] on div at bounding box center [1053, 289] width 235 height 522
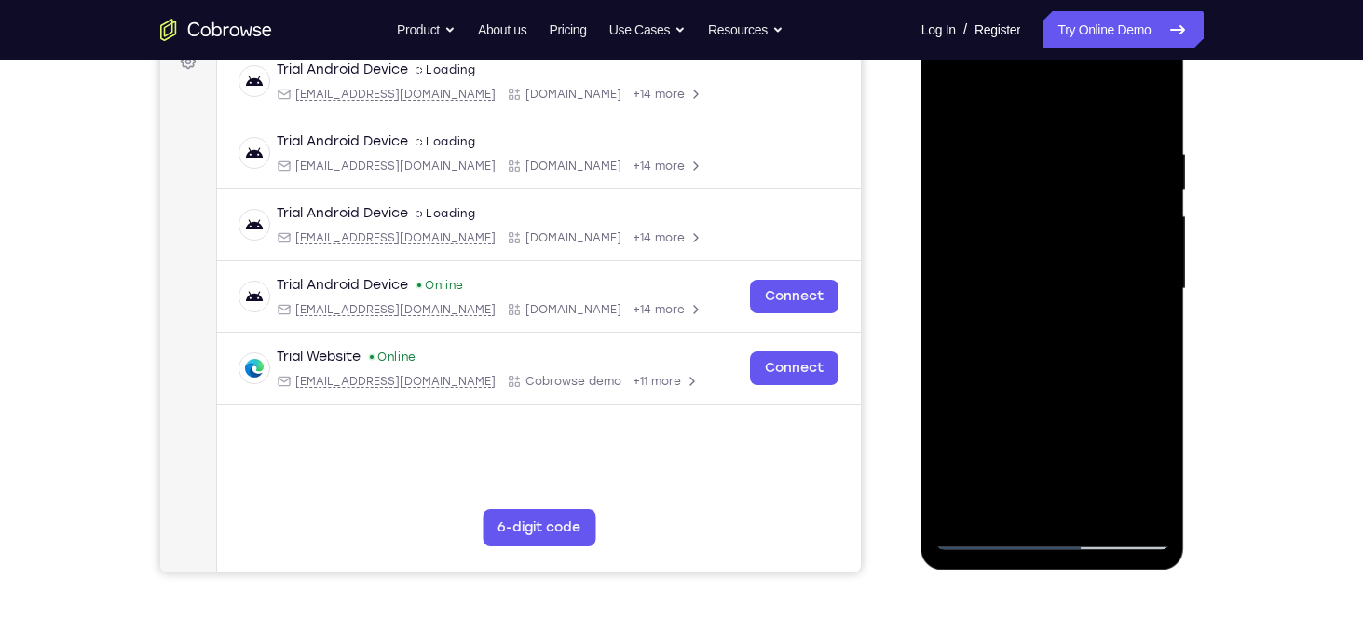
click at [1062, 348] on div at bounding box center [1053, 289] width 235 height 522
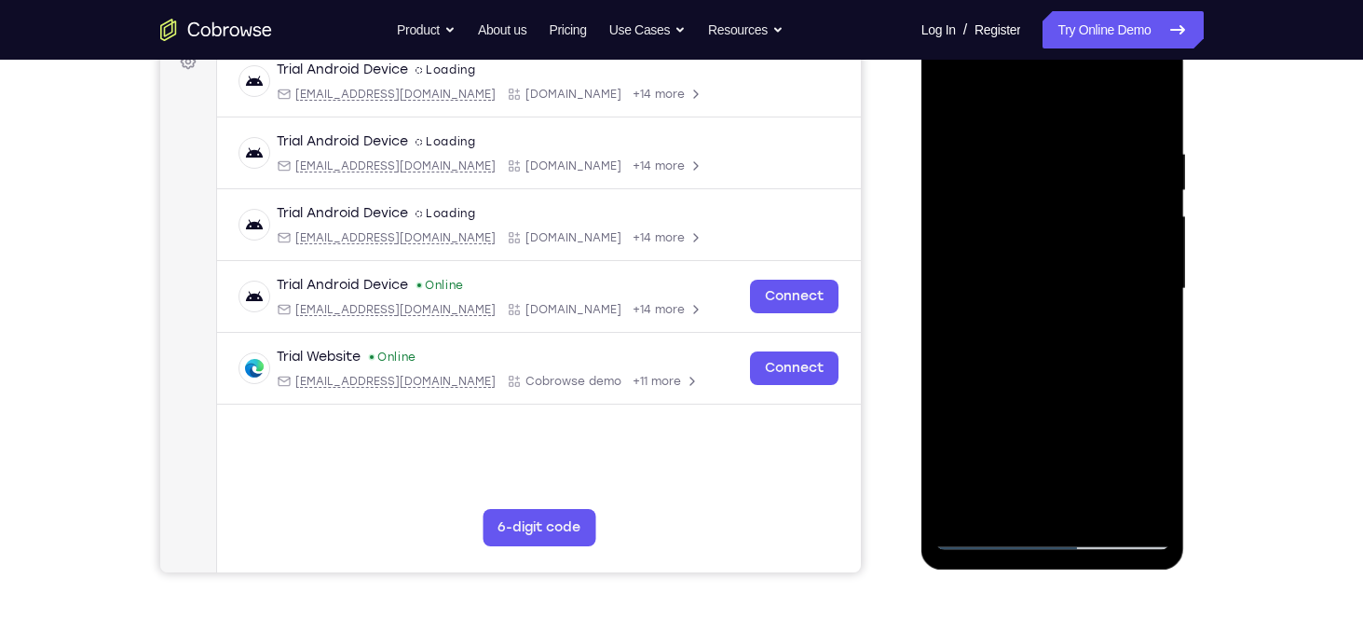
click at [1062, 348] on div at bounding box center [1053, 289] width 235 height 522
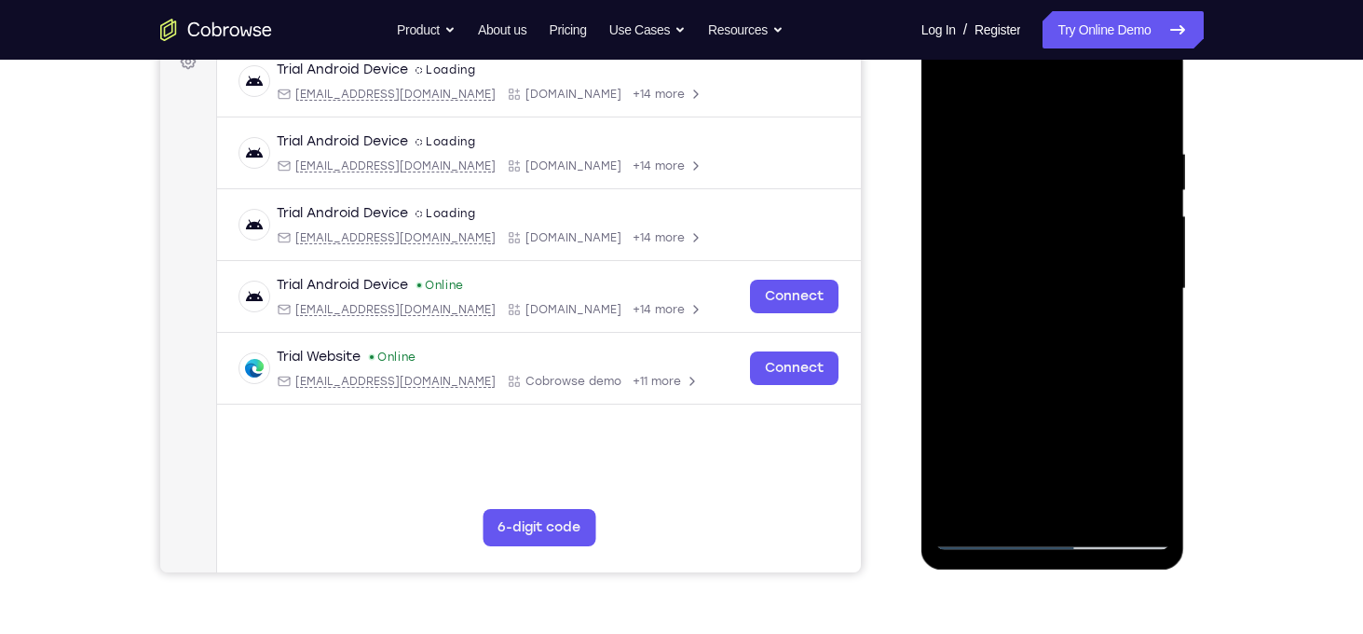
click at [1062, 348] on div at bounding box center [1053, 289] width 235 height 522
